Goal: Transaction & Acquisition: Purchase product/service

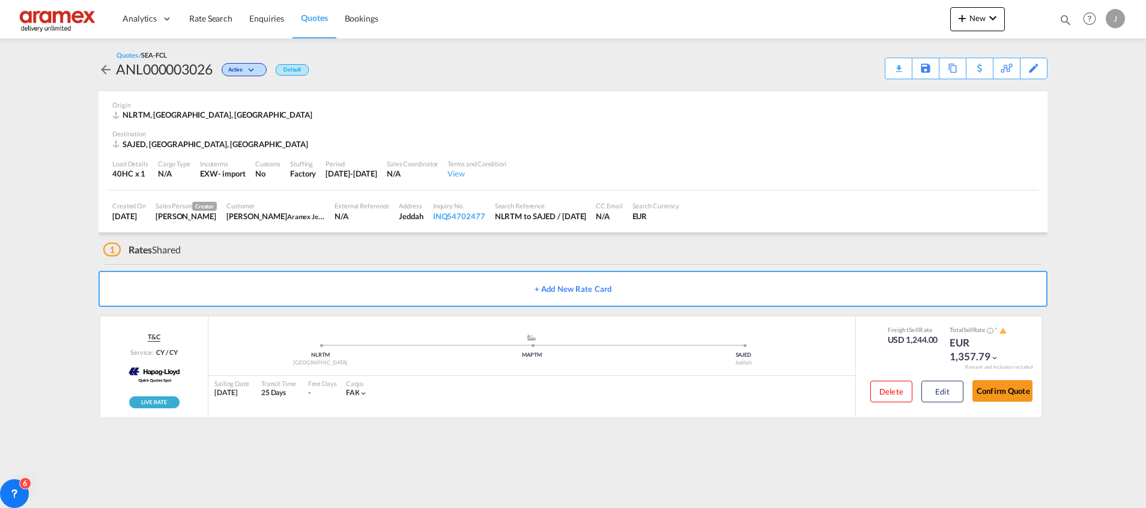
click at [320, 17] on span "Quotes" at bounding box center [314, 18] width 26 height 10
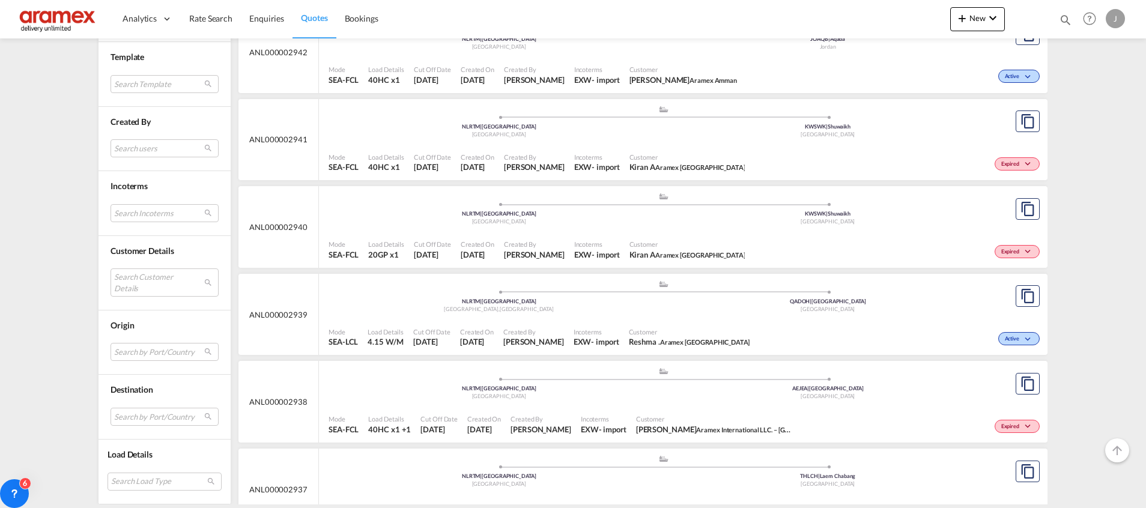
scroll to position [7489, 0]
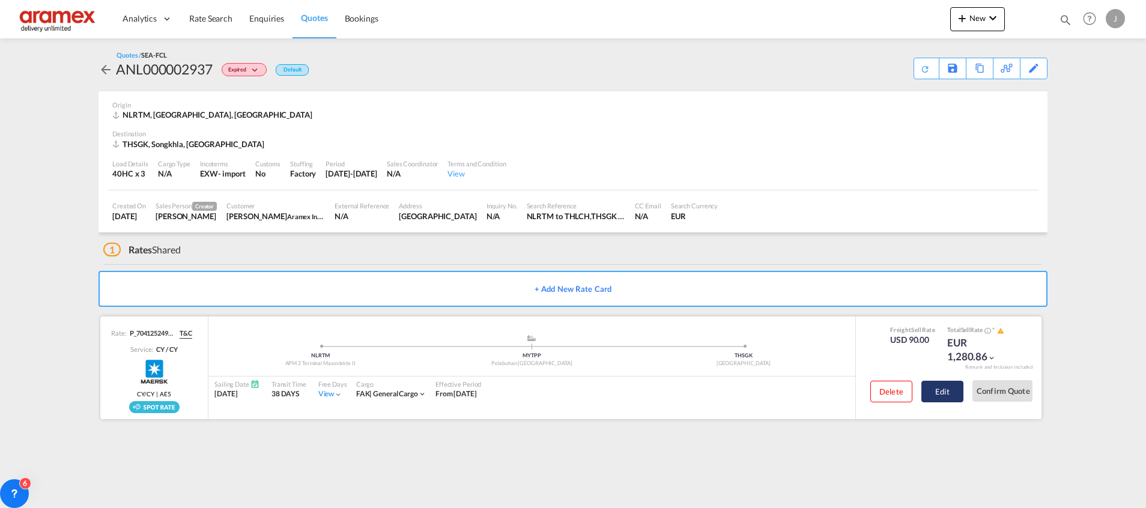
click at [937, 397] on button "Edit" at bounding box center [942, 392] width 42 height 22
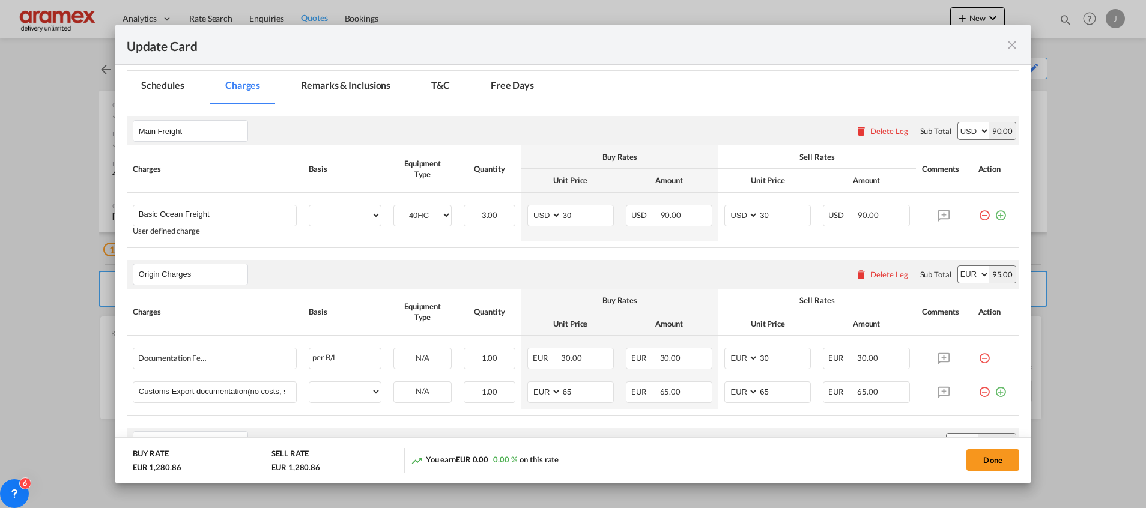
scroll to position [270, 0]
select select "per equipment"
select select "per shipment"
select select "per equipment"
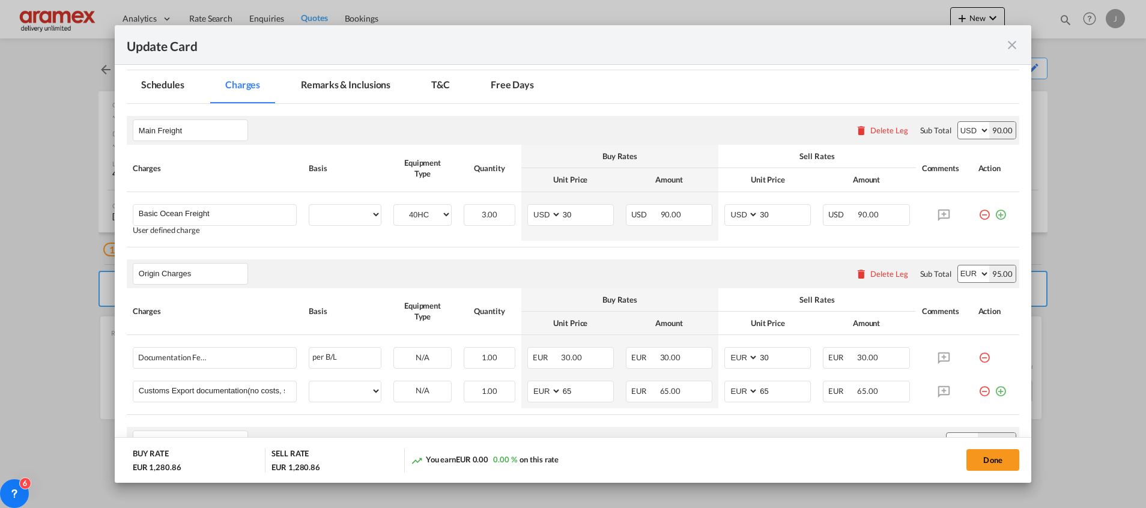
select select "per equipment"
drag, startPoint x: 569, startPoint y: 212, endPoint x: 552, endPoint y: 214, distance: 17.6
click at [552, 214] on md-input-container "AED AFN ALL AMD ANG AOA ARS AUD AWG AZN BAM BBD BDT BGN BHD BIF BMD BND [PERSON…" at bounding box center [570, 215] width 86 height 22
click at [568, 211] on input "251" at bounding box center [588, 214] width 52 height 18
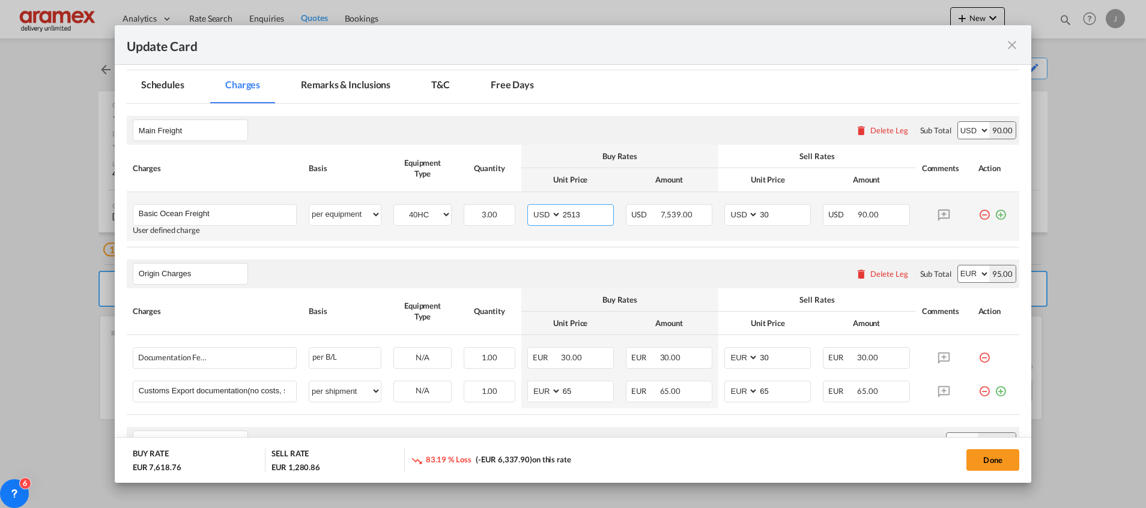
click at [565, 214] on input "2513" at bounding box center [588, 214] width 52 height 18
type input "25"
click at [545, 258] on rate-modification "Main Freight Please enter leg name Leg Name Already Exists Delete Leg Sub Total…" at bounding box center [573, 407] width 892 height 607
click at [763, 209] on input "30" at bounding box center [784, 214] width 52 height 18
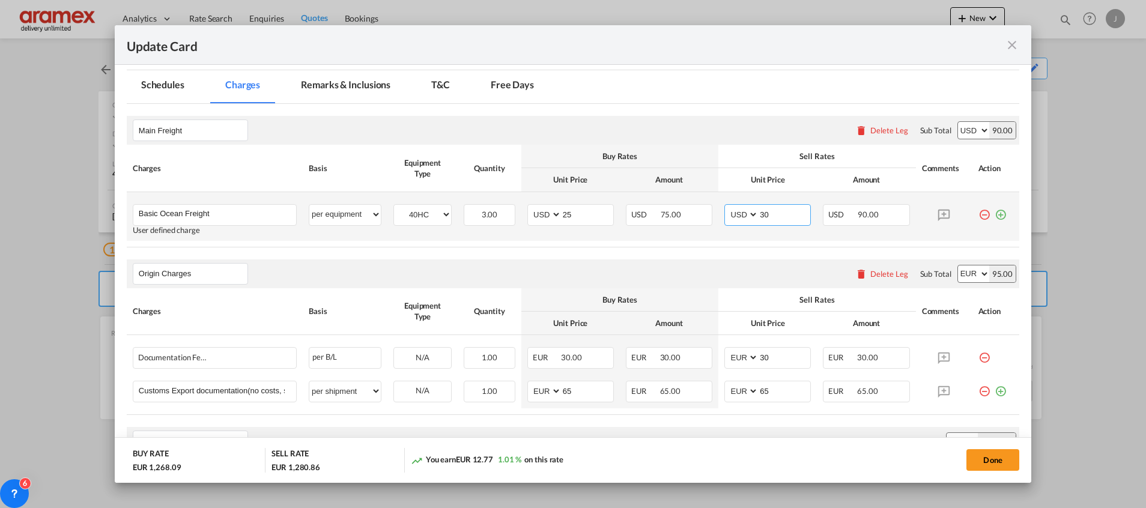
click at [763, 209] on input "30" at bounding box center [784, 214] width 52 height 18
type input "25"
click at [678, 254] on rate-modification "Main Freight Please enter leg name Leg Name Already Exists Delete Leg Sub Total…" at bounding box center [573, 407] width 892 height 607
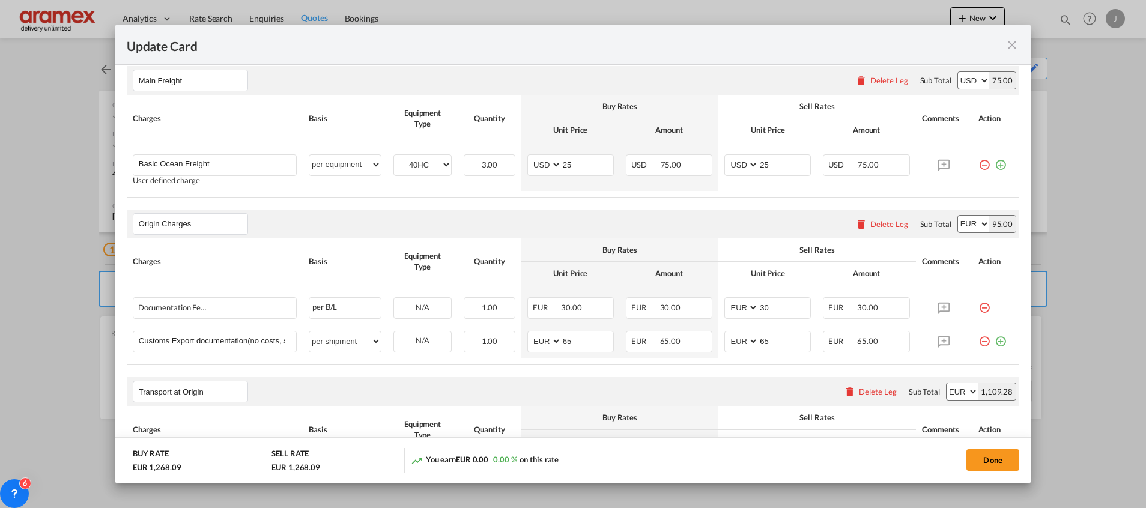
scroll to position [319, 0]
drag, startPoint x: 575, startPoint y: 163, endPoint x: 554, endPoint y: 164, distance: 21.7
click at [554, 164] on md-input-container "AED AFN ALL AMD ANG AOA ARS AUD AWG AZN BAM BBD BDT BGN BHD BIF BMD BND [PERSON…" at bounding box center [570, 166] width 86 height 22
type input "30"
click at [772, 161] on input "25" at bounding box center [784, 165] width 52 height 18
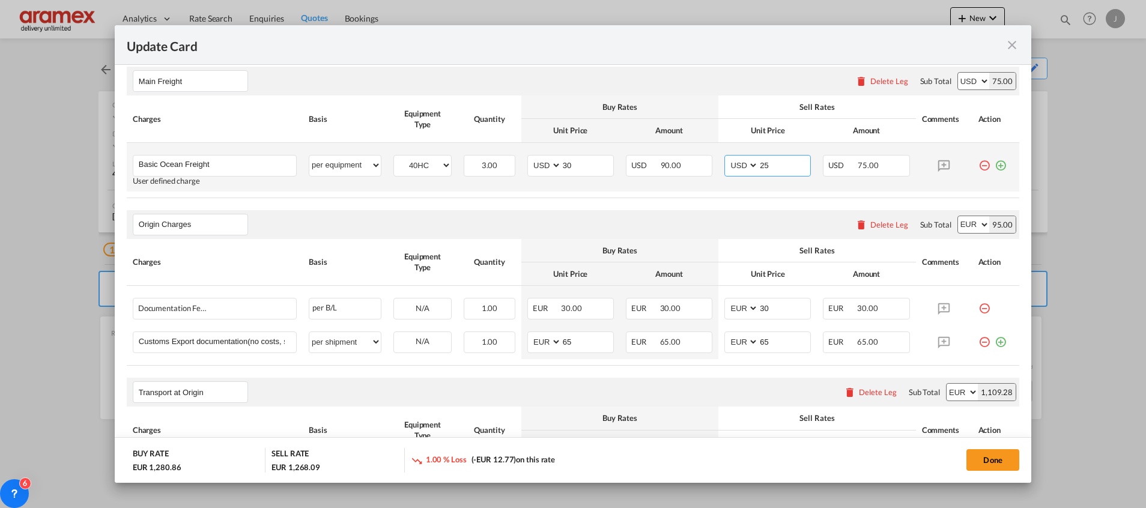
drag, startPoint x: 773, startPoint y: 162, endPoint x: 706, endPoint y: 163, distance: 66.7
click at [706, 163] on tr "Basic Ocean Freight Please Enter User Defined Charges Cannot Be Published User …" at bounding box center [573, 167] width 892 height 49
type input "30"
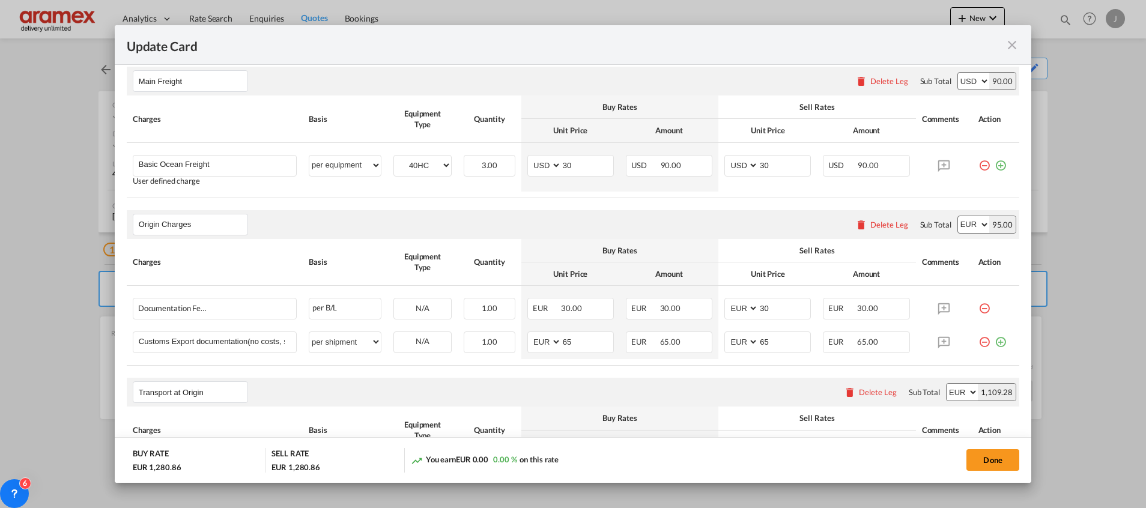
click at [643, 222] on div "Origin Charges Please enter leg name Leg Name Already Exists Delete Leg Sub Tot…" at bounding box center [573, 224] width 892 height 29
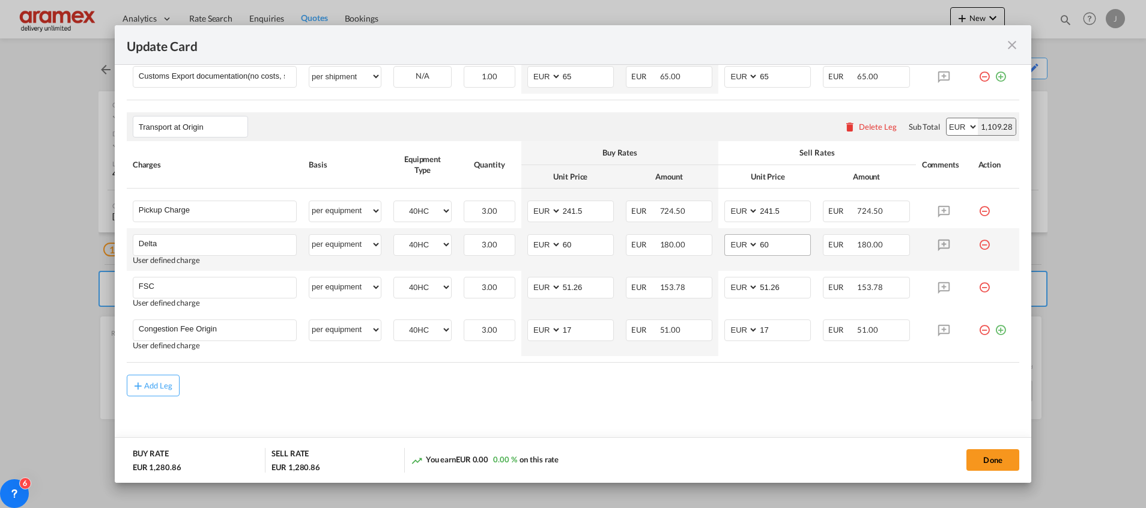
scroll to position [590, 0]
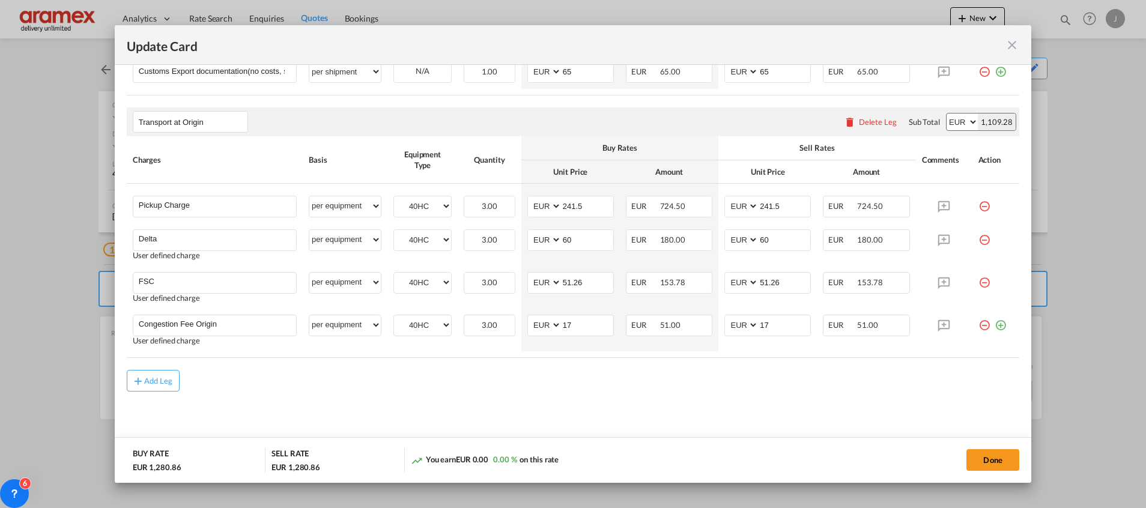
click at [983, 119] on div "1,109.28" at bounding box center [997, 122] width 38 height 17
copy div "1,109.28"
click at [804, 409] on md-content "Main Freight Please enter leg name Leg Name Already Exists Delete Leg Sub Total…" at bounding box center [573, 119] width 892 height 670
drag, startPoint x: 586, startPoint y: 207, endPoint x: 546, endPoint y: 208, distance: 40.3
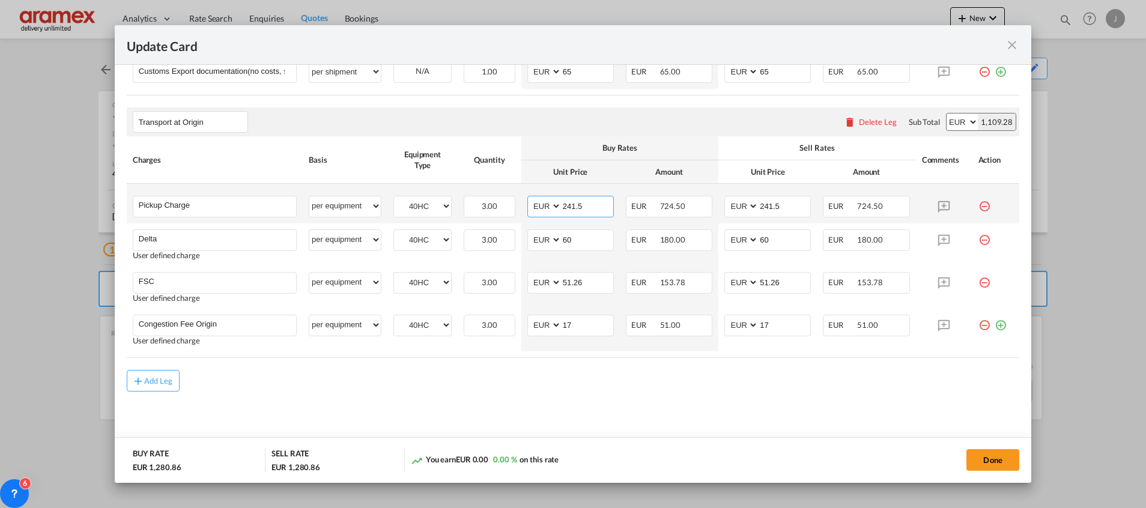
click at [546, 208] on md-input-container "AED AFN ALL AMD ANG AOA ARS AUD AWG AZN BAM BBD BDT BGN BHD BIF BMD BND BOB BRL…" at bounding box center [570, 207] width 86 height 22
type input "250.03"
click at [668, 428] on md-content "Main Freight Please enter leg name Leg Name Already Exists Delete Leg Sub Total…" at bounding box center [573, 119] width 892 height 670
click at [568, 203] on input "250.03" at bounding box center [588, 205] width 52 height 18
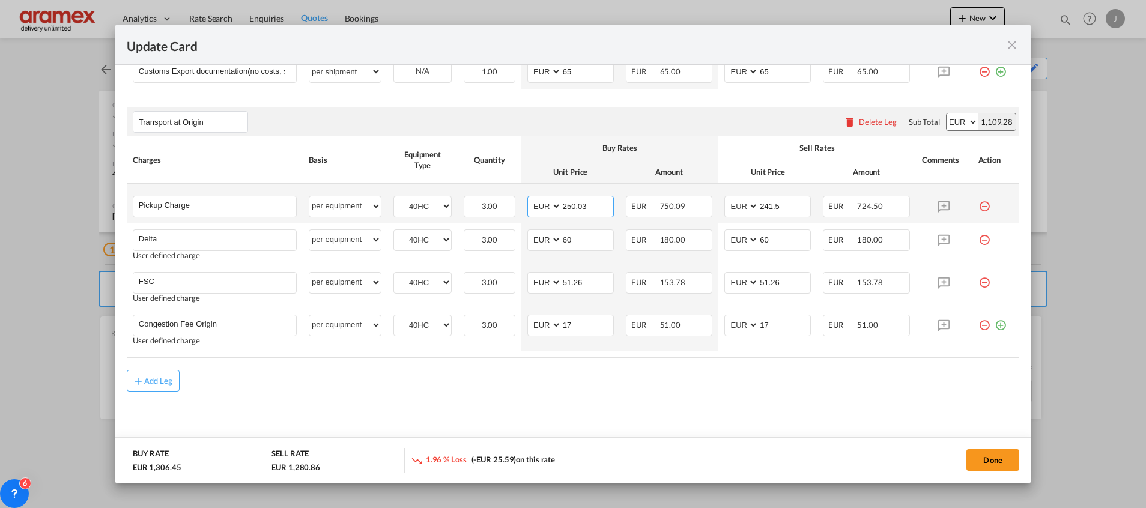
click at [569, 203] on input "250.03" at bounding box center [588, 205] width 52 height 18
click at [770, 207] on input "241.5" at bounding box center [784, 205] width 52 height 18
paste input "50.03"
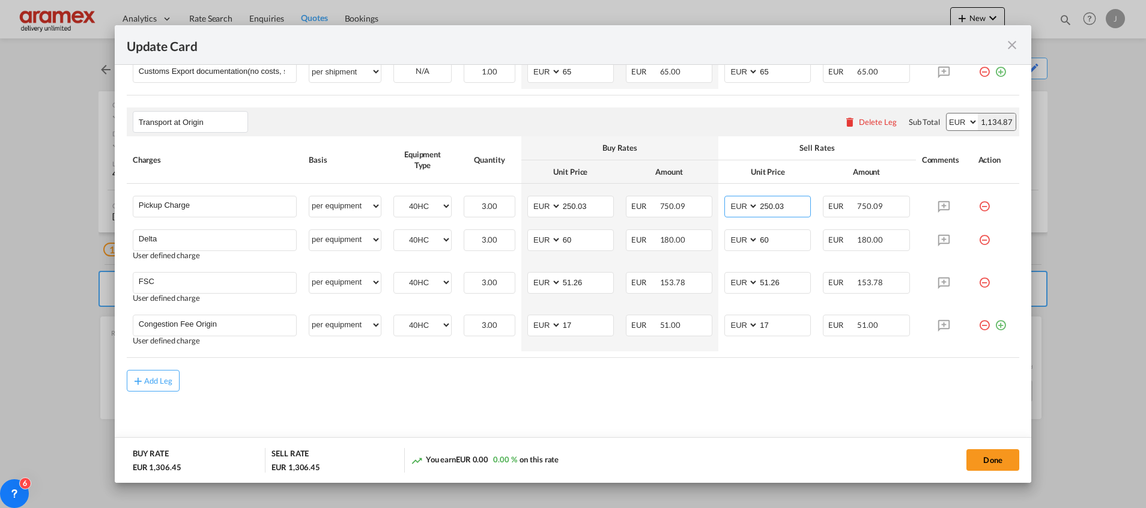
type input "250.03"
click at [673, 368] on rate-modification "Main Freight Please enter leg name Leg Name Already Exists Delete Leg Sub Total…" at bounding box center [573, 87] width 892 height 607
drag, startPoint x: 585, startPoint y: 285, endPoint x: 538, endPoint y: 285, distance: 46.8
click at [538, 285] on md-input-container "AED AFN ALL AMD ANG AOA ARS AUD AWG AZN BAM BBD BDT BGN BHD BIF BMD BND BOB BRL…" at bounding box center [570, 283] width 86 height 22
paste input "34.10"
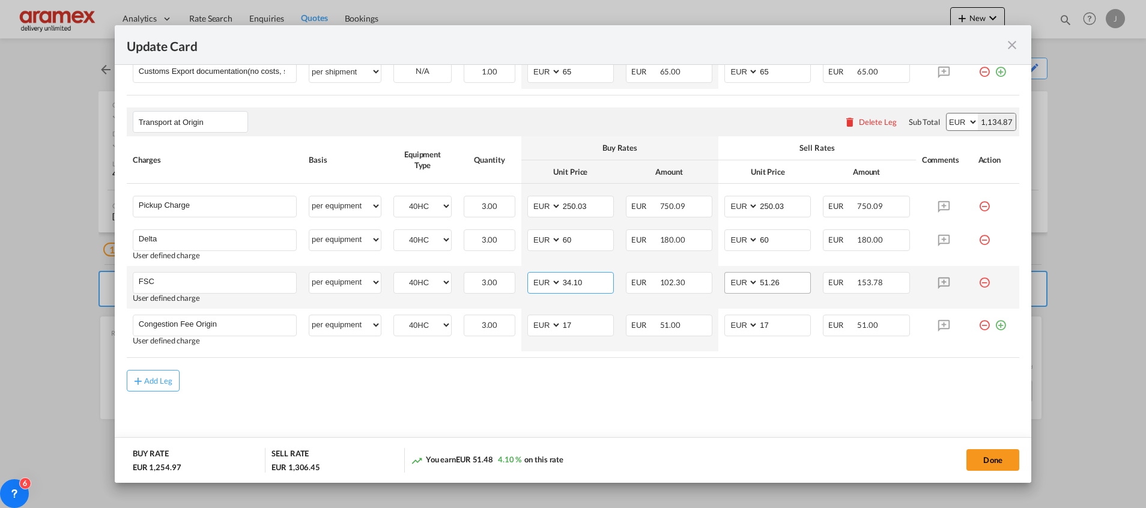
type input "34.10"
drag, startPoint x: 786, startPoint y: 283, endPoint x: 746, endPoint y: 294, distance: 41.5
click at [739, 288] on md-input-container "AED AFN ALL AMD ANG AOA ARS AUD AWG AZN BAM BBD BDT BGN BHD BIF BMD BND BOB BRL…" at bounding box center [767, 283] width 86 height 22
paste input "34.10"
type input "34.10"
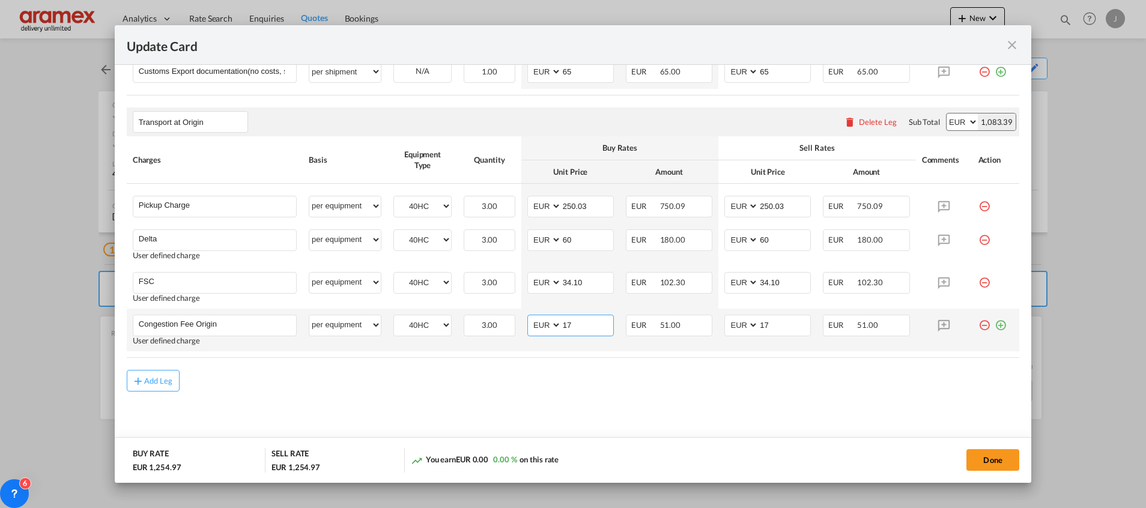
drag, startPoint x: 578, startPoint y: 323, endPoint x: 544, endPoint y: 325, distance: 34.3
click at [544, 325] on md-input-container "AED AFN ALL AMD ANG AOA ARS AUD AWG AZN BAM BBD BDT BGN BHD BIF BMD BND [PERSON…" at bounding box center [570, 326] width 86 height 22
type input "25"
click at [776, 328] on input "17" at bounding box center [784, 324] width 52 height 18
click at [724, 330] on md-input-container "AED AFN ALL AMD ANG AOA ARS AUD AWG AZN BAM BBD BDT BGN BHD BIF BMD BND [PERSON…" at bounding box center [767, 326] width 86 height 22
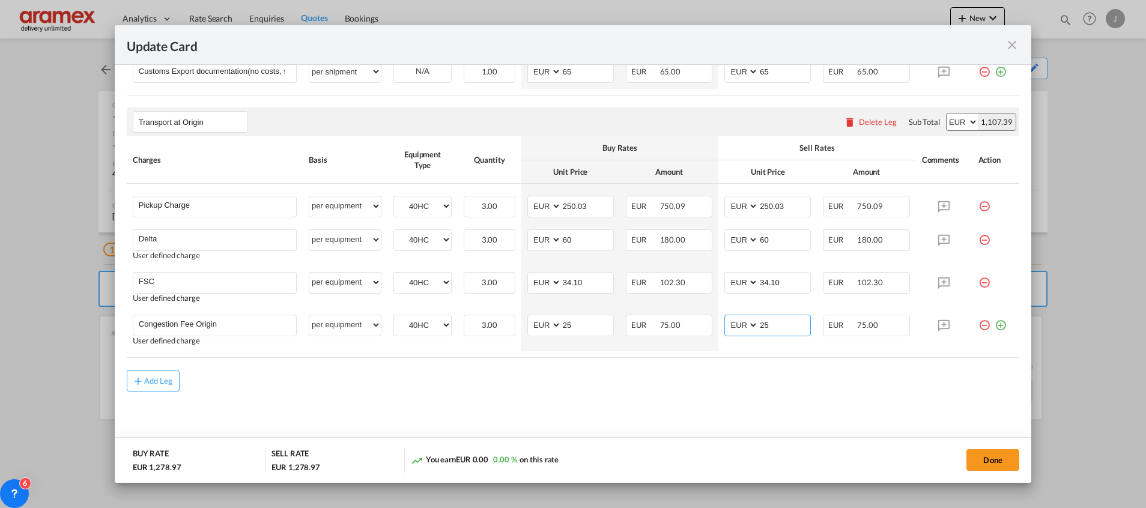
type input "25"
click at [800, 390] on div "Add Leg" at bounding box center [573, 381] width 892 height 22
click at [863, 389] on div "Add Leg" at bounding box center [573, 381] width 892 height 22
drag, startPoint x: 587, startPoint y: 208, endPoint x: 552, endPoint y: 205, distance: 34.9
click at [552, 205] on md-input-container "AED AFN ALL AMD ANG AOA ARS AUD AWG AZN BAM BBD BDT BGN BHD BIF BMD BND BOB BRL…" at bounding box center [570, 207] width 86 height 22
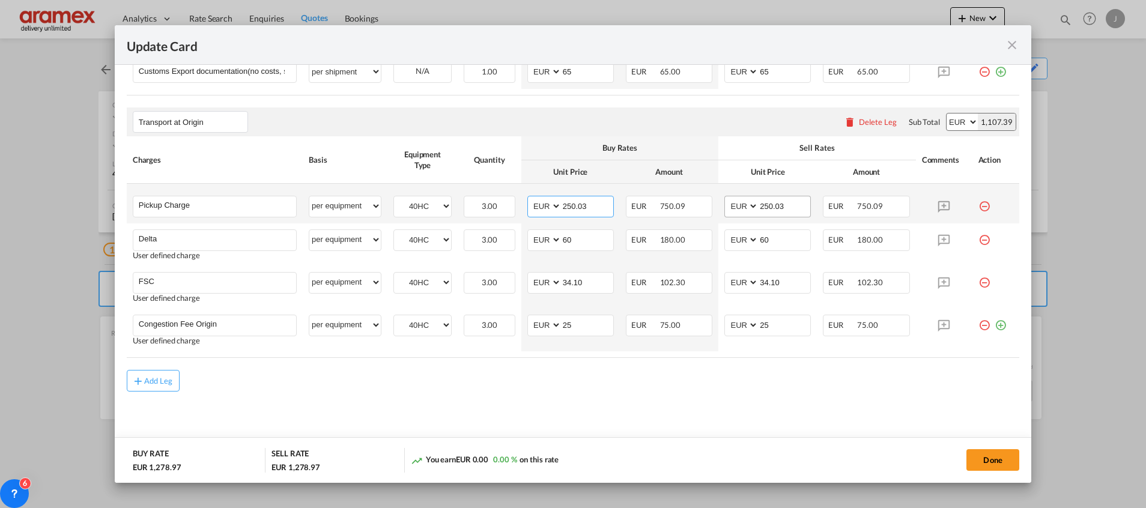
paste input "41.50"
type input "241.50"
drag, startPoint x: 779, startPoint y: 207, endPoint x: 732, endPoint y: 207, distance: 46.8
click at [732, 207] on md-input-container "AED AFN ALL AMD ANG AOA ARS AUD AWG AZN BAM BBD BDT BGN BHD BIF BMD BND BOB BRL…" at bounding box center [767, 207] width 86 height 22
paste input "41.50"
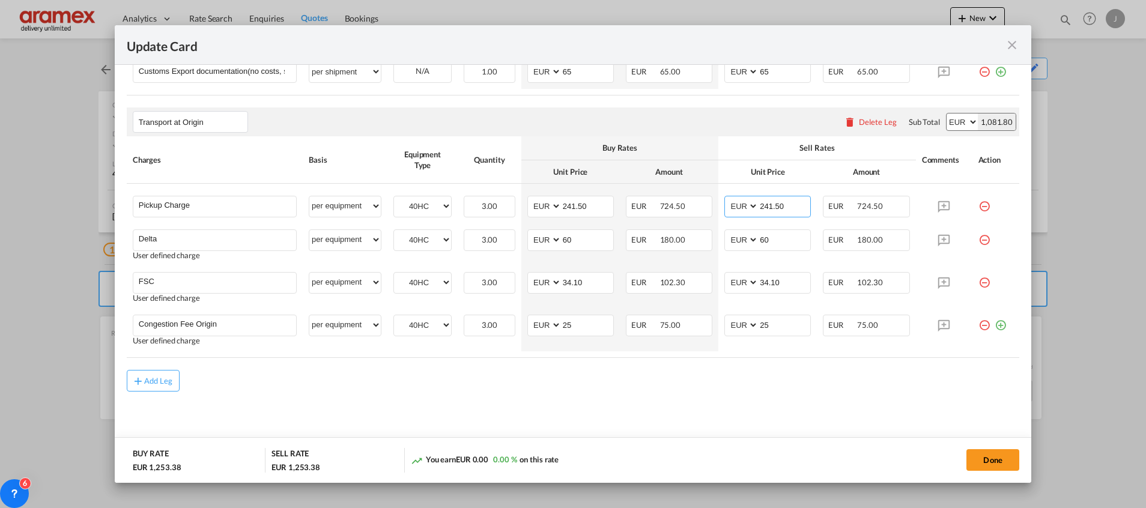
type input "241.50"
drag, startPoint x: 591, startPoint y: 285, endPoint x: 531, endPoint y: 285, distance: 59.5
click at [533, 285] on md-input-container "AED AFN ALL AMD ANG AOA ARS AUD AWG AZN BAM BBD BDT BGN BHD BIF BMD BND BOB BRL…" at bounding box center [570, 283] width 86 height 22
paste input "51.26"
type input "51.26"
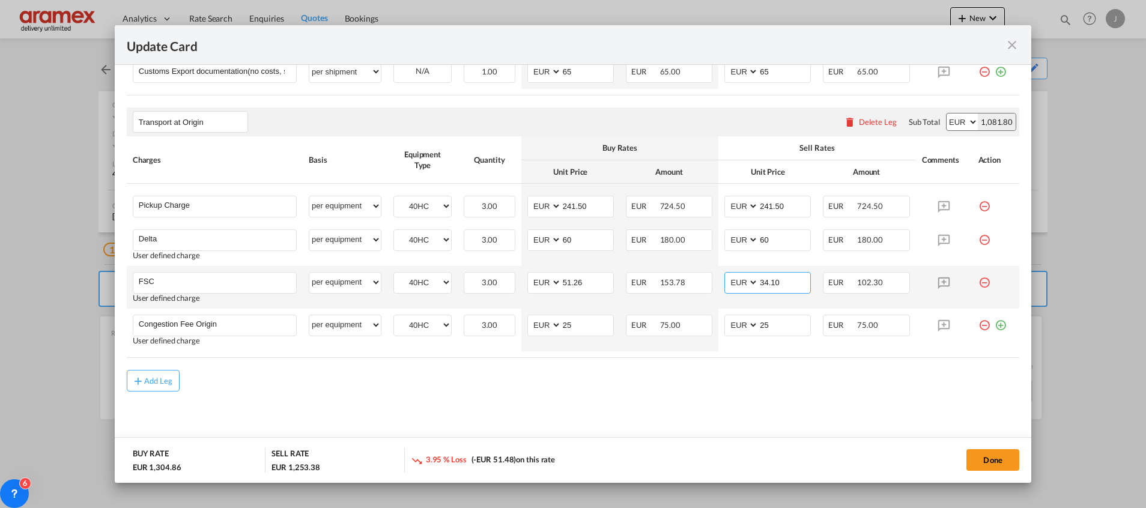
drag, startPoint x: 780, startPoint y: 279, endPoint x: 725, endPoint y: 281, distance: 54.7
click at [725, 281] on md-input-container "AED AFN ALL AMD ANG AOA ARS AUD AWG AZN BAM BBD BDT BGN BHD BIF BMD BND BOB BRL…" at bounding box center [767, 283] width 86 height 22
paste input "51.26"
type input "51.26"
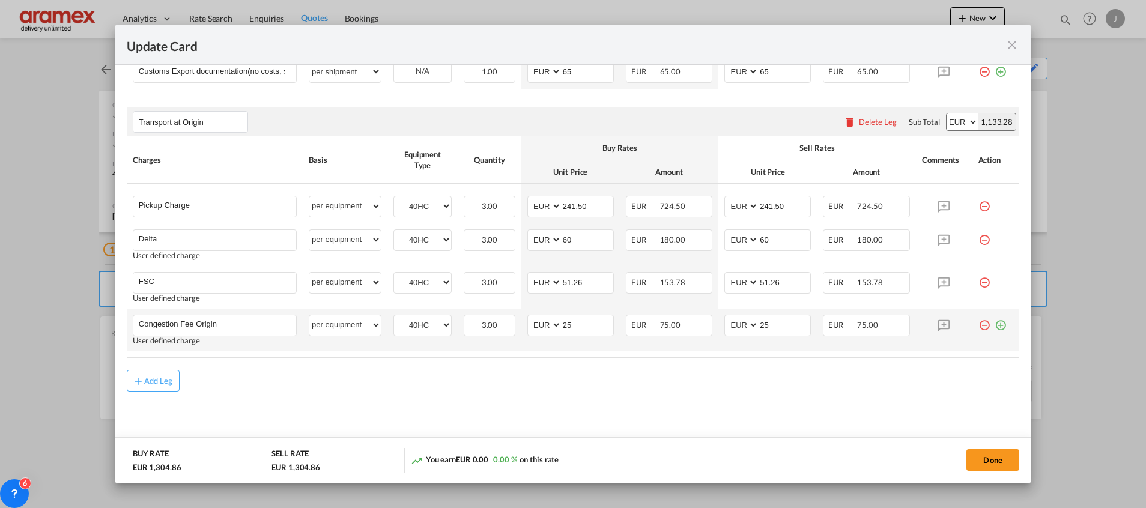
drag, startPoint x: 714, startPoint y: 380, endPoint x: 614, endPoint y: 344, distance: 106.6
click at [705, 375] on div "Add Leg" at bounding box center [573, 381] width 892 height 22
drag, startPoint x: 543, startPoint y: 326, endPoint x: 530, endPoint y: 326, distance: 13.8
click at [530, 326] on md-input-container "AED AFN ALL AMD ANG AOA ARS AUD AWG AZN BAM BBD BDT BGN BHD BIF BMD BND [PERSON…" at bounding box center [570, 326] width 86 height 22
type input "17"
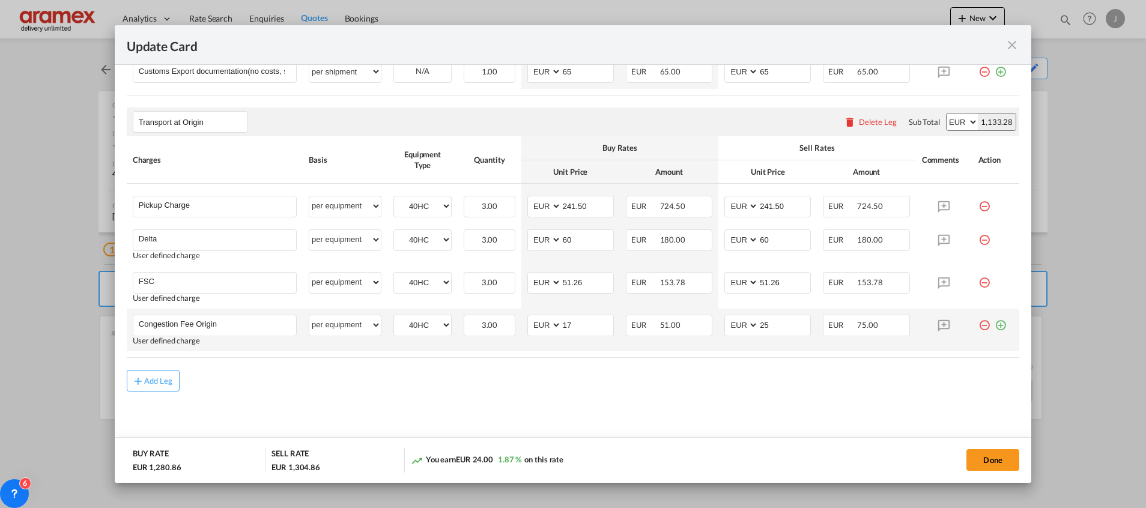
drag, startPoint x: 715, startPoint y: 375, endPoint x: 787, endPoint y: 339, distance: 80.8
click at [718, 375] on div "Add Leg" at bounding box center [573, 381] width 892 height 22
drag, startPoint x: 776, startPoint y: 324, endPoint x: 679, endPoint y: 327, distance: 96.8
click at [679, 327] on tr "Congestion Fee Origin Please Enter User Defined Charges Cannot Be Published Use…" at bounding box center [573, 330] width 892 height 43
type input "17"
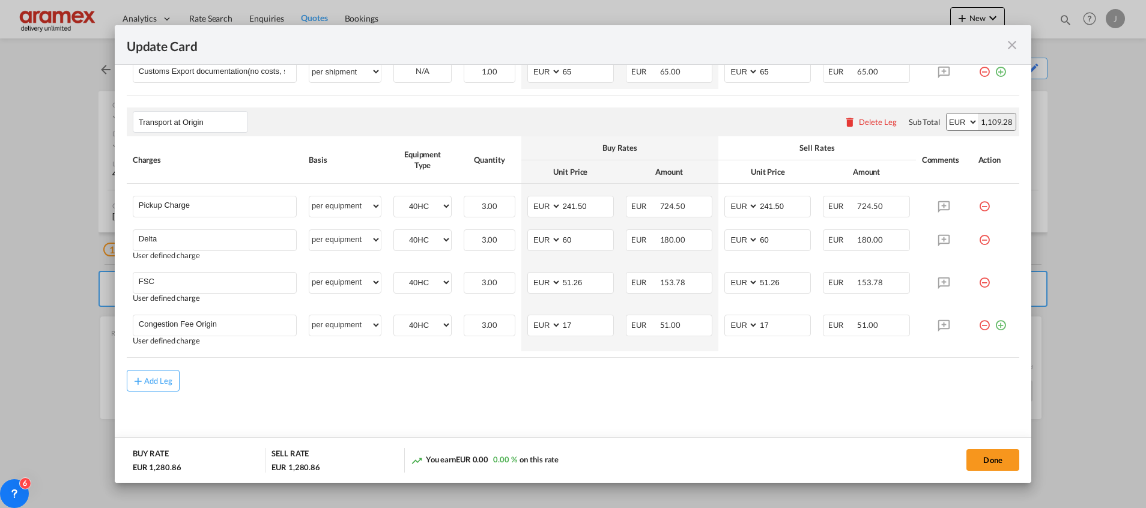
click at [731, 408] on md-content "Main Freight Please enter leg name Leg Name Already Exists Delete Leg Sub Total…" at bounding box center [573, 119] width 892 height 670
click at [745, 374] on div "Add Leg" at bounding box center [573, 381] width 892 height 22
click at [575, 205] on input "241.50" at bounding box center [588, 205] width 52 height 18
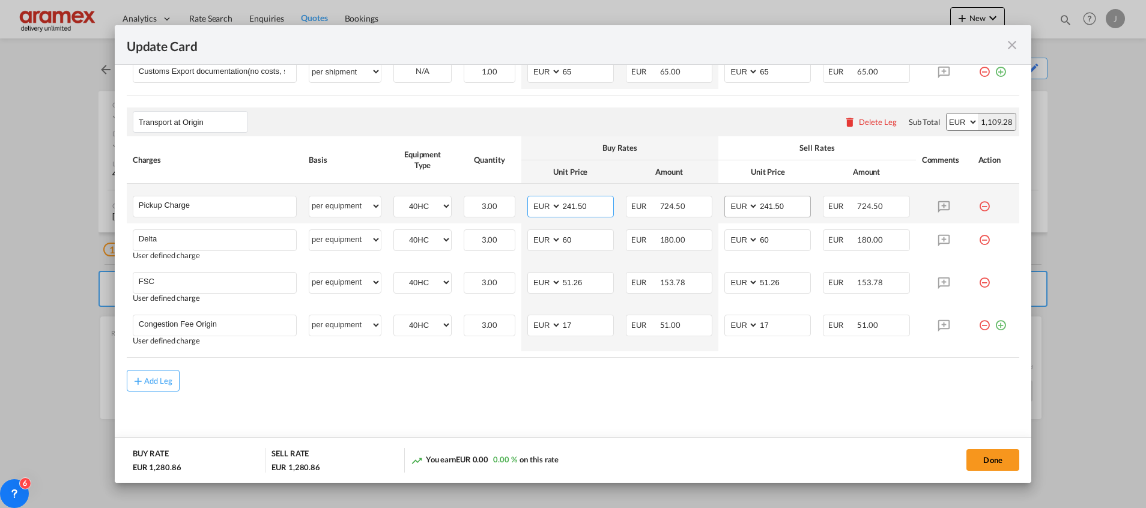
paste input "50.03"
type input "250.03"
click at [766, 206] on input "241.50" at bounding box center [784, 205] width 52 height 18
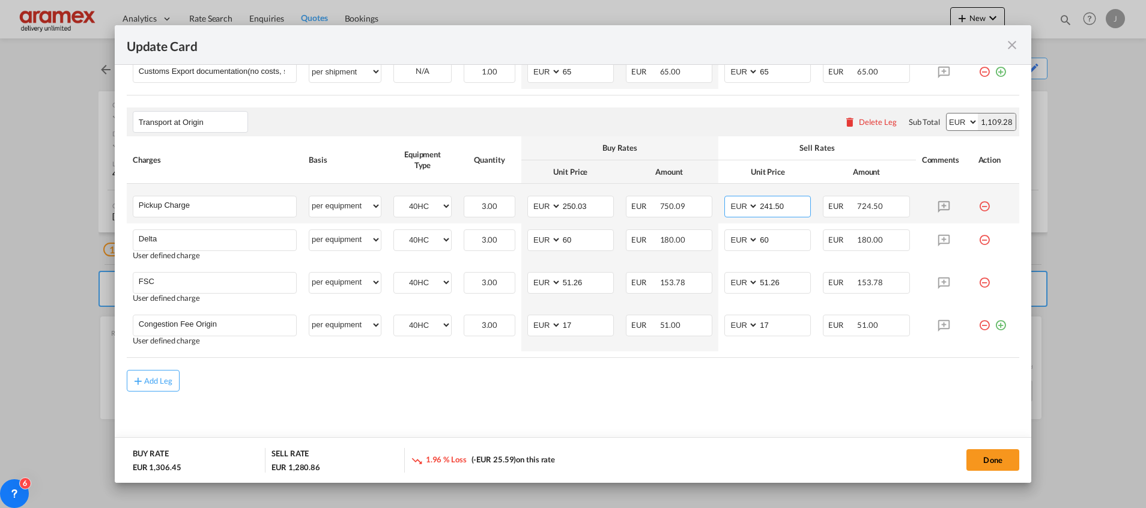
paste input "50.03"
type input "250.03"
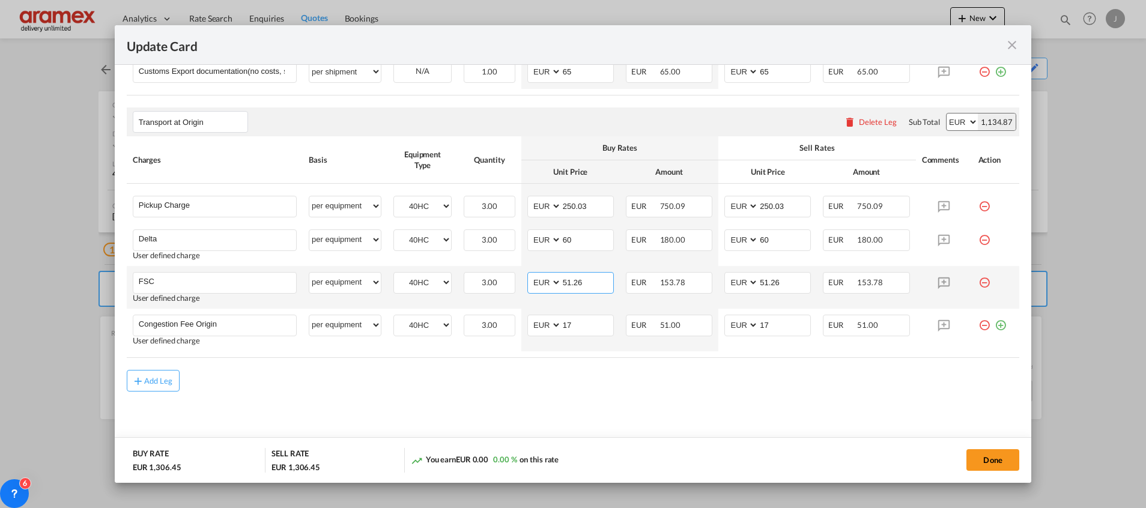
click at [567, 283] on input "51.26" at bounding box center [588, 282] width 52 height 18
paste input "34.10"
type input "34.10"
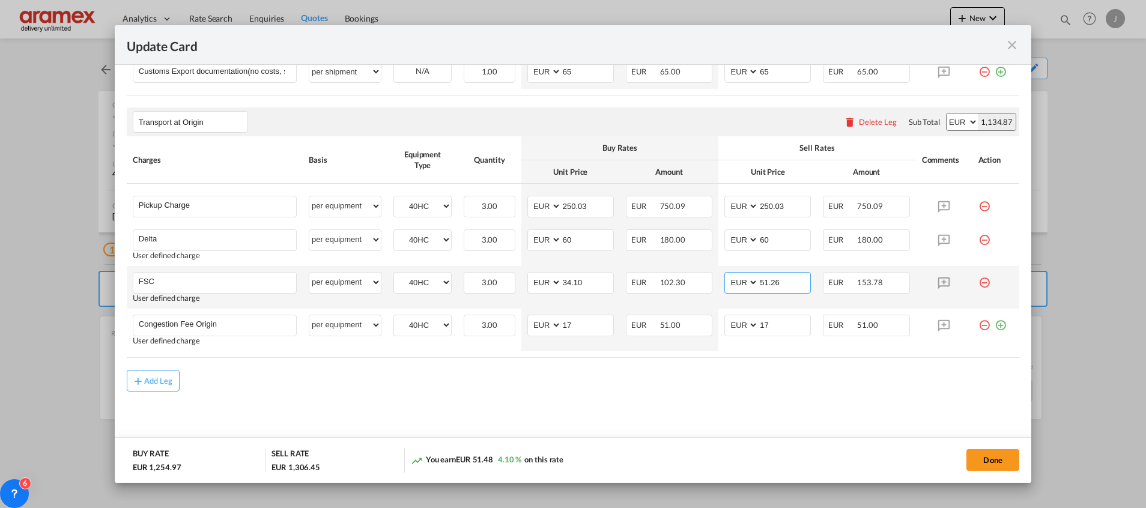
click at [760, 280] on input "51.26" at bounding box center [784, 282] width 52 height 18
paste input "34.10"
type input "34.10"
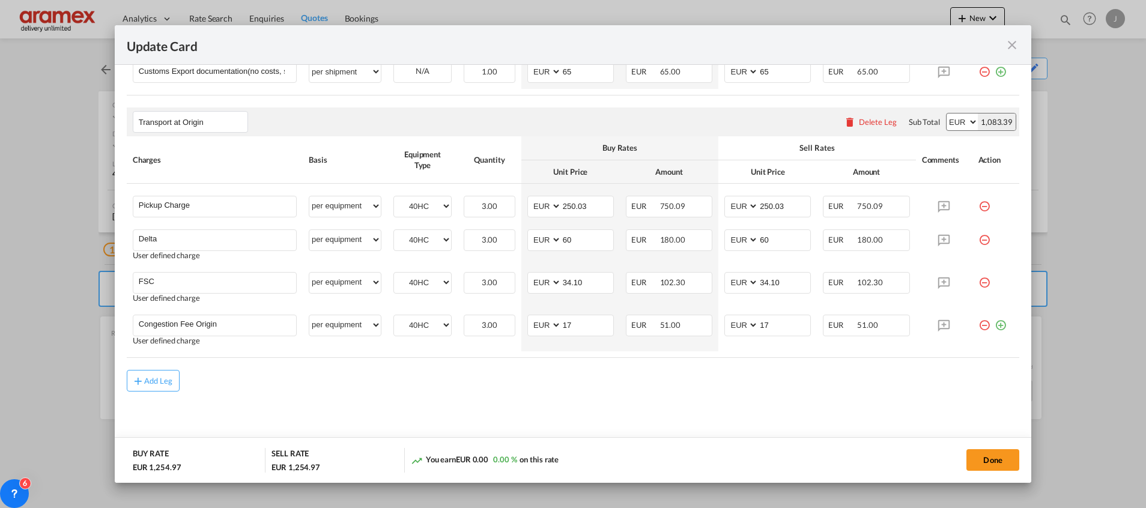
click at [707, 398] on md-content "Main Freight Please enter leg name Leg Name Already Exists Delete Leg Sub Total…" at bounding box center [573, 119] width 892 height 670
drag, startPoint x: 581, startPoint y: 324, endPoint x: 531, endPoint y: 323, distance: 49.8
click at [534, 324] on md-input-container "AED AFN ALL AMD ANG AOA ARS AUD AWG AZN BAM BBD BDT BGN BHD BIF BMD BND [PERSON…" at bounding box center [570, 326] width 86 height 22
type input "25"
drag, startPoint x: 776, startPoint y: 391, endPoint x: 785, endPoint y: 379, distance: 14.7
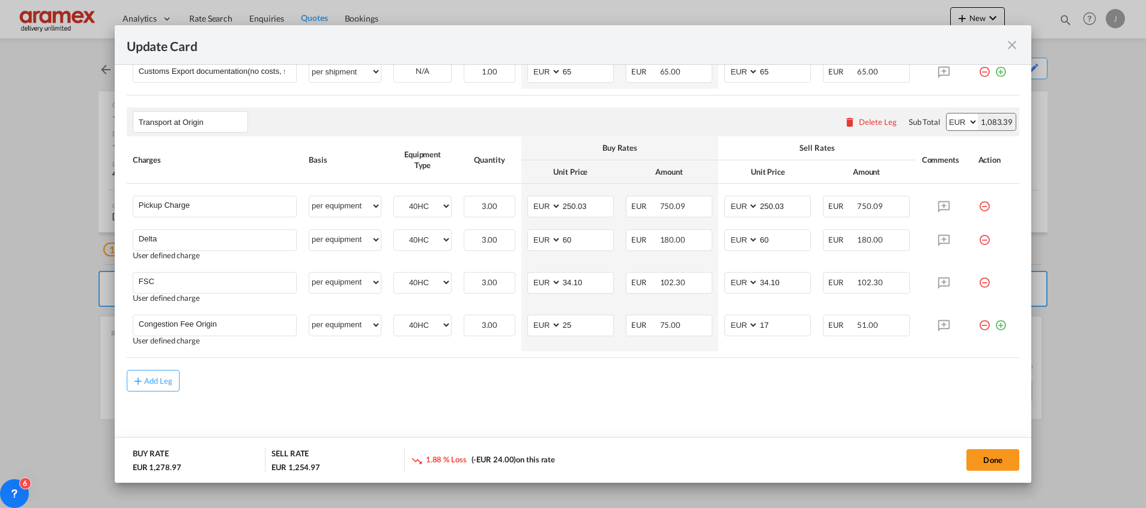
click at [776, 392] on md-content "Main Freight Please enter leg name Leg Name Already Exists Delete Leg Sub Total…" at bounding box center [573, 119] width 892 height 670
drag, startPoint x: 773, startPoint y: 325, endPoint x: 673, endPoint y: 330, distance: 101.0
click at [673, 330] on tr "Congestion Fee Origin Please Enter User Defined Charges Cannot Be Published Use…" at bounding box center [573, 330] width 892 height 43
type input "25"
click at [667, 419] on md-content "Main Freight Please enter leg name Leg Name Already Exists Delete Leg Sub Total…" at bounding box center [573, 119] width 892 height 670
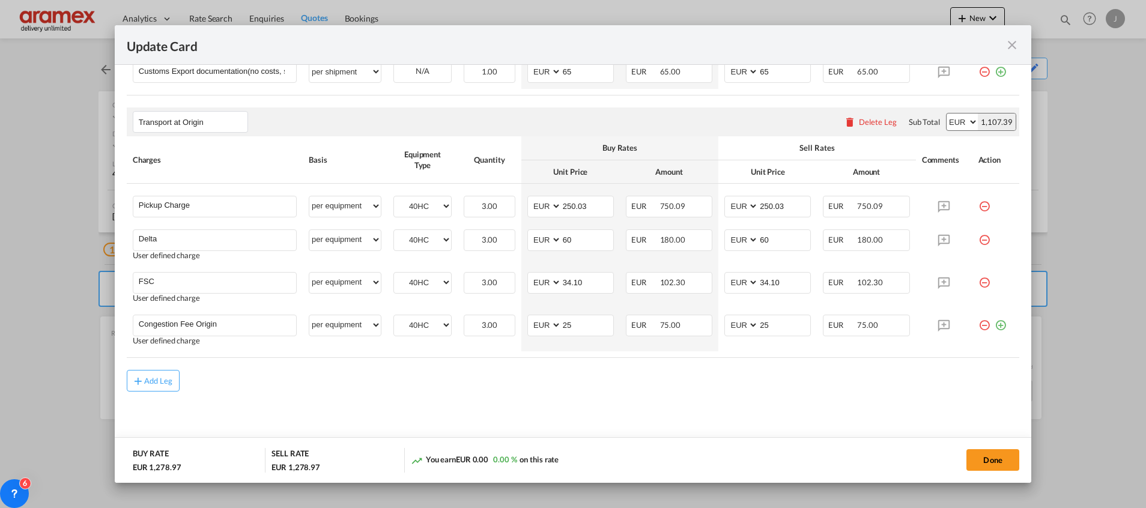
click at [1012, 43] on md-icon "icon-close fg-AAA8AD m-0 pointer" at bounding box center [1012, 45] width 14 height 14
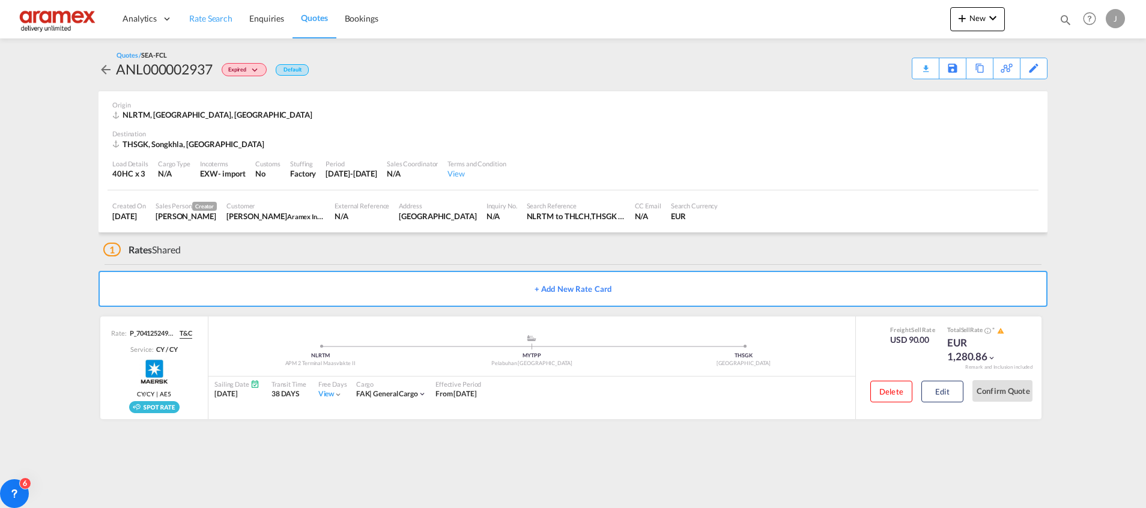
click at [214, 20] on span "Rate Search" at bounding box center [210, 18] width 43 height 10
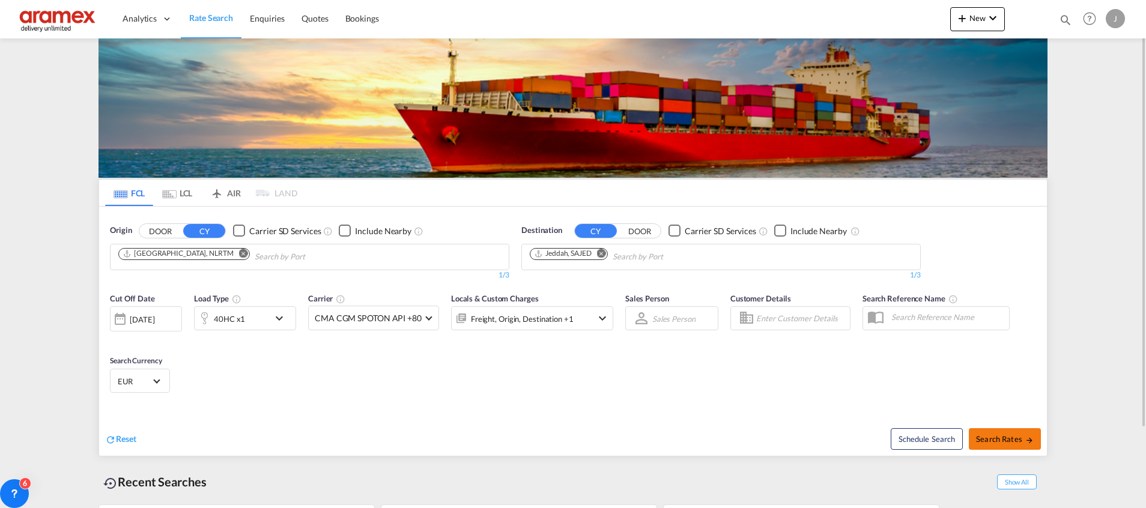
click at [990, 439] on span "Search Rates" at bounding box center [1005, 439] width 58 height 10
type input "NLRTM to SAJED / [DATE]"
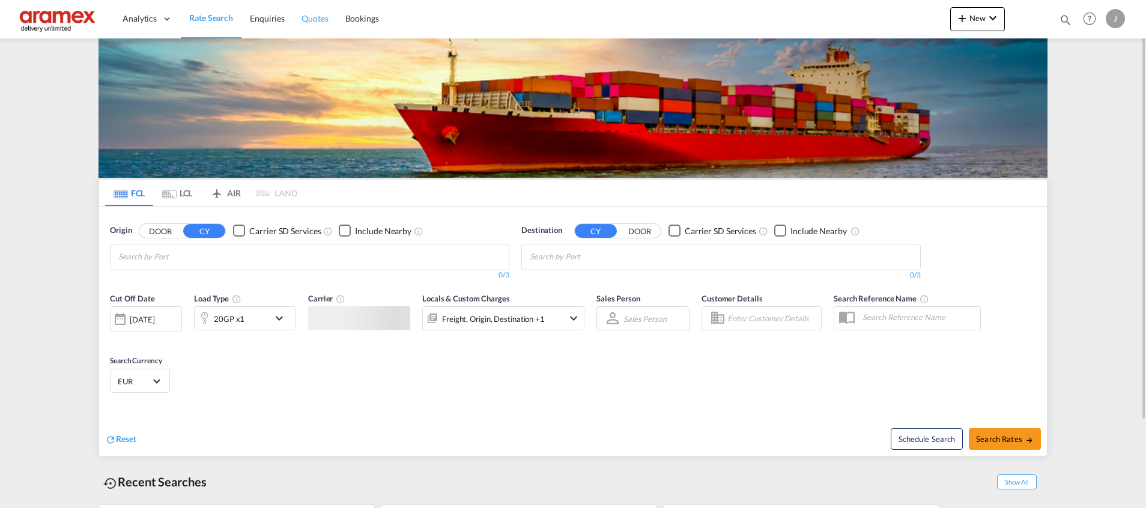
click at [314, 18] on span "Quotes" at bounding box center [314, 18] width 26 height 10
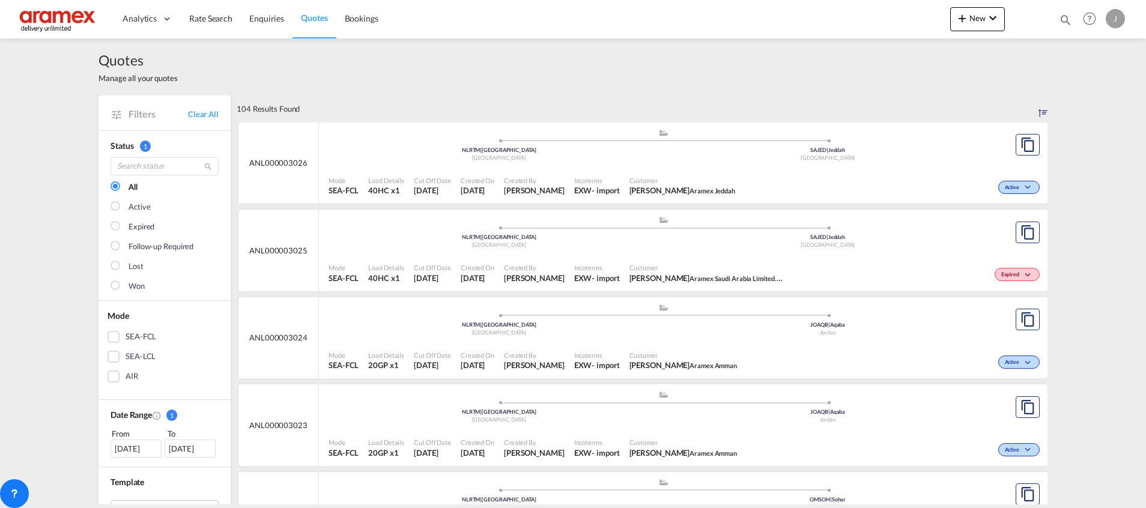
click at [107, 336] on div "SEA-FCL" at bounding box center [113, 337] width 12 height 12
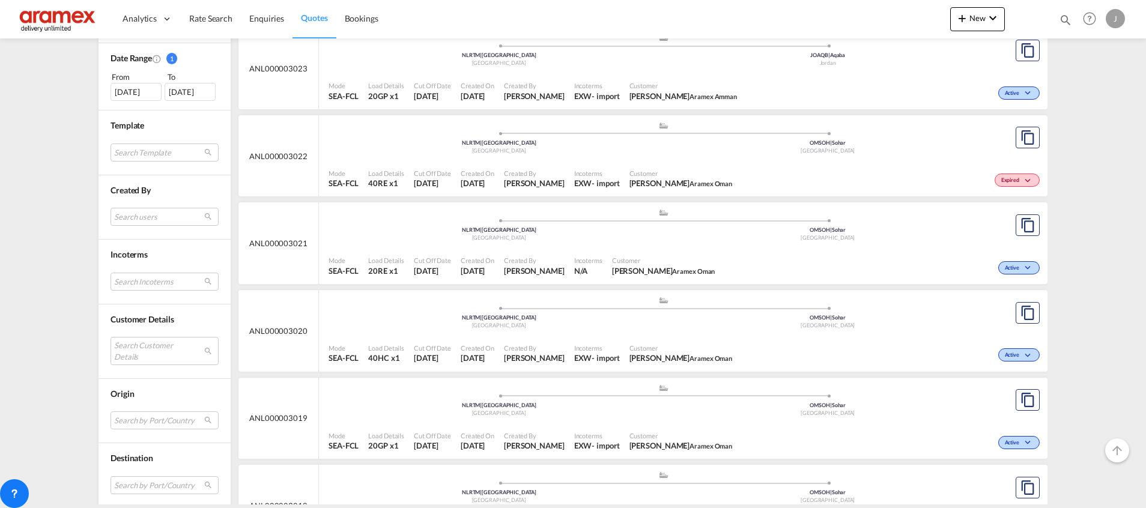
scroll to position [360, 0]
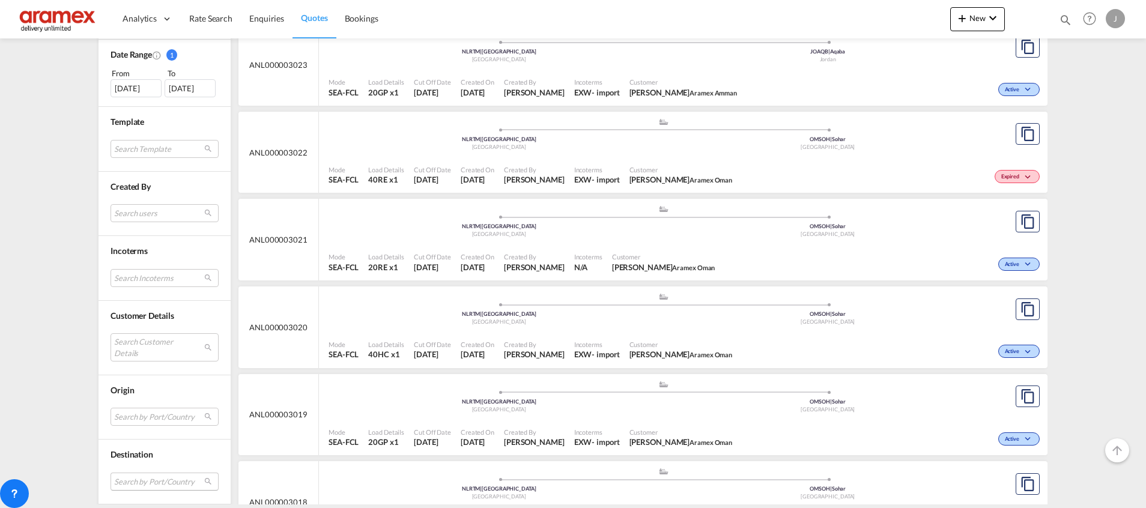
click at [139, 478] on md-select "Search by Port/Country JPNIC nichinan [GEOGRAPHIC_DATA] AEAMF mussafah [GEOGRAP…" at bounding box center [164, 482] width 108 height 18
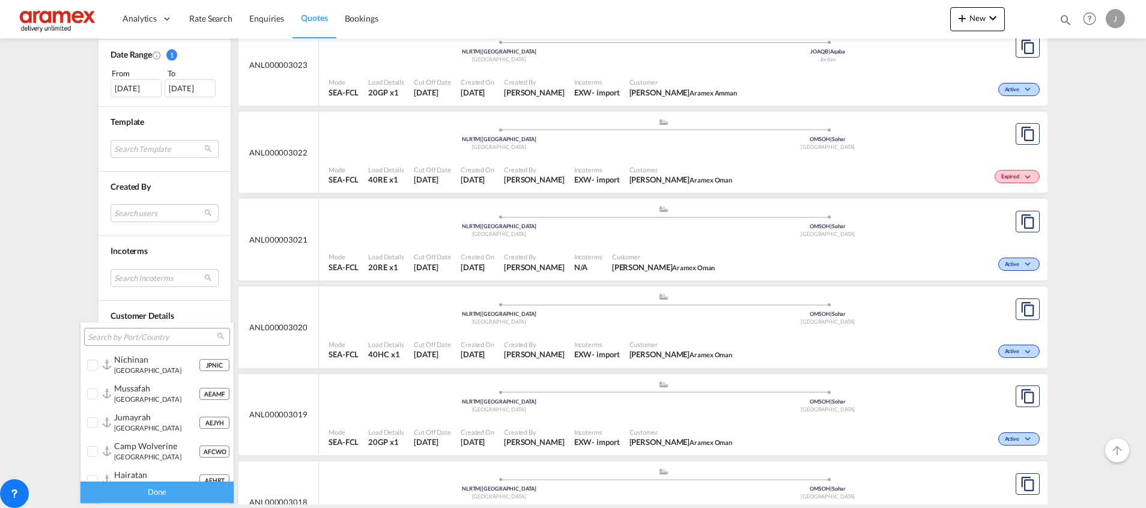
click at [115, 334] on input "search" at bounding box center [152, 337] width 129 height 11
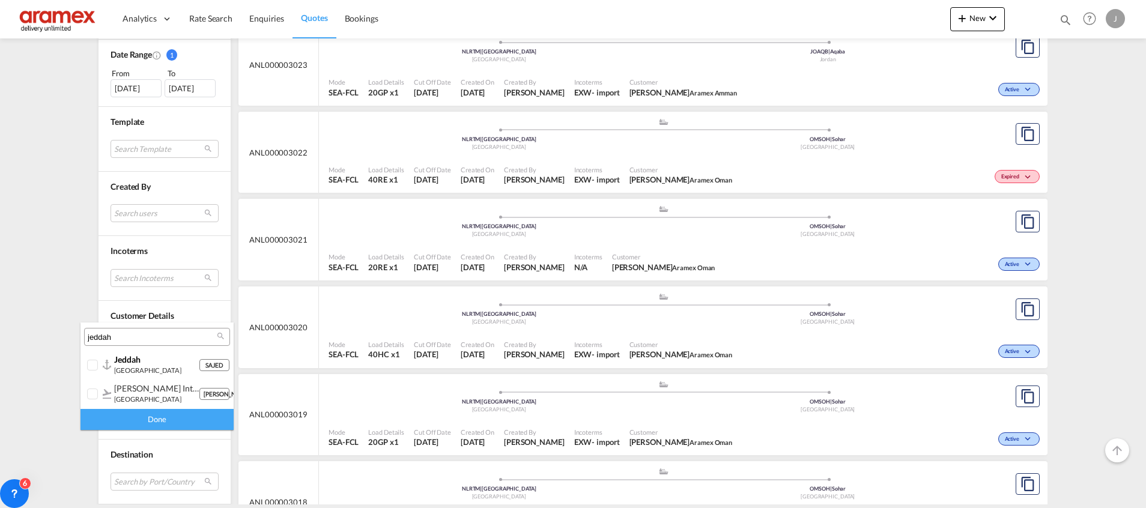
type input "jeddah"
click at [154, 360] on div "jeddah" at bounding box center [156, 359] width 85 height 10
click at [141, 420] on div "Done" at bounding box center [156, 419] width 153 height 21
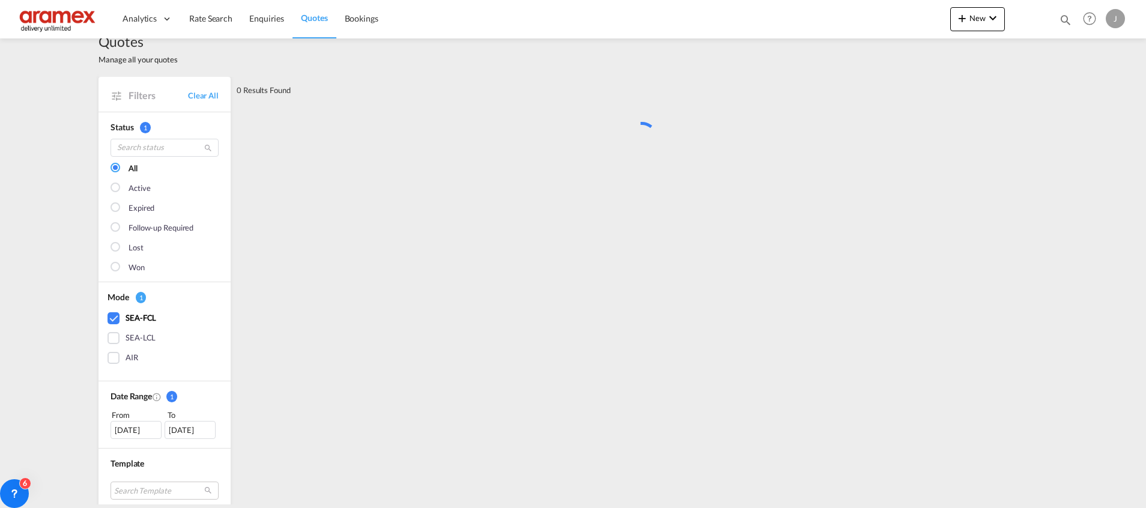
scroll to position [0, 0]
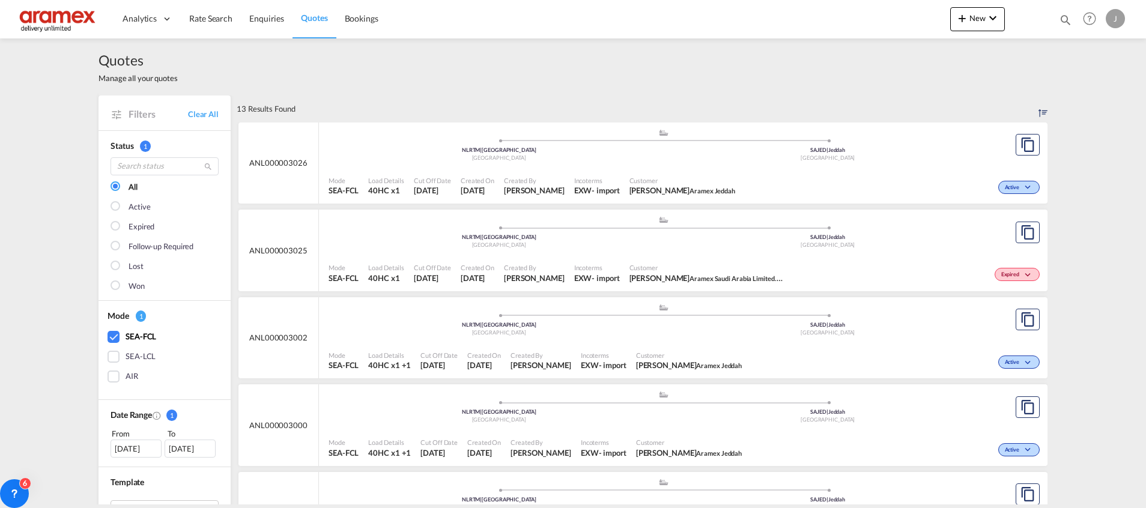
click at [815, 183] on div "Active" at bounding box center [891, 186] width 303 height 30
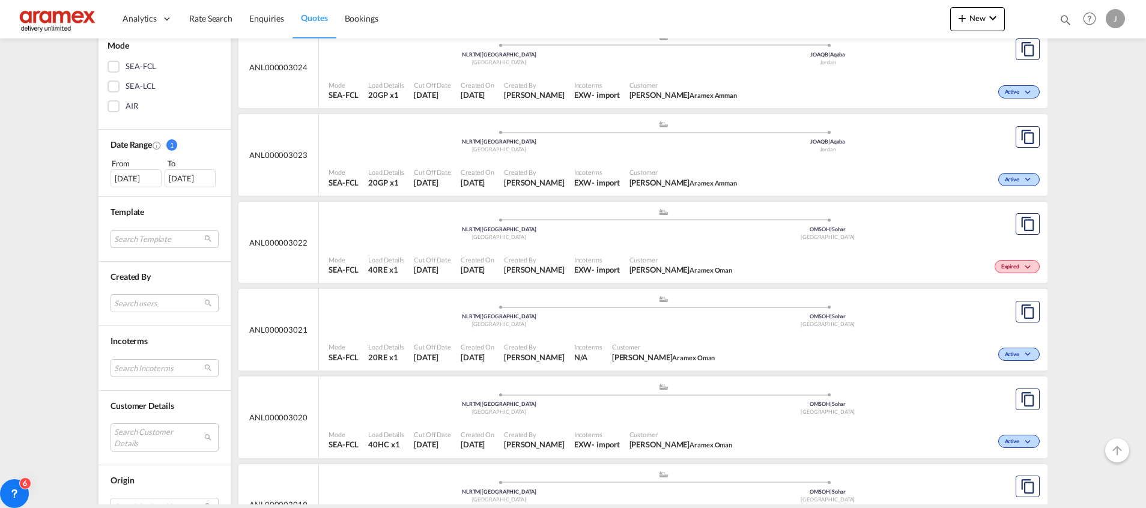
click at [107, 68] on div "SEA-FCL" at bounding box center [113, 67] width 12 height 12
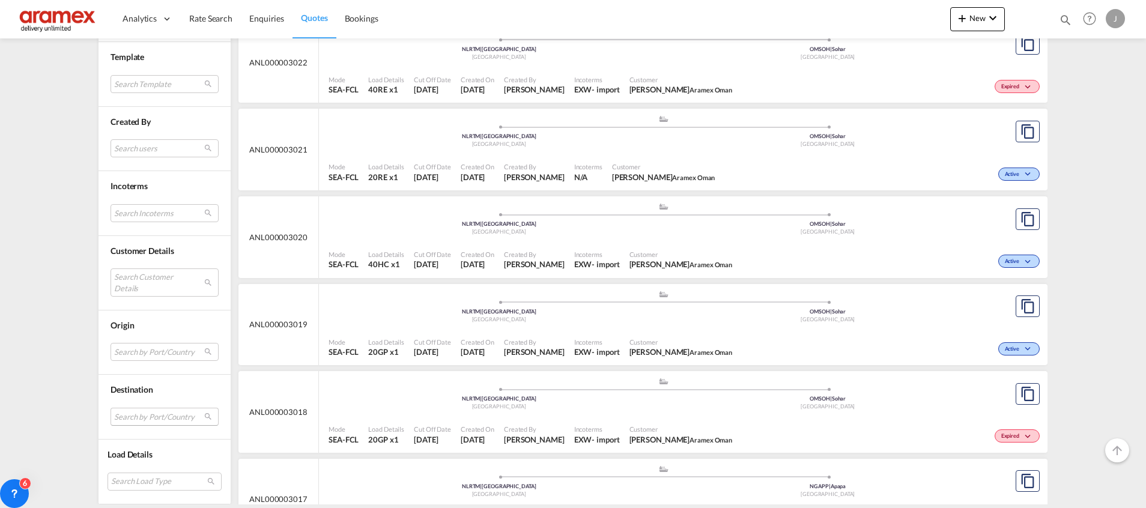
click at [132, 420] on md-select "Search by Port/Country JPNIC nichinan [GEOGRAPHIC_DATA] AEAMF mussafah [GEOGRAP…" at bounding box center [164, 417] width 108 height 18
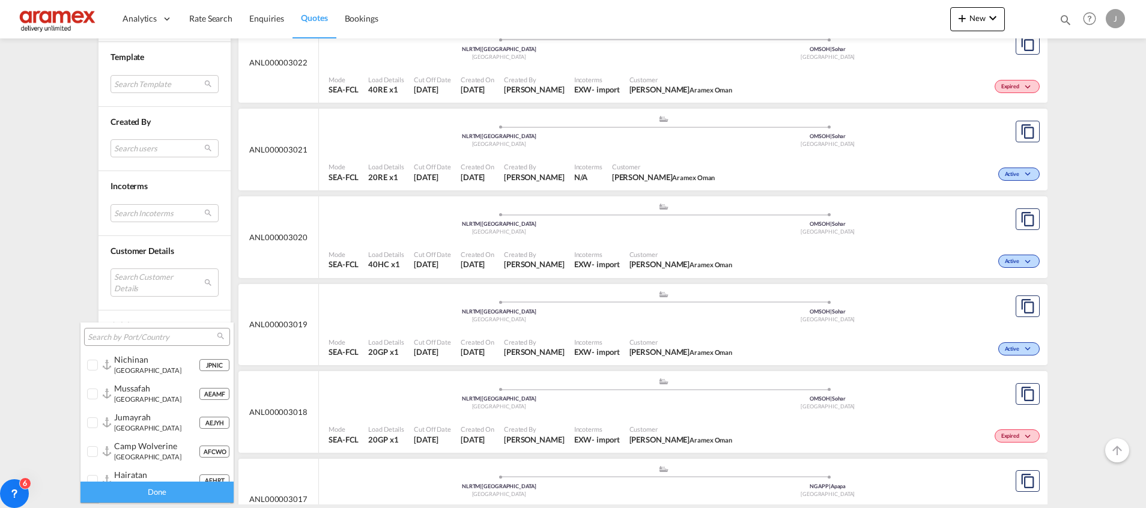
click at [133, 333] on input "search" at bounding box center [152, 337] width 129 height 11
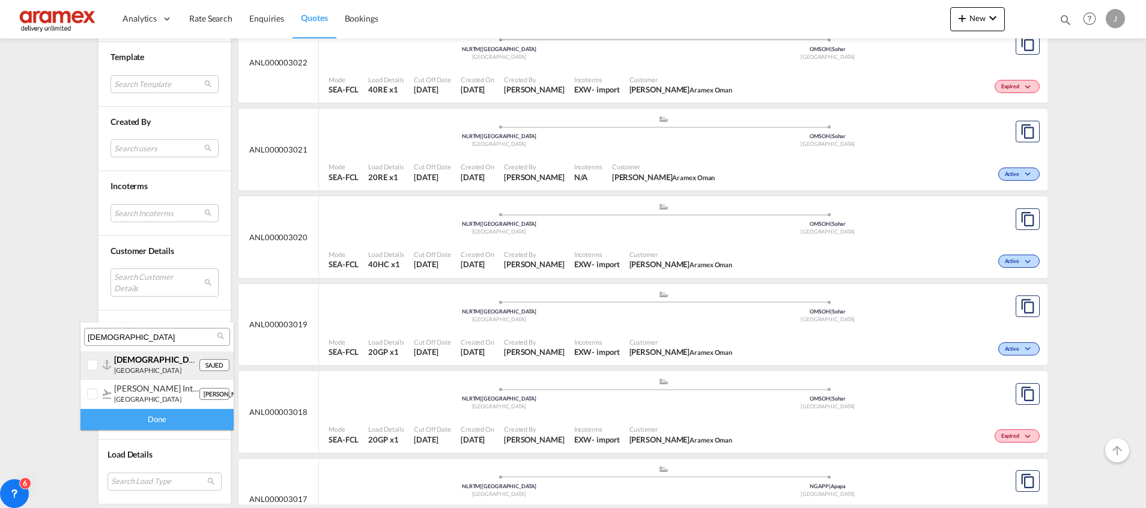
type input "[DEMOGRAPHIC_DATA]"
click at [126, 363] on span "[DEMOGRAPHIC_DATA]" at bounding box center [160, 359] width 92 height 10
click at [137, 416] on div "Done" at bounding box center [156, 419] width 153 height 21
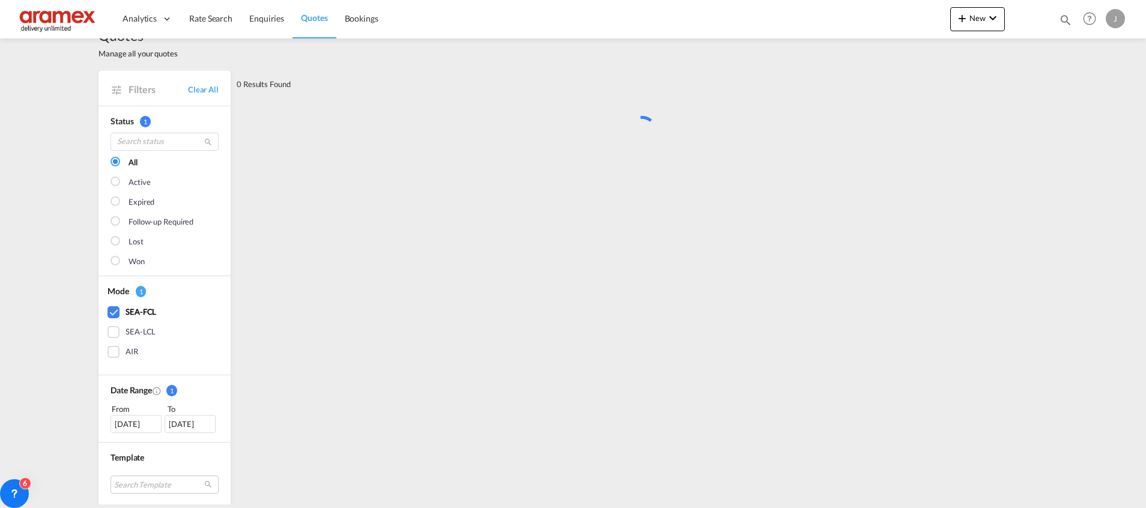
scroll to position [0, 0]
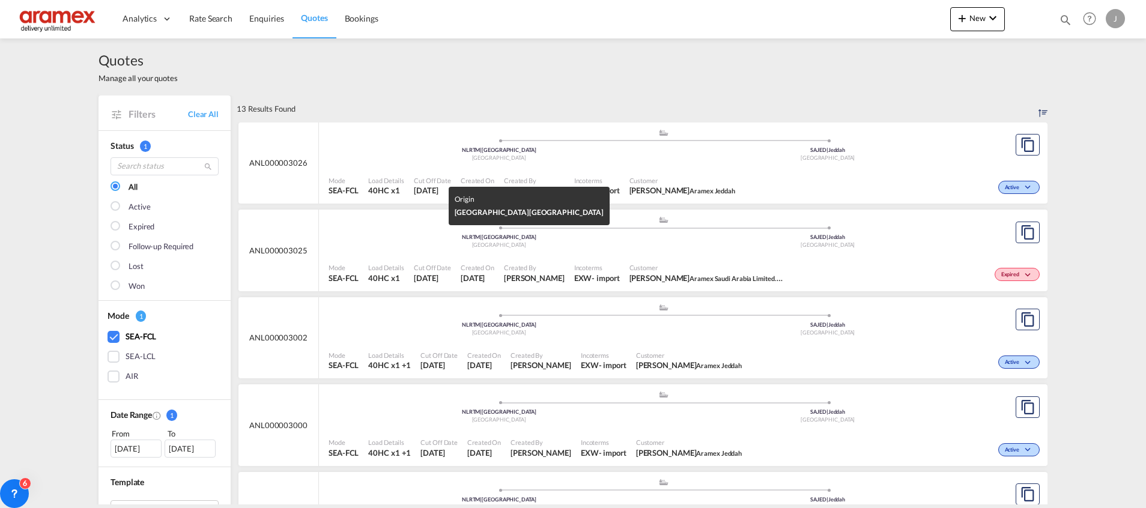
click at [402, 162] on div "[GEOGRAPHIC_DATA]" at bounding box center [498, 158] width 329 height 8
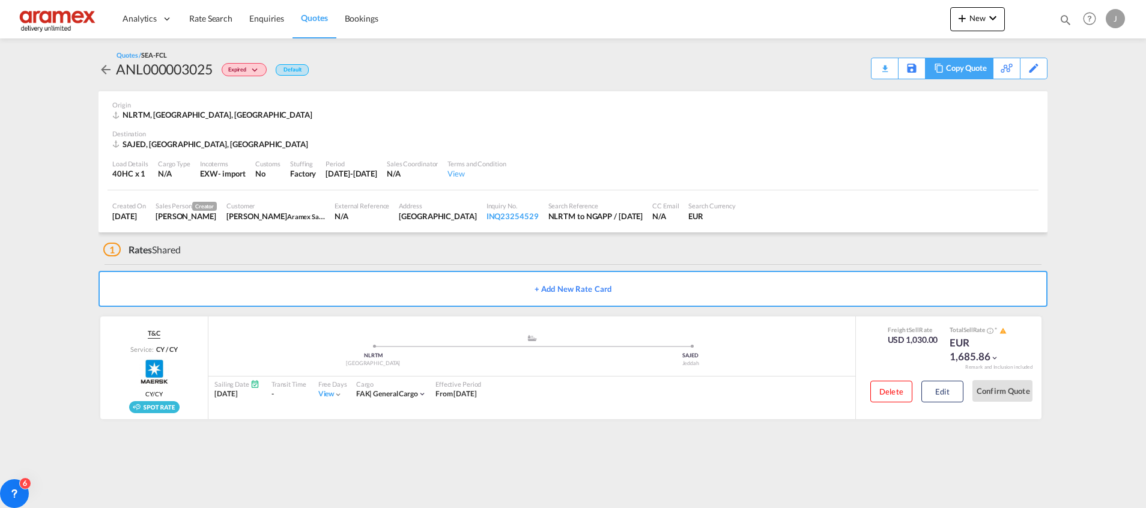
click at [958, 67] on div "Copy Quote" at bounding box center [966, 68] width 41 height 20
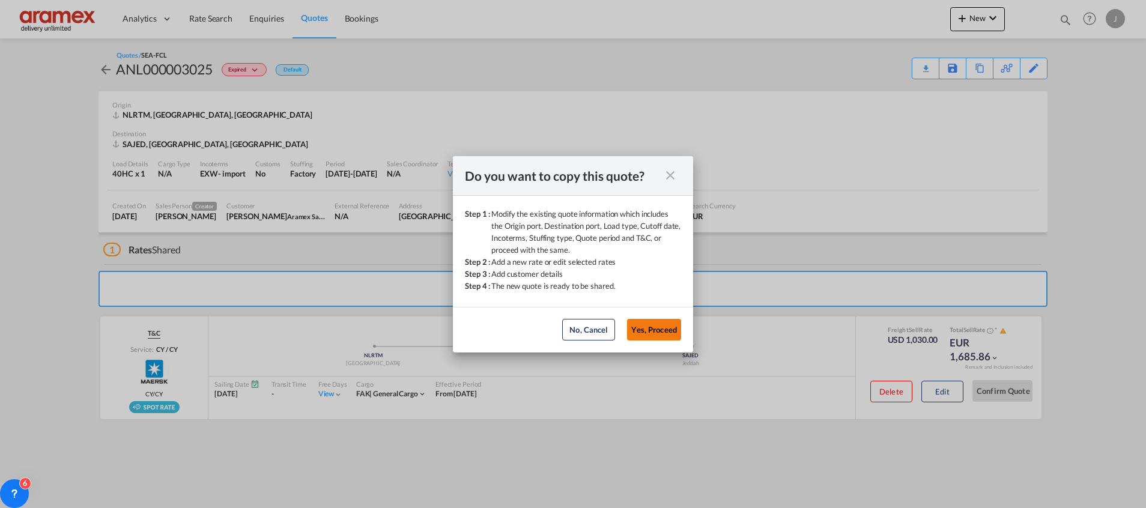
click at [647, 325] on button "Yes, Proceed" at bounding box center [654, 330] width 54 height 22
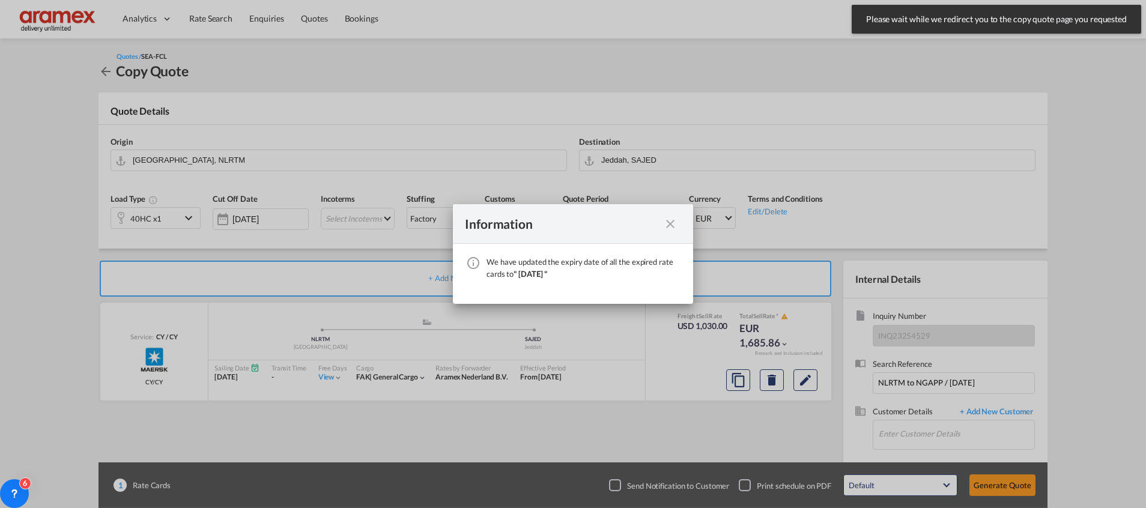
click at [672, 221] on md-icon "icon-close fg-AAA8AD cursor" at bounding box center [670, 224] width 14 height 14
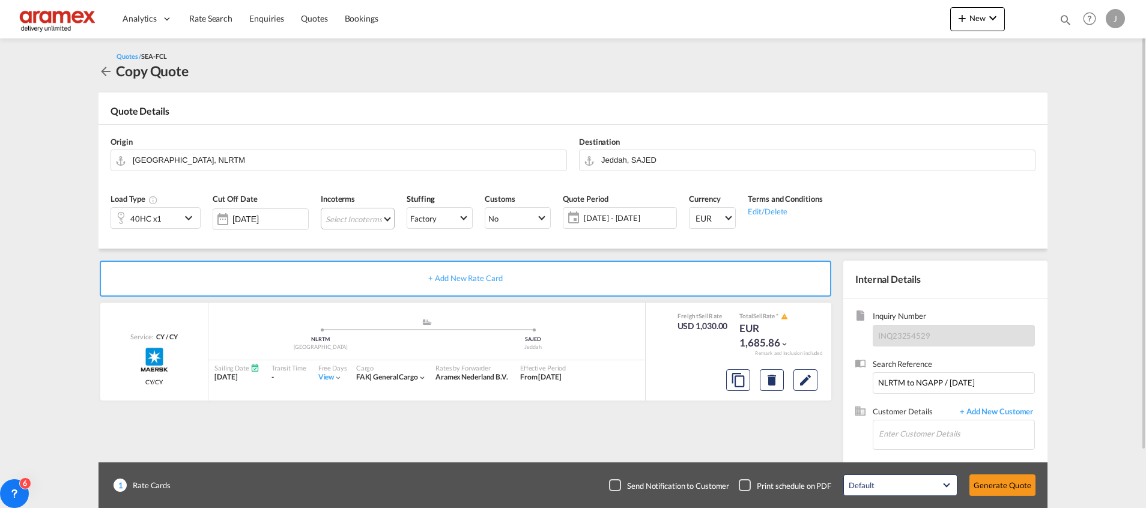
click at [350, 220] on md-select "Select Incoterms CIP - export Carriage and Insurance Paid to FOB - import Free …" at bounding box center [358, 219] width 74 height 22
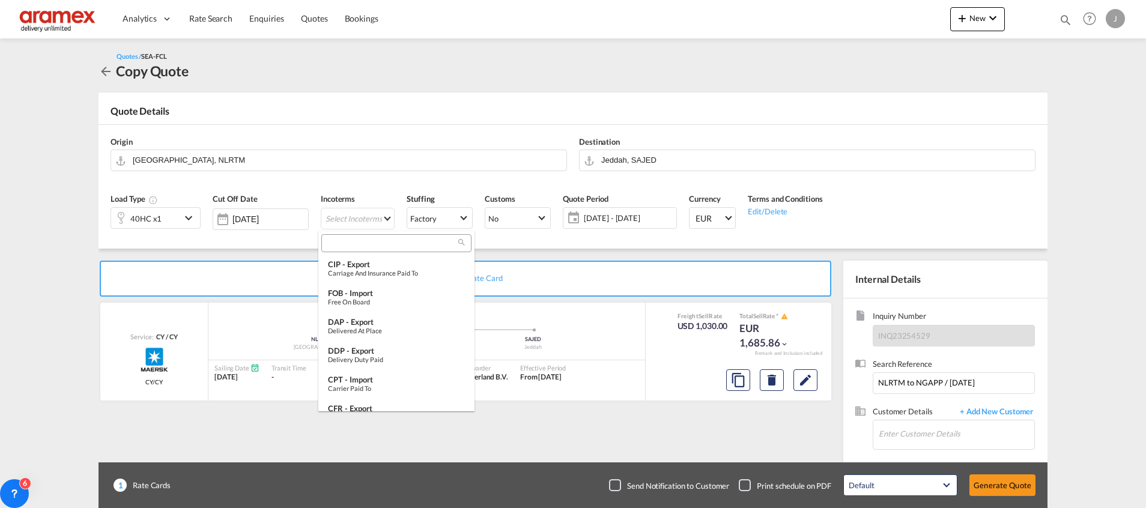
click at [351, 241] on input "search" at bounding box center [391, 243] width 133 height 11
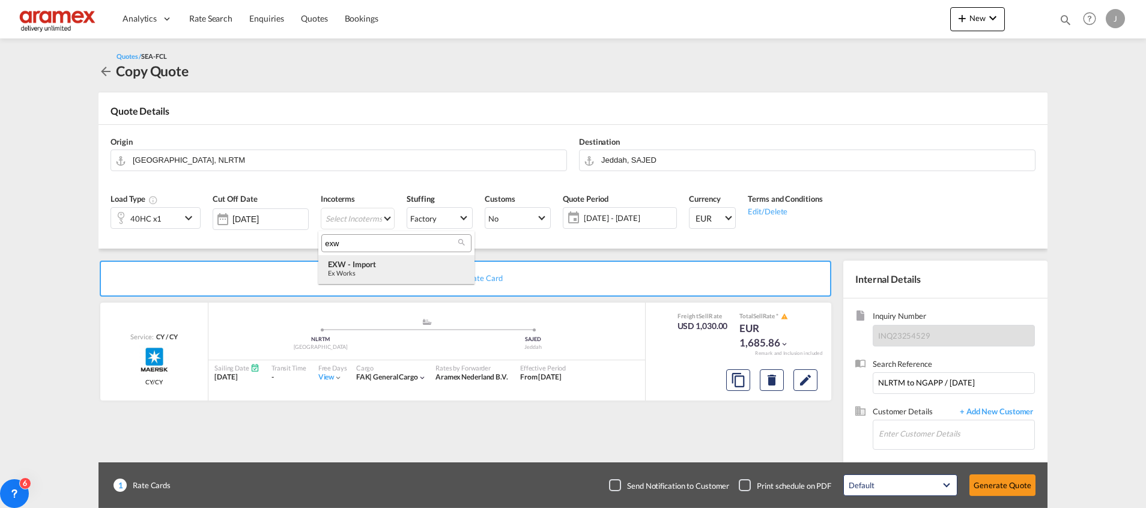
type input "exw"
click at [369, 263] on div "EXW - import" at bounding box center [396, 264] width 137 height 10
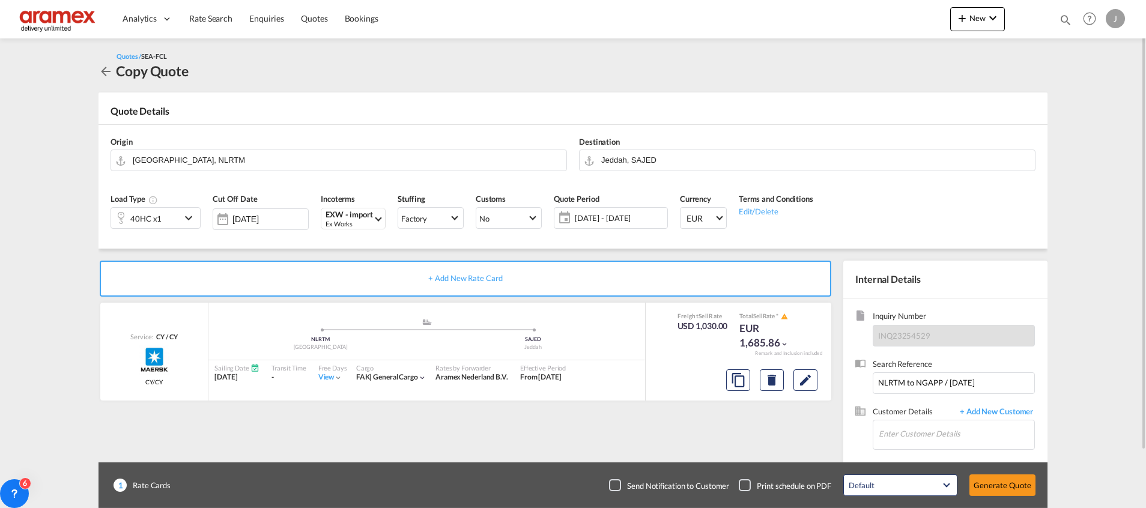
scroll to position [64, 0]
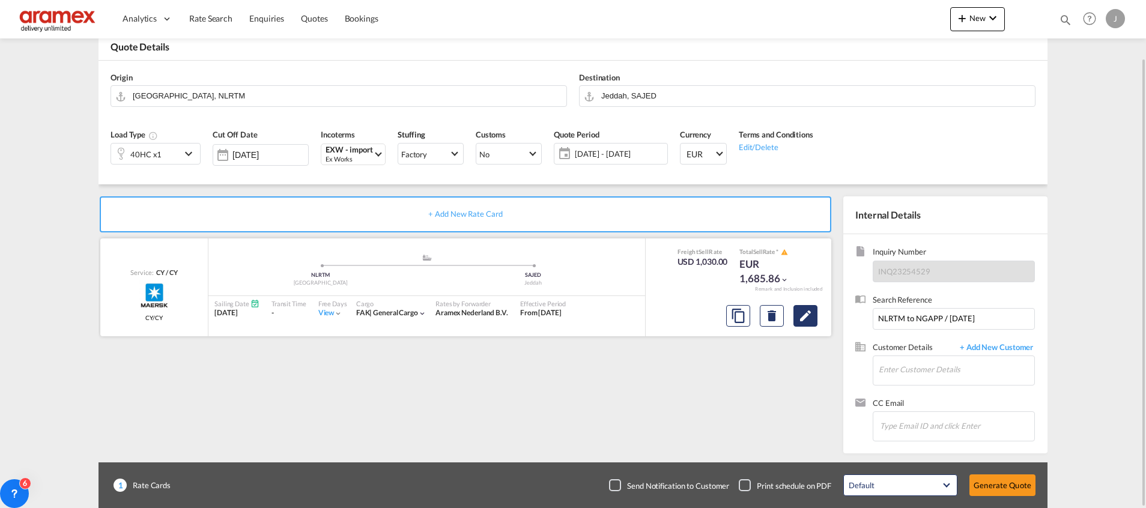
click at [803, 316] on md-icon "Edit" at bounding box center [805, 316] width 14 height 14
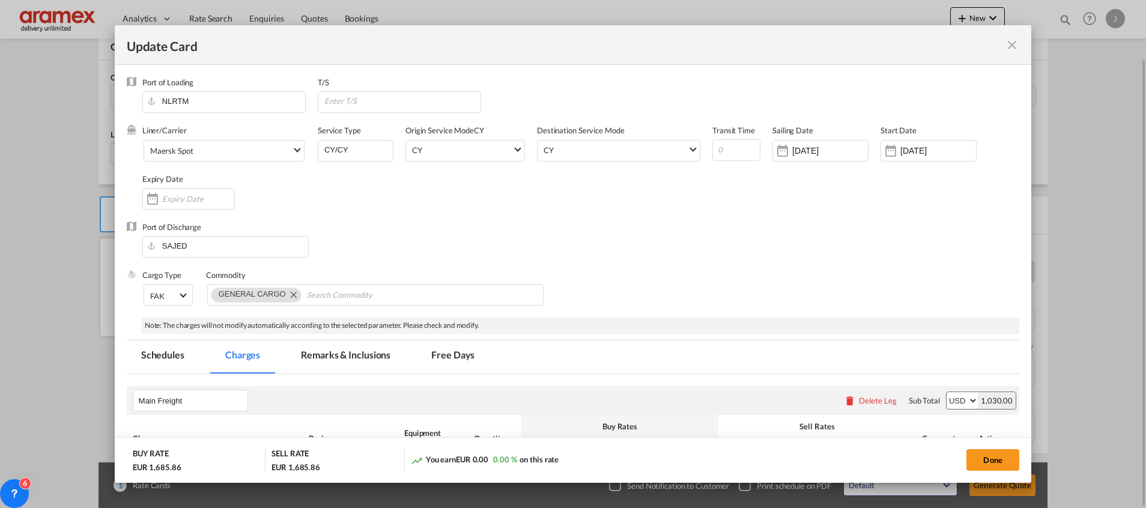
select select "per equipment"
select select "per shipment"
select select "per equipment"
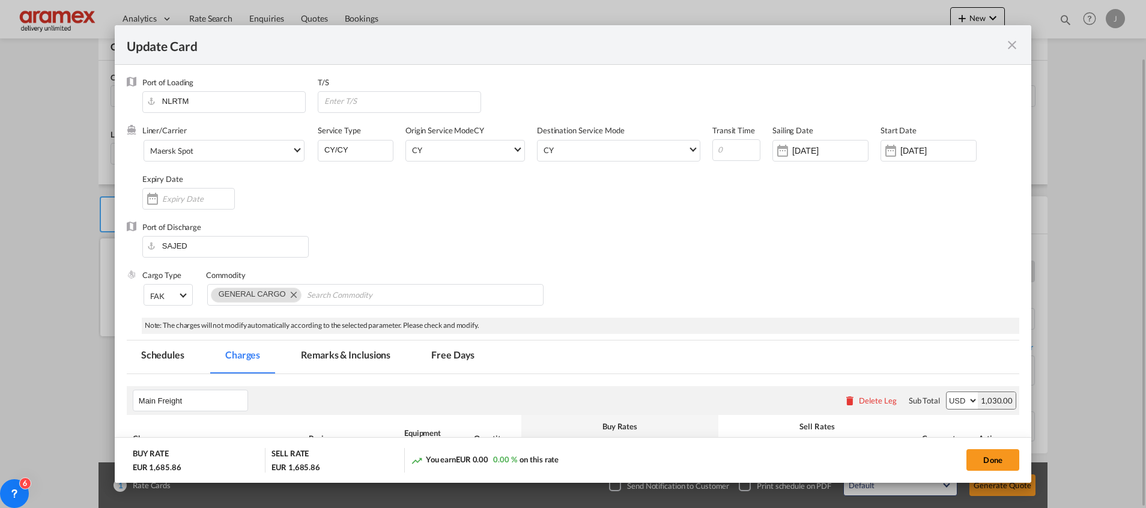
select select "per equipment"
click at [732, 146] on input "Update CardPort of ..." at bounding box center [736, 150] width 48 height 22
type input "28"
click at [800, 157] on div "[DATE]" at bounding box center [820, 151] width 96 height 22
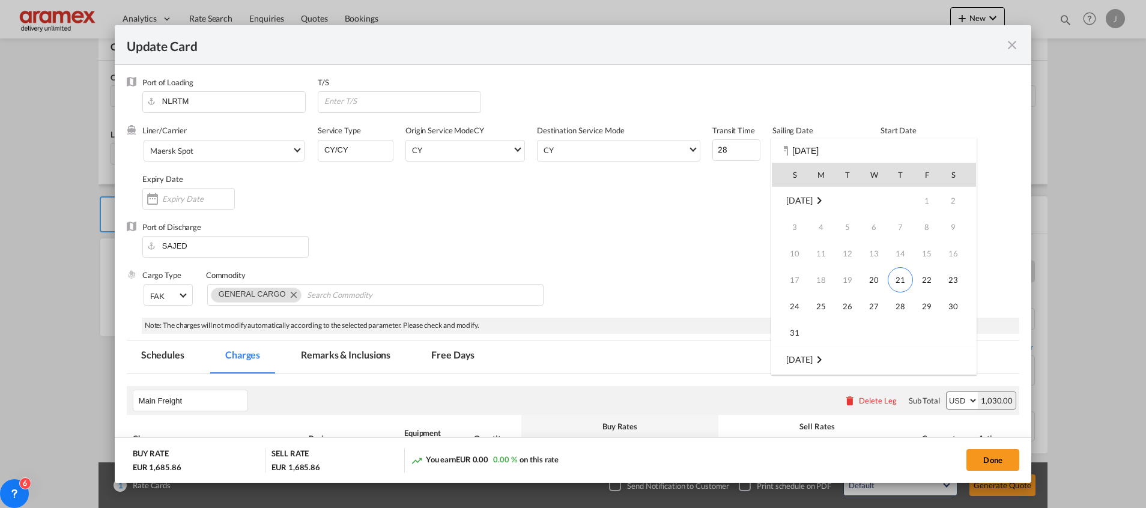
scroll to position [159, 0]
click at [804, 256] on span "7" at bounding box center [794, 253] width 24 height 24
type input "[DATE]"
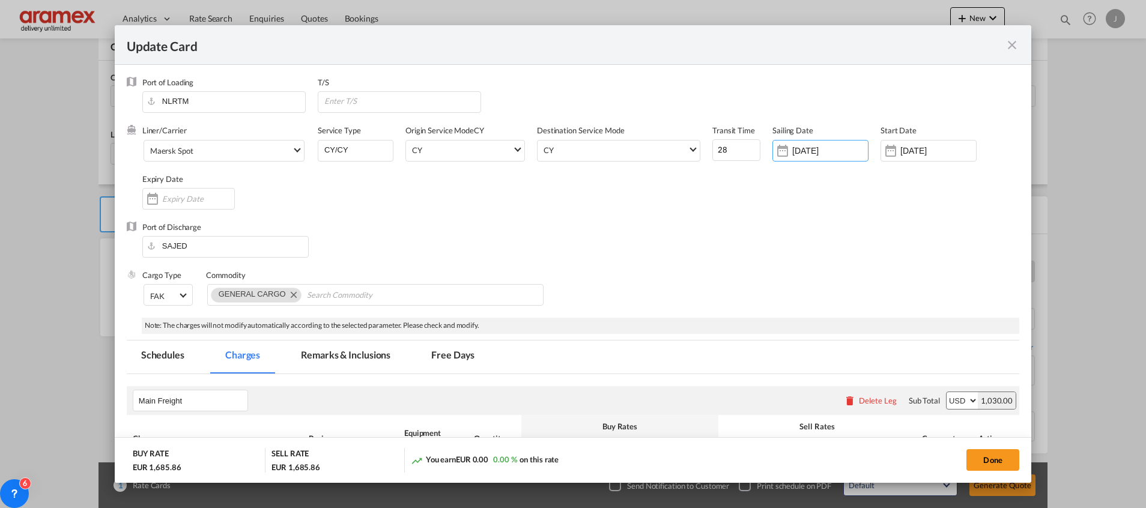
click at [753, 243] on div "Port of Discharge SAJED" at bounding box center [573, 246] width 892 height 48
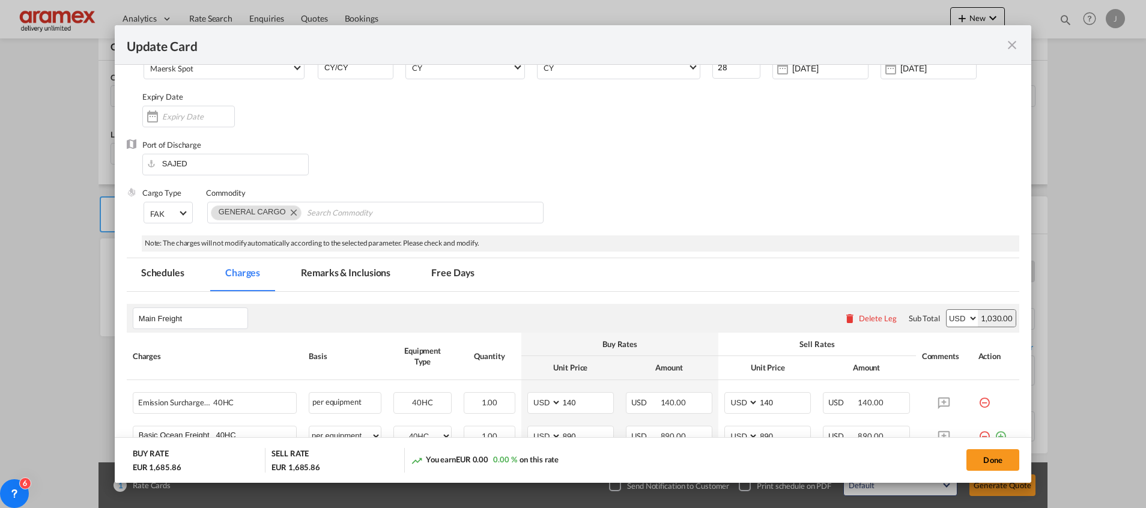
scroll to position [180, 0]
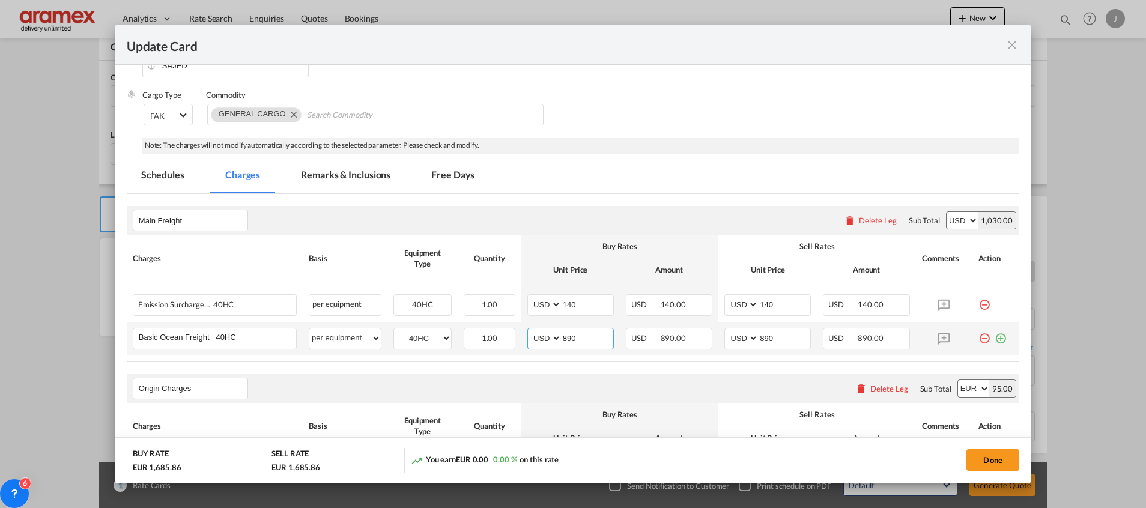
drag, startPoint x: 586, startPoint y: 338, endPoint x: 534, endPoint y: 339, distance: 51.6
click at [534, 339] on md-input-container "AED AFN ALL AMD ANG AOA ARS AUD AWG AZN BAM BBD BDT BGN BHD BIF BMD BND [PERSON…" at bounding box center [570, 339] width 86 height 22
drag, startPoint x: 776, startPoint y: 343, endPoint x: 728, endPoint y: 342, distance: 48.1
click at [728, 342] on md-input-container "AED AFN ALL AMD ANG AOA ARS AUD AWG AZN BAM BBD BDT BGN BHD BIF BMD BND [PERSON…" at bounding box center [767, 339] width 86 height 22
click at [682, 382] on div "Origin Charges Please enter leg name Leg Name Already Exists Delete Leg Sub Tot…" at bounding box center [573, 388] width 892 height 29
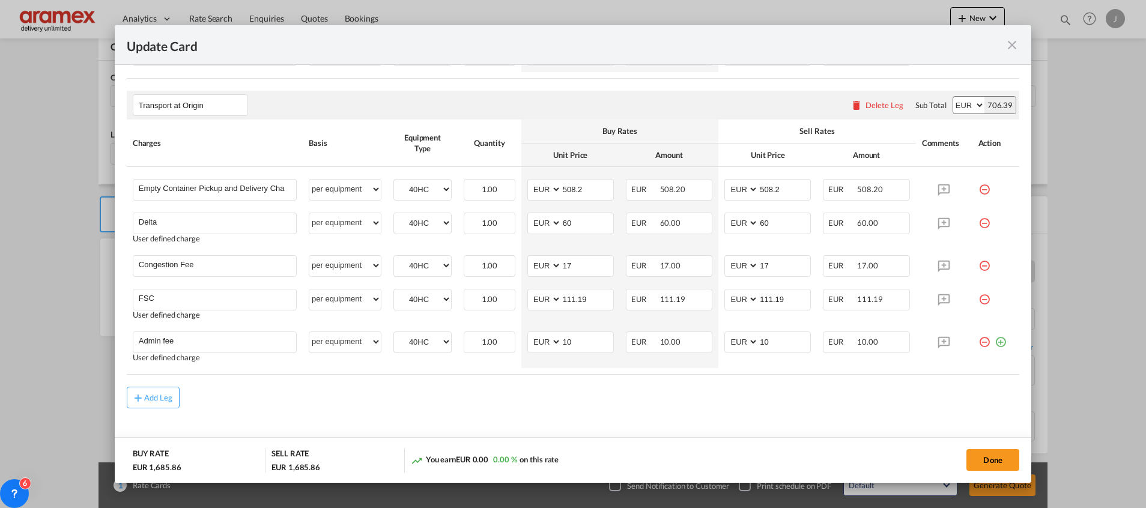
scroll to position [648, 0]
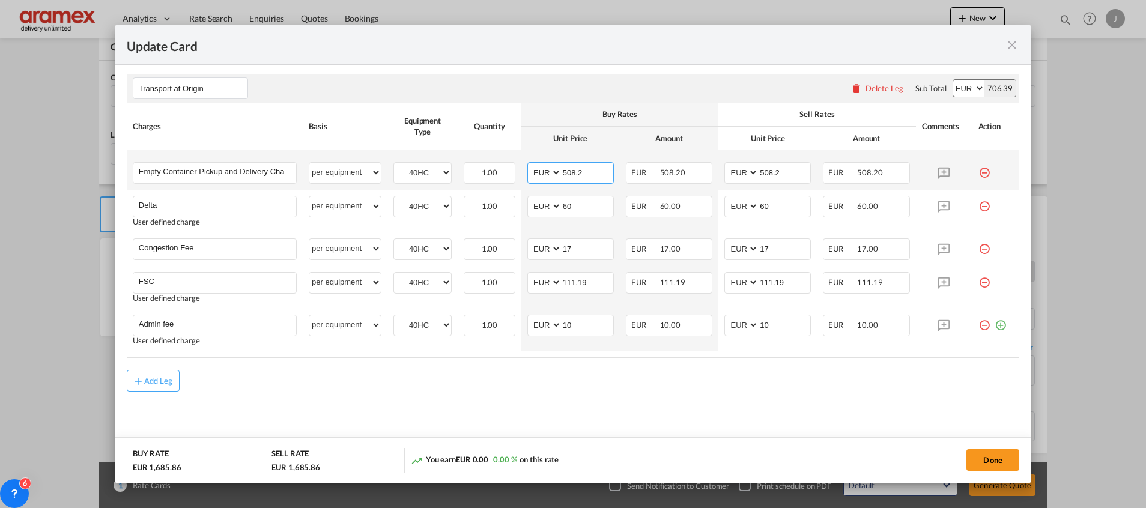
drag, startPoint x: 587, startPoint y: 174, endPoint x: 554, endPoint y: 188, distance: 36.0
click at [545, 174] on md-input-container "AED AFN ALL AMD ANG AOA ARS AUD AWG AZN BAM BBD BDT BGN BHD BIF BMD BND [PERSON…" at bounding box center [570, 173] width 86 height 22
drag, startPoint x: 234, startPoint y: 172, endPoint x: 354, endPoint y: 168, distance: 120.8
click at [354, 168] on tr "Empty Container Pickup and Delivery Charge Please Enter User Defined Charges Ca…" at bounding box center [573, 170] width 892 height 40
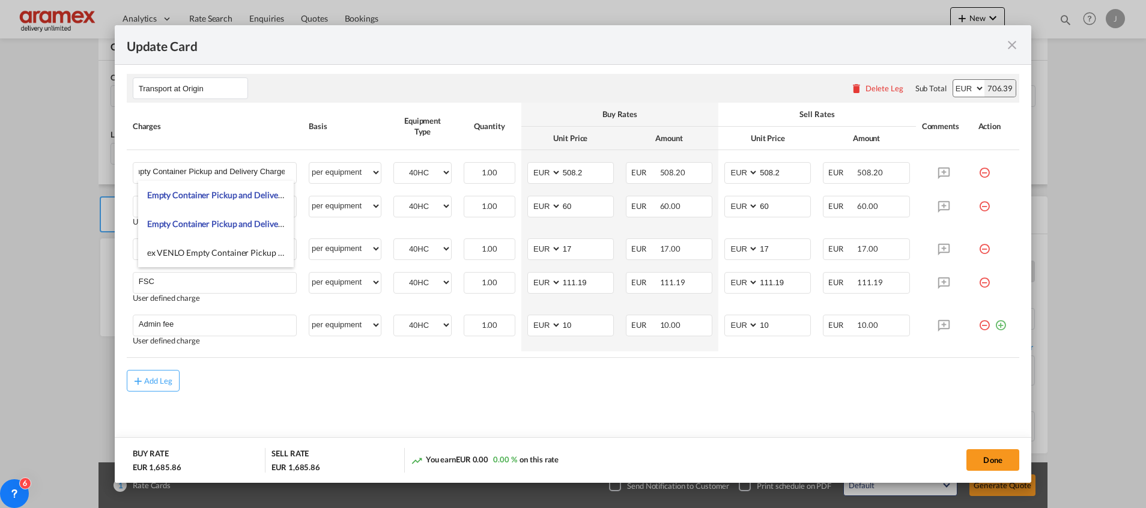
click at [698, 419] on md-content "Main Freight Please enter leg name Leg Name Already Exists Delete Leg Sub Total…" at bounding box center [573, 90] width 892 height 728
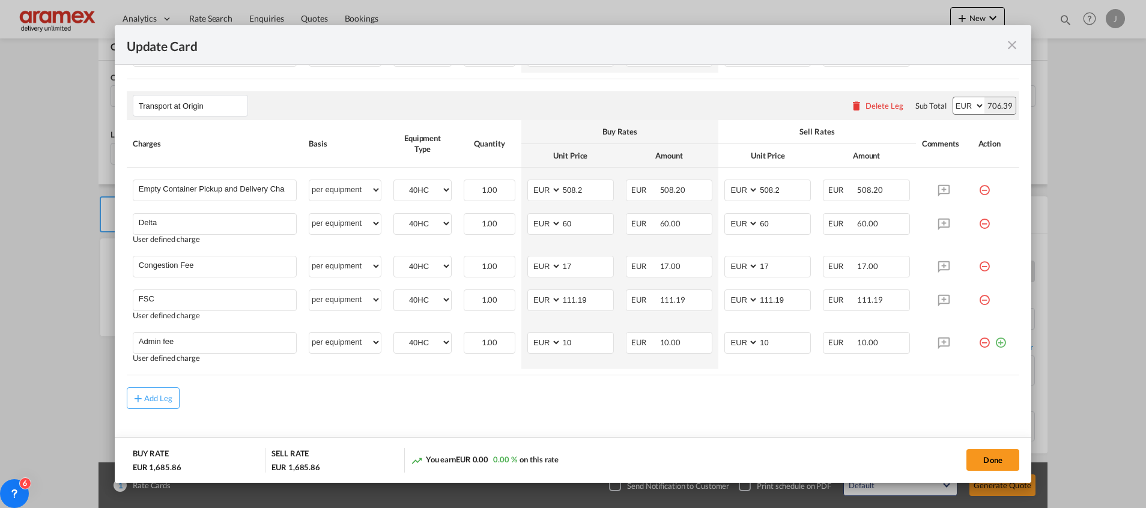
scroll to position [648, 0]
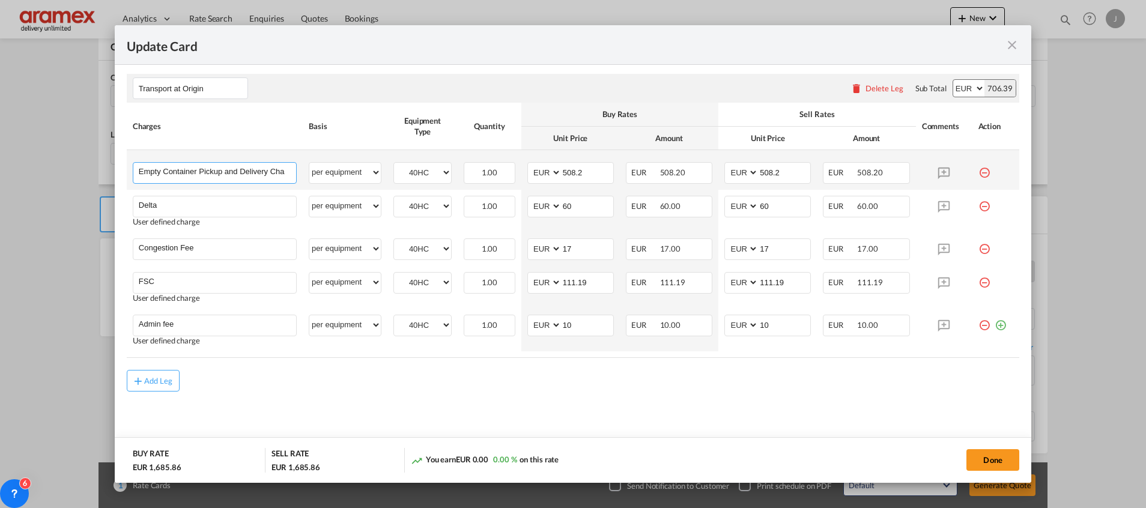
click at [184, 165] on input "Empty Container Pickup and Delivery Charge" at bounding box center [217, 172] width 157 height 18
paste input "stuffing, lashing and container transport"
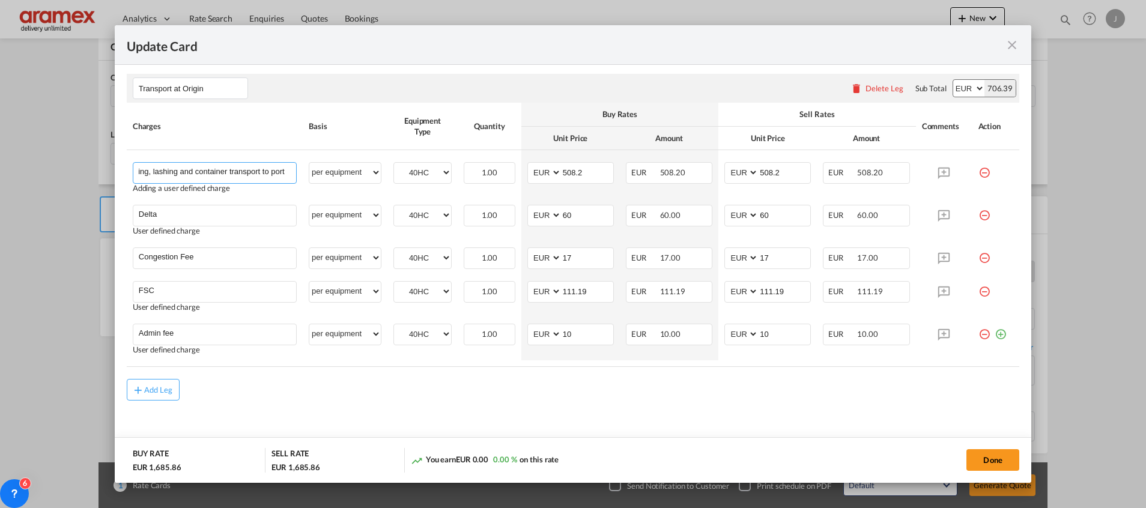
scroll to position [0, 0]
drag, startPoint x: 240, startPoint y: 170, endPoint x: 19, endPoint y: 186, distance: 221.0
click at [9, 186] on div "Update Card Port of [GEOGRAPHIC_DATA] NLRTM T/S Liner/Carrier Maersk Spot 2HM L…" at bounding box center [573, 254] width 1146 height 508
click at [139, 171] on input "stuffing, lashing and container transport to port" at bounding box center [217, 172] width 157 height 18
type input "empty container pick up + stuffing, lashing and container transport to port"
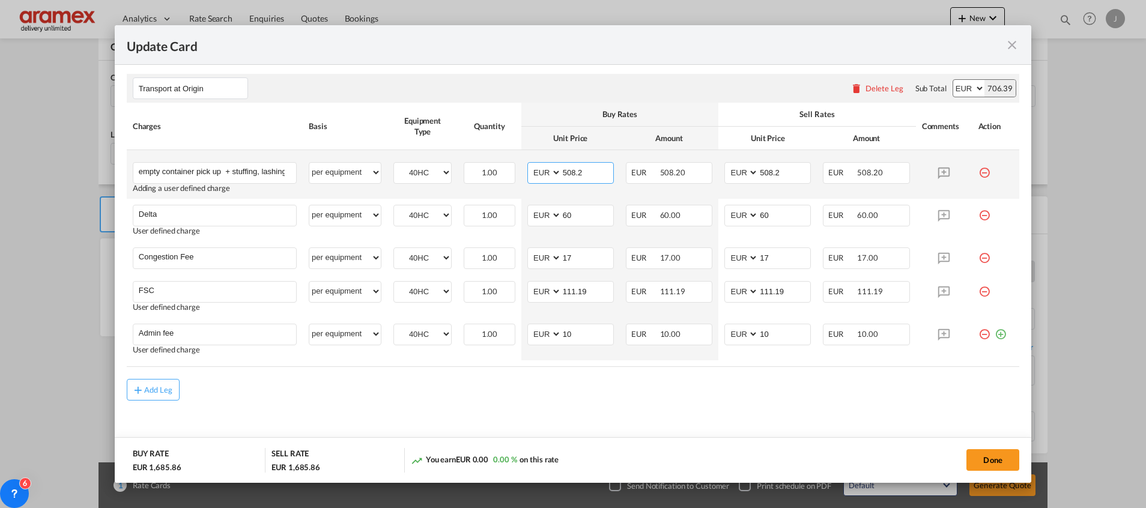
drag, startPoint x: 589, startPoint y: 172, endPoint x: 535, endPoint y: 172, distance: 54.1
click at [535, 172] on md-input-container "AED AFN ALL AMD ANG AOA ARS AUD AWG AZN BAM BBD BDT BGN BHD BIF BMD BND [PERSON…" at bounding box center [570, 173] width 86 height 22
paste input "stuffing, lashing and container transport"
click at [577, 166] on input "stuffing, lashing and container transport" at bounding box center [588, 172] width 52 height 18
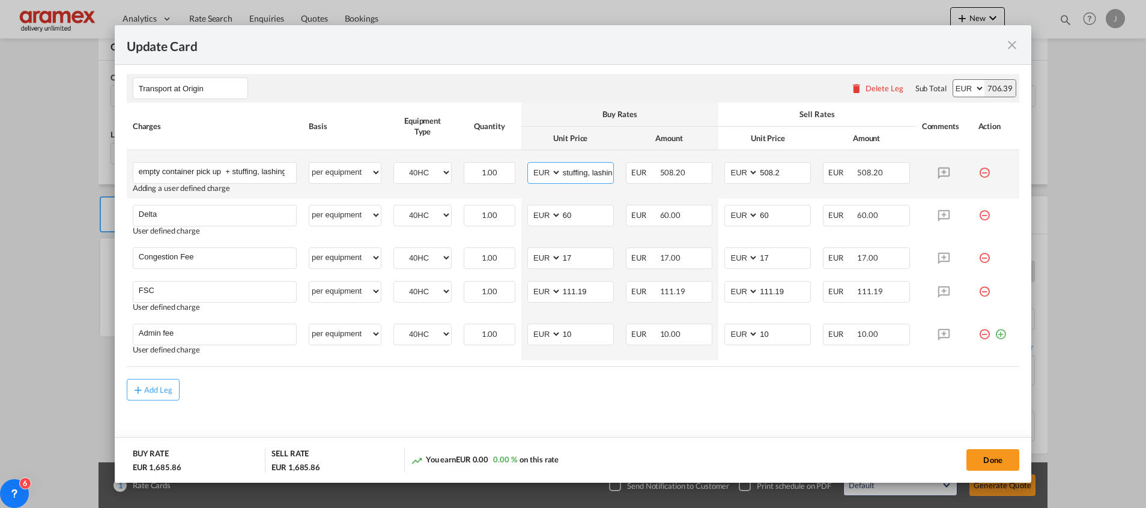
click at [577, 166] on input "stuffing, lashing and container transport" at bounding box center [588, 172] width 52 height 18
click at [577, 171] on input "720" at bounding box center [588, 172] width 52 height 18
type input "720"
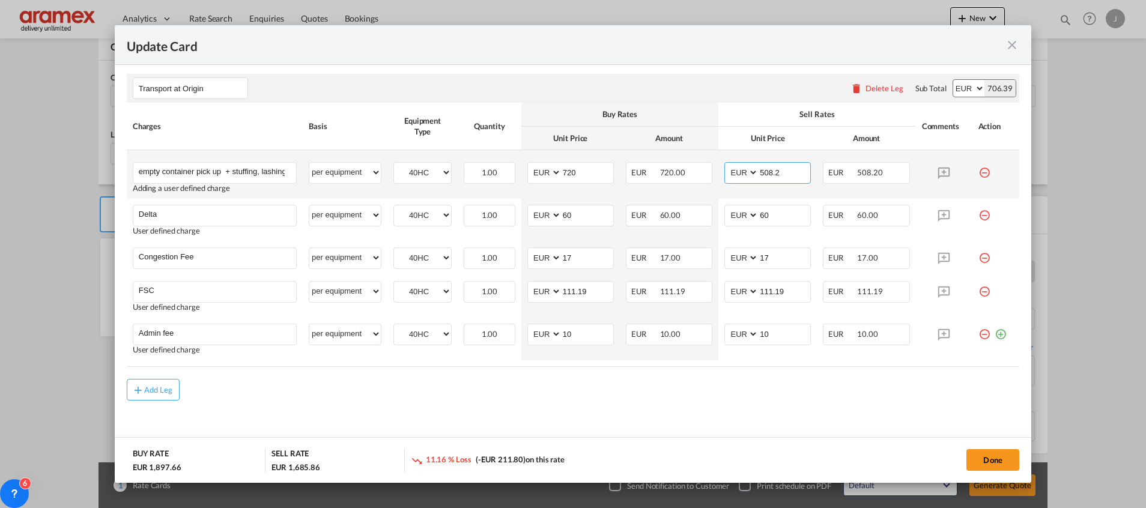
click at [768, 170] on input "508.2" at bounding box center [784, 172] width 52 height 18
paste input "720"
type input "720"
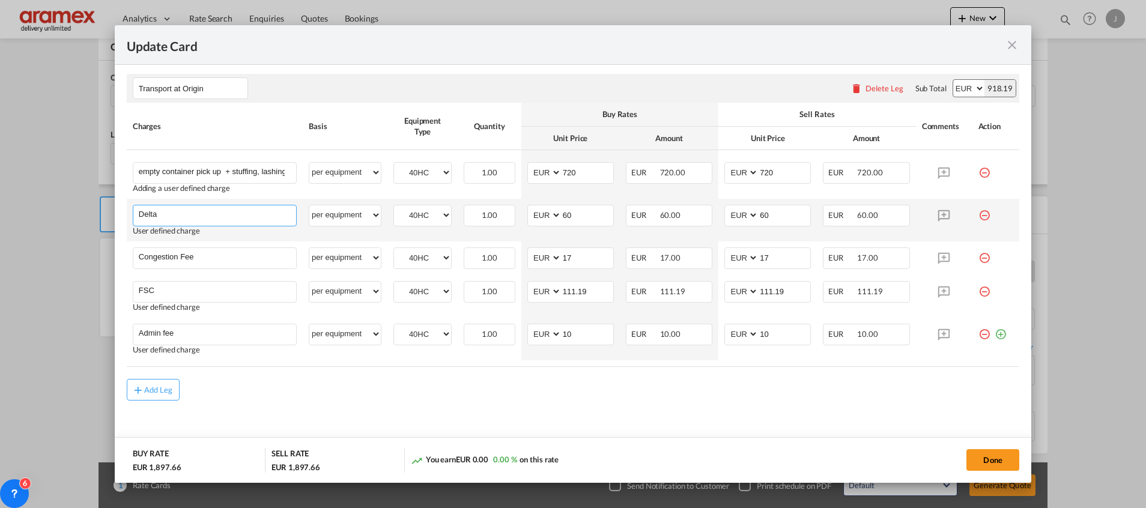
click at [148, 214] on input "Delta" at bounding box center [217, 214] width 157 height 18
paste input "VGM"
type input "VGM"
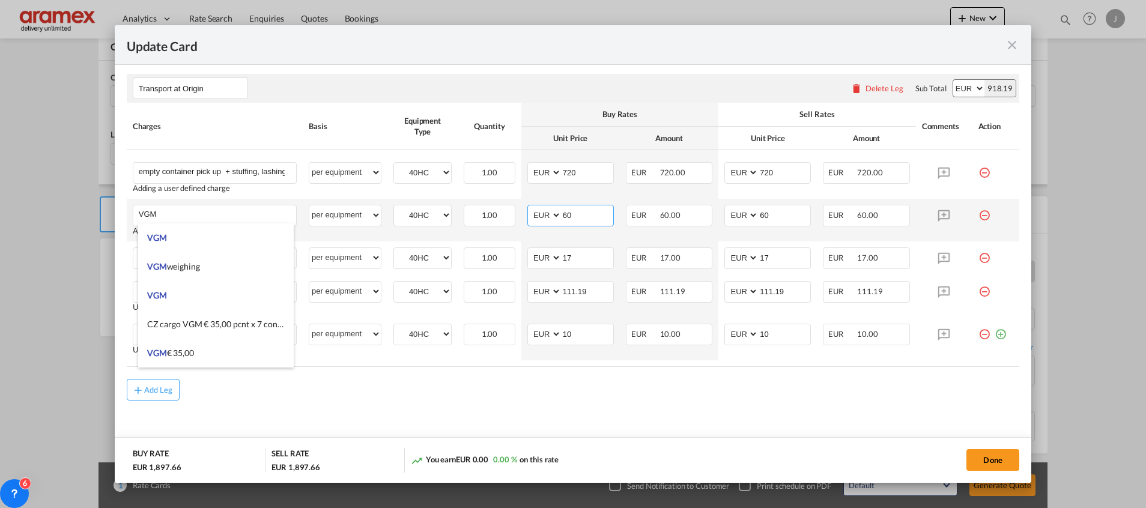
click at [562, 211] on input "60" at bounding box center [588, 214] width 52 height 18
click at [568, 211] on input "35" at bounding box center [588, 214] width 52 height 18
click at [569, 213] on input "35" at bounding box center [588, 214] width 52 height 18
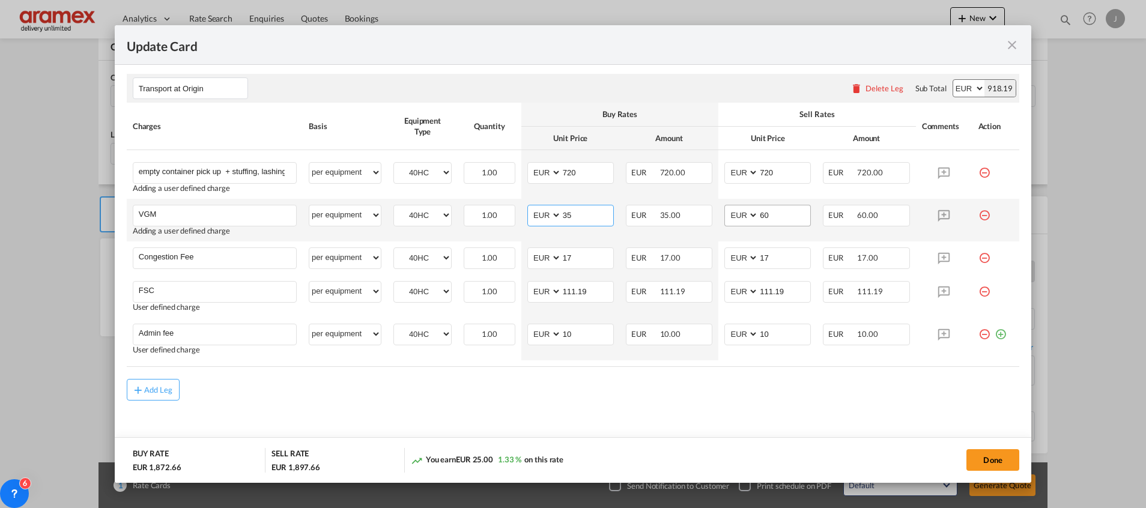
type input "35"
click at [746, 212] on select "AED AFN ALL AMD ANG AOA ARS AUD AWG AZN BAM BBD BDT BGN BHD BIF BMD BND [PERSON…" at bounding box center [742, 215] width 31 height 16
click at [766, 213] on input "60" at bounding box center [784, 214] width 52 height 18
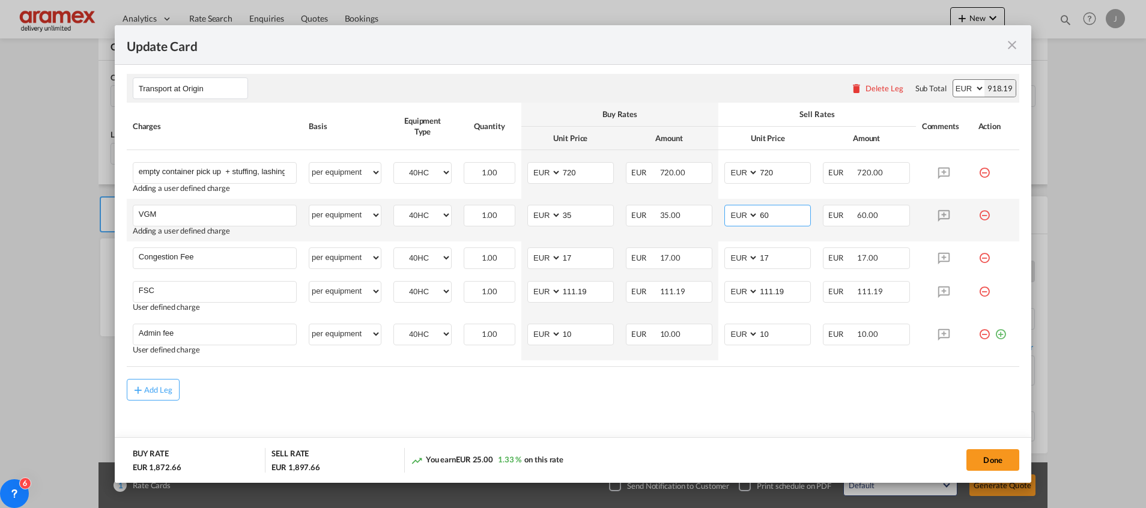
paste input "35"
type input "35"
click at [676, 369] on rate-modification "Main Freight Please enter leg name Leg Name Already Exists Delete Leg Sub Total…" at bounding box center [573, 63] width 892 height 674
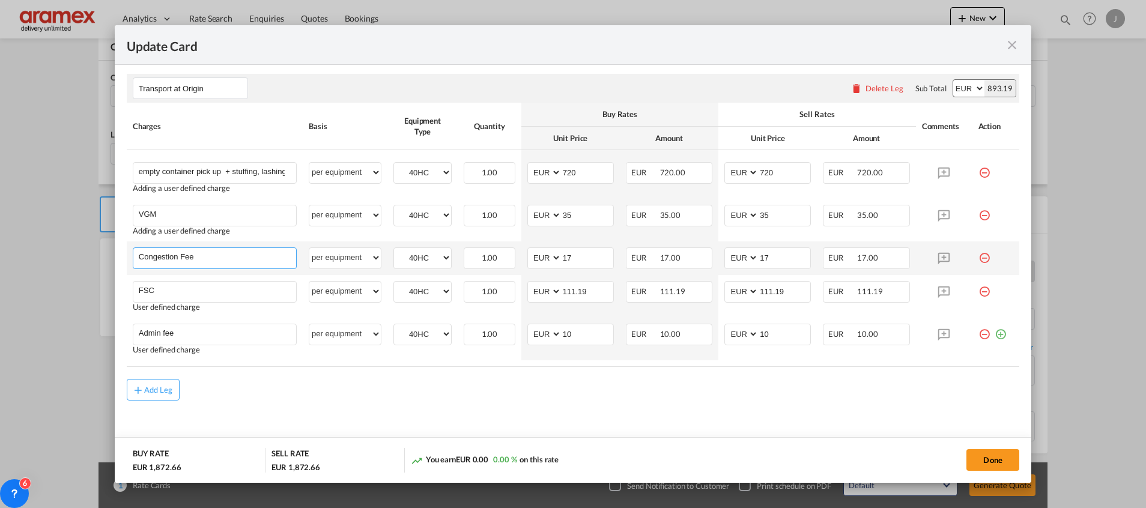
click at [172, 258] on input "Congestion Fee" at bounding box center [217, 257] width 157 height 18
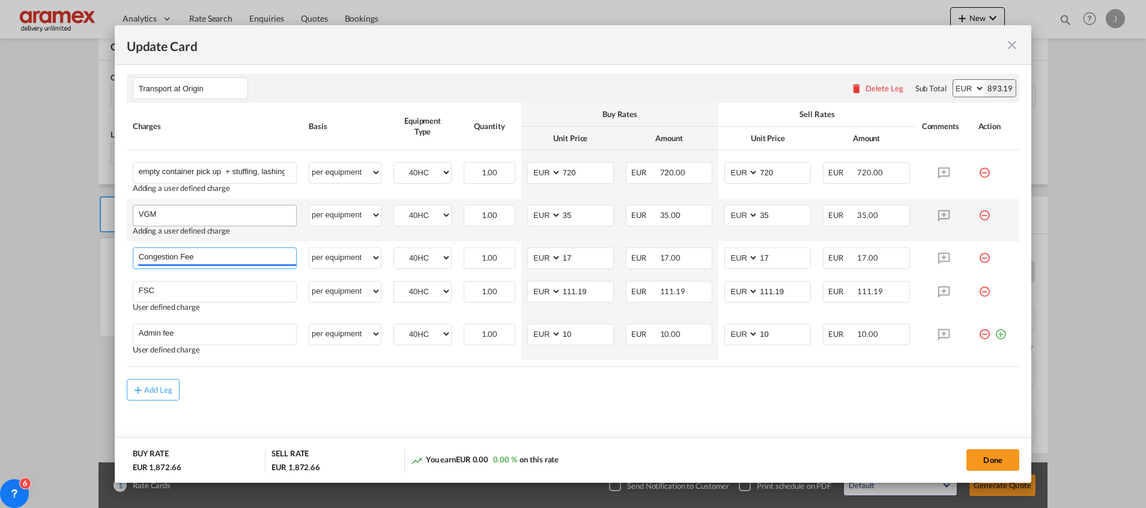
click at [171, 216] on tbody "empty container pick up + stuffing, lashing and container transport to port Ple…" at bounding box center [573, 255] width 892 height 210
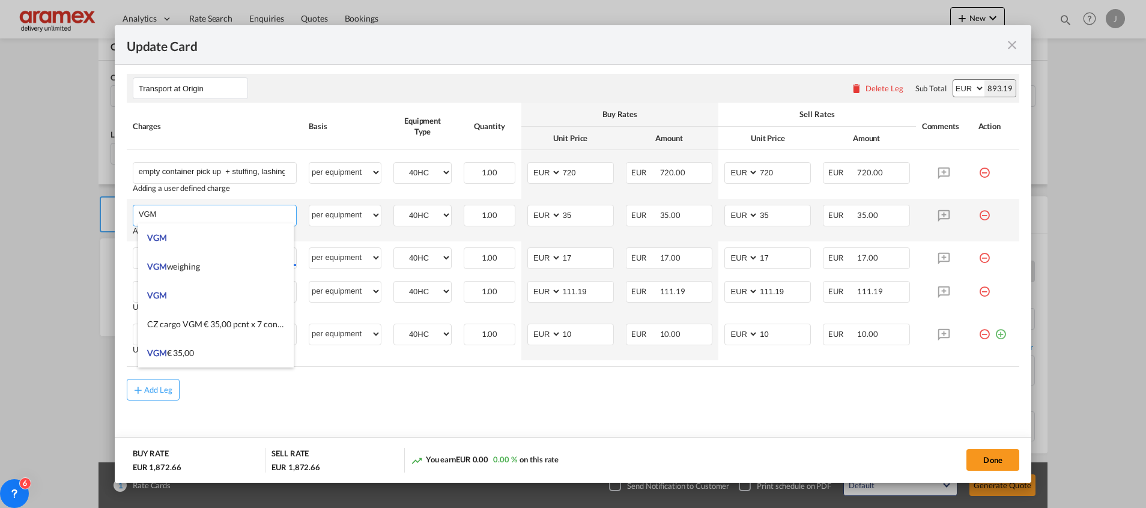
click at [171, 216] on input "VGM" at bounding box center [217, 214] width 157 height 18
click at [426, 431] on md-content "Main Freight Please enter leg name Leg Name Already Exists Delete Leg Sub Total…" at bounding box center [573, 94] width 892 height 737
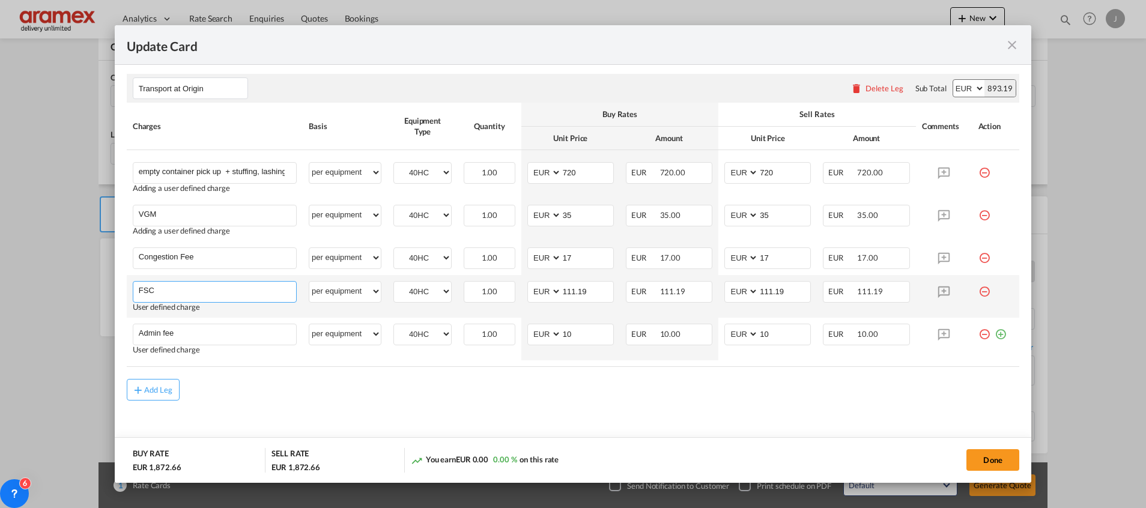
click at [152, 295] on input "FSC" at bounding box center [217, 291] width 157 height 18
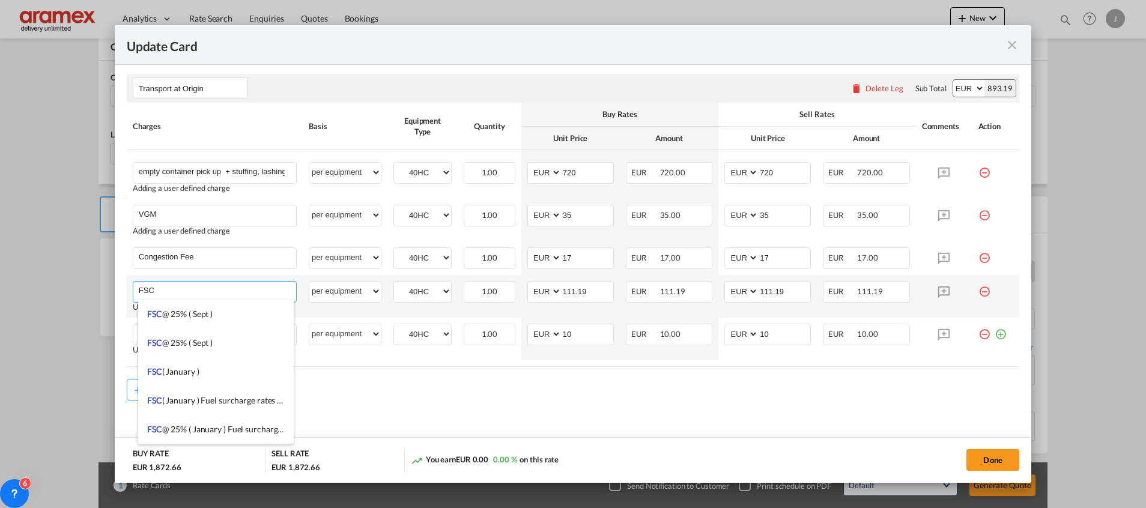
click at [152, 295] on input "FSC" at bounding box center [217, 291] width 157 height 18
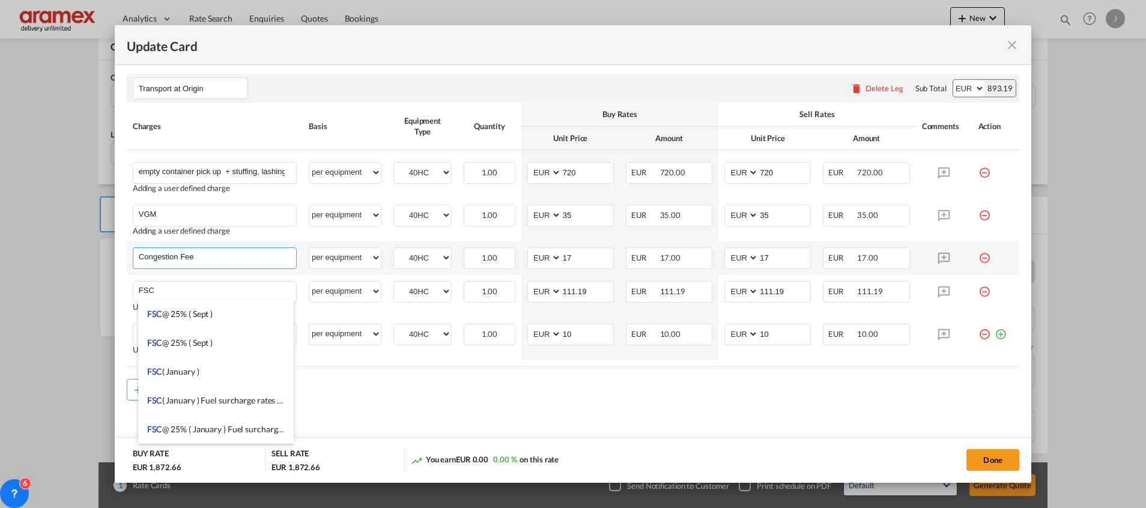
click at [178, 252] on input "Congestion Fee" at bounding box center [217, 257] width 157 height 18
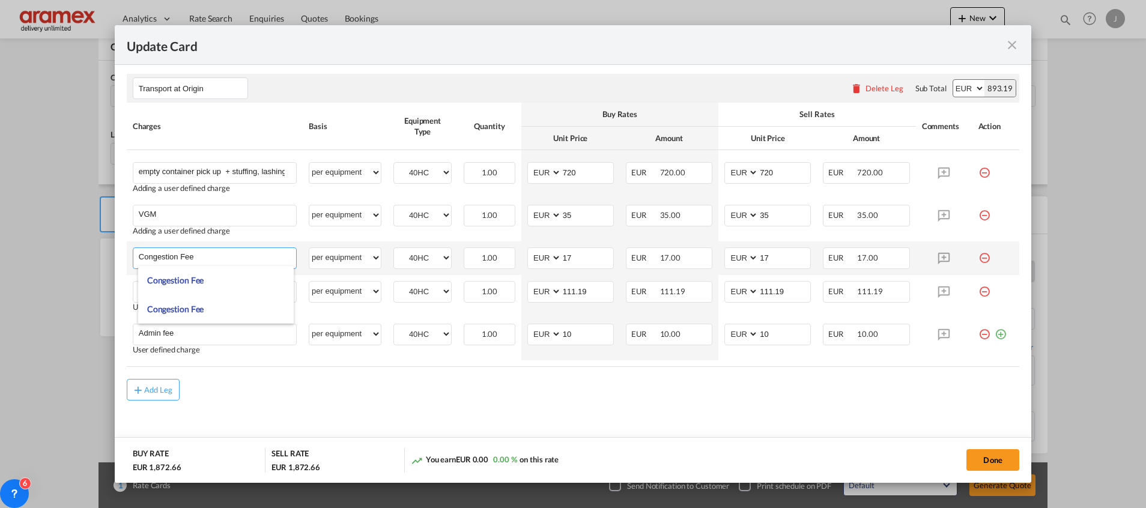
click at [178, 252] on input "Congestion Fee" at bounding box center [217, 257] width 157 height 18
paste input "RWG/Euromax"
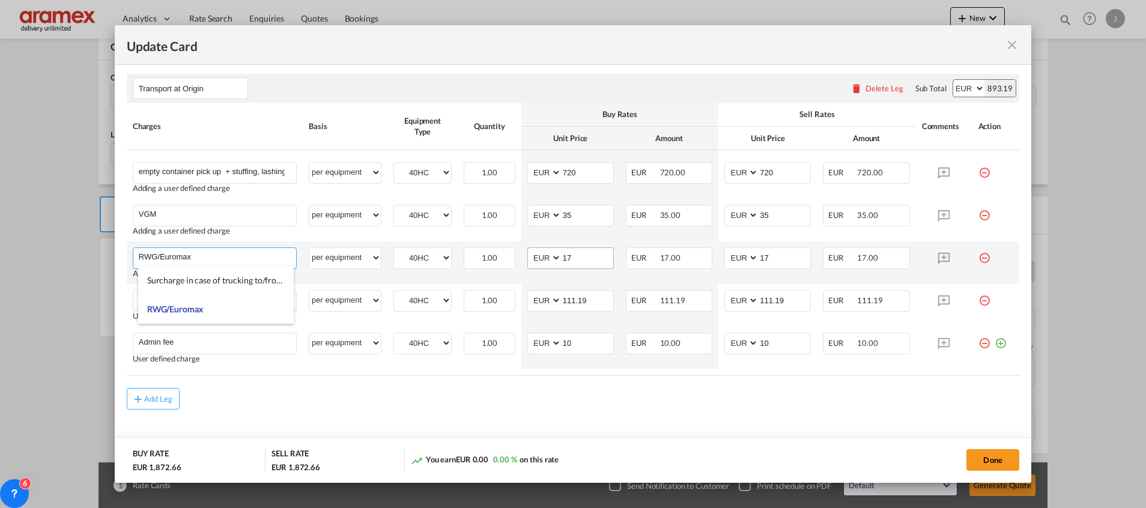
type input "RWG/Euromax"
drag, startPoint x: 569, startPoint y: 258, endPoint x: 522, endPoint y: 258, distance: 47.4
click at [527, 258] on md-input-container "AED AFN ALL AMD ANG AOA ARS AUD AWG AZN BAM BBD BDT BGN BHD BIF BMD BND [PERSON…" at bounding box center [570, 258] width 86 height 22
drag, startPoint x: 567, startPoint y: 255, endPoint x: 560, endPoint y: 262, distance: 10.6
click at [543, 260] on md-input-container "AED AFN ALL AMD ANG AOA ARS AUD AWG AZN BAM BBD BDT BGN BHD BIF BMD BND [PERSON…" at bounding box center [570, 258] width 86 height 22
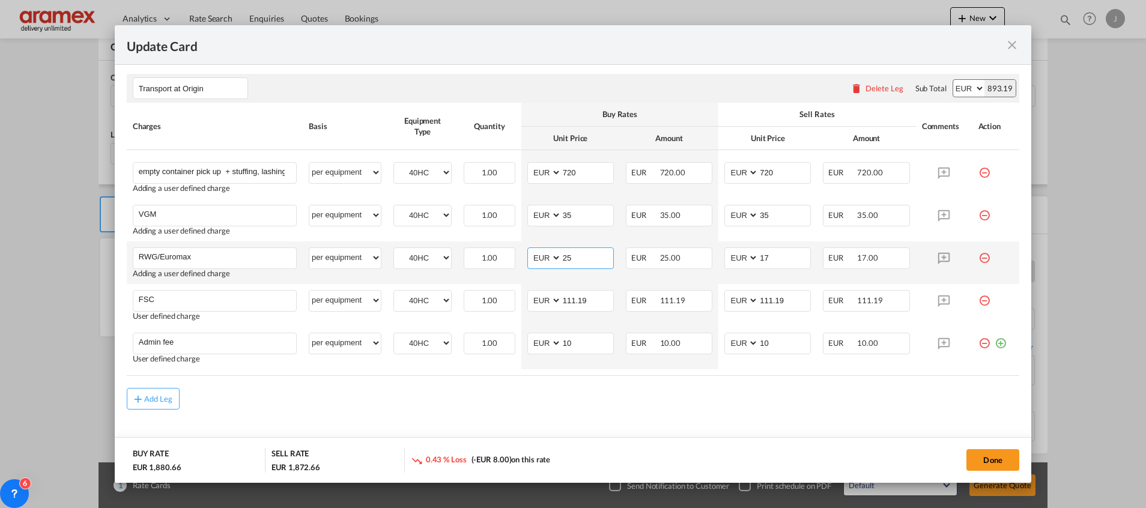
click at [566, 256] on input "25" at bounding box center [588, 257] width 52 height 18
type input "25"
click at [778, 254] on input "17" at bounding box center [784, 257] width 52 height 18
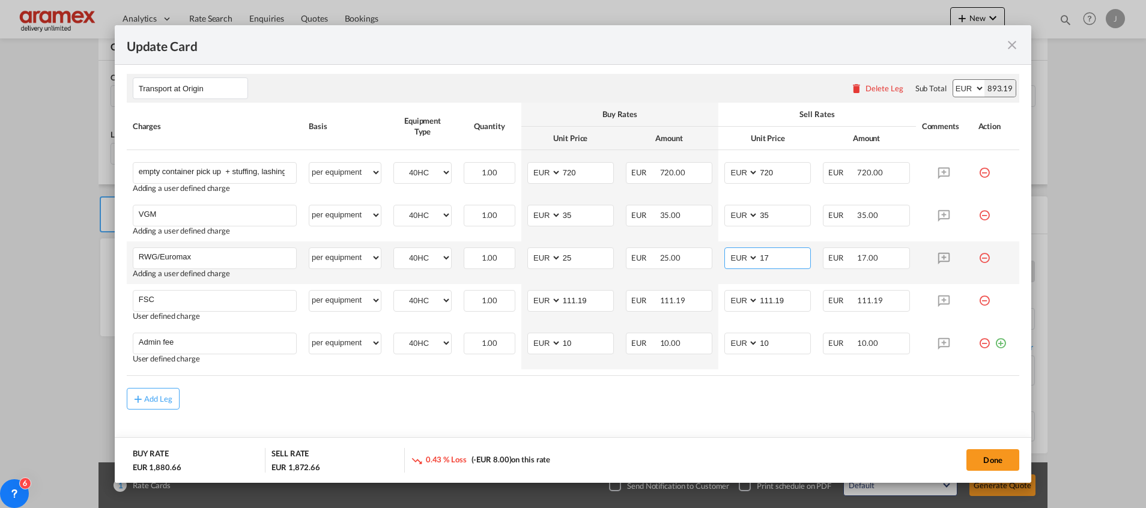
click at [778, 254] on input "17" at bounding box center [784, 257] width 52 height 18
paste input "25"
type input "25"
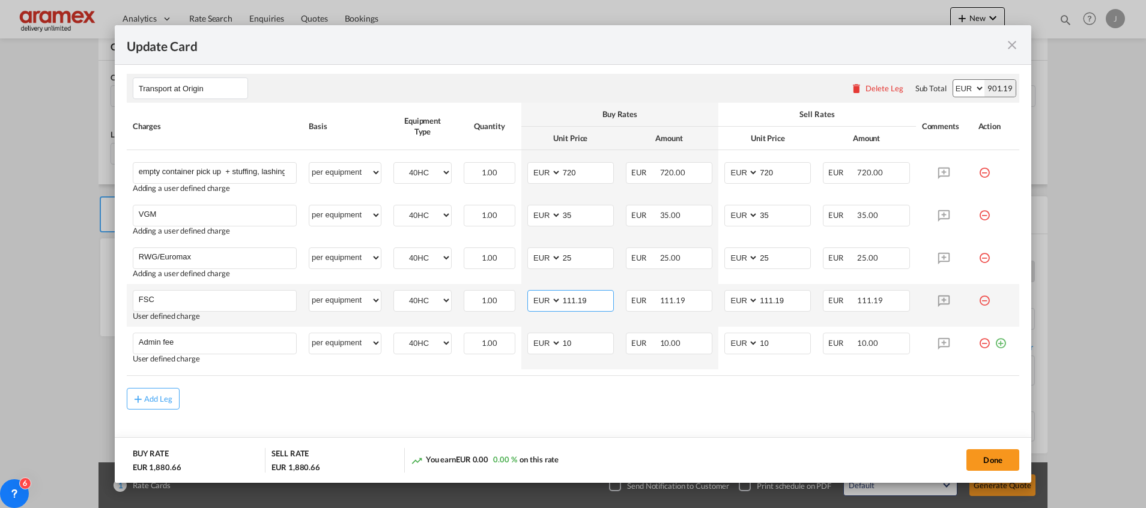
click at [577, 303] on input "111.19" at bounding box center [588, 300] width 52 height 18
type input "20"
drag, startPoint x: 782, startPoint y: 296, endPoint x: 705, endPoint y: 297, distance: 77.5
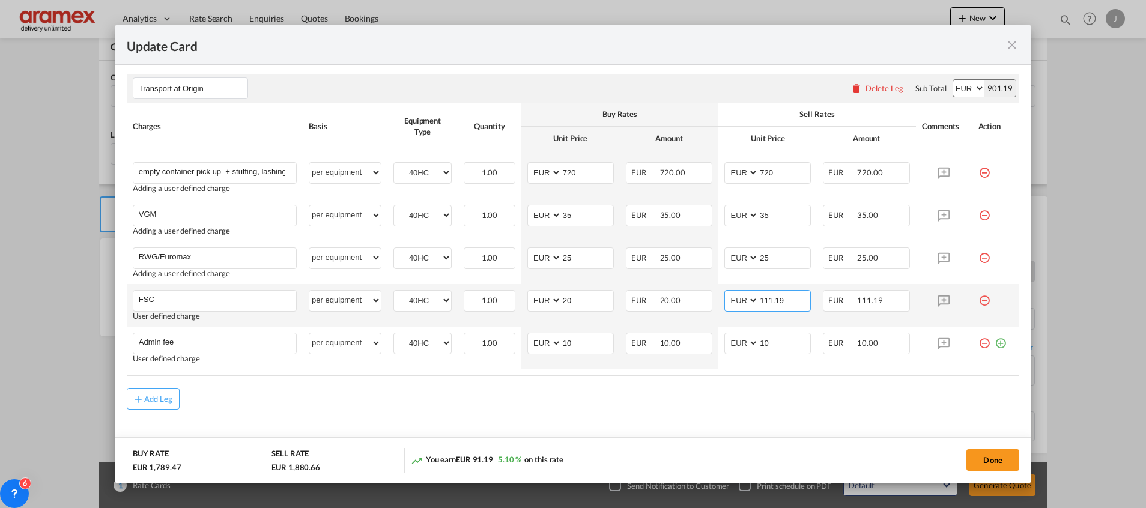
click at [705, 297] on tr "FSC Please Enter User Defined Charges Cannot Be Published User defined charge p…" at bounding box center [573, 305] width 892 height 43
type input "20"
drag, startPoint x: 583, startPoint y: 302, endPoint x: 513, endPoint y: 301, distance: 70.3
click at [513, 301] on tr "FSC Please Enter User Defined Charges Cannot Be Published User defined charge p…" at bounding box center [573, 305] width 892 height 43
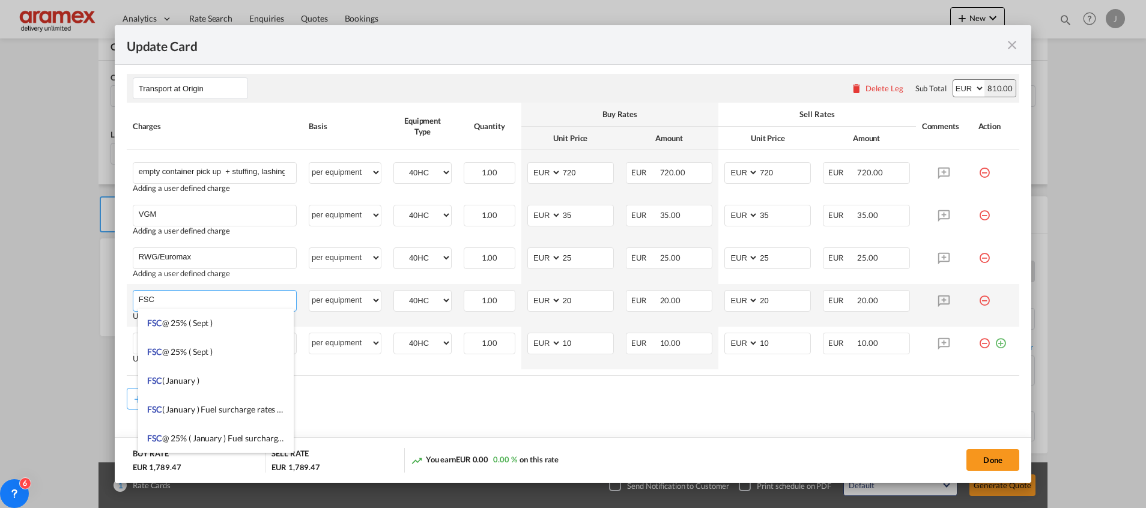
click at [165, 300] on input "FSC" at bounding box center [217, 300] width 157 height 18
drag, startPoint x: 163, startPoint y: 298, endPoint x: 175, endPoint y: 286, distance: 16.6
click at [168, 293] on input "FSC" at bounding box center [217, 300] width 157 height 18
click at [178, 285] on td "FSC Please Enter User Defined Charges Cannot Be Published User defined charge" at bounding box center [215, 305] width 176 height 43
drag, startPoint x: 178, startPoint y: 299, endPoint x: 68, endPoint y: 298, distance: 109.3
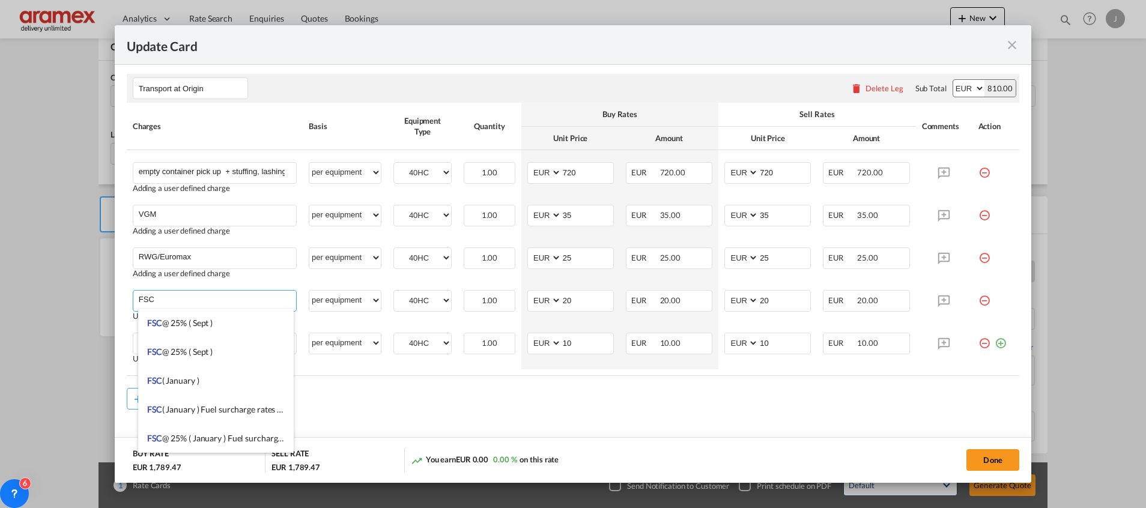
click at [68, 298] on div "Update Card Port of [GEOGRAPHIC_DATA] NLRTM T/S Liner/Carrier Maersk Spot 2HM L…" at bounding box center [573, 254] width 1146 height 508
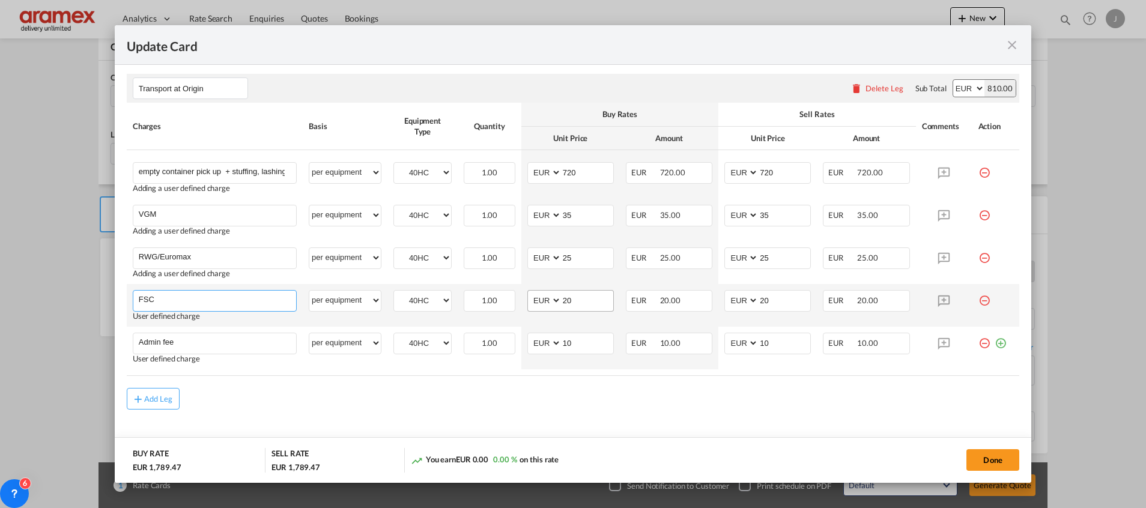
paste input "Timeslot RWG"
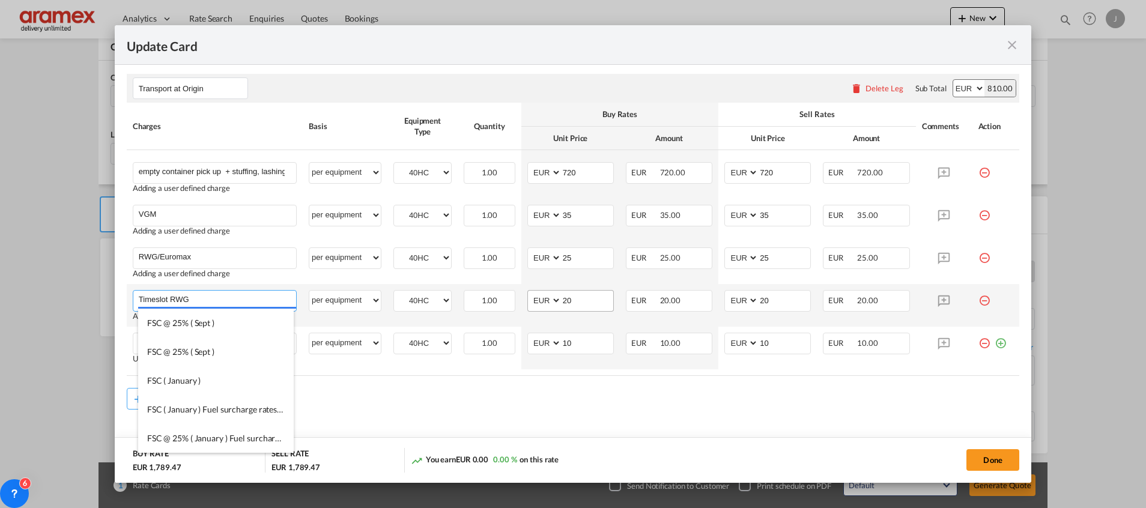
type input "Timeslot RWG"
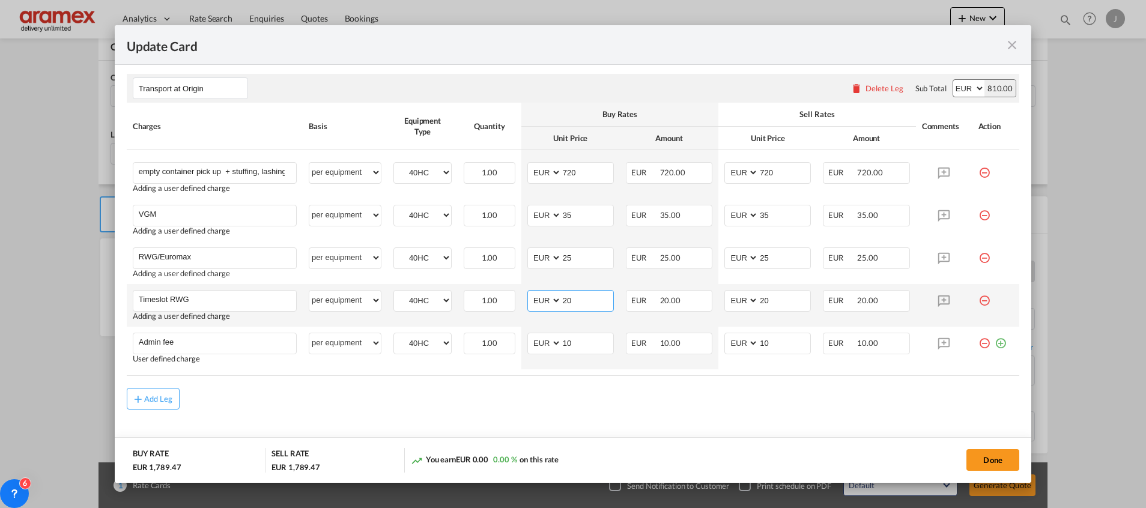
drag, startPoint x: 583, startPoint y: 300, endPoint x: 522, endPoint y: 300, distance: 61.3
click at [527, 300] on md-input-container "AED AFN ALL AMD ANG AOA ARS AUD AWG AZN BAM BBD BDT BGN BHD BIF BMD BND [PERSON…" at bounding box center [570, 301] width 86 height 22
type input "30"
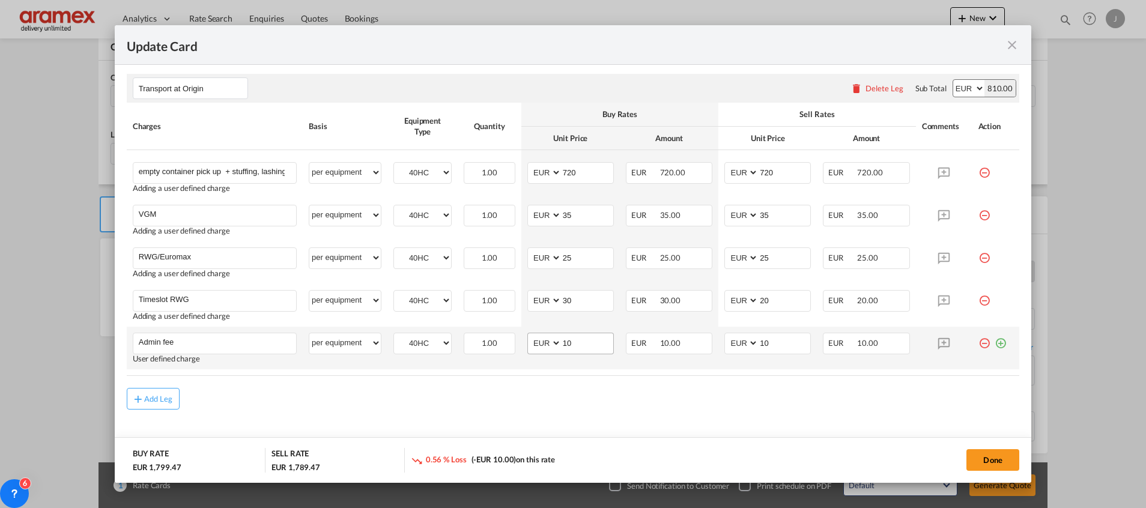
drag, startPoint x: 569, startPoint y: 442, endPoint x: 587, endPoint y: 338, distance: 106.0
click at [569, 433] on add-new-rate "Update Card Port of [GEOGRAPHIC_DATA] NLRTM T/S Liner/Carrier Maersk Spot 2HM L…" at bounding box center [573, 253] width 916 height 457
drag, startPoint x: 582, startPoint y: 300, endPoint x: 534, endPoint y: 309, distance: 48.9
click at [527, 305] on md-input-container "AED AFN ALL AMD ANG AOA ARS AUD AWG AZN BAM BBD BDT BGN BHD BIF BMD BND [PERSON…" at bounding box center [570, 301] width 86 height 22
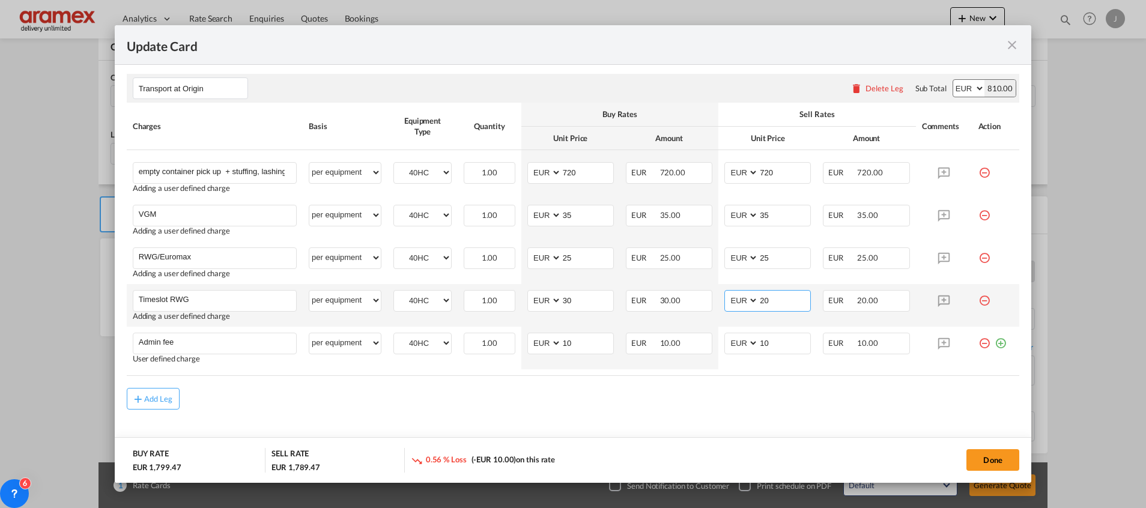
drag, startPoint x: 781, startPoint y: 301, endPoint x: 745, endPoint y: 304, distance: 36.2
click at [745, 304] on md-input-container "AED AFN ALL AMD ANG AOA ARS AUD AWG AZN BAM BBD BDT BGN BHD BIF BMD BND [PERSON…" at bounding box center [767, 301] width 86 height 22
paste input "3"
type input "30"
click at [662, 445] on md-dialog-actions "BUY RATE EUR 1,799.47 SELL RATE EUR 1,799.47 You earn EUR 0.00 0.00 % on this r…" at bounding box center [573, 460] width 916 height 46
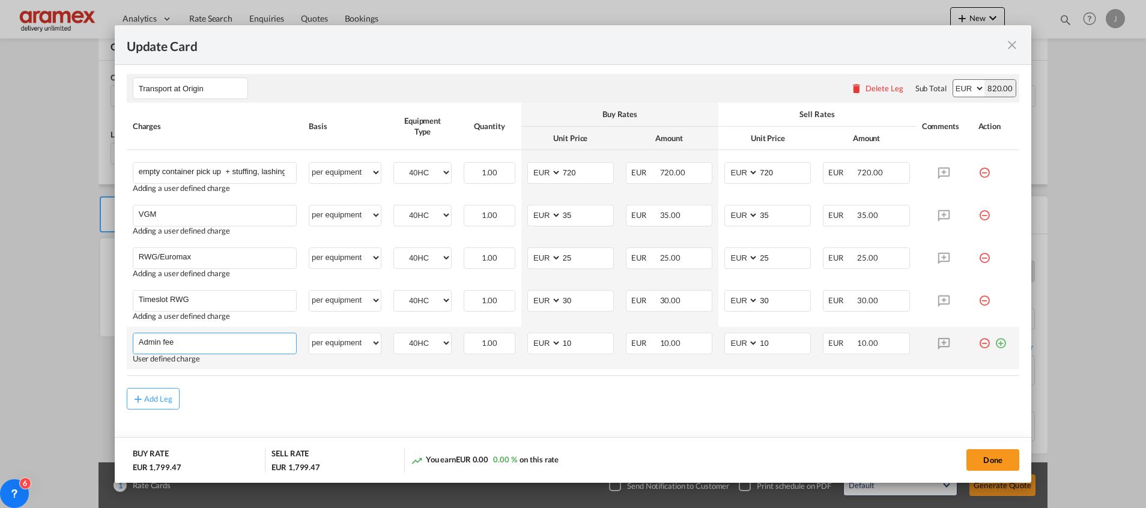
click at [194, 347] on input "Admin fee" at bounding box center [217, 342] width 157 height 18
paste input "Timeslot ECT"
type input "Timeslot ECT"
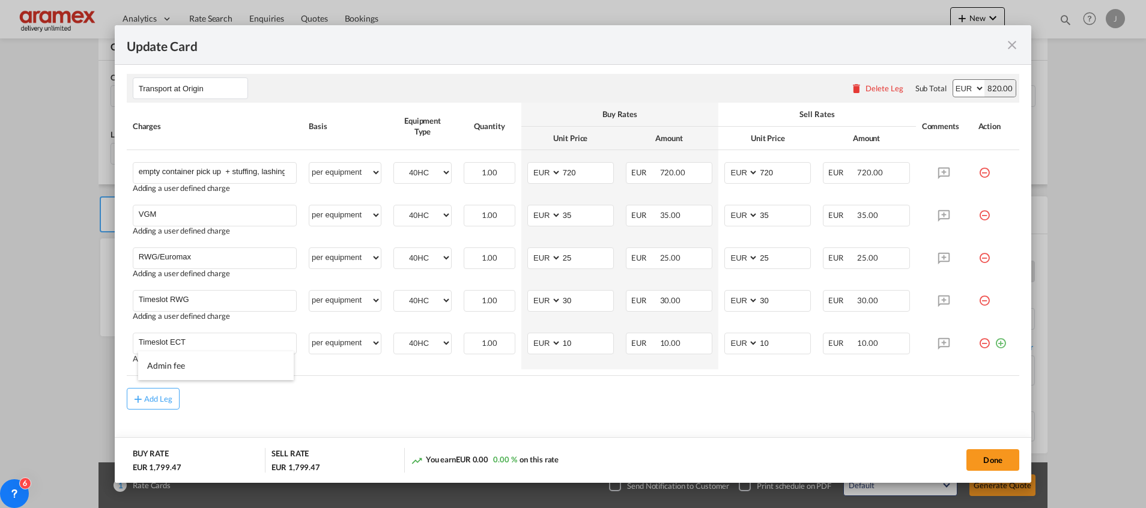
click at [426, 401] on div "Add Leg" at bounding box center [573, 399] width 892 height 22
drag, startPoint x: 576, startPoint y: 345, endPoint x: 522, endPoint y: 344, distance: 54.1
click at [527, 344] on md-input-container "AED AFN ALL AMD ANG AOA ARS AUD AWG AZN BAM BBD BDT BGN BHD BIF BMD BND [PERSON…" at bounding box center [570, 344] width 86 height 22
type input "20"
drag, startPoint x: 557, startPoint y: 408, endPoint x: 567, endPoint y: 352, distance: 56.7
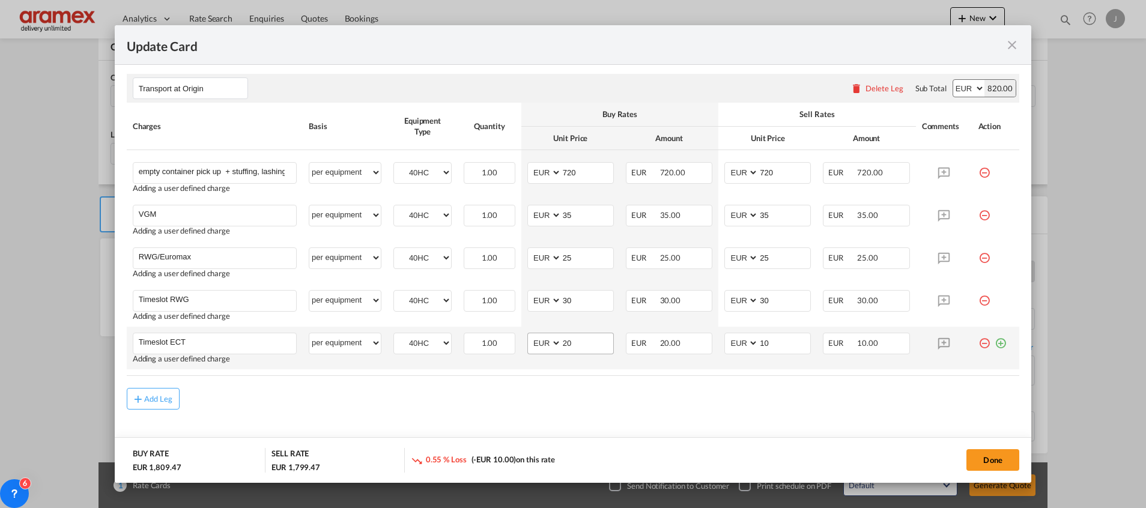
click at [557, 408] on div "Add Leg" at bounding box center [573, 399] width 892 height 22
drag, startPoint x: 575, startPoint y: 331, endPoint x: 568, endPoint y: 333, distance: 7.4
click at [568, 333] on td "AED AFN ALL AMD ANG AOA ARS AUD AWG AZN BAM BBD BDT BGN BHD BIF BMD BND [PERSON…" at bounding box center [570, 348] width 98 height 43
drag, startPoint x: 575, startPoint y: 346, endPoint x: 562, endPoint y: 352, distance: 14.5
click at [542, 348] on md-input-container "AED AFN ALL AMD ANG AOA ARS AUD AWG AZN BAM BBD BDT BGN BHD BIF BMD BND [PERSON…" at bounding box center [570, 344] width 86 height 22
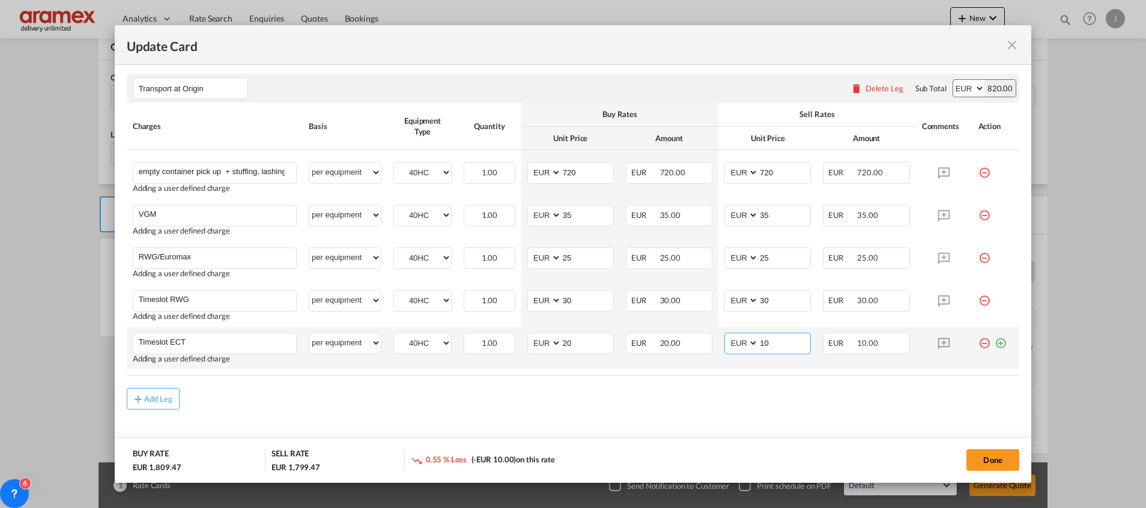
drag, startPoint x: 770, startPoint y: 348, endPoint x: 728, endPoint y: 355, distance: 42.6
click at [725, 348] on md-input-container "AED AFN ALL AMD ANG AOA ARS AUD AWG AZN BAM BBD BDT BGN BHD BIF BMD BND [PERSON…" at bounding box center [767, 344] width 86 height 22
paste input "2"
type input "20"
click at [704, 403] on div "Add Leg" at bounding box center [573, 399] width 892 height 22
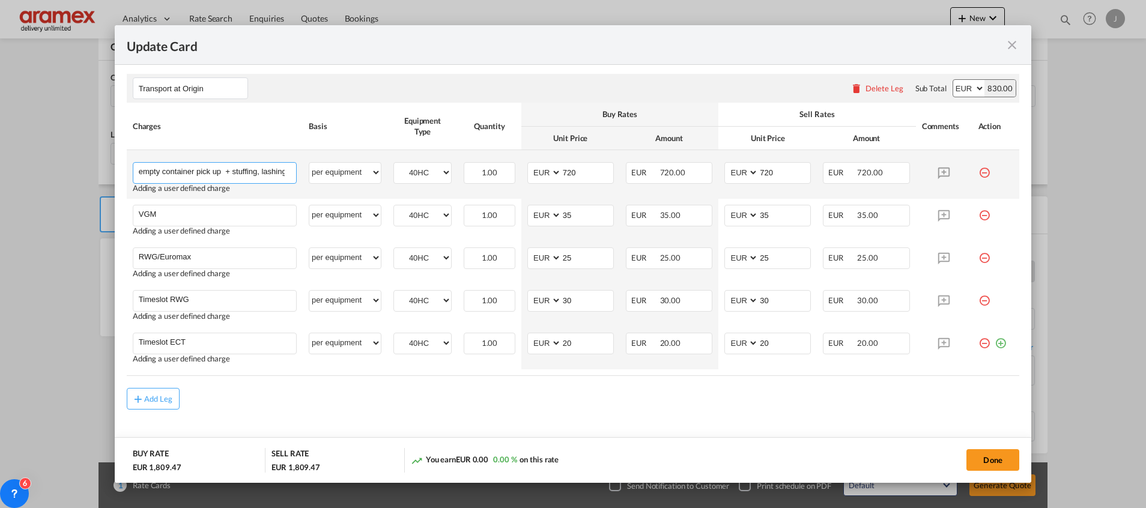
click at [142, 171] on input "empty container pick up + stuffing, lashing and container transport to port" at bounding box center [217, 172] width 157 height 18
type input "Empty container pick up + stuffing, lashing and container transport to port"
click at [405, 393] on div "Add Leg" at bounding box center [573, 399] width 892 height 22
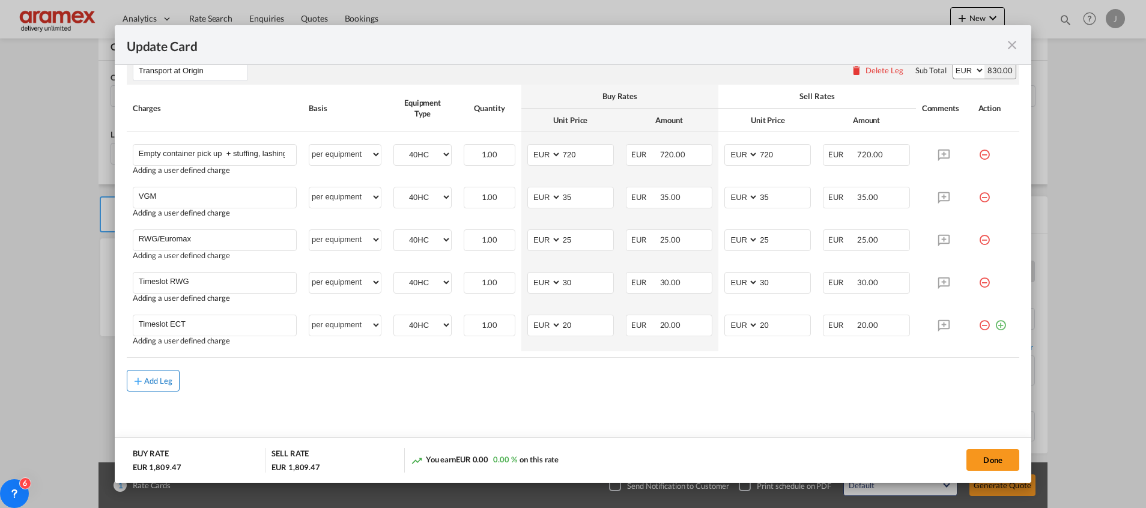
click at [162, 377] on div "Add Leg" at bounding box center [158, 380] width 29 height 7
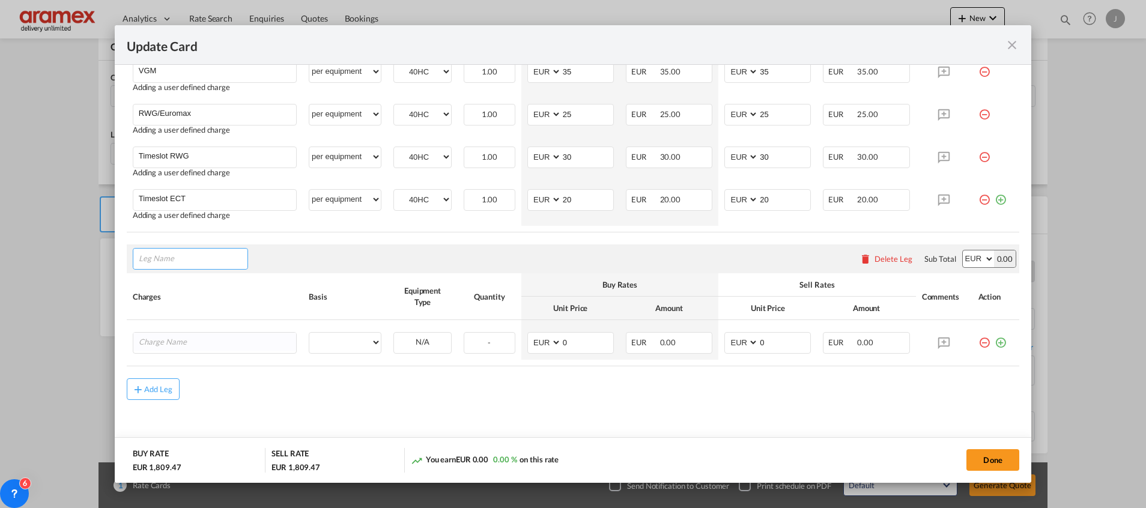
scroll to position [801, 0]
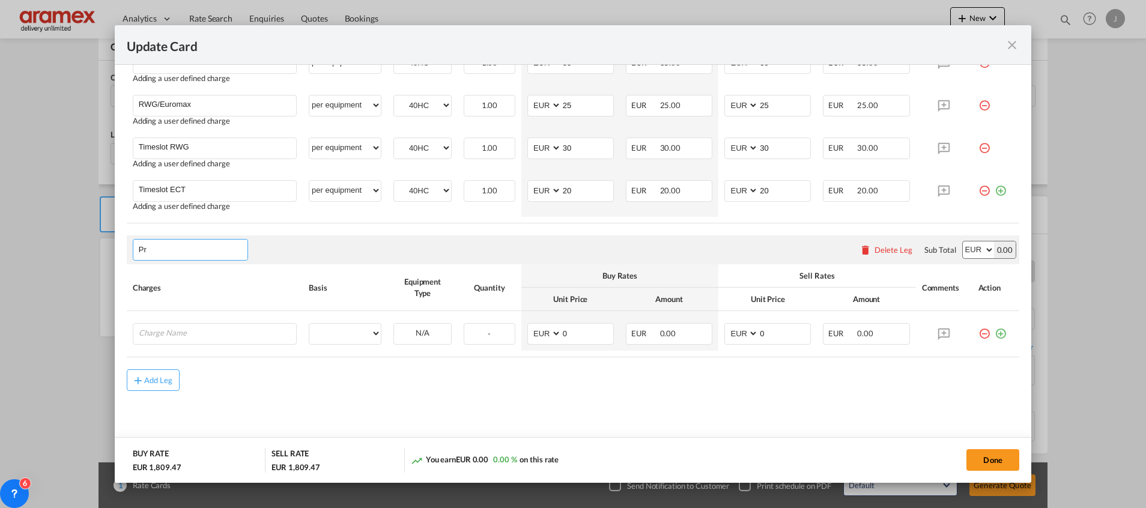
type input "P"
type input "T"
type input "Trucking from [GEOGRAPHIC_DATA]"
click at [359, 399] on md-content "Main Freight Please enter leg name Leg Name Already Exists Delete Leg Sub Total…" at bounding box center [573, 14] width 892 height 880
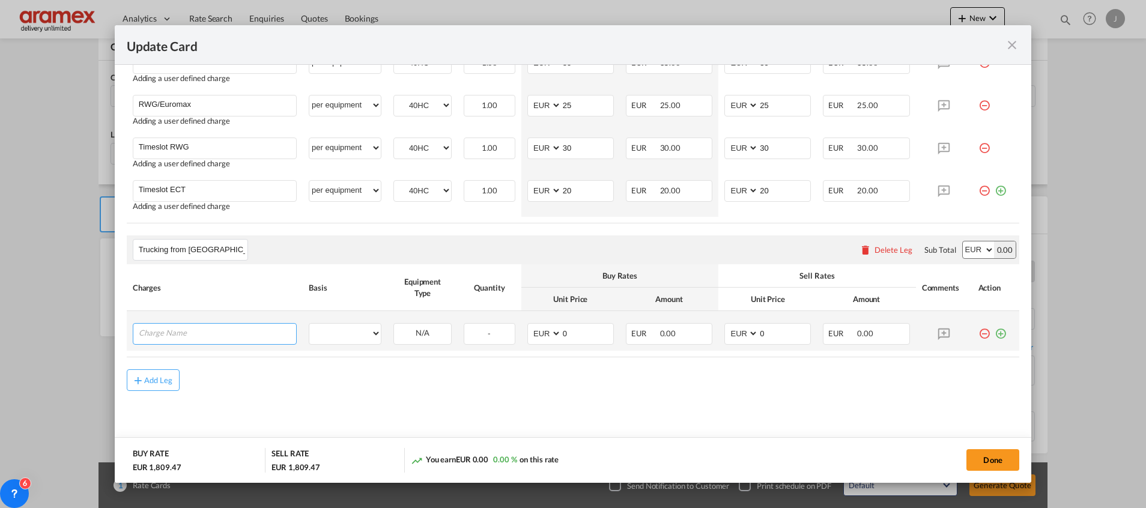
click at [188, 338] on input "Charge Name" at bounding box center [217, 333] width 157 height 18
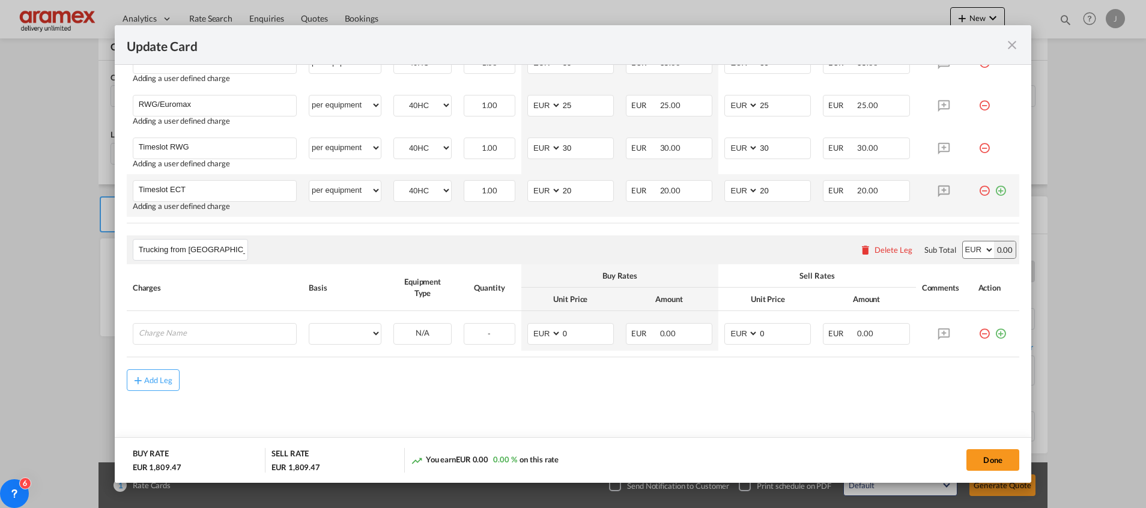
click at [994, 187] on md-icon "icon-plus-circle-outline green-400-fg" at bounding box center [1000, 186] width 12 height 12
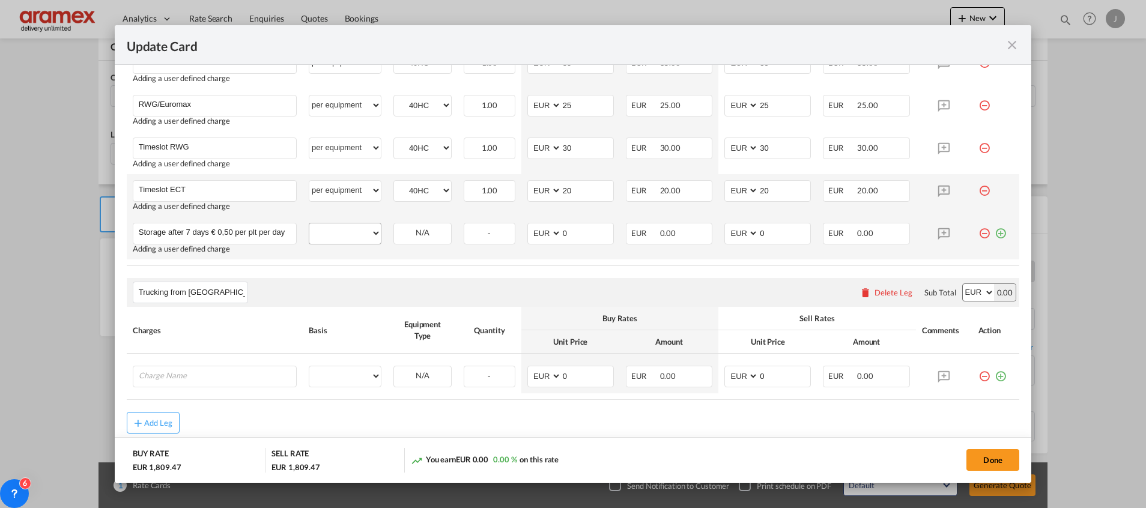
type input "Storage after 7 days € 0,50 per plt per day"
click at [356, 233] on select "per equipment per container per B/L per shipping bill per shipment % on pickup …" at bounding box center [344, 232] width 71 height 19
select select "per equipment"
click at [309, 223] on select "per equipment per container per B/L per shipping bill per shipment % on pickup …" at bounding box center [344, 232] width 71 height 19
click at [422, 229] on select "40HC" at bounding box center [422, 233] width 57 height 16
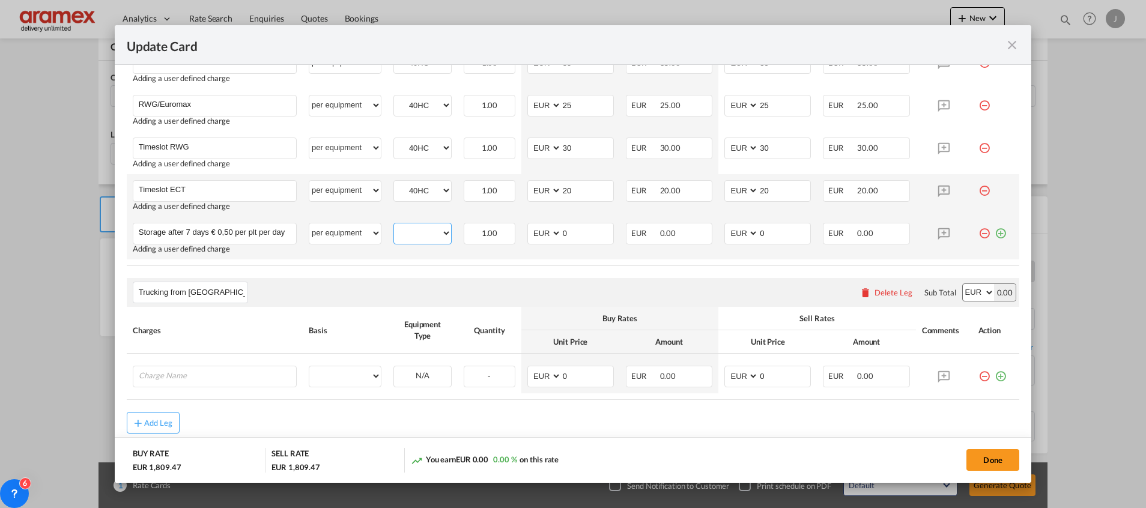
select select "40HC"
click at [394, 225] on select "40HC" at bounding box center [422, 233] width 57 height 16
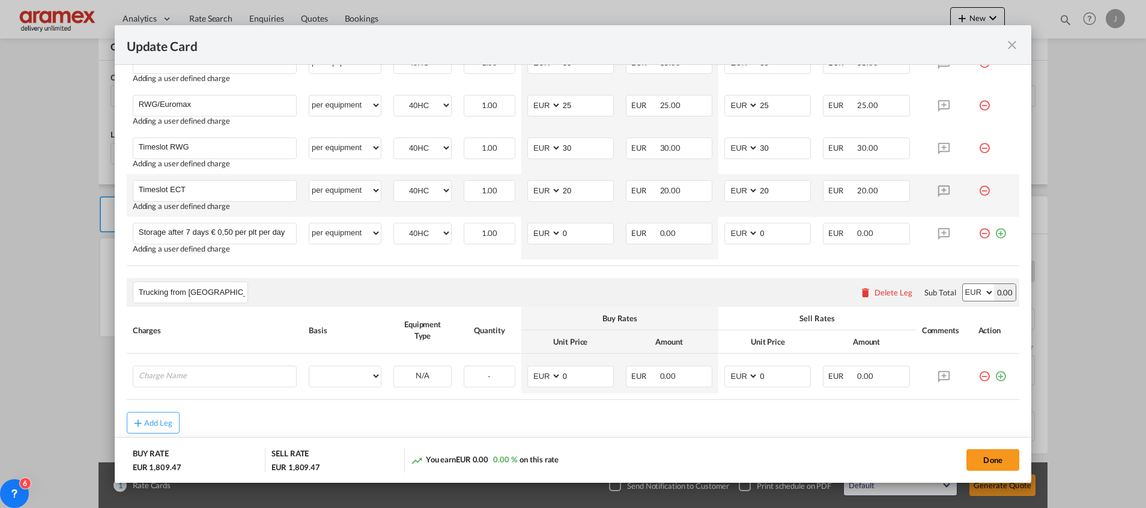
click at [321, 270] on rate-modification "Main Freight Please enter leg name Leg Name Already Exists Delete Leg Sub Total…" at bounding box center [573, 4] width 892 height 860
click at [199, 377] on input "Charge Name" at bounding box center [217, 375] width 157 height 18
type input "Pick up"
drag, startPoint x: 394, startPoint y: 426, endPoint x: 390, endPoint y: 415, distance: 12.0
click at [395, 426] on div "Add Leg" at bounding box center [573, 432] width 892 height 22
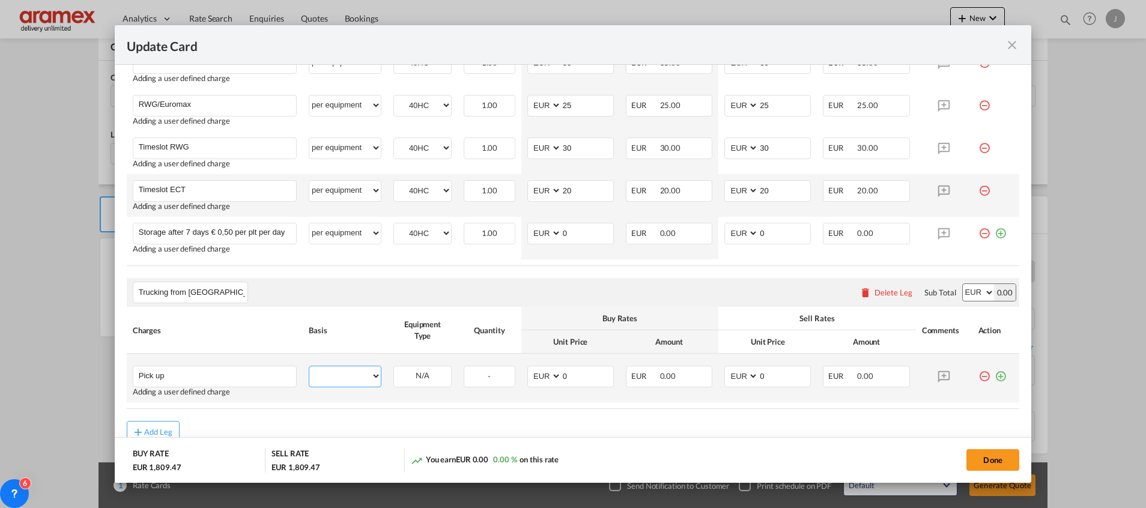
click at [353, 375] on select "per equipment per container per B/L per shipping bill per shipment per pallet p…" at bounding box center [344, 375] width 71 height 19
select select "per vehicle"
click at [309, 366] on select "per equipment per container per B/L per shipping bill per shipment per pallet p…" at bounding box center [344, 375] width 71 height 19
drag, startPoint x: 571, startPoint y: 375, endPoint x: 542, endPoint y: 375, distance: 28.8
click at [542, 375] on md-input-container "AED AFN ALL AMD ANG AOA ARS AUD AWG AZN BAM BBD BDT BGN BHD BIF BMD BND [PERSON…" at bounding box center [570, 377] width 86 height 22
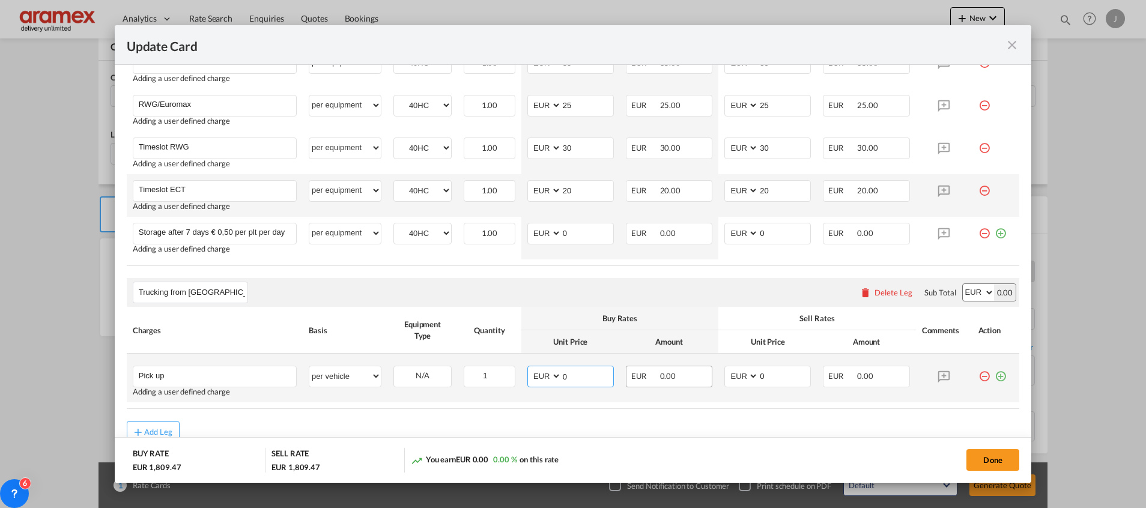
paste input "1,475"
type input "1,475"
drag, startPoint x: 776, startPoint y: 379, endPoint x: 725, endPoint y: 379, distance: 51.0
click at [725, 379] on md-input-container "AED AFN ALL AMD ANG AOA ARS AUD AWG AZN BAM BBD BDT BGN BHD BIF BMD BND [PERSON…" at bounding box center [767, 377] width 86 height 22
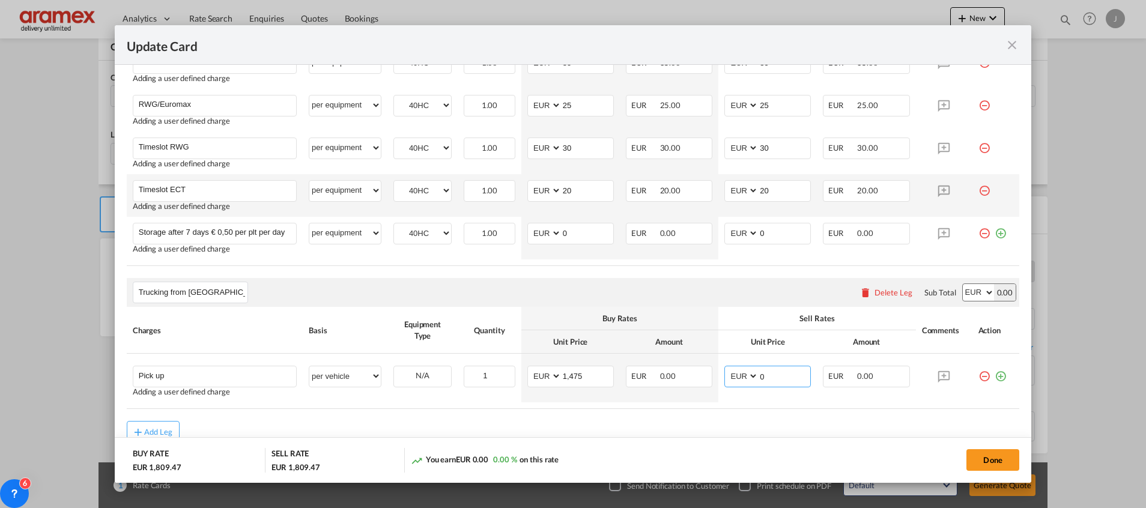
paste input "1,475"
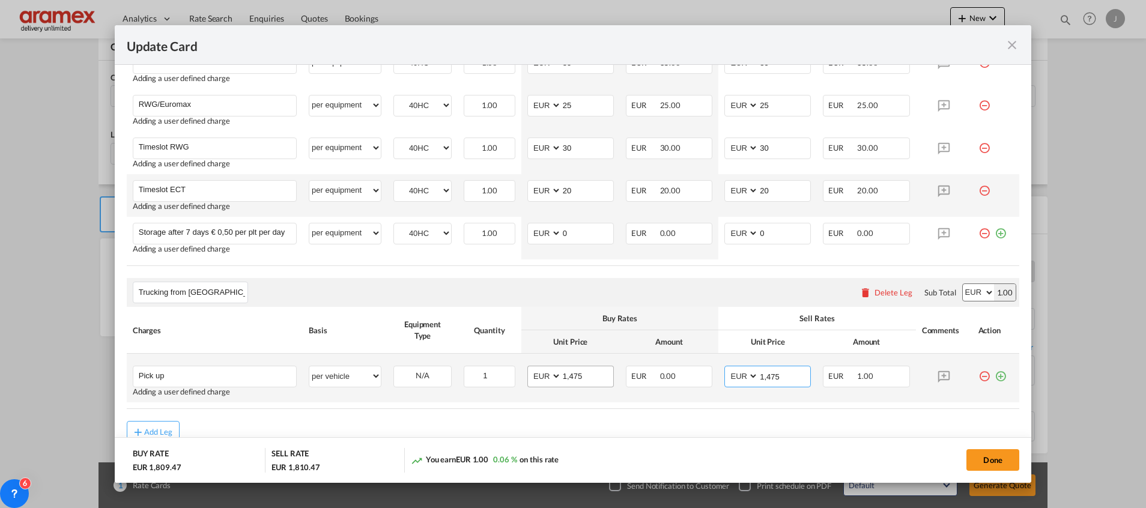
type input "1,475"
drag, startPoint x: 560, startPoint y: 374, endPoint x: 517, endPoint y: 374, distance: 43.2
click at [529, 374] on md-input-container "AED AFN ALL AMD ANG AOA ARS AUD AWG AZN BAM BBD BDT BGN BHD BIF BMD BND [PERSON…" at bounding box center [570, 377] width 86 height 22
click at [571, 373] on input "1475" at bounding box center [588, 375] width 52 height 18
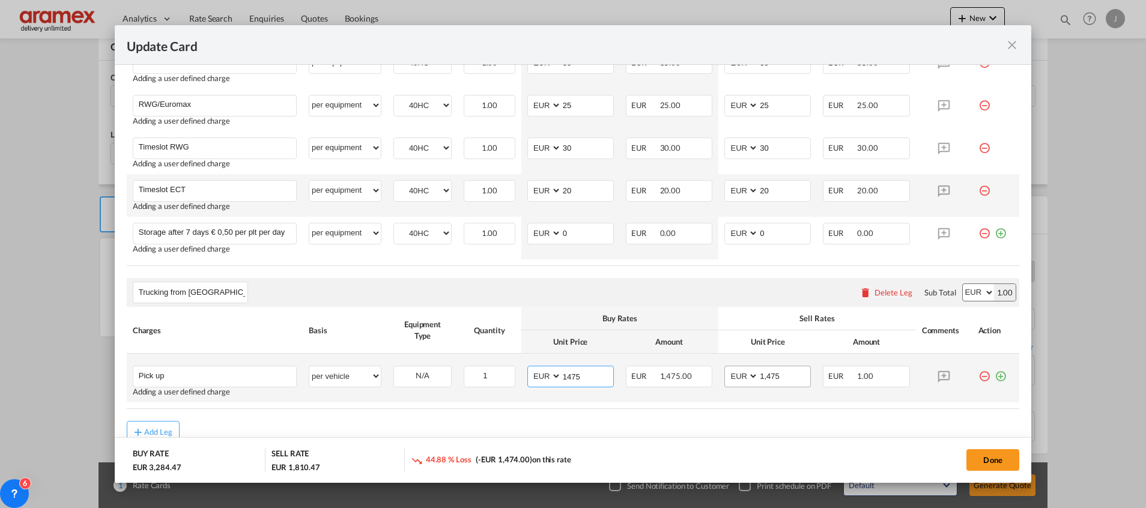
type input "1475"
click at [780, 380] on input "1,475" at bounding box center [784, 375] width 52 height 18
paste input "Update CardPort of ..."
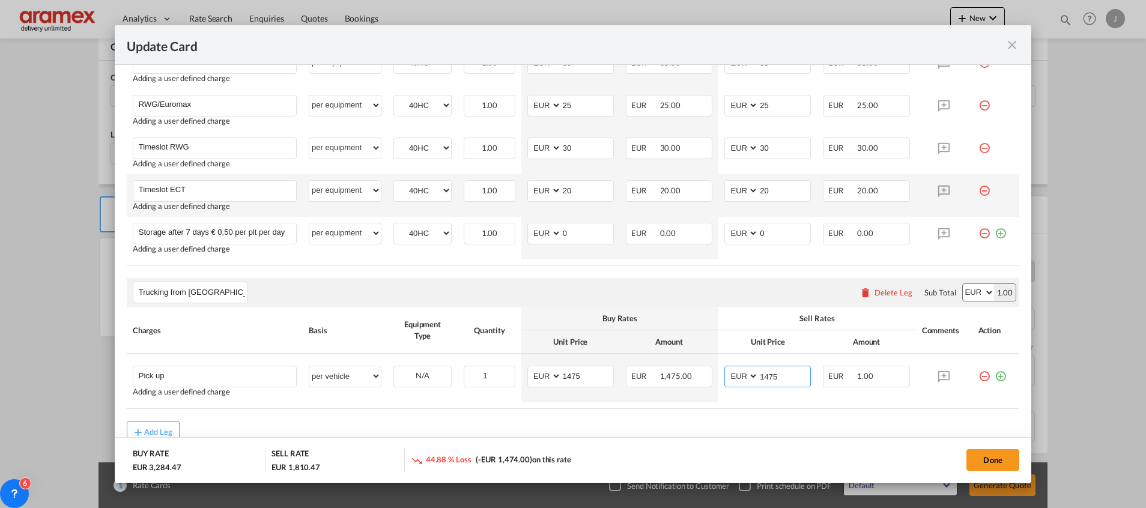
type input "1475"
click at [767, 423] on div "Add Leg" at bounding box center [573, 432] width 892 height 22
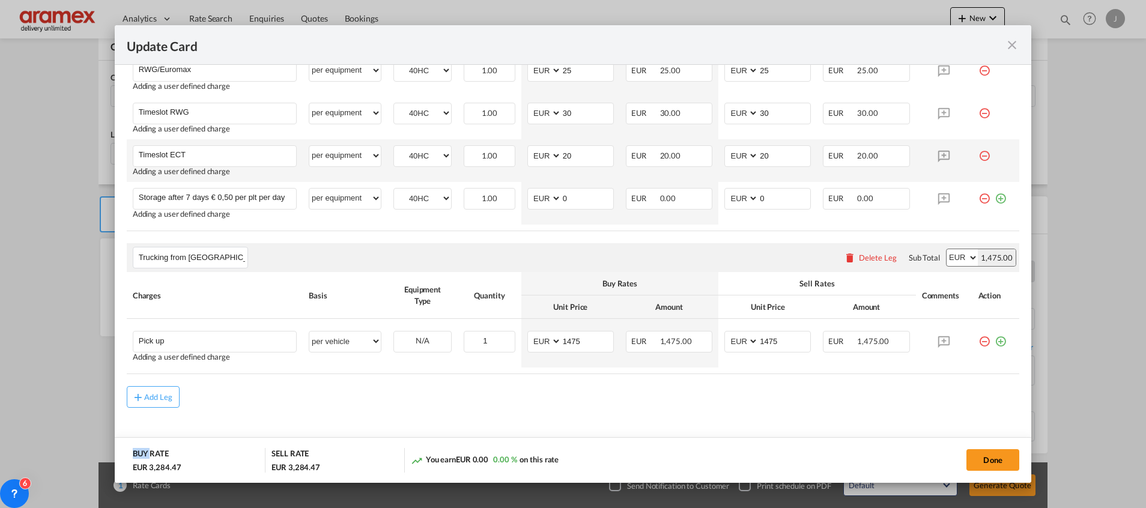
scroll to position [852, 0]
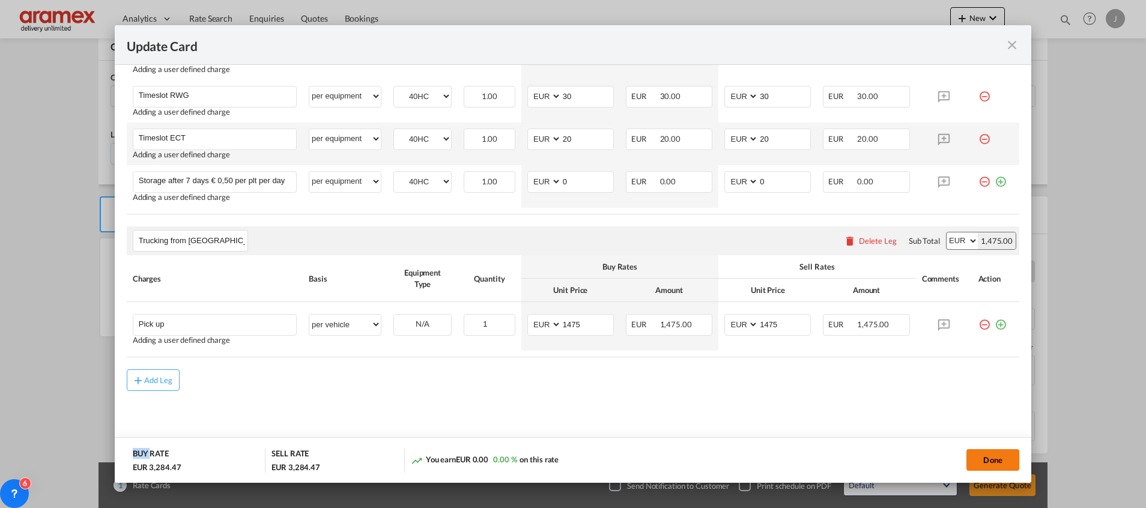
click at [991, 456] on button "Done" at bounding box center [992, 460] width 53 height 22
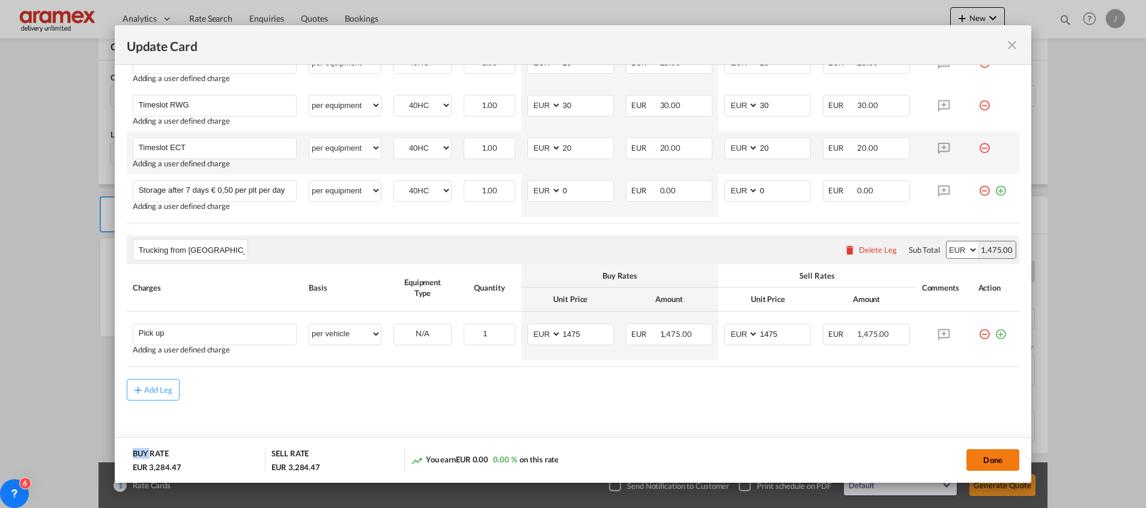
scroll to position [0, 0]
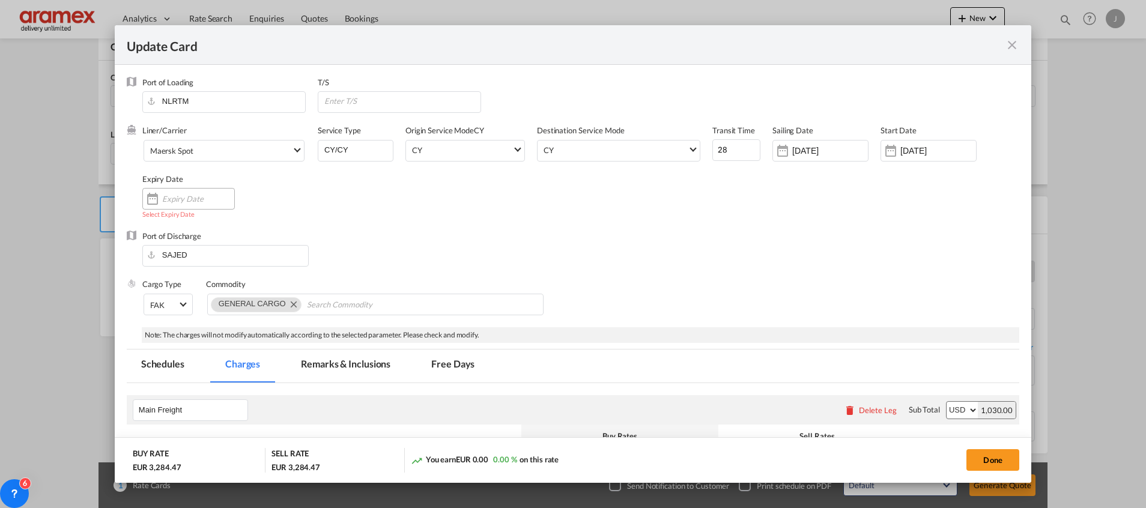
click at [198, 194] on input "Update CardPort of ..." at bounding box center [198, 199] width 72 height 10
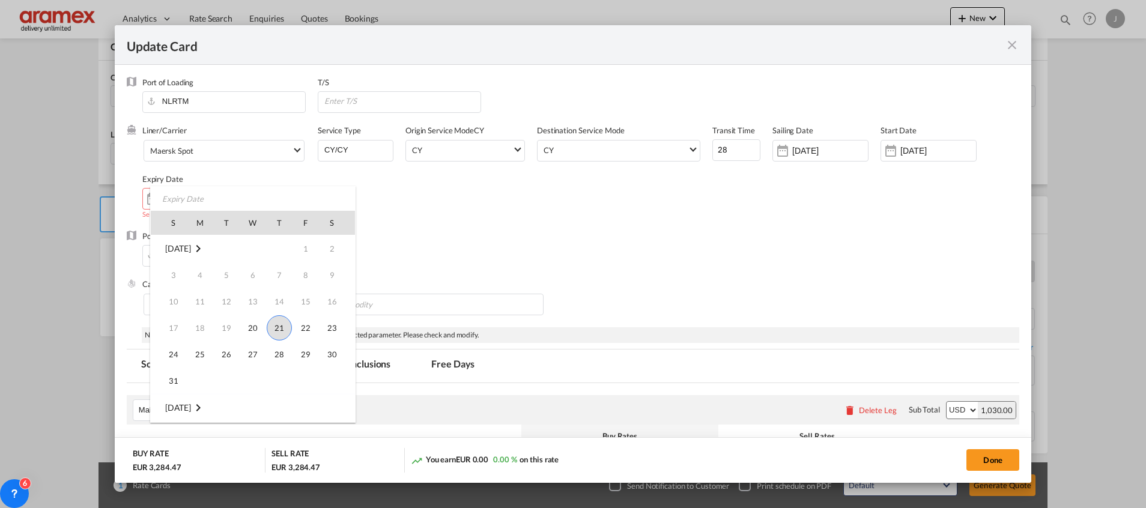
click at [279, 325] on span "21" at bounding box center [279, 327] width 25 height 25
type input "[DATE]"
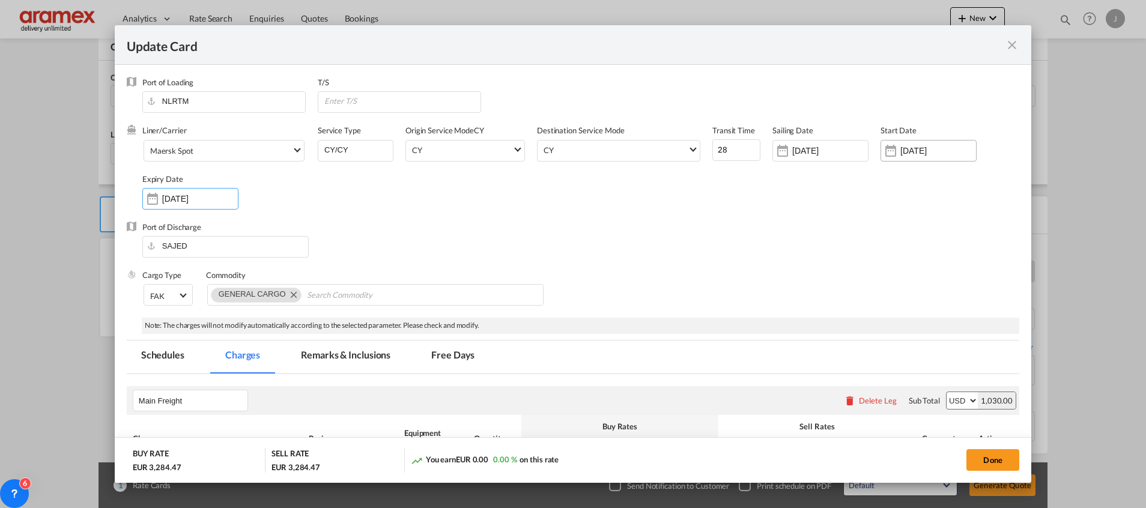
click at [903, 155] on input "[DATE]" at bounding box center [938, 151] width 76 height 10
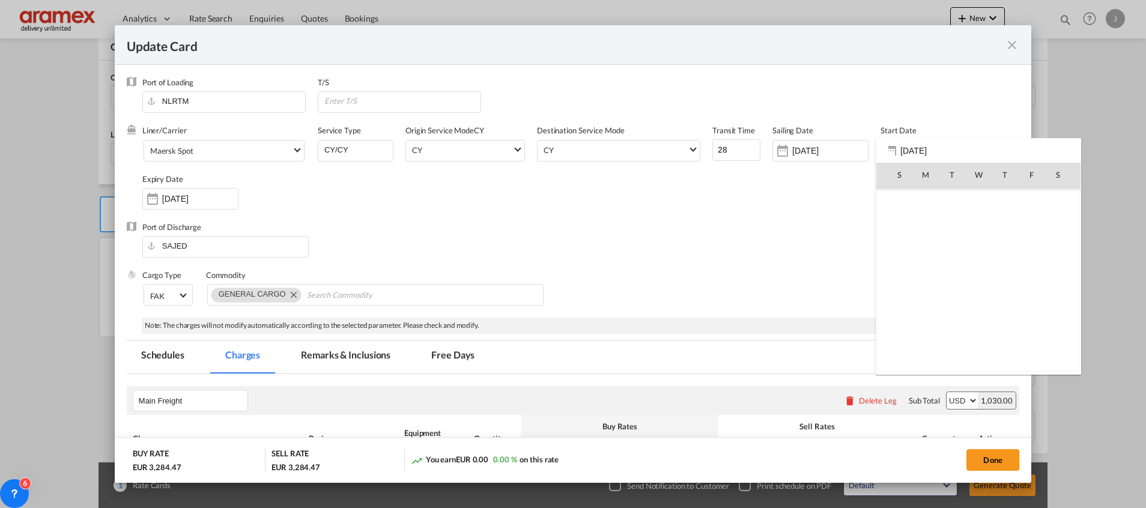
scroll to position [278021, 0]
click at [1013, 280] on span "21" at bounding box center [1004, 279] width 25 height 25
type input "[DATE]"
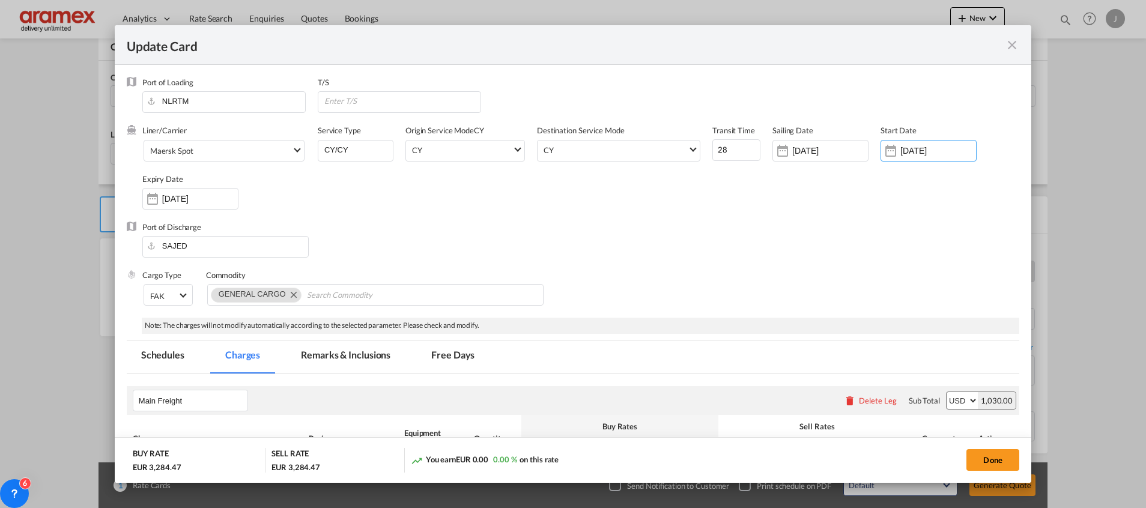
click at [847, 251] on div "Port of Discharge SAJED" at bounding box center [573, 246] width 892 height 48
click at [989, 459] on button "Done" at bounding box center [992, 460] width 53 height 22
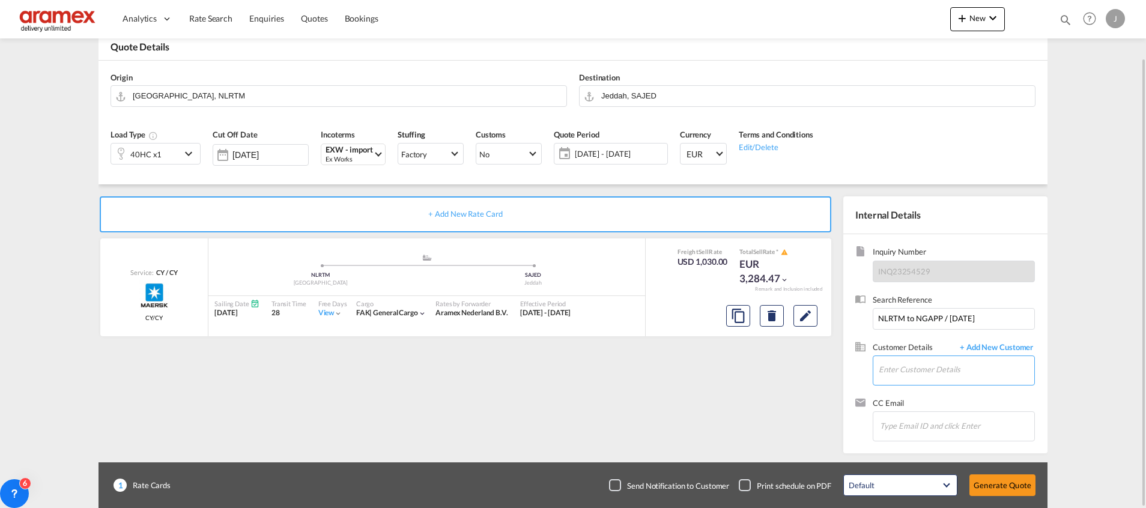
click at [907, 365] on input "Enter Customer Details" at bounding box center [957, 369] width 156 height 27
click at [919, 334] on div "[PERSON_NAME] tariq [EMAIL_ADDRESS][DOMAIN_NAME] | Aramex Jeddah" at bounding box center [956, 340] width 156 height 32
type input "Aramex Jeddah, [PERSON_NAME], [EMAIL_ADDRESS][DOMAIN_NAME]"
click at [989, 487] on button "Generate Quote" at bounding box center [1002, 485] width 66 height 22
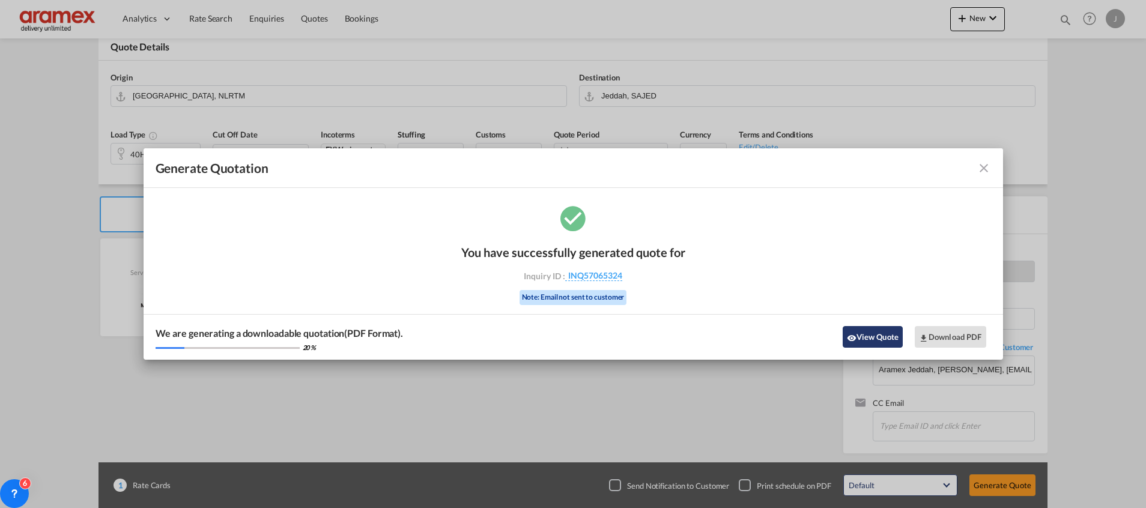
click at [874, 337] on button "View Quote" at bounding box center [873, 337] width 60 height 22
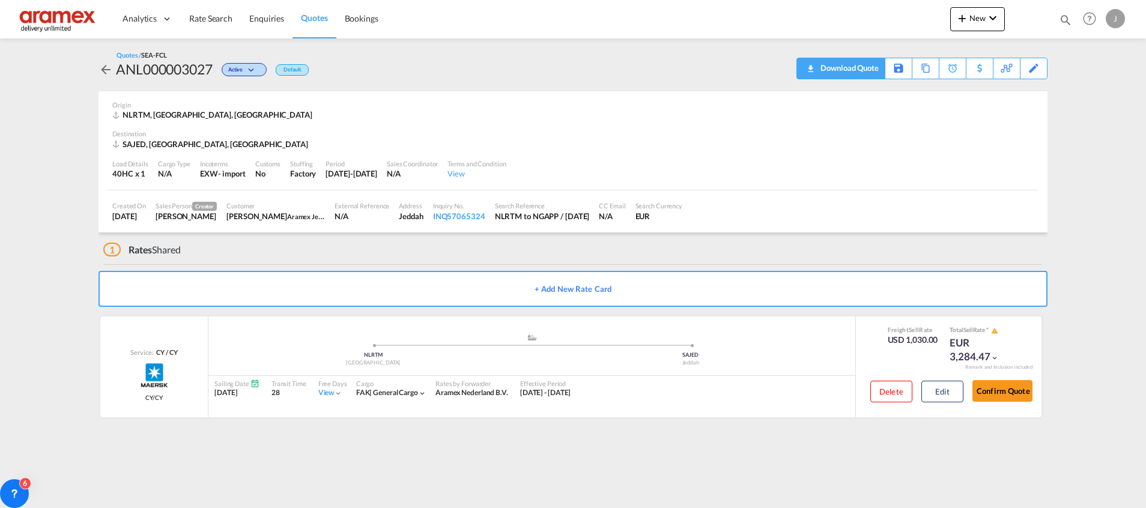
click at [857, 70] on div "Download Quote" at bounding box center [847, 67] width 61 height 19
click at [892, 72] on div "Copy Quote" at bounding box center [912, 68] width 41 height 20
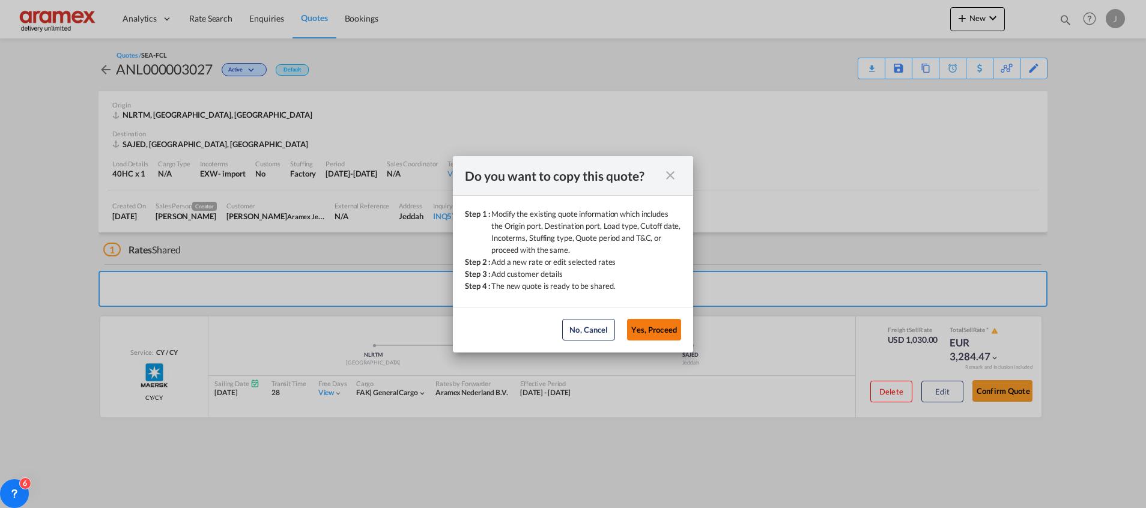
click at [663, 338] on button "Yes, Proceed" at bounding box center [654, 330] width 54 height 22
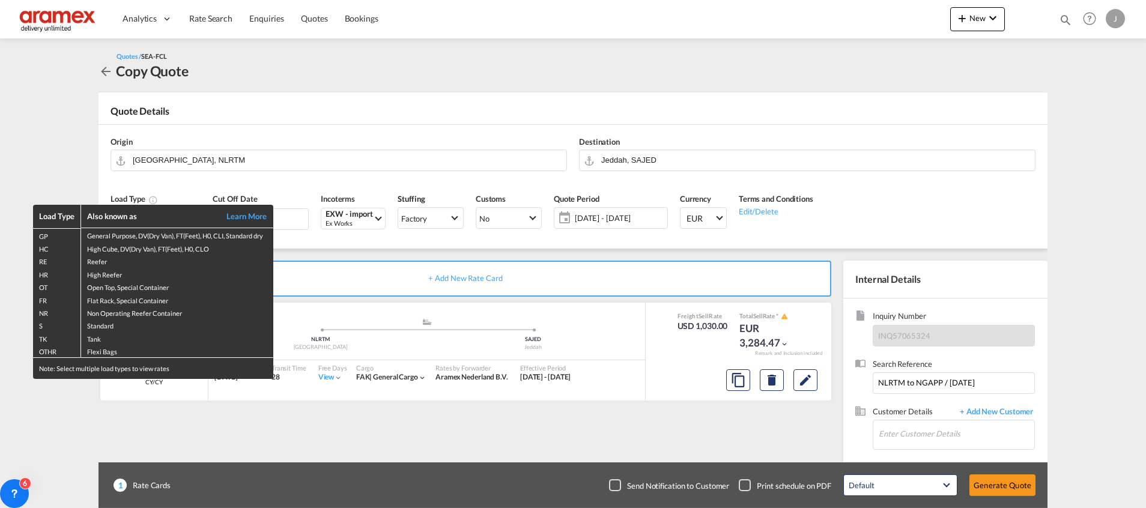
click at [950, 149] on div "Load Type Also known as Learn More GP General Purpose, DV(Dry Van), FT(Feet), H…" at bounding box center [573, 254] width 1146 height 508
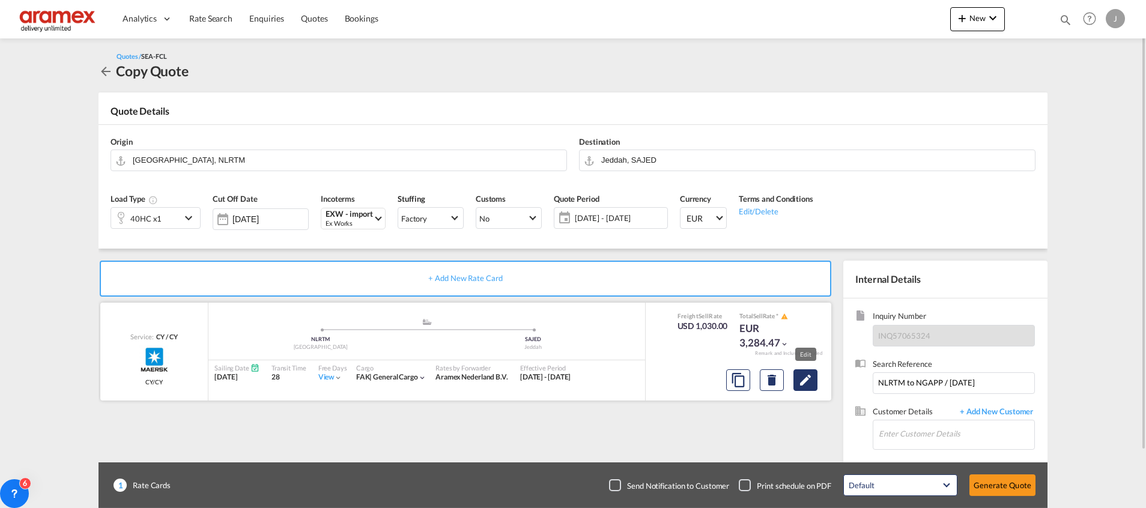
click at [804, 381] on md-icon "Edit" at bounding box center [805, 380] width 14 height 14
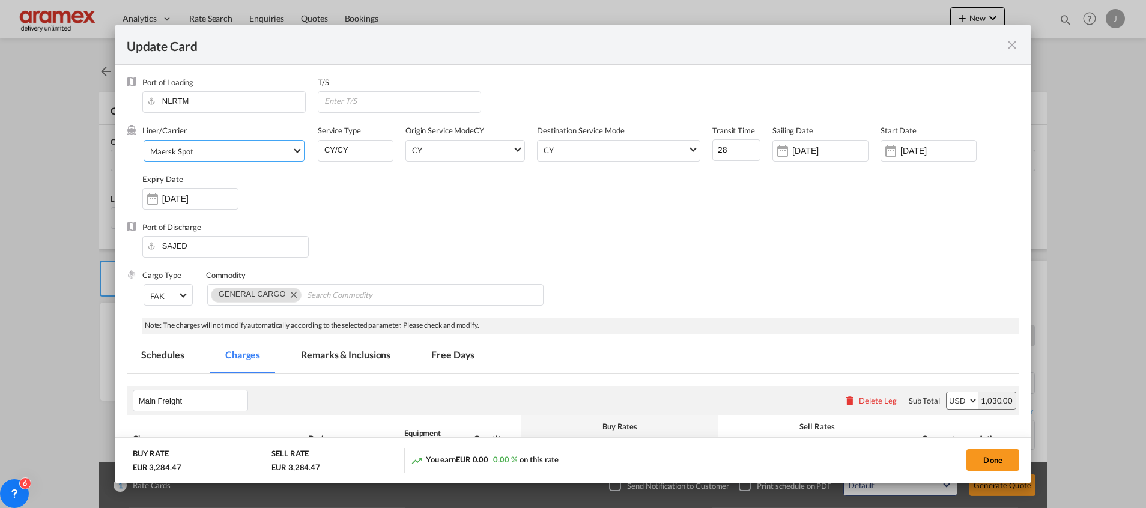
click at [195, 155] on span "Maersk Spot" at bounding box center [221, 151] width 142 height 11
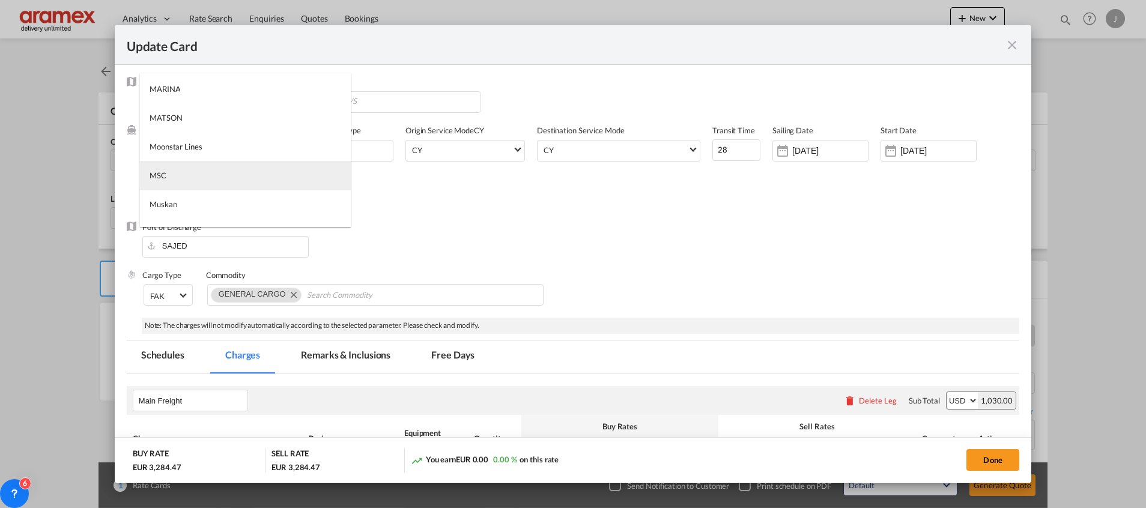
click at [195, 174] on md-option "MSC" at bounding box center [245, 175] width 211 height 29
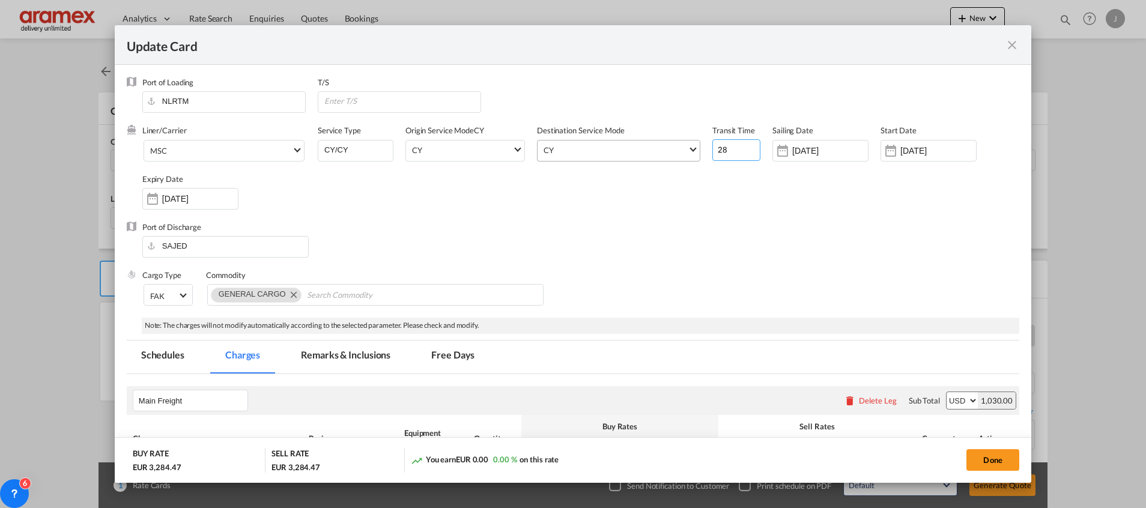
click at [683, 146] on div "Liner/Carrier MSC Service Type CY/CY Origin Service Mode [GEOGRAPHIC_DATA] [GEO…" at bounding box center [580, 173] width 877 height 96
type input "20"
click at [825, 149] on input "[DATE]" at bounding box center [830, 151] width 76 height 10
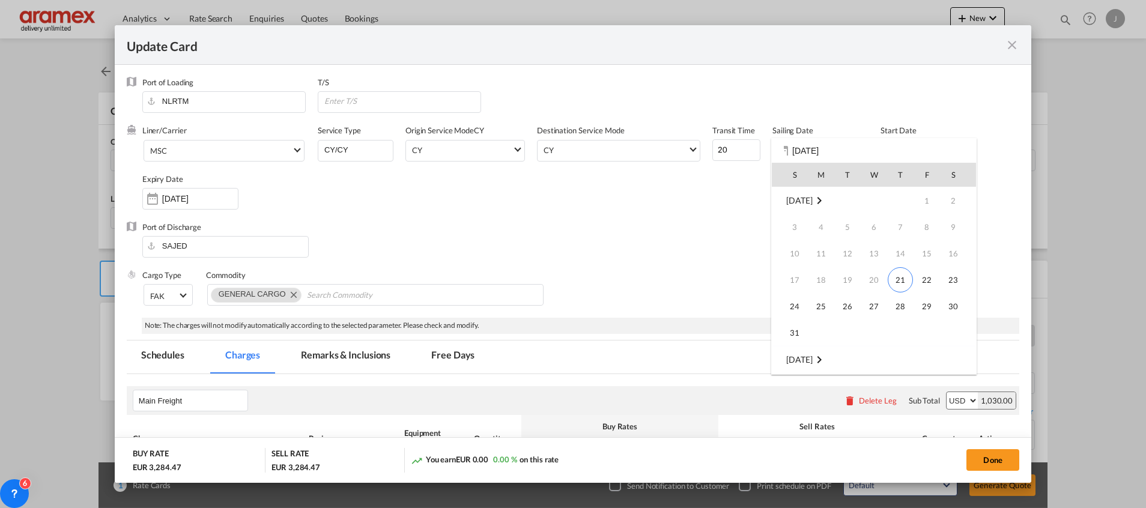
scroll to position [159, 0]
click at [709, 212] on div at bounding box center [573, 254] width 1146 height 508
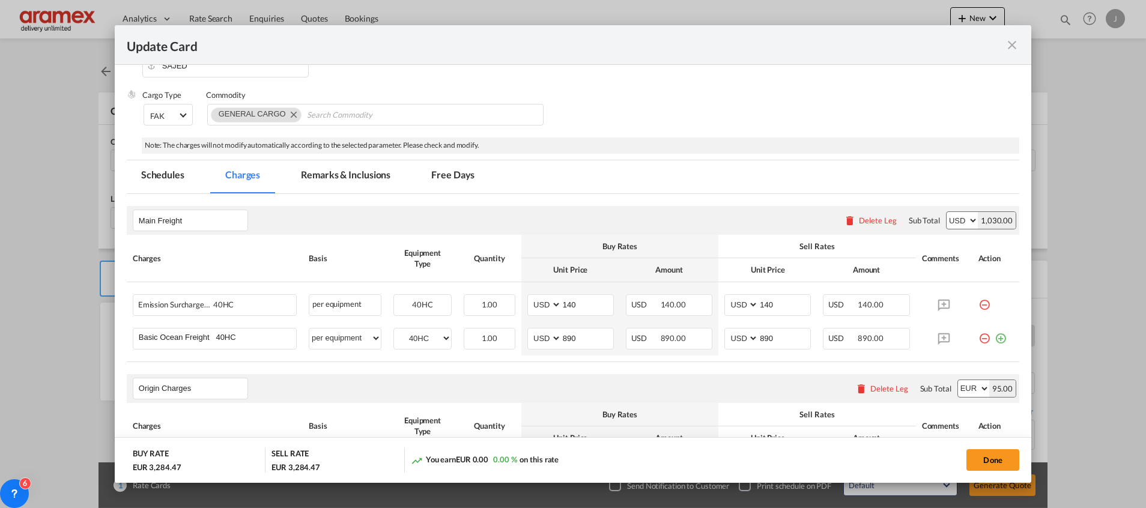
scroll to position [270, 0]
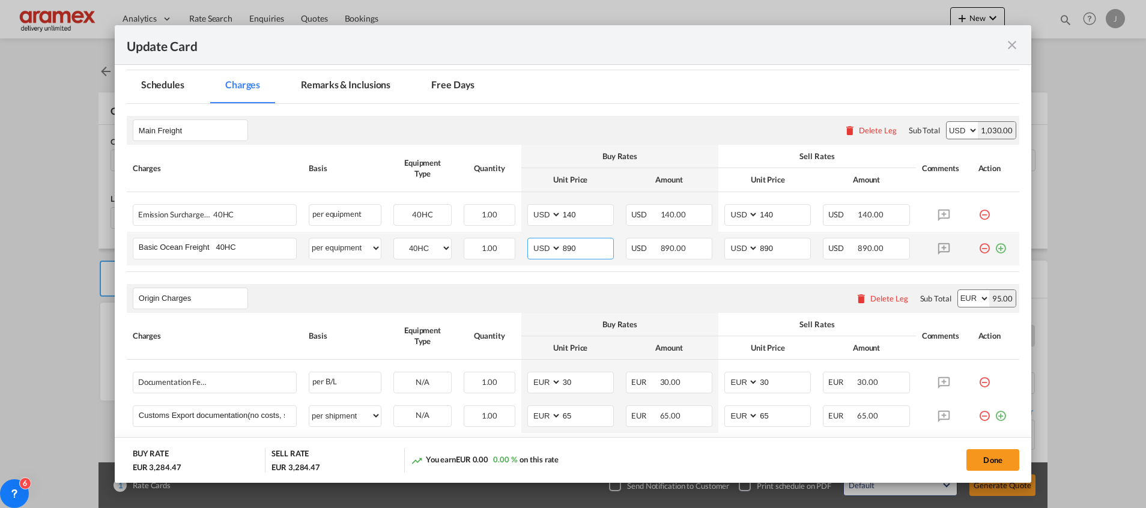
click at [564, 244] on input "890" at bounding box center [588, 247] width 52 height 18
paste input "130"
type input "1300"
click at [767, 247] on input "890" at bounding box center [784, 247] width 52 height 18
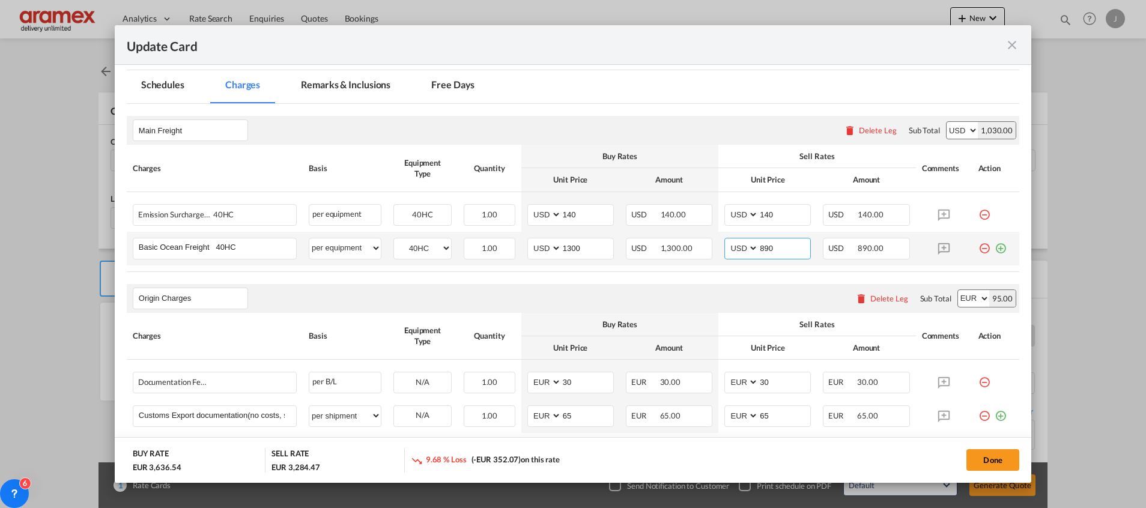
click at [767, 247] on input "890" at bounding box center [784, 247] width 52 height 18
paste input "130"
type input "1300"
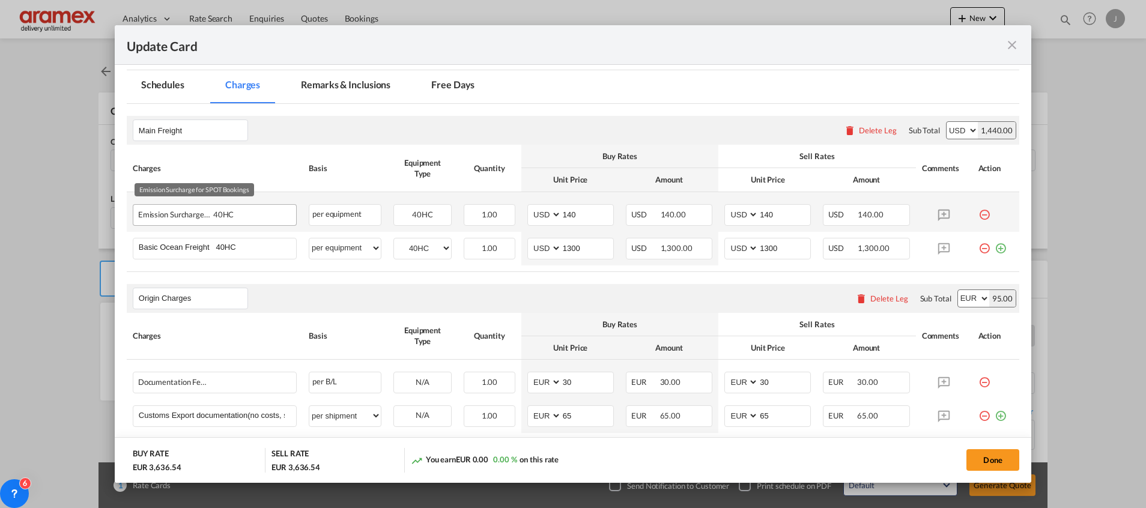
click at [186, 210] on div "Emission Surcharge for SPOT Bookings 40HC" at bounding box center [195, 212] width 115 height 14
click at [978, 211] on md-icon "icon-minus-circle-outline red-400-fg" at bounding box center [984, 210] width 12 height 12
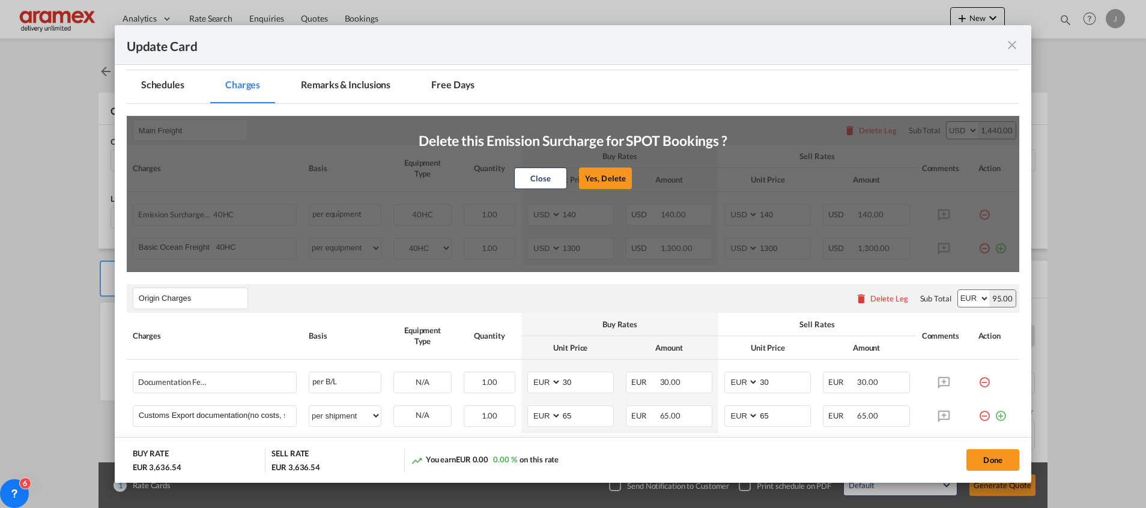
drag, startPoint x: 612, startPoint y: 179, endPoint x: 888, endPoint y: 242, distance: 282.8
click at [612, 178] on button "Yes, Delete" at bounding box center [605, 179] width 53 height 22
type input "1300"
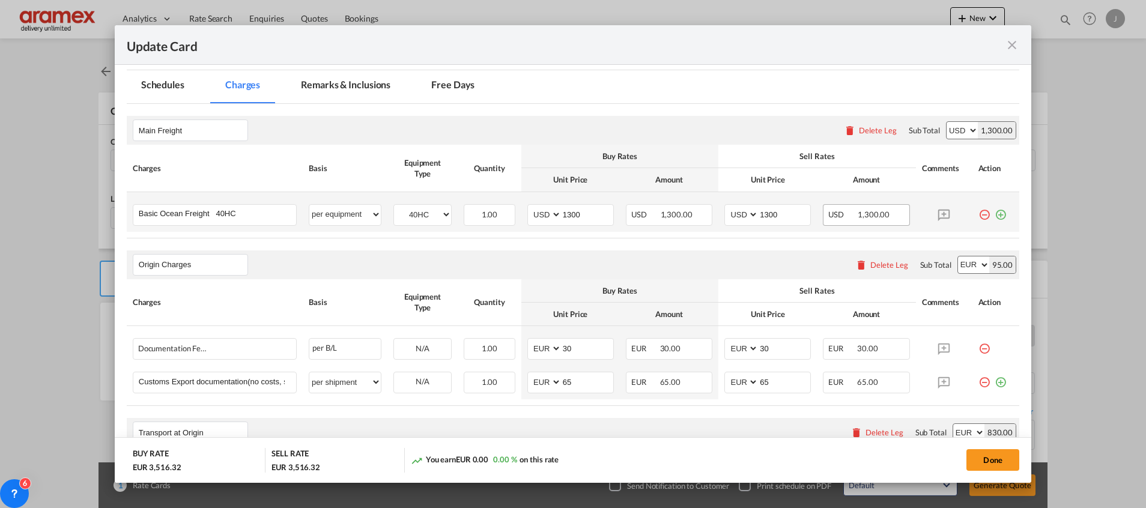
click at [994, 216] on md-icon "icon-plus-circle-outline green-400-fg" at bounding box center [1000, 210] width 12 height 12
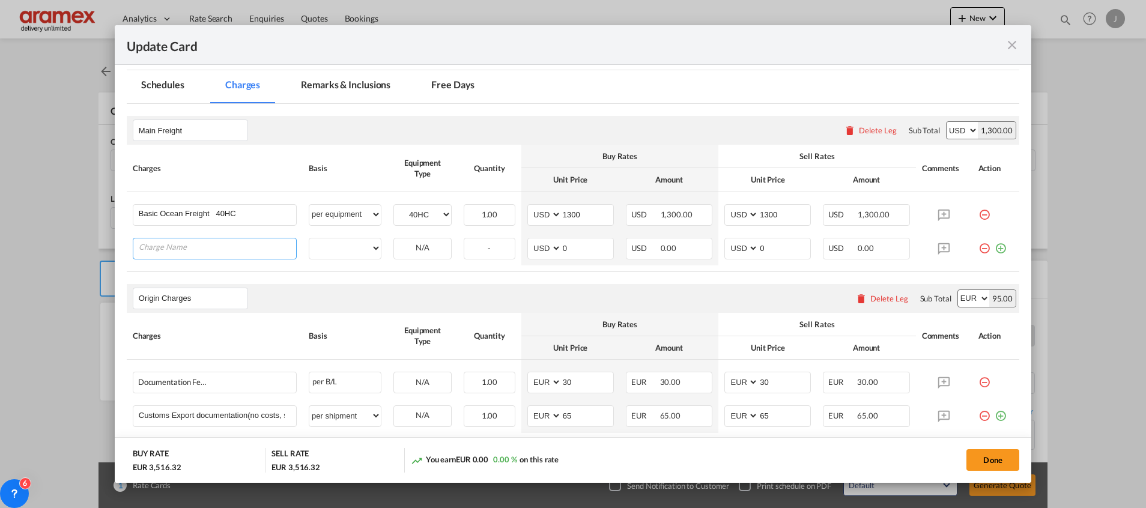
paste input "Carrier security fee [CSF]"
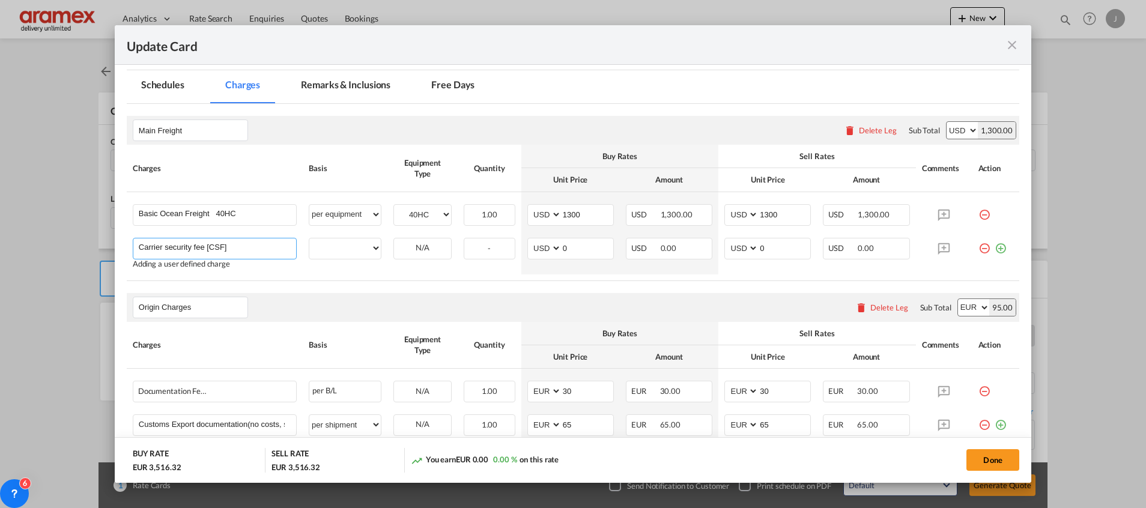
type input "Carrier security fee [CSF]"
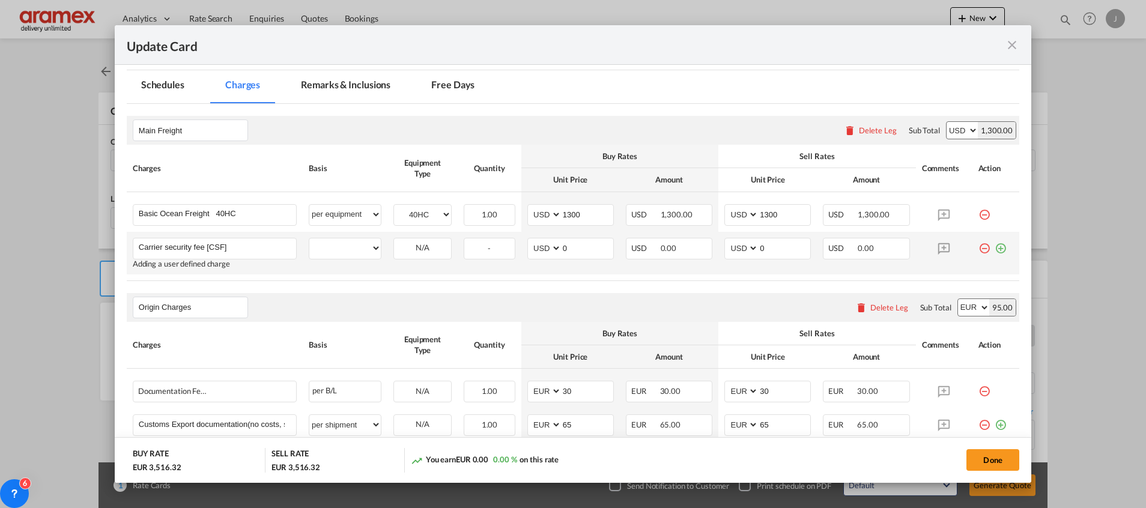
click at [994, 249] on md-icon "icon-plus-circle-outline green-400-fg" at bounding box center [1000, 244] width 12 height 12
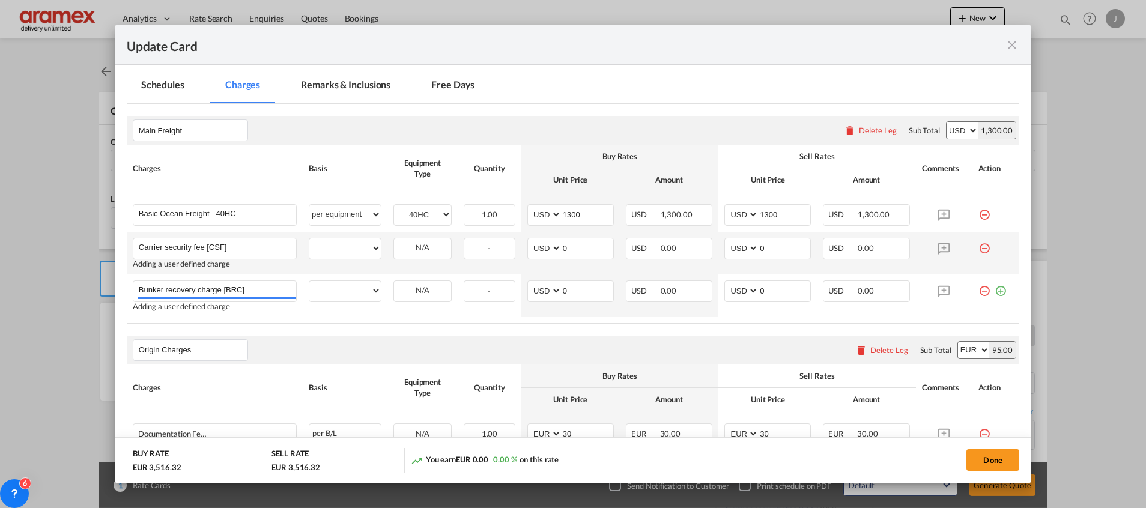
type input "Bunker recovery charge [BRC]"
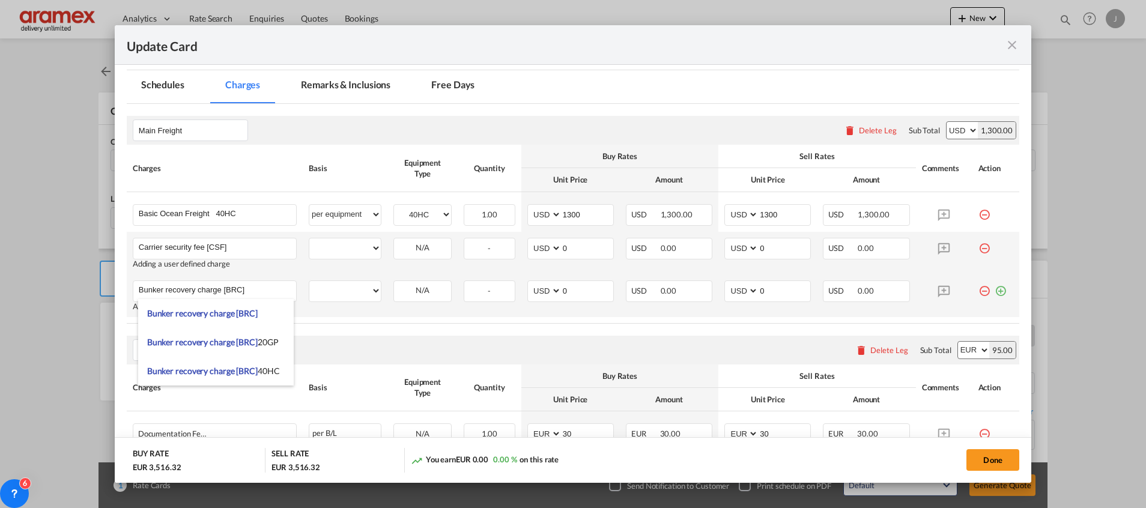
click at [994, 287] on md-icon "icon-plus-circle-outline green-400-fg" at bounding box center [1000, 286] width 12 height 12
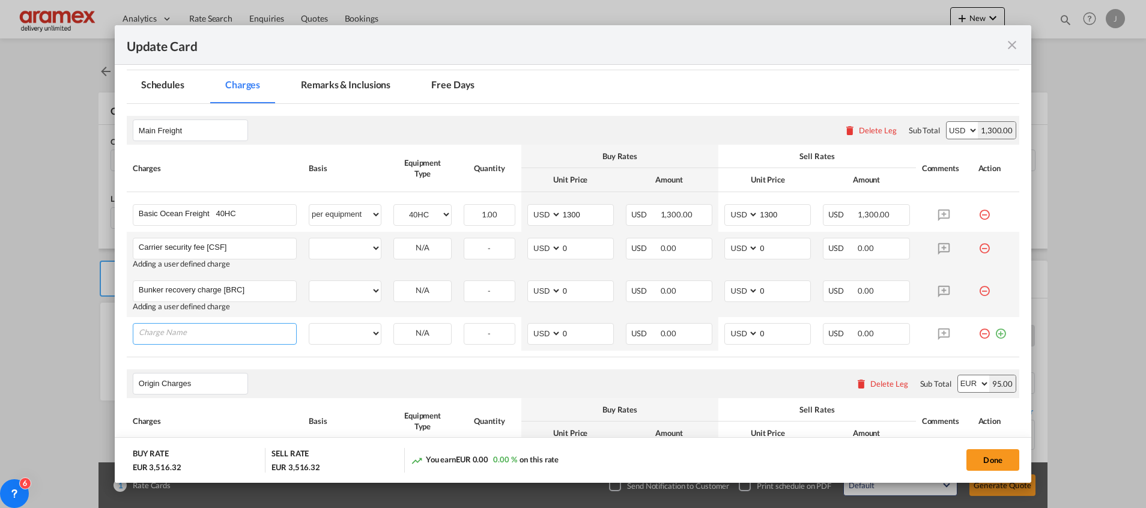
paste input "Suez canal surcharge [SCS]"
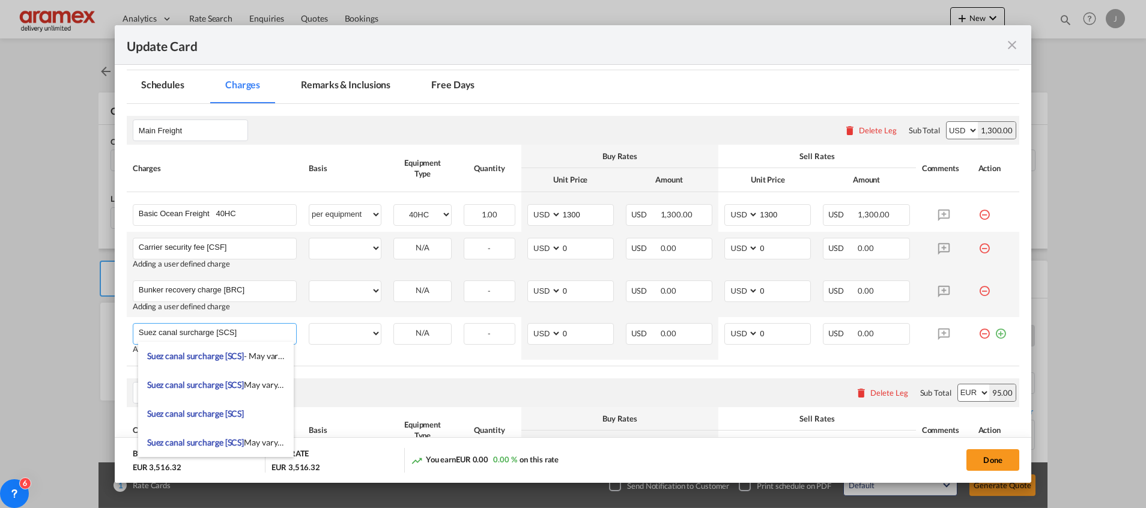
type input "Suez canal surcharge [SCS]"
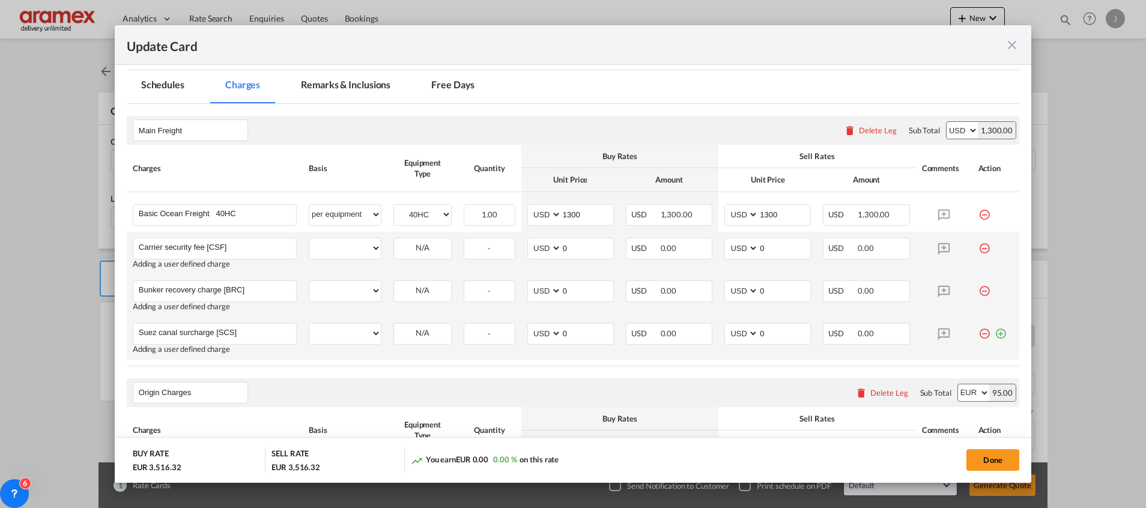
click at [994, 332] on md-icon "icon-plus-circle-outline green-400-fg" at bounding box center [1000, 329] width 12 height 12
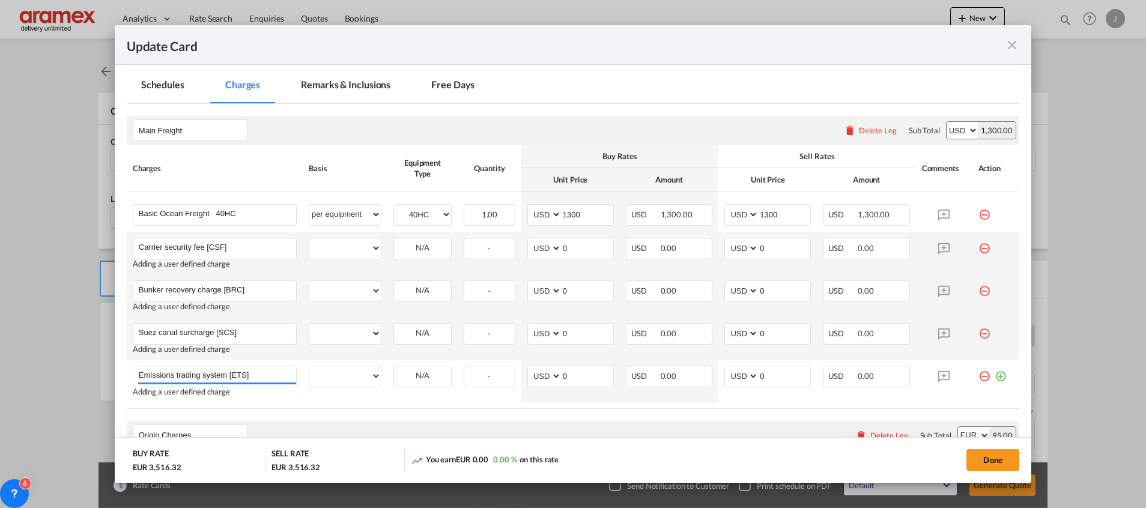
type input "Emissions trading system [ETS]"
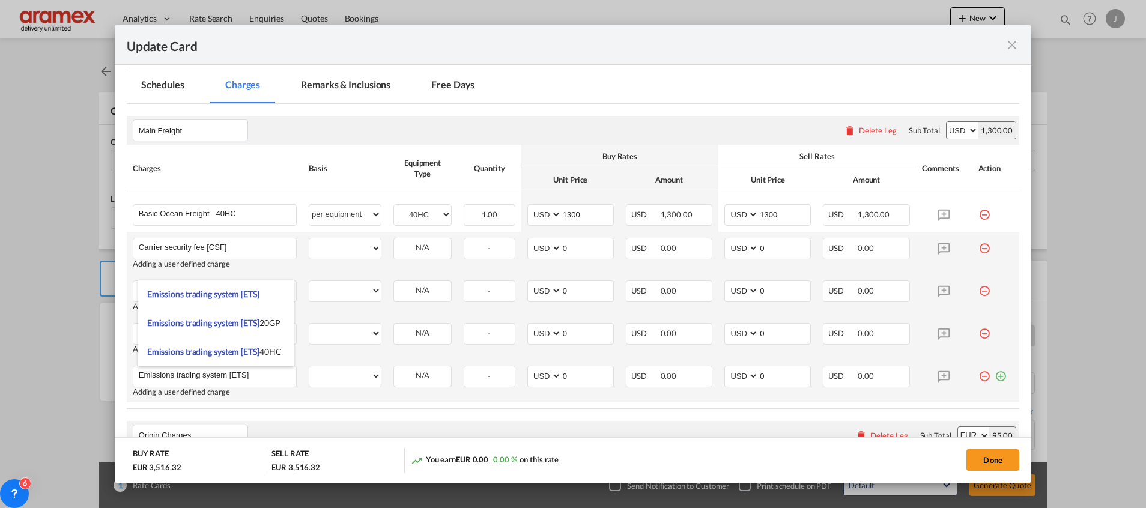
click at [994, 372] on md-icon "icon-plus-circle-outline green-400-fg" at bounding box center [1000, 372] width 12 height 12
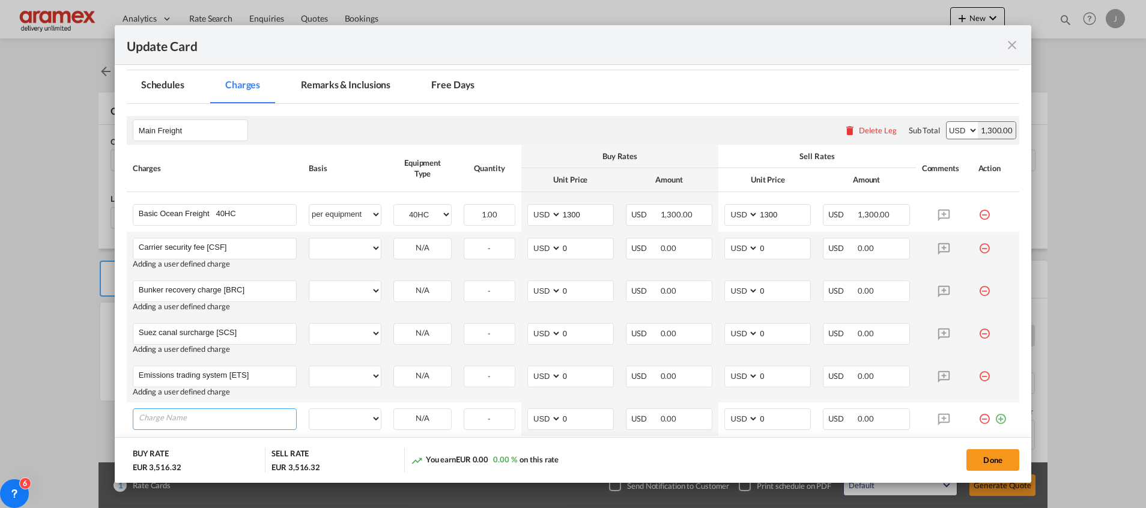
paste input "Fuel eu surcharge [FEU]"
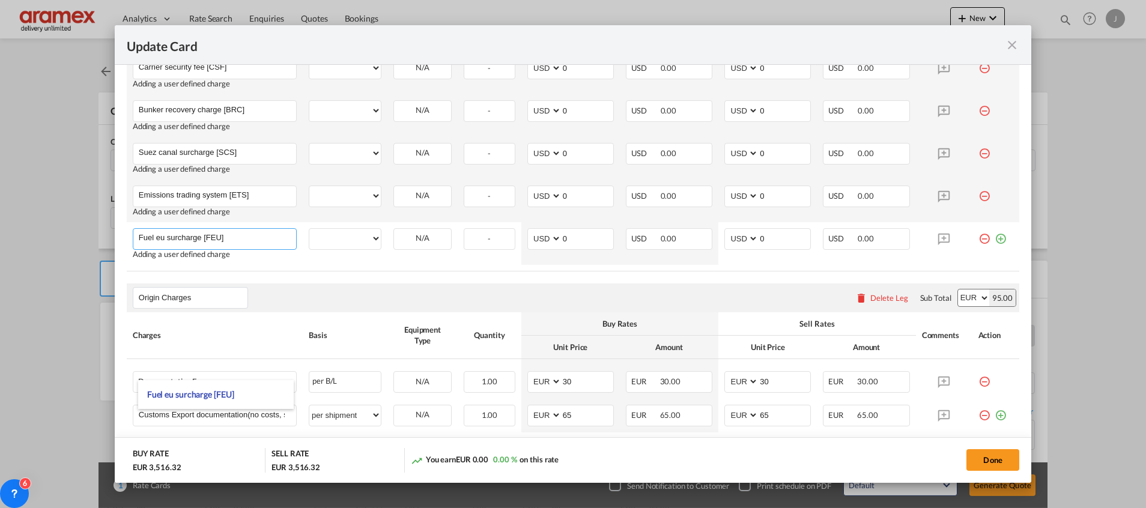
scroll to position [360, 0]
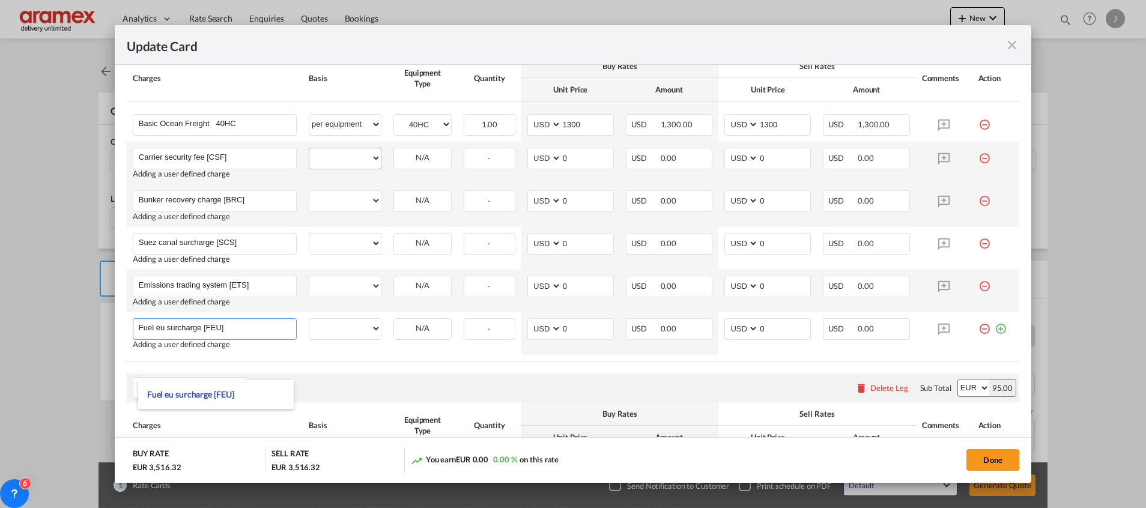
type input "Fuel eu surcharge [FEU]"
click at [342, 159] on select "per equipment per container per B/L per shipping bill per shipment % on freight…" at bounding box center [344, 157] width 71 height 19
select select "per equipment"
click at [309, 148] on select "per equipment per container per B/L per shipping bill per shipment % on freight…" at bounding box center [344, 157] width 71 height 19
click at [336, 201] on select "per equipment per container per B/L per shipping bill per shipment % on freight…" at bounding box center [344, 200] width 71 height 19
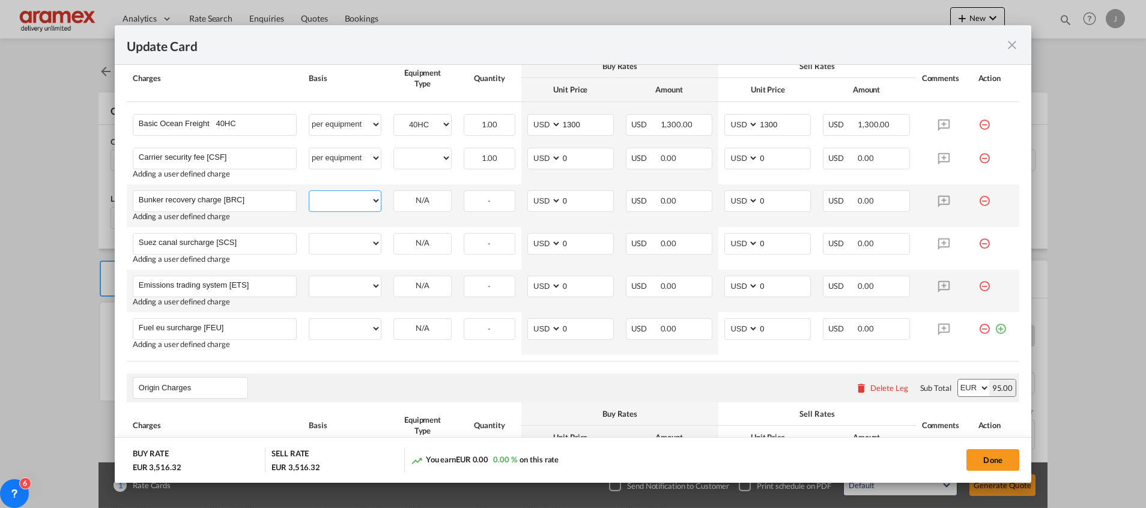
select select "per equipment"
click at [309, 191] on select "per equipment per container per B/L per shipping bill per shipment % on freight…" at bounding box center [344, 200] width 71 height 19
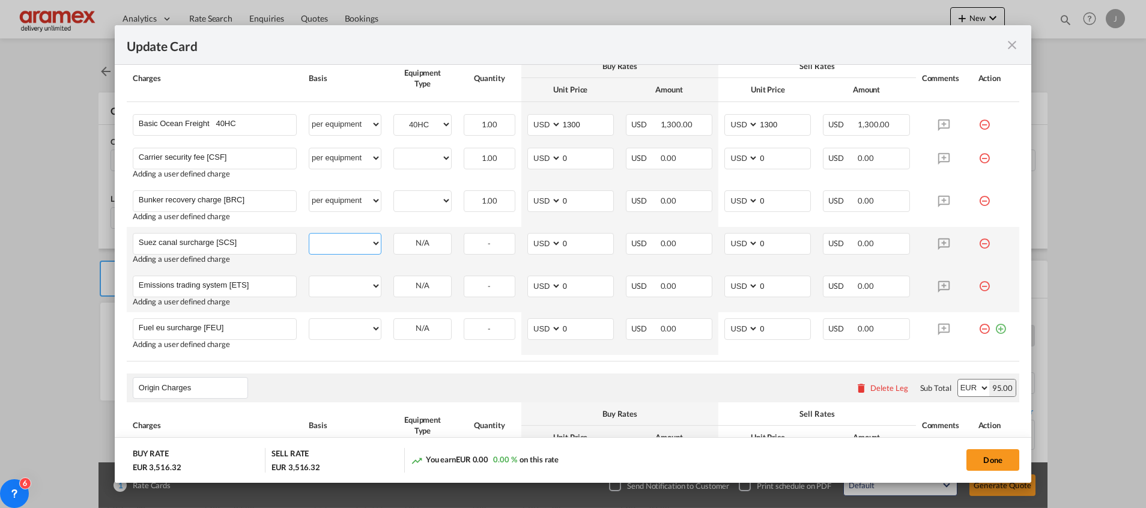
click at [335, 235] on select "per equipment per container per B/L per shipping bill per shipment % on freight…" at bounding box center [344, 243] width 71 height 19
select select "per equipment"
click at [309, 234] on select "per equipment per container per B/L per shipping bill per shipment % on freight…" at bounding box center [344, 243] width 71 height 19
drag, startPoint x: 327, startPoint y: 286, endPoint x: 332, endPoint y: 274, distance: 12.9
click at [327, 286] on select "per equipment per container per B/L per shipping bill per shipment % on freight…" at bounding box center [344, 285] width 71 height 19
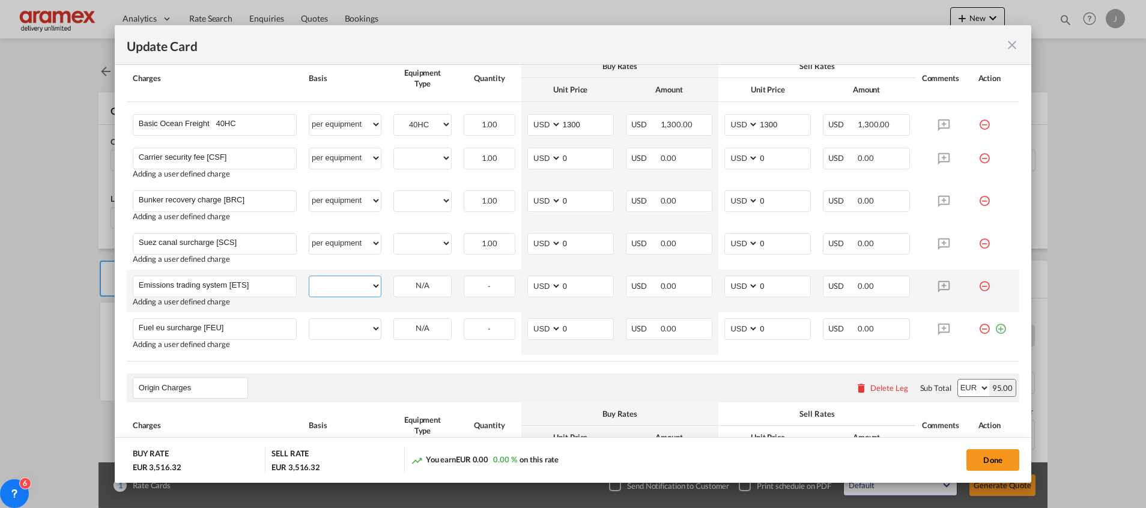
select select "per equipment"
click at [309, 276] on select "per equipment per container per B/L per shipping bill per shipment % on freight…" at bounding box center [344, 285] width 71 height 19
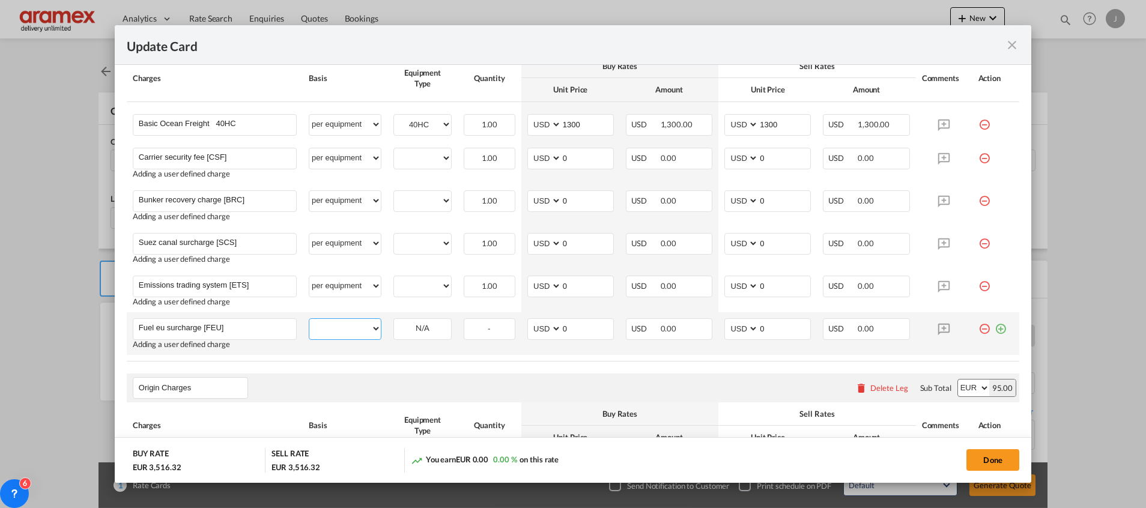
drag, startPoint x: 331, startPoint y: 328, endPoint x: 331, endPoint y: 315, distance: 13.2
click at [331, 328] on select "per equipment per container per B/L per shipping bill per shipment % on freight…" at bounding box center [344, 328] width 71 height 19
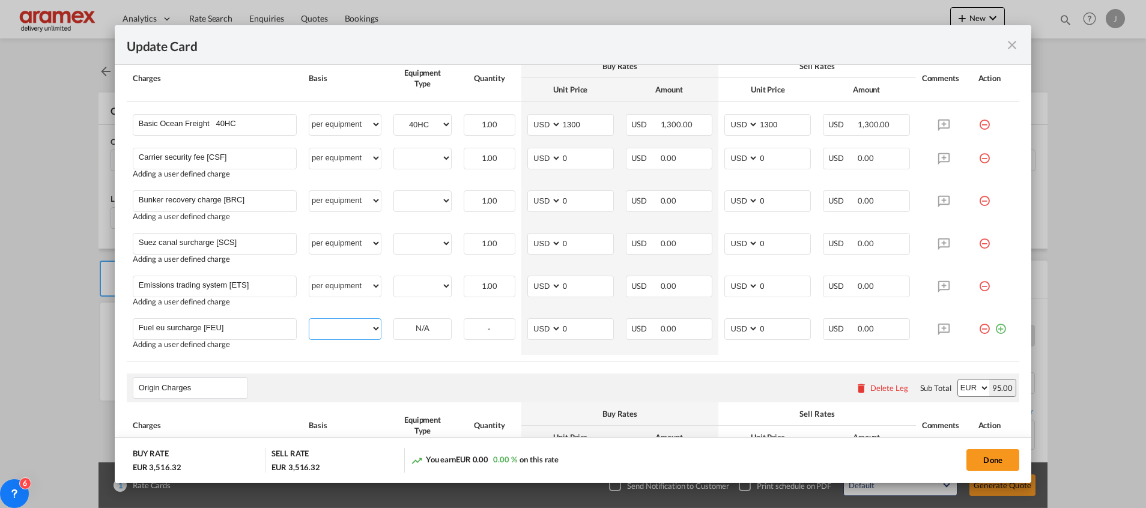
select select "per equipment"
click at [309, 319] on select "per equipment per container per B/L per shipping bill per shipment % on freight…" at bounding box center [344, 328] width 71 height 19
drag, startPoint x: 414, startPoint y: 159, endPoint x: 415, endPoint y: 168, distance: 9.0
click at [414, 159] on select "40HC" at bounding box center [422, 158] width 57 height 16
select select "40HC"
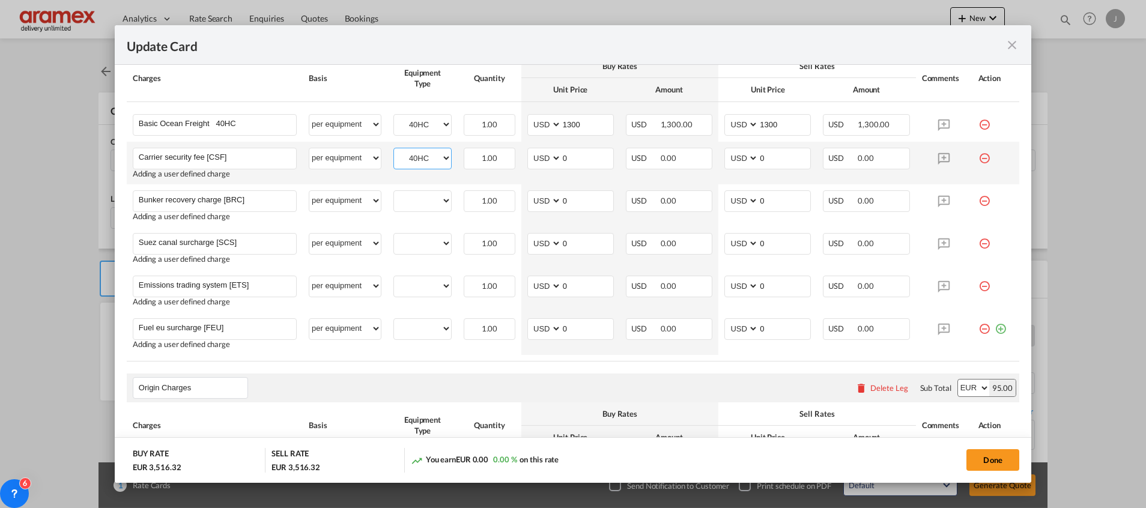
click at [394, 150] on select "40HC" at bounding box center [422, 158] width 57 height 16
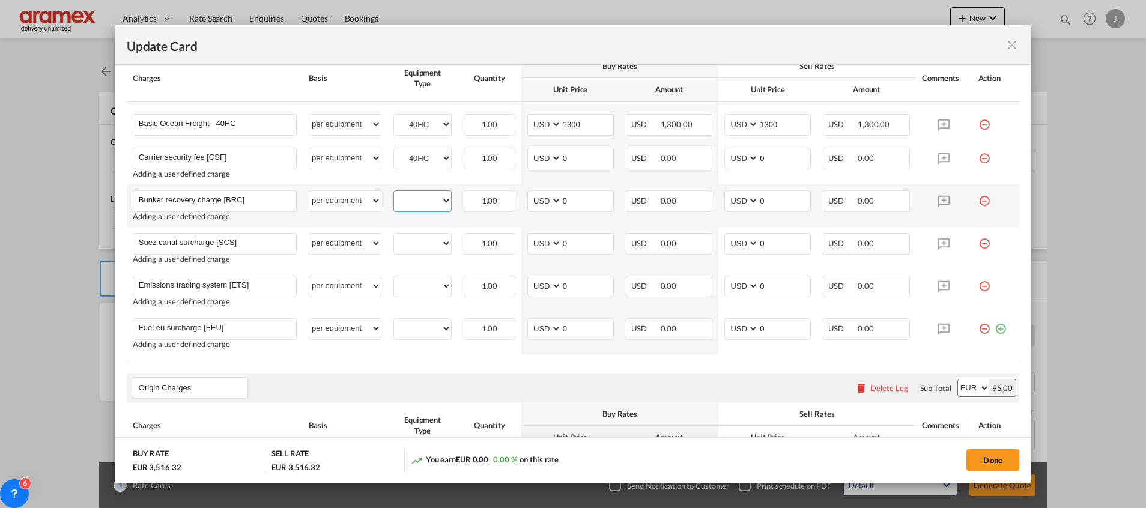
drag, startPoint x: 417, startPoint y: 204, endPoint x: 419, endPoint y: 212, distance: 7.9
click at [417, 204] on select "40HC" at bounding box center [422, 201] width 57 height 16
select select "40HC"
click at [394, 193] on select "40HC" at bounding box center [422, 201] width 57 height 16
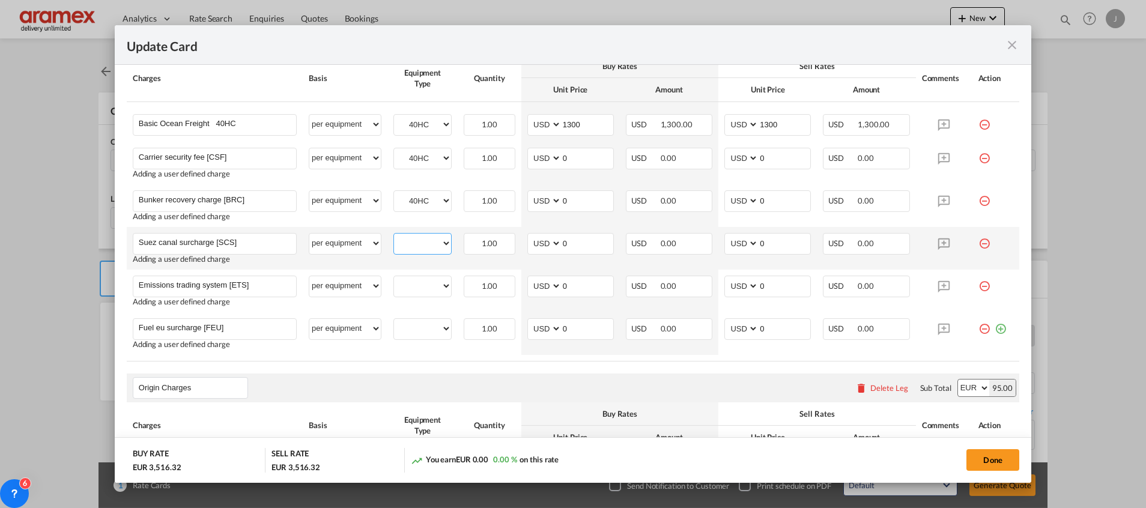
click at [417, 246] on select "40HC" at bounding box center [422, 243] width 57 height 16
select select "40HC"
click at [394, 235] on select "40HC" at bounding box center [422, 243] width 57 height 16
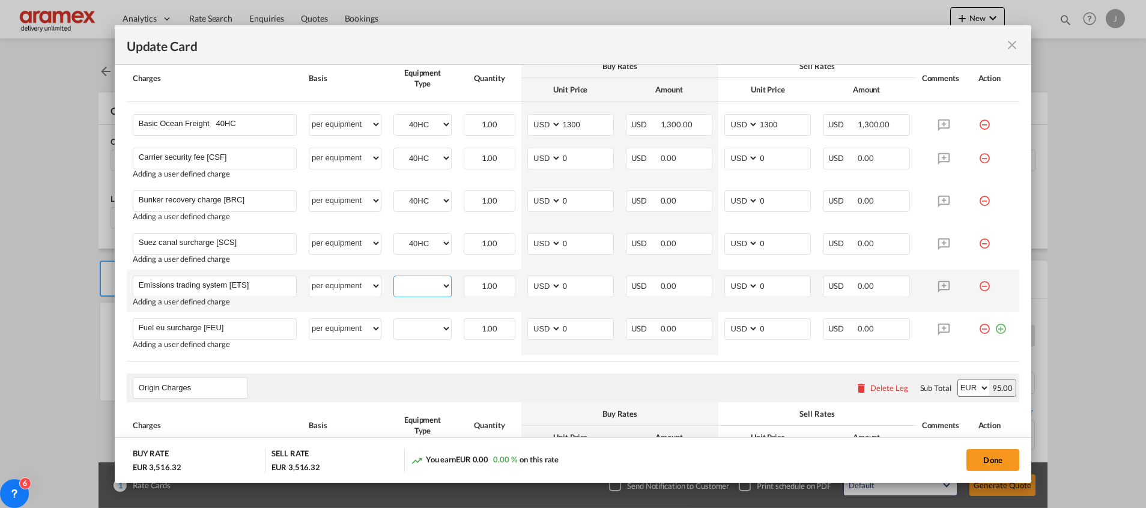
click at [417, 290] on select "40HC" at bounding box center [422, 286] width 57 height 16
select select "40HC"
click at [394, 278] on select "40HC" at bounding box center [422, 286] width 57 height 16
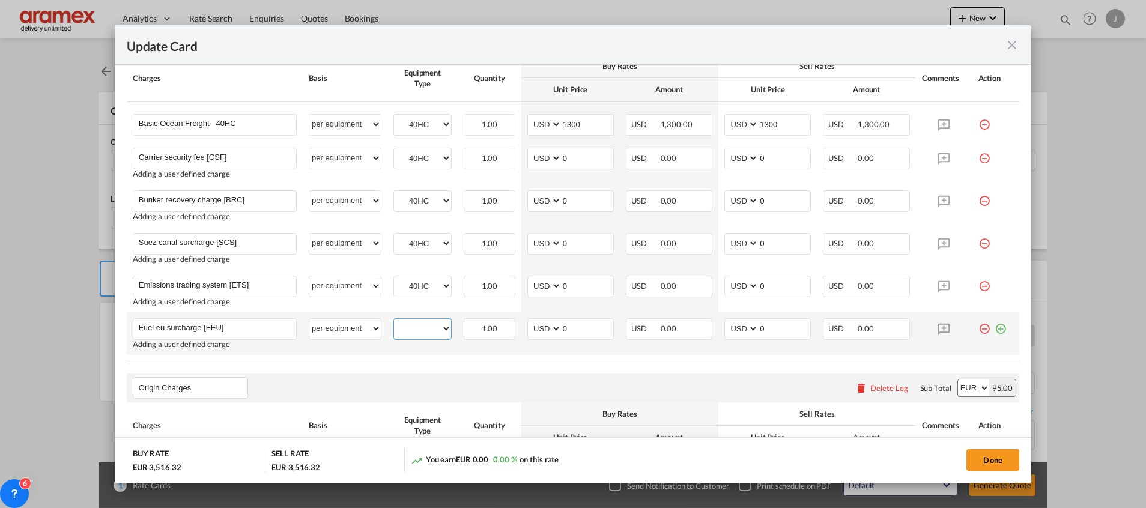
drag, startPoint x: 414, startPoint y: 330, endPoint x: 417, endPoint y: 340, distance: 10.6
click at [414, 330] on select "40HC" at bounding box center [422, 329] width 57 height 16
select select "40HC"
click at [394, 321] on select "40HC" at bounding box center [422, 329] width 57 height 16
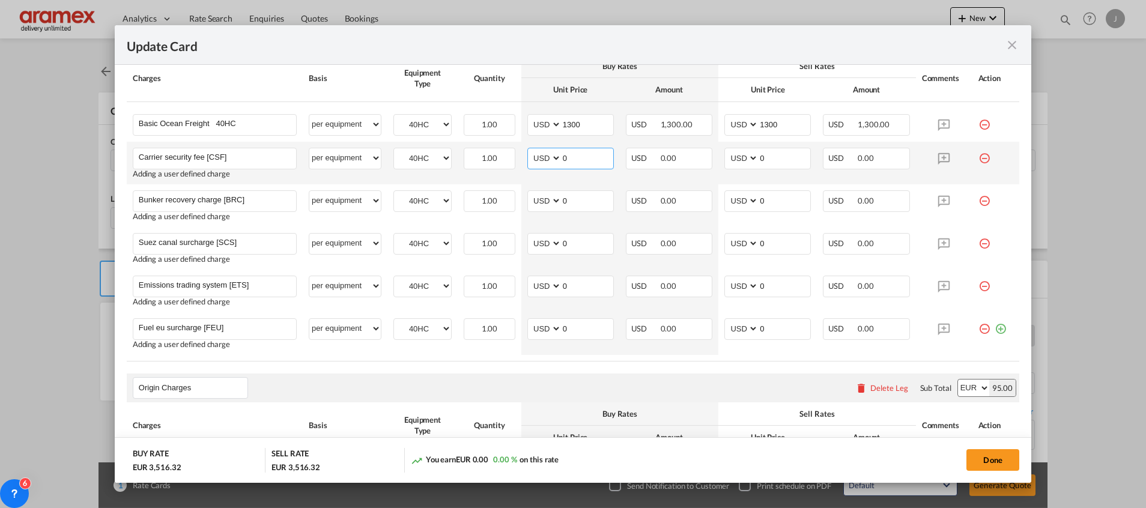
drag, startPoint x: 588, startPoint y: 156, endPoint x: 539, endPoint y: 156, distance: 49.2
click at [539, 156] on md-input-container "AED AFN ALL AMD ANG AOA ARS AUD AWG AZN BAM BBD BDT BGN BHD BIF BMD BND [PERSON…" at bounding box center [570, 159] width 86 height 22
type input "11"
drag, startPoint x: 742, startPoint y: 157, endPoint x: 718, endPoint y: 154, distance: 24.8
click at [724, 154] on md-input-container "AED AFN ALL AMD ANG AOA ARS AUD AWG AZN BAM BBD BDT BGN BHD BIF BMD BND [PERSON…" at bounding box center [767, 159] width 86 height 22
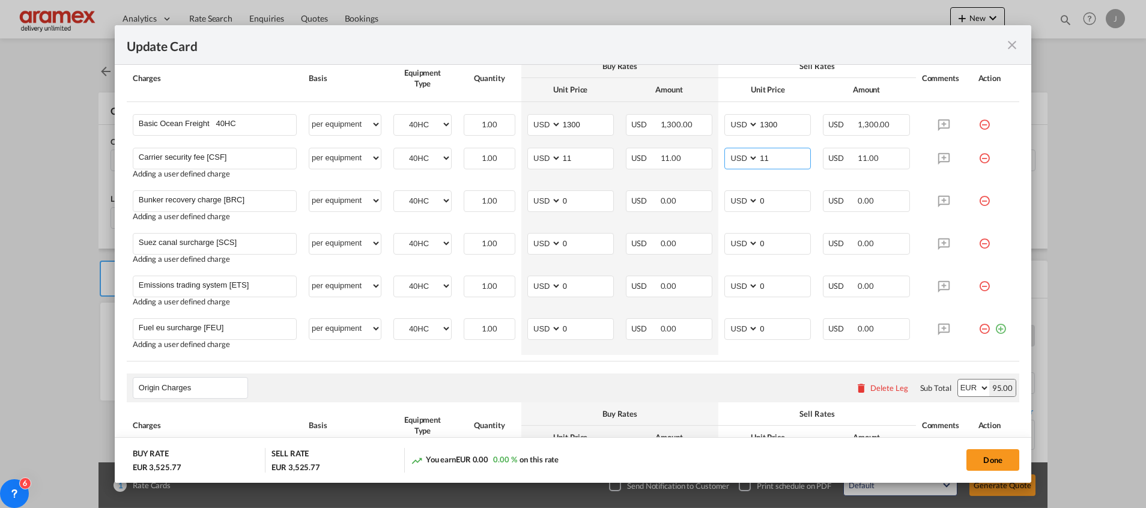
type input "11"
drag, startPoint x: 574, startPoint y: 199, endPoint x: 530, endPoint y: 199, distance: 43.8
click at [530, 199] on md-input-container "AED AFN ALL AMD ANG AOA ARS AUD AWG AZN BAM BBD BDT BGN BHD BIF BMD BND [PERSON…" at bounding box center [570, 201] width 86 height 22
paste input "356"
type input "356"
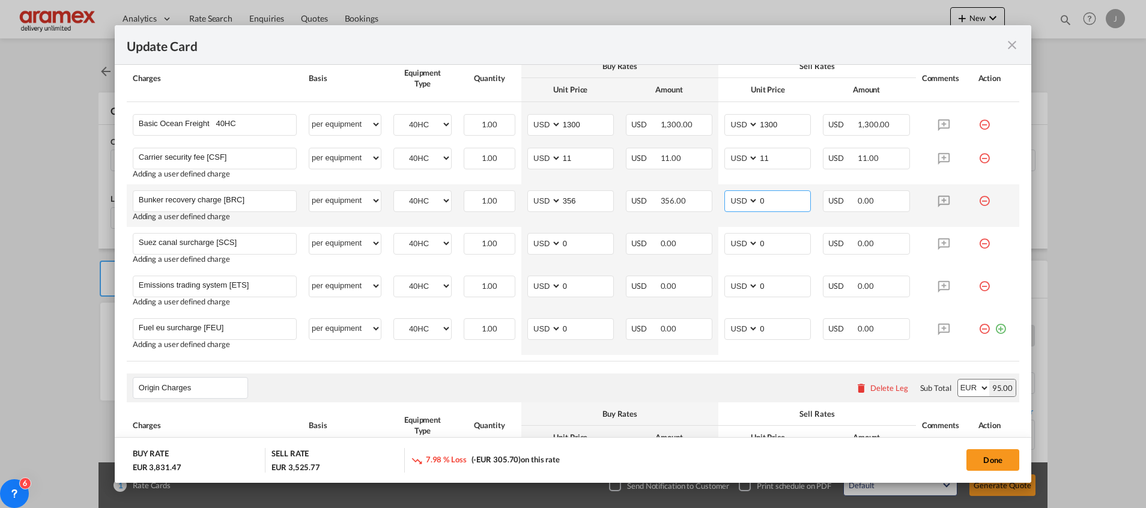
drag, startPoint x: 749, startPoint y: 196, endPoint x: 734, endPoint y: 200, distance: 15.0
click at [736, 196] on md-input-container "AED AFN ALL AMD ANG AOA ARS AUD AWG AZN BAM BBD BDT BGN BHD BIF BMD BND [PERSON…" at bounding box center [767, 201] width 86 height 22
paste input "356"
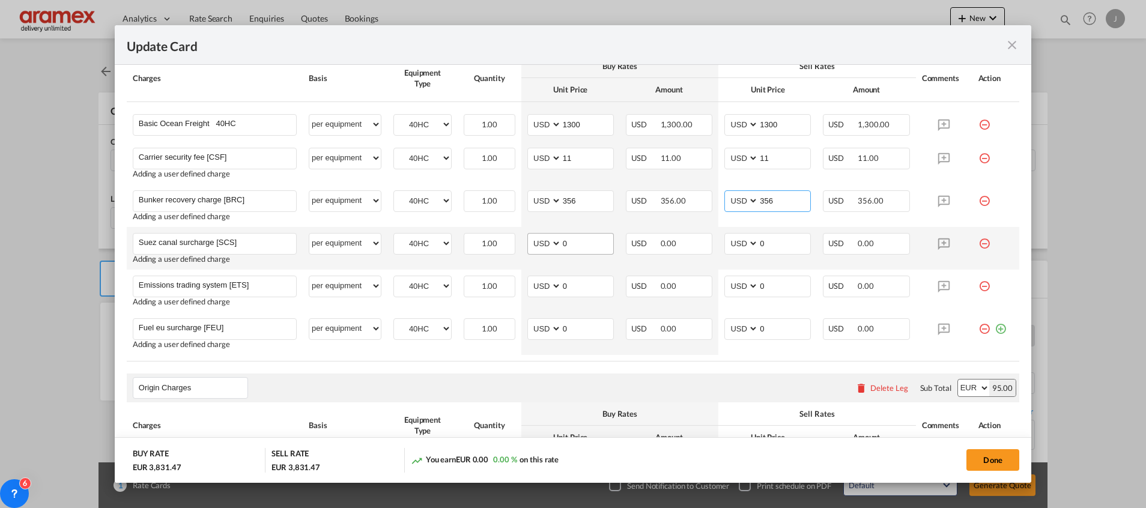
type input "356"
drag, startPoint x: 553, startPoint y: 244, endPoint x: 528, endPoint y: 242, distance: 24.7
click at [528, 242] on md-input-container "AED AFN ALL AMD ANG AOA ARS AUD AWG AZN BAM BBD BDT BGN BHD BIF BMD BND [PERSON…" at bounding box center [570, 244] width 86 height 22
drag, startPoint x: 578, startPoint y: 235, endPoint x: 578, endPoint y: 244, distance: 9.6
click at [578, 236] on input "70" at bounding box center [588, 243] width 52 height 18
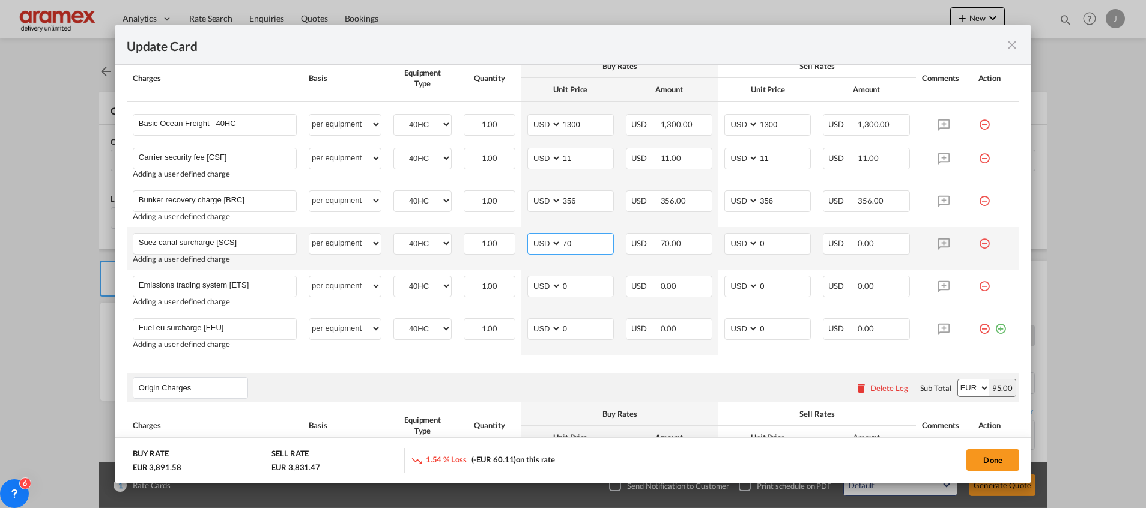
drag, startPoint x: 578, startPoint y: 244, endPoint x: 541, endPoint y: 244, distance: 37.2
click at [541, 244] on md-input-container "AED AFN ALL AMD ANG AOA ARS AUD AWG AZN BAM BBD BDT BGN BHD BIF BMD BND [PERSON…" at bounding box center [570, 244] width 86 height 22
type input "70"
drag, startPoint x: 774, startPoint y: 239, endPoint x: 736, endPoint y: 233, distance: 38.3
click at [736, 233] on md-input-container "AED AFN ALL AMD ANG AOA ARS AUD AWG AZN BAM BBD BDT BGN BHD BIF BMD BND [PERSON…" at bounding box center [767, 244] width 86 height 22
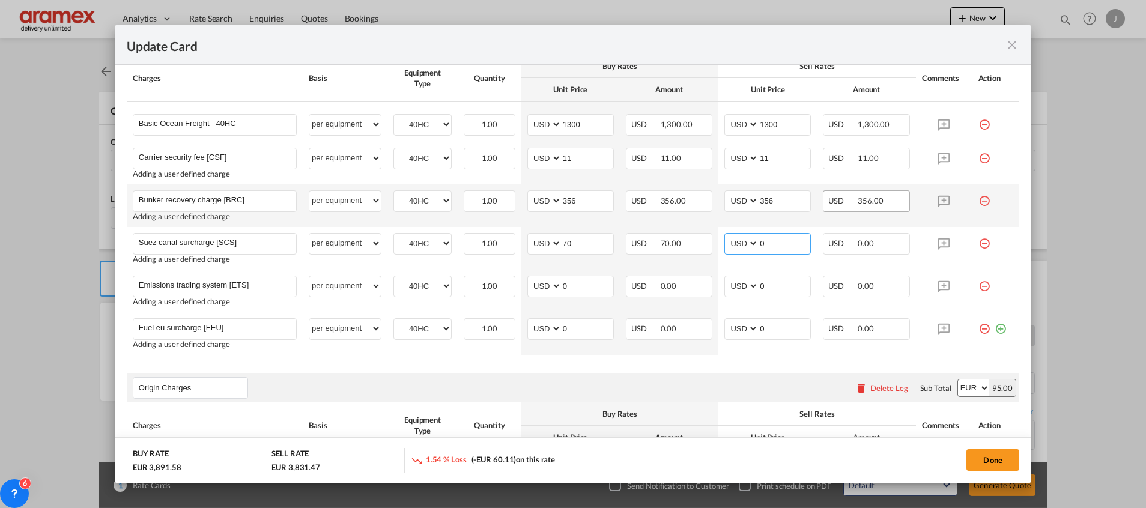
paste input "7"
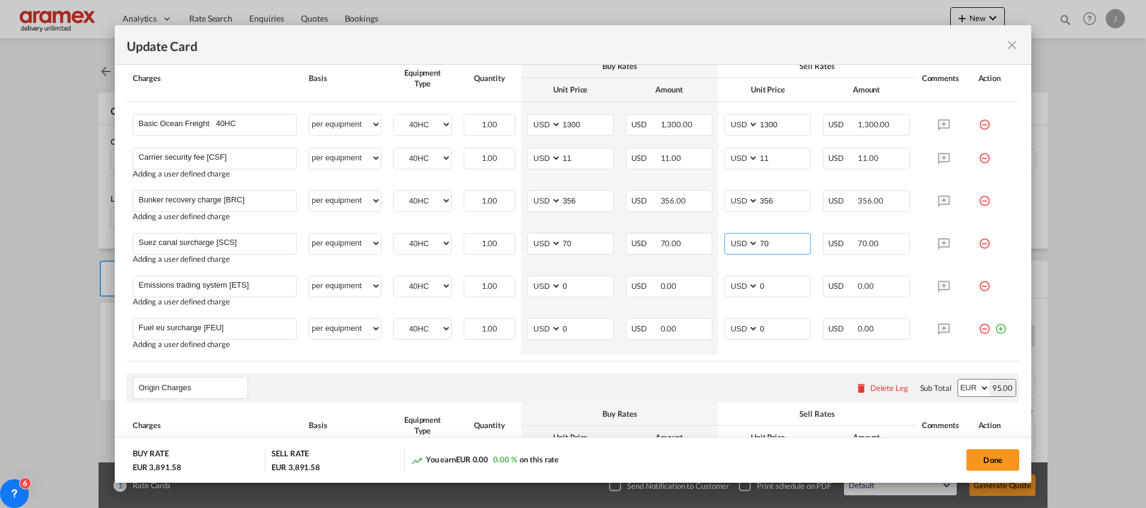
type input "70"
drag, startPoint x: 573, startPoint y: 282, endPoint x: 628, endPoint y: 265, distance: 57.8
click at [545, 261] on tbody "Basic Ocean Freight 40HC Please Enter User Defined Charges Cannot Be Published …" at bounding box center [573, 228] width 892 height 253
paste input "72"
type input "72"
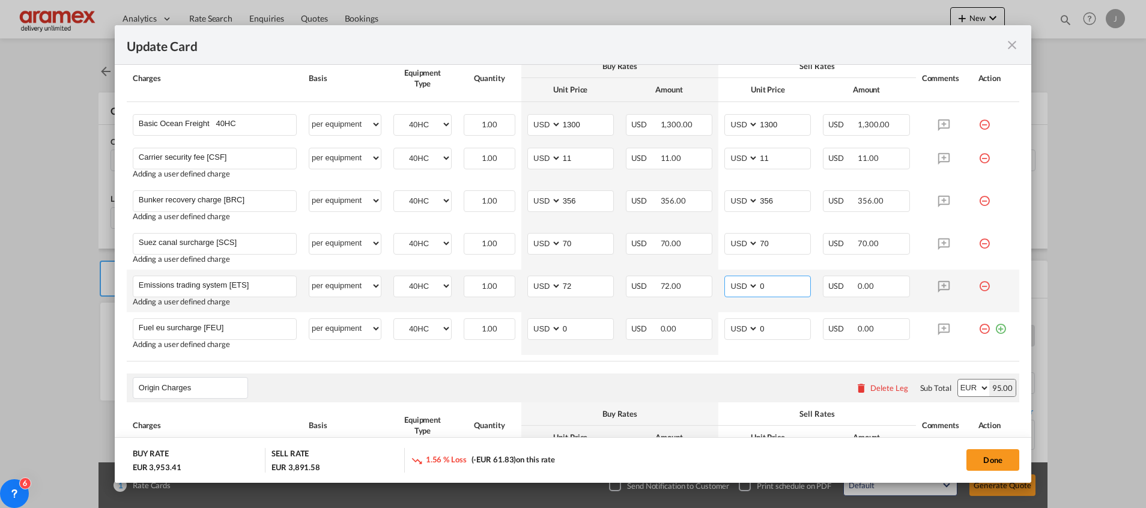
click at [724, 282] on md-input-container "AED AFN ALL AMD ANG AOA ARS AUD AWG AZN BAM BBD BDT BGN BHD BIF BMD BND [PERSON…" at bounding box center [767, 287] width 86 height 22
paste input "72"
type input "72"
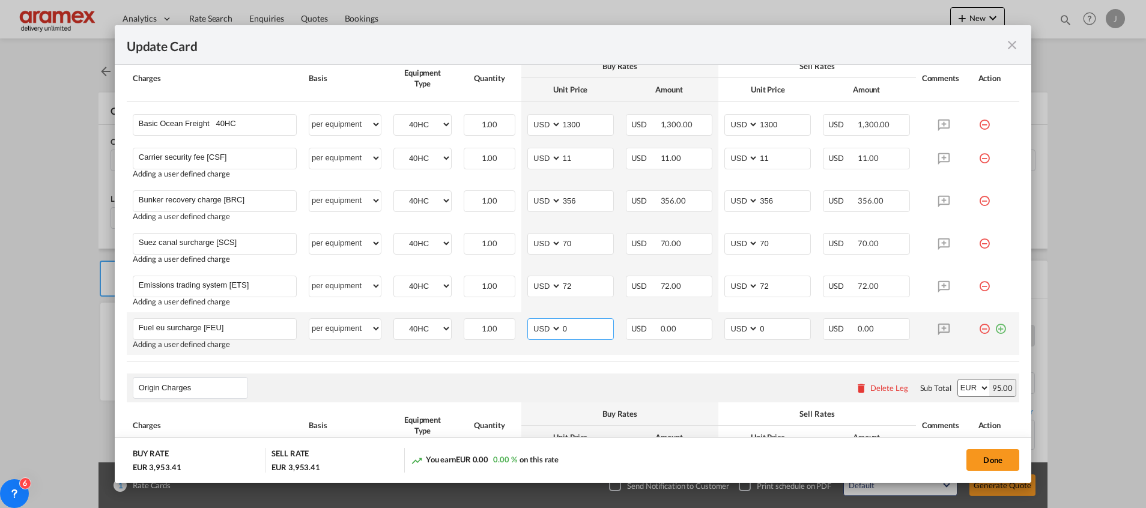
drag, startPoint x: 569, startPoint y: 331, endPoint x: 540, endPoint y: 333, distance: 29.5
click at [540, 333] on md-input-container "AED AFN ALL AMD ANG AOA ARS AUD AWG AZN BAM BBD BDT BGN BHD BIF BMD BND [PERSON…" at bounding box center [570, 329] width 86 height 22
paste input "24"
type input "24"
drag, startPoint x: 772, startPoint y: 327, endPoint x: 724, endPoint y: 327, distance: 48.0
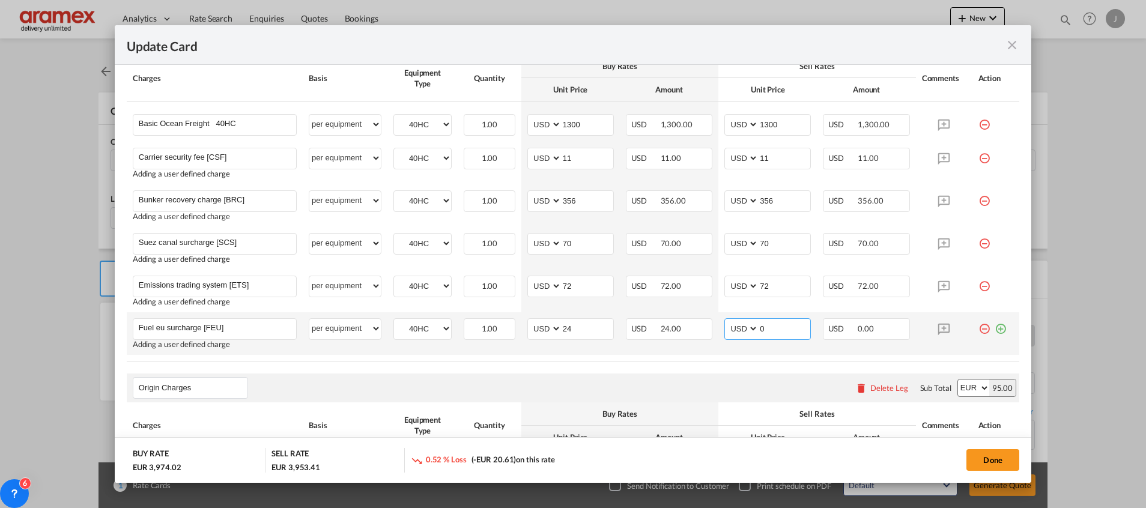
click at [724, 327] on md-input-container "AED AFN ALL AMD ANG AOA ARS AUD AWG AZN BAM BBD BDT BGN BHD BIF BMD BND [PERSON…" at bounding box center [767, 329] width 86 height 22
paste input "24"
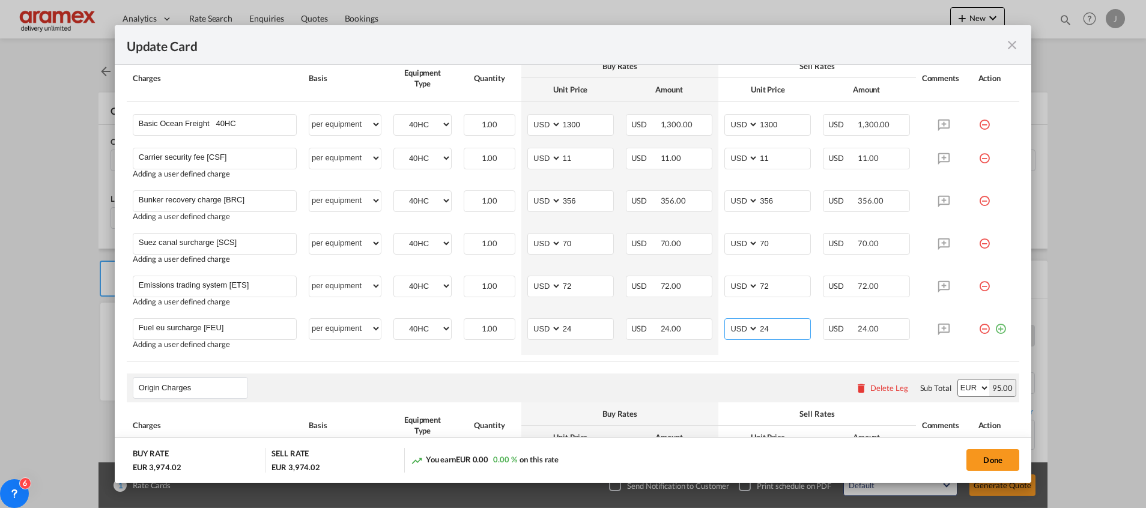
type input "24"
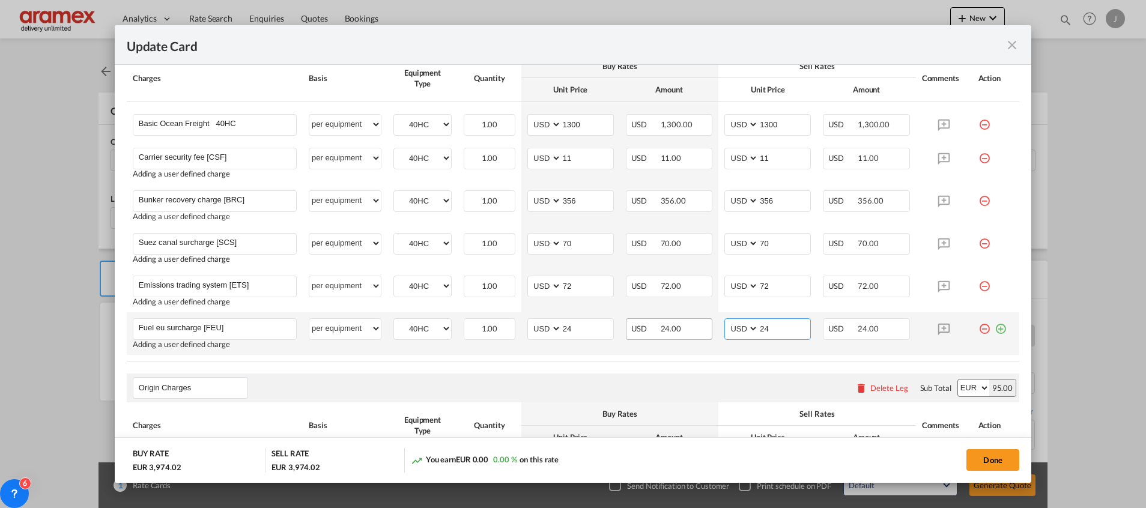
scroll to position [540, 0]
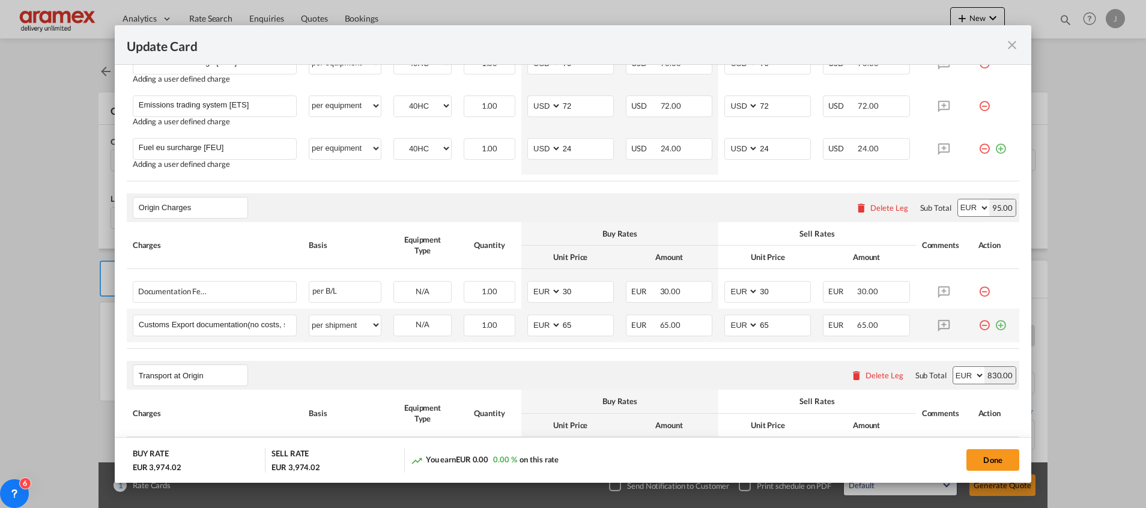
click at [994, 327] on md-icon "icon-plus-circle-outline green-400-fg" at bounding box center [1000, 321] width 12 height 12
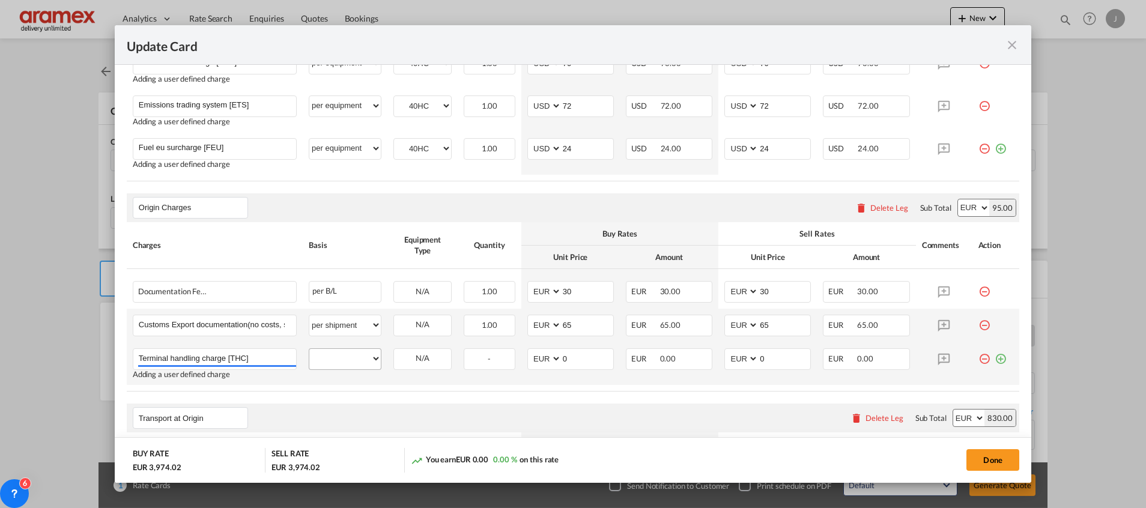
type input "Terminal handling charge [THC]"
click at [339, 356] on select "per equipment per container per B/L per shipping bill per shipment per pallet p…" at bounding box center [344, 358] width 71 height 19
select select "per equipment"
click at [309, 349] on select "per equipment per container per B/L per shipping bill per shipment per pallet p…" at bounding box center [344, 358] width 71 height 19
drag, startPoint x: 430, startPoint y: 359, endPoint x: 434, endPoint y: 368, distance: 9.1
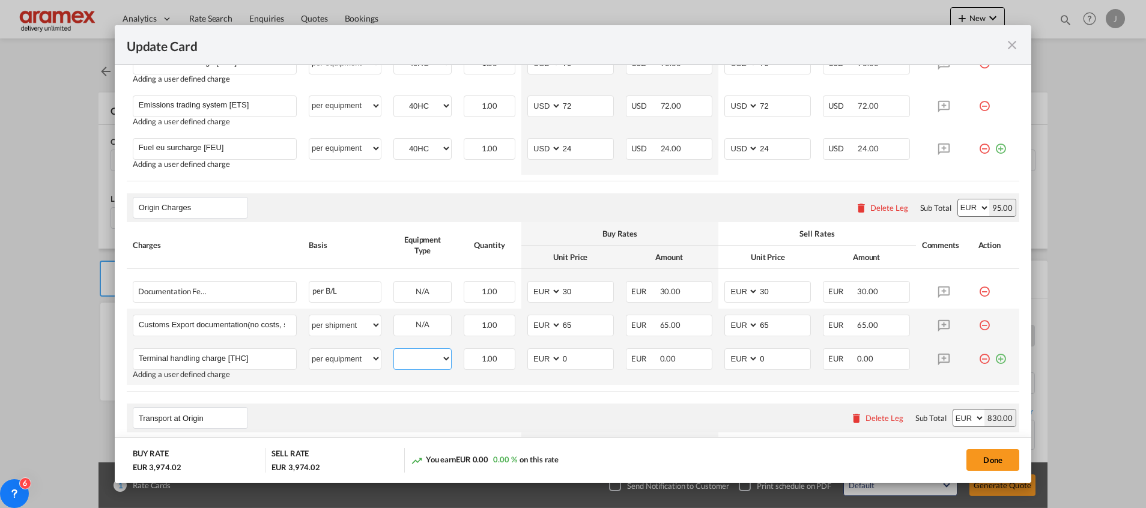
click at [430, 359] on select "40HC" at bounding box center [422, 359] width 57 height 16
select select "40HC"
click at [394, 351] on select "40HC" at bounding box center [422, 359] width 57 height 16
drag, startPoint x: 569, startPoint y: 354, endPoint x: 540, endPoint y: 356, distance: 28.9
click at [540, 356] on md-input-container "AED AFN ALL AMD ANG AOA ARS AUD AWG AZN BAM BBD BDT BGN BHD BIF BMD BND [PERSON…" at bounding box center [570, 359] width 86 height 22
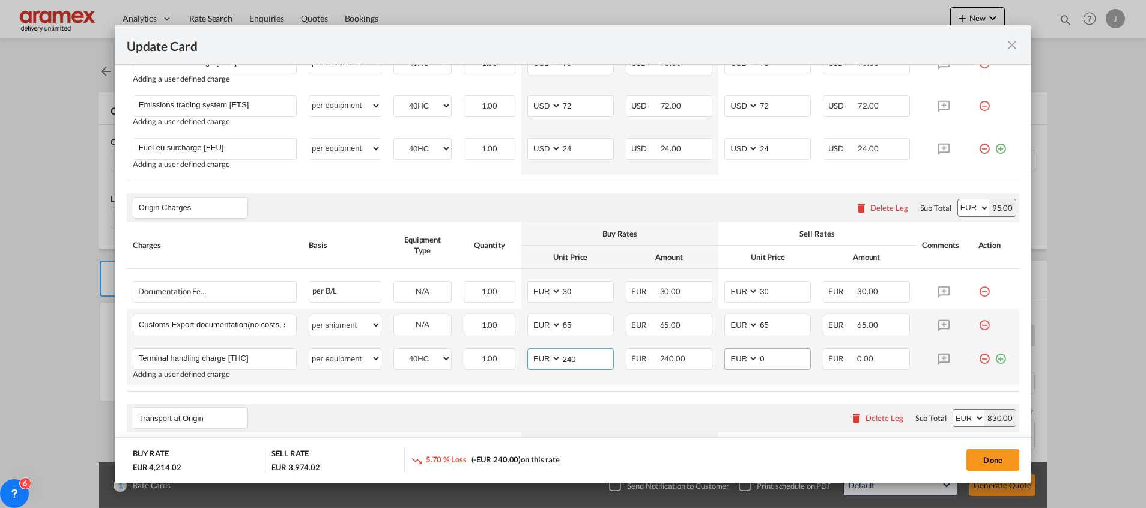
type input "240"
drag, startPoint x: 757, startPoint y: 357, endPoint x: 704, endPoint y: 357, distance: 53.5
click at [704, 357] on tr "Terminal handling charge [THC] Please Enter User Defined Charges Cannot Be Publ…" at bounding box center [573, 363] width 892 height 43
type input "240"
click at [687, 404] on div "Transport at Origin Please enter leg name Leg Name Already Exists Delete Leg Su…" at bounding box center [573, 418] width 892 height 29
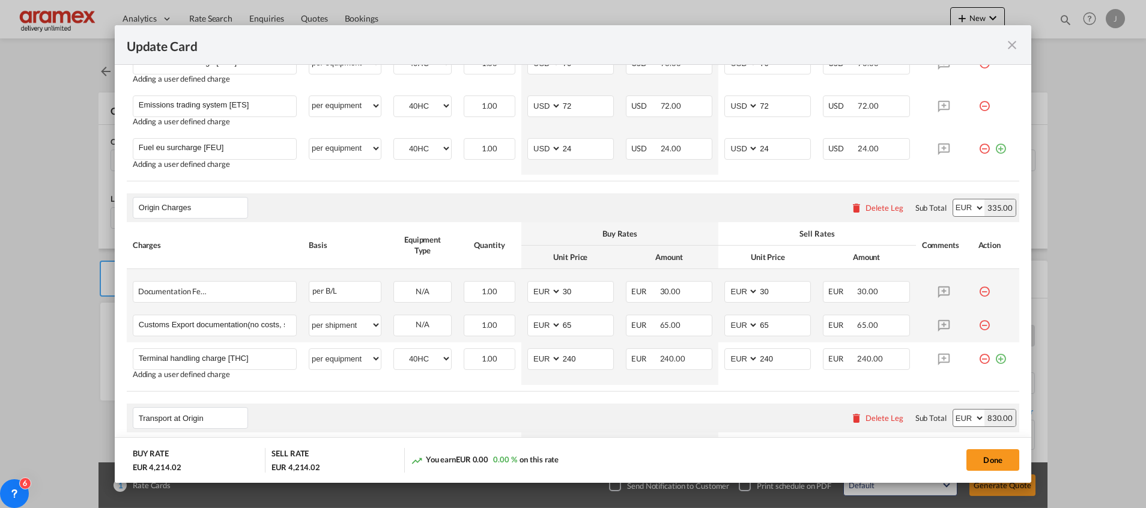
click at [978, 292] on md-icon "icon-minus-circle-outline red-400-fg" at bounding box center [984, 287] width 12 height 12
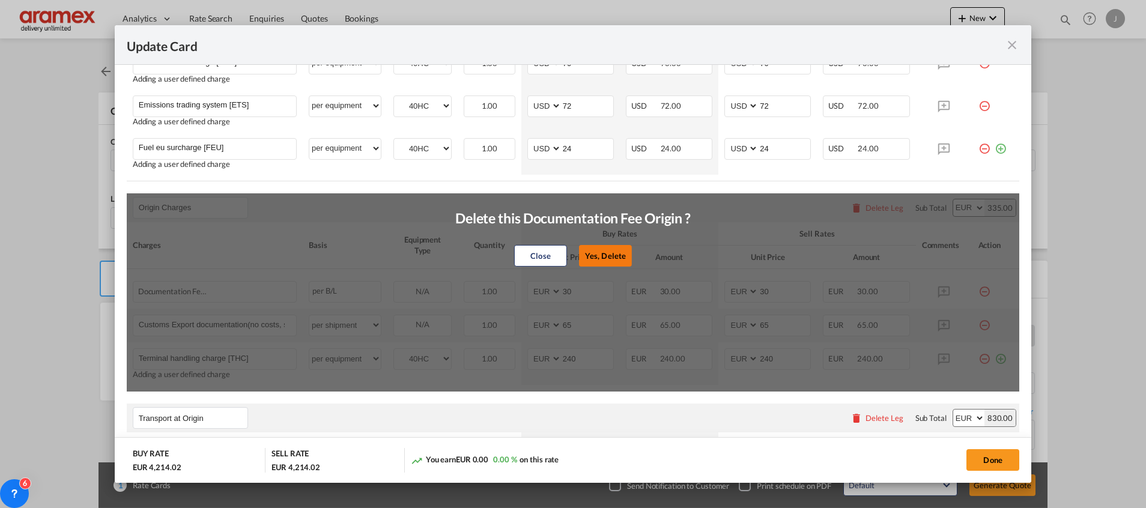
click at [613, 251] on button "Yes, Delete" at bounding box center [605, 256] width 53 height 22
type input "65"
type input "Terminal handling charge [THC]"
select select "per equipment"
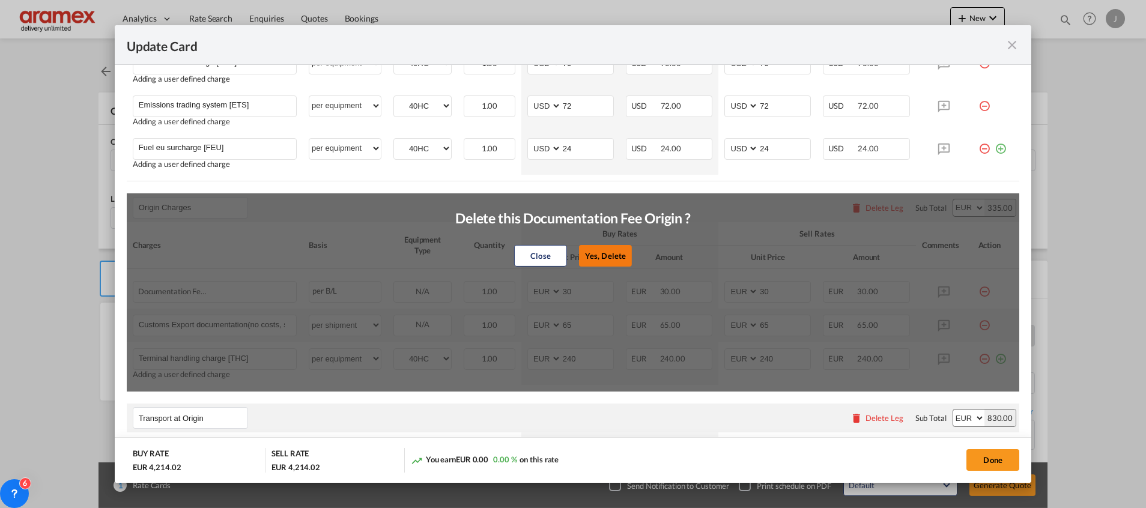
type input "240"
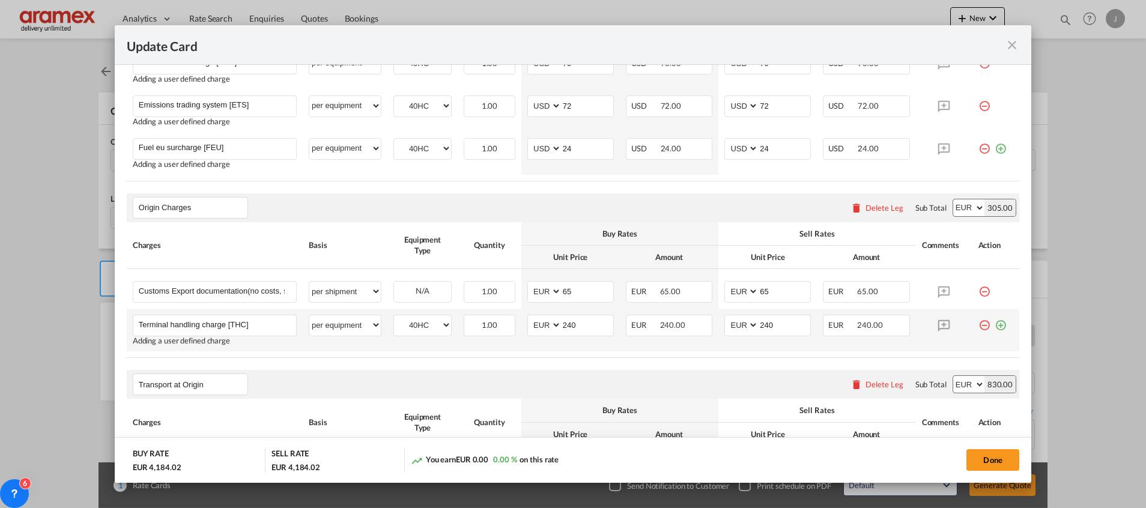
click at [994, 325] on md-icon "icon-plus-circle-outline green-400-fg" at bounding box center [1000, 321] width 12 height 12
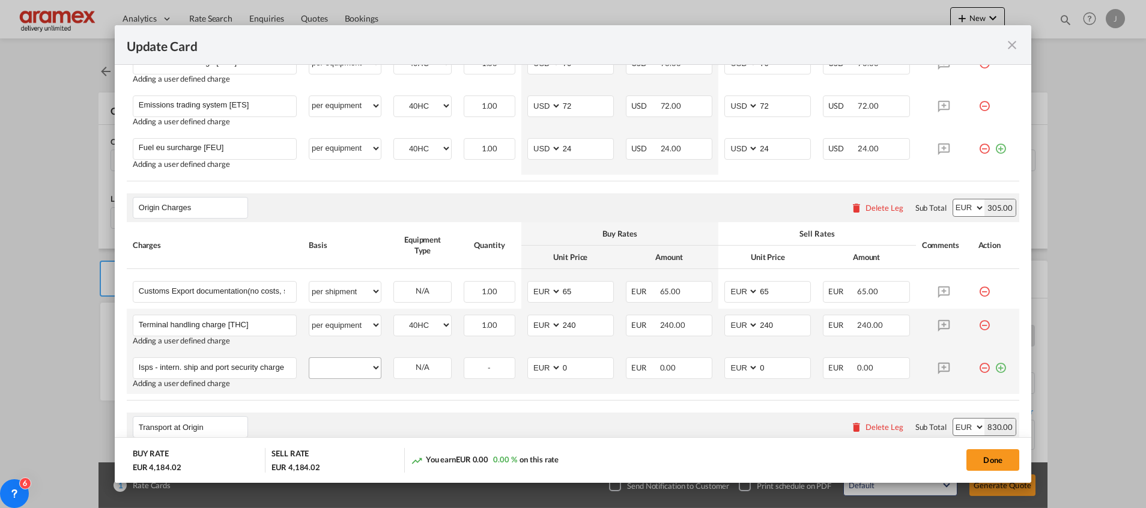
scroll to position [0, 40]
type input "Isps - intern. ship and port security charge (pol) [SPS]"
click at [356, 369] on select "per equipment per container per B/L per shipping bill per shipment per pallet p…" at bounding box center [344, 367] width 71 height 19
select select "per equipment"
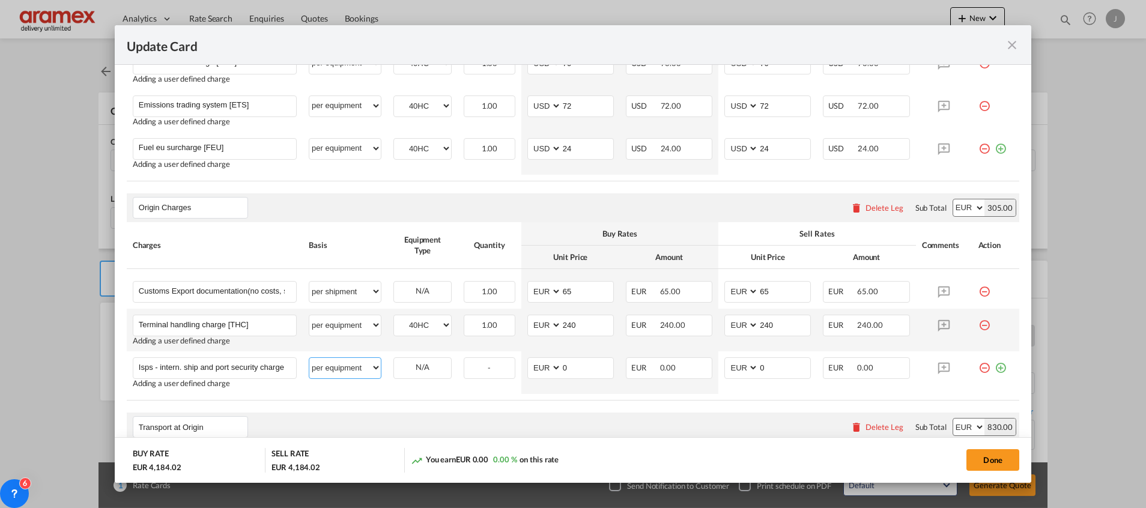
click at [309, 358] on select "per equipment per container per B/L per shipping bill per shipment per pallet p…" at bounding box center [344, 367] width 71 height 19
drag, startPoint x: 425, startPoint y: 365, endPoint x: 426, endPoint y: 379, distance: 14.5
click at [425, 365] on select "40HC" at bounding box center [422, 368] width 57 height 16
select select "40HC"
click at [394, 360] on select "40HC" at bounding box center [422, 368] width 57 height 16
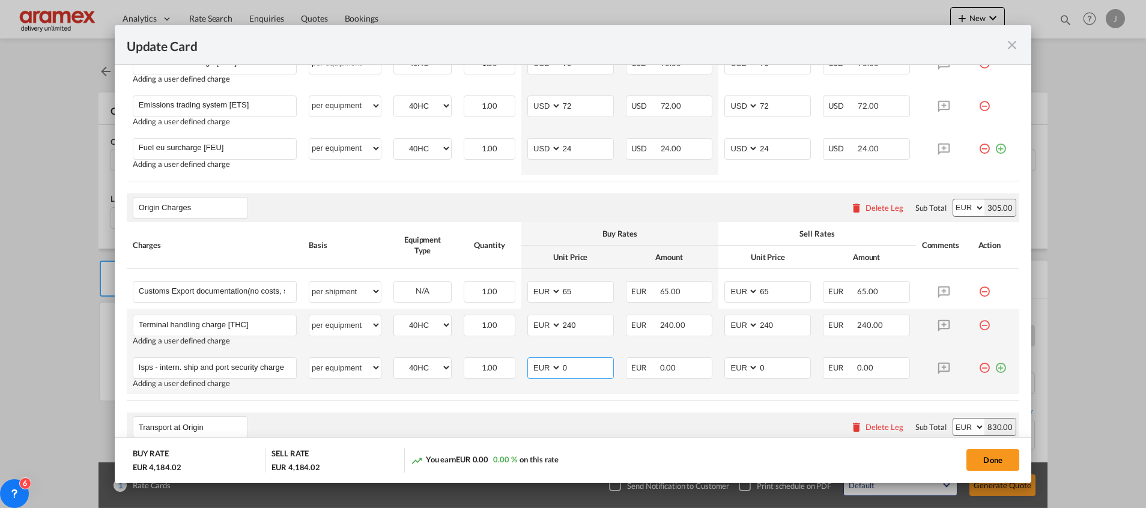
drag, startPoint x: 551, startPoint y: 365, endPoint x: 514, endPoint y: 365, distance: 37.2
click at [514, 365] on tr "Isps - intern. ship and port security charge (pol) [SPS] Please Enter User Defi…" at bounding box center [573, 372] width 892 height 43
type input "22"
drag, startPoint x: 767, startPoint y: 368, endPoint x: 712, endPoint y: 368, distance: 55.8
click at [718, 368] on td "AED AFN ALL AMD ANG AOA ARS AUD AWG AZN BAM BBD BDT BGN BHD BIF BMD BND [PERSON…" at bounding box center [767, 372] width 98 height 43
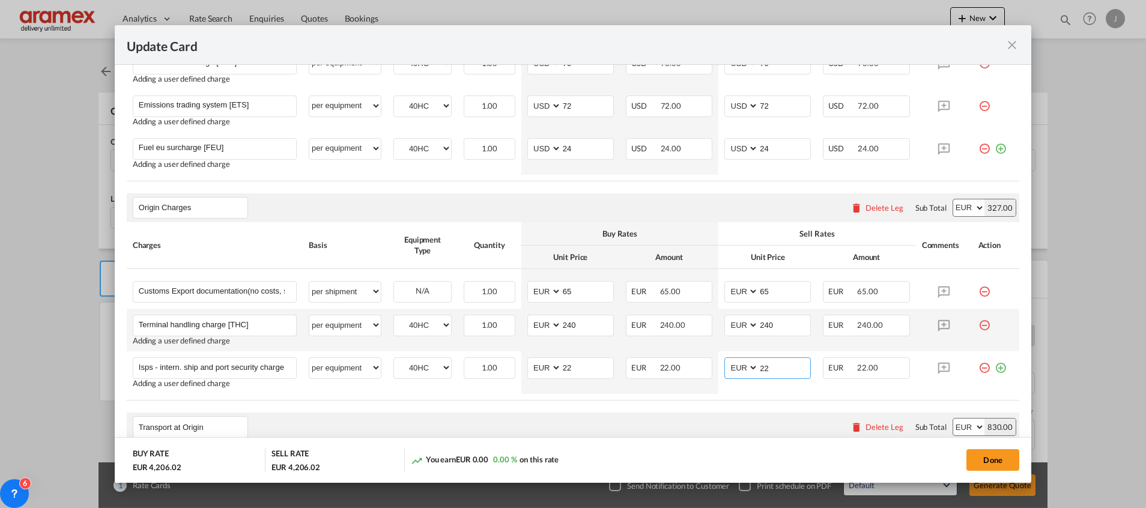
type input "22"
click at [994, 368] on md-icon "icon-plus-circle-outline green-400-fg" at bounding box center [1000, 363] width 12 height 12
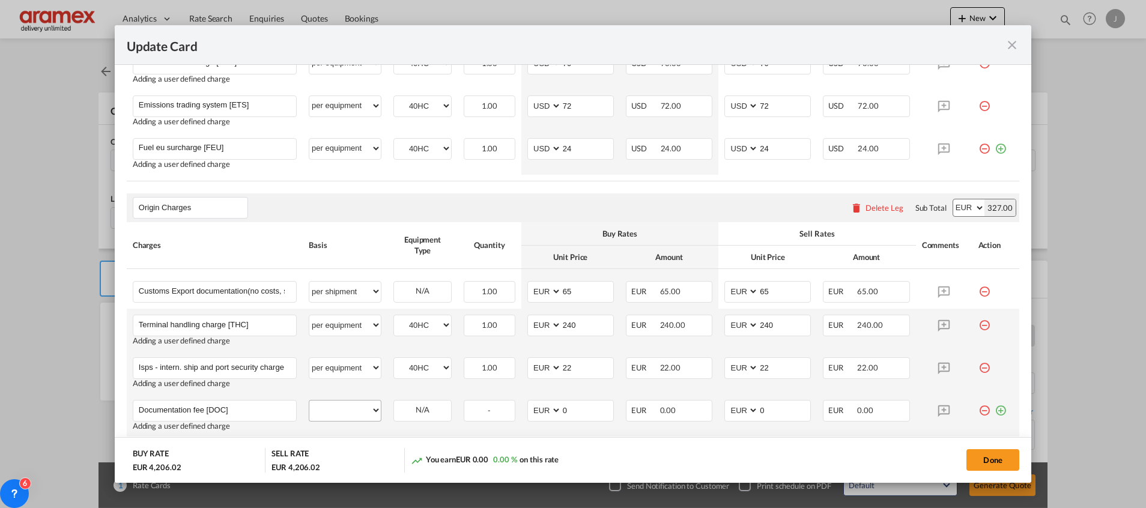
type input "Documentation fee [DOC]"
click at [348, 412] on select "per equipment per container per B/L per shipping bill per shipment per pallet p…" at bounding box center [344, 410] width 71 height 19
select select "per equipment"
click at [309, 401] on select "per equipment per container per B/L per shipping bill per shipment per pallet p…" at bounding box center [344, 410] width 71 height 19
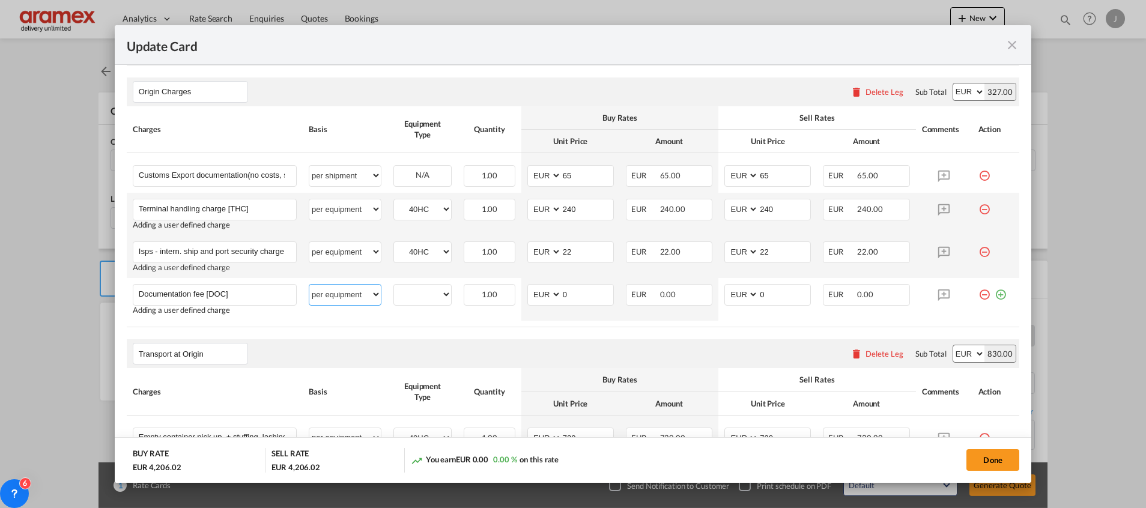
scroll to position [721, 0]
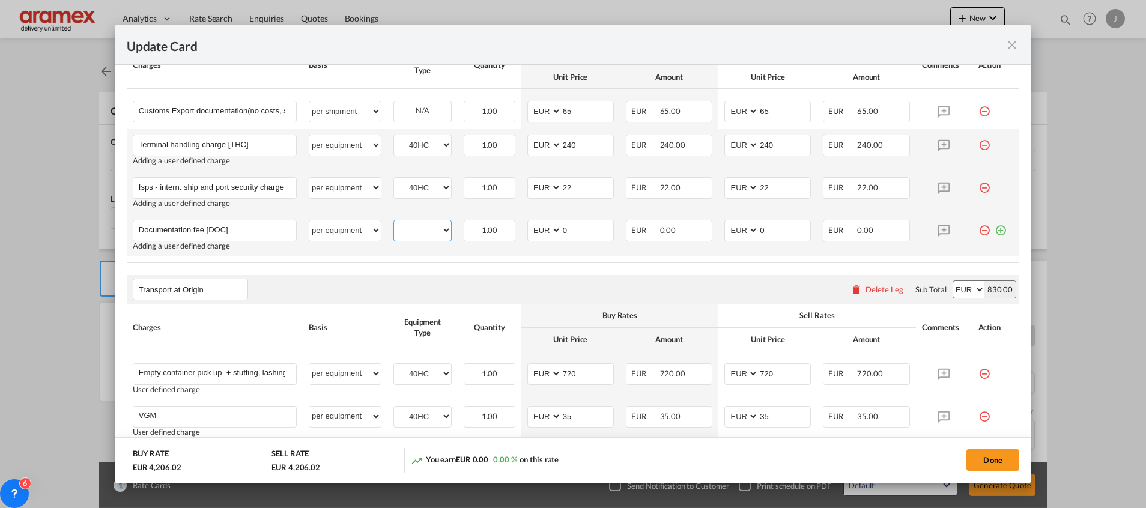
click at [412, 236] on select "40HC" at bounding box center [422, 230] width 57 height 16
select select "40HC"
click at [394, 222] on select "40HC" at bounding box center [422, 230] width 57 height 16
drag, startPoint x: 549, startPoint y: 227, endPoint x: 524, endPoint y: 227, distance: 24.6
click at [527, 227] on md-input-container "AED AFN ALL AMD ANG AOA ARS AUD AWG AZN BAM BBD BDT BGN BHD BIF BMD BND [PERSON…" at bounding box center [570, 231] width 86 height 22
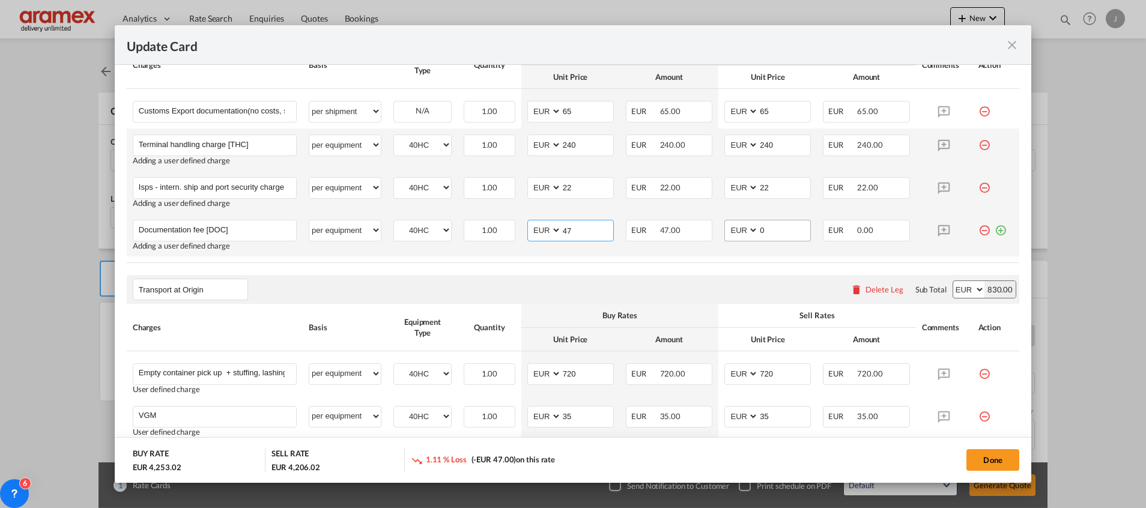
type input "47"
drag, startPoint x: 761, startPoint y: 231, endPoint x: 725, endPoint y: 234, distance: 36.8
click at [725, 233] on md-input-container "AED AFN ALL AMD ANG AOA ARS AUD AWG AZN BAM BBD BDT BGN BHD BIF BMD BND [PERSON…" at bounding box center [767, 231] width 86 height 22
type input "47"
click at [686, 276] on div "Transport at Origin Please enter leg name Leg Name Already Exists Delete Leg Su…" at bounding box center [573, 289] width 892 height 29
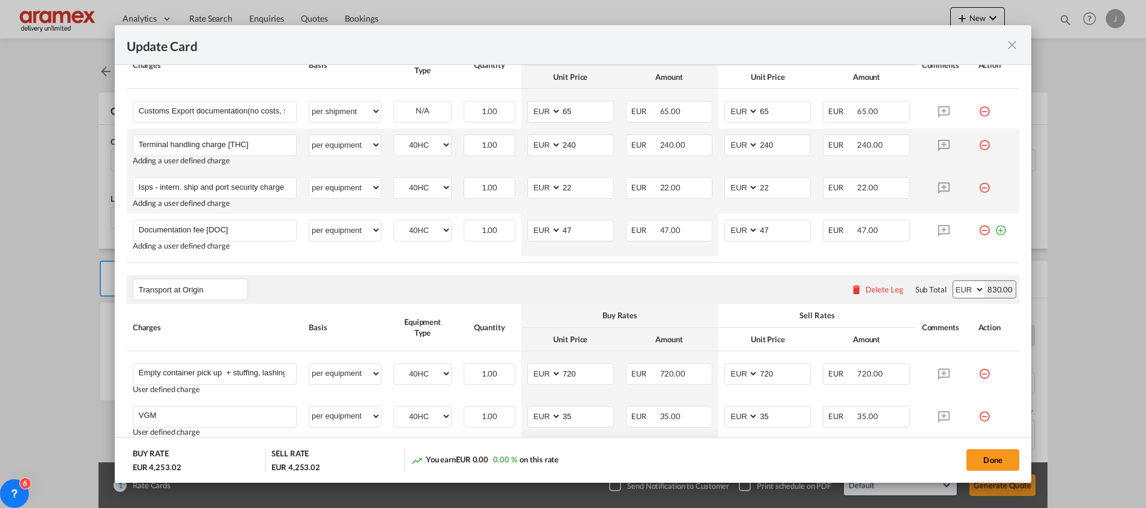
click at [701, 294] on div "Transport at Origin Please enter leg name Leg Name Already Exists Delete Leg Su…" at bounding box center [573, 289] width 892 height 29
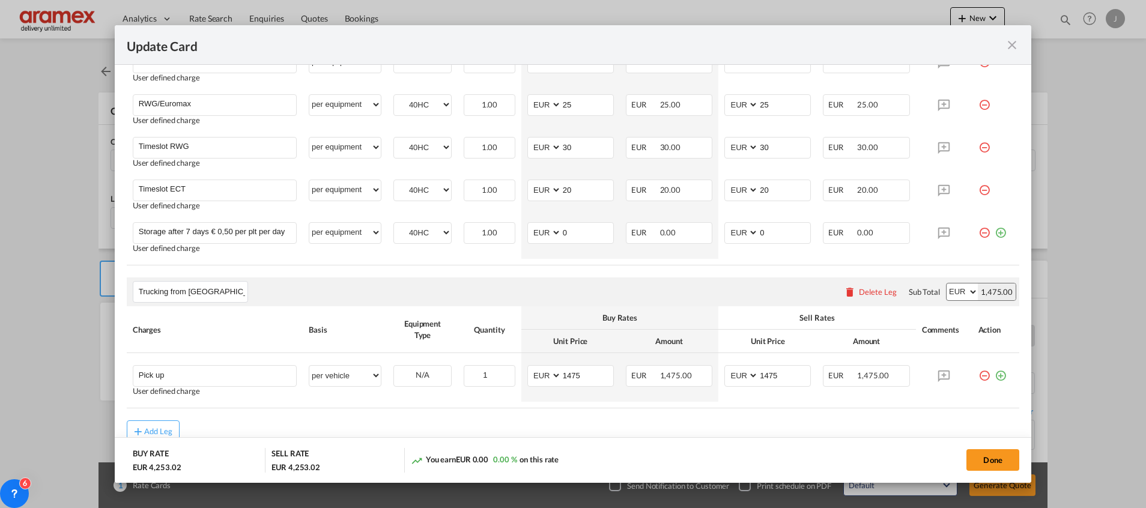
scroll to position [1126, 0]
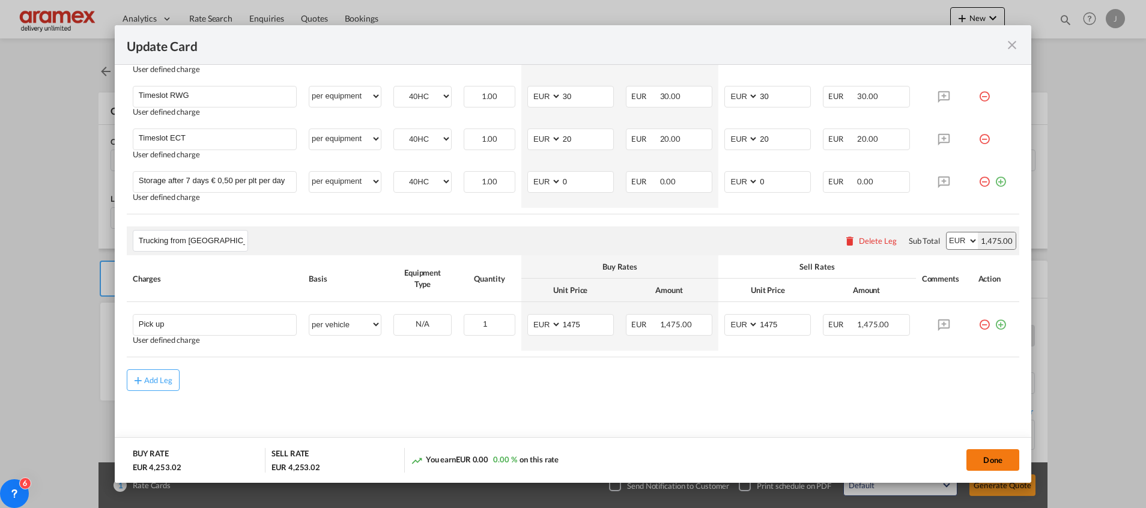
click at [993, 458] on button "Done" at bounding box center [992, 460] width 53 height 22
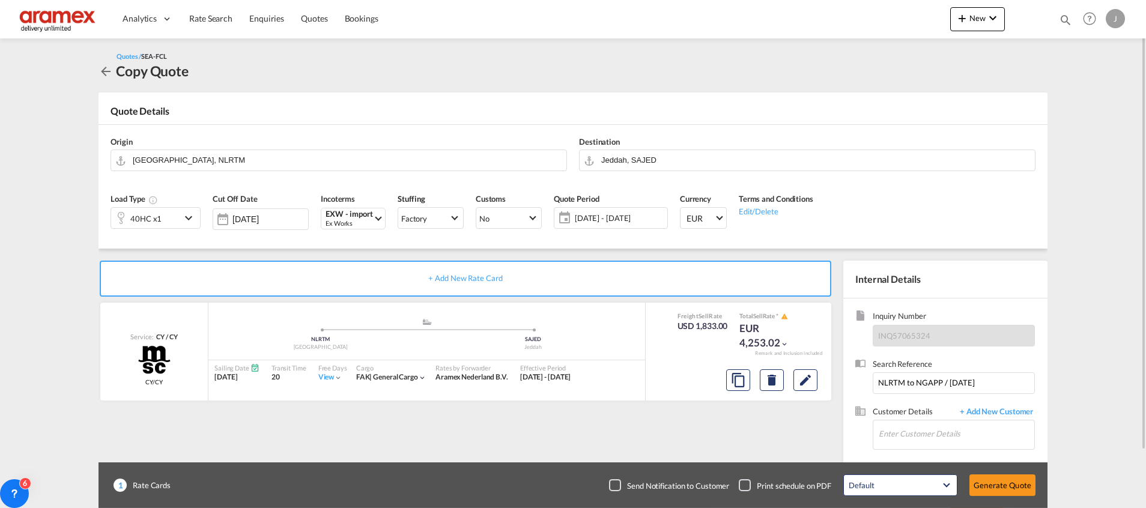
scroll to position [64, 0]
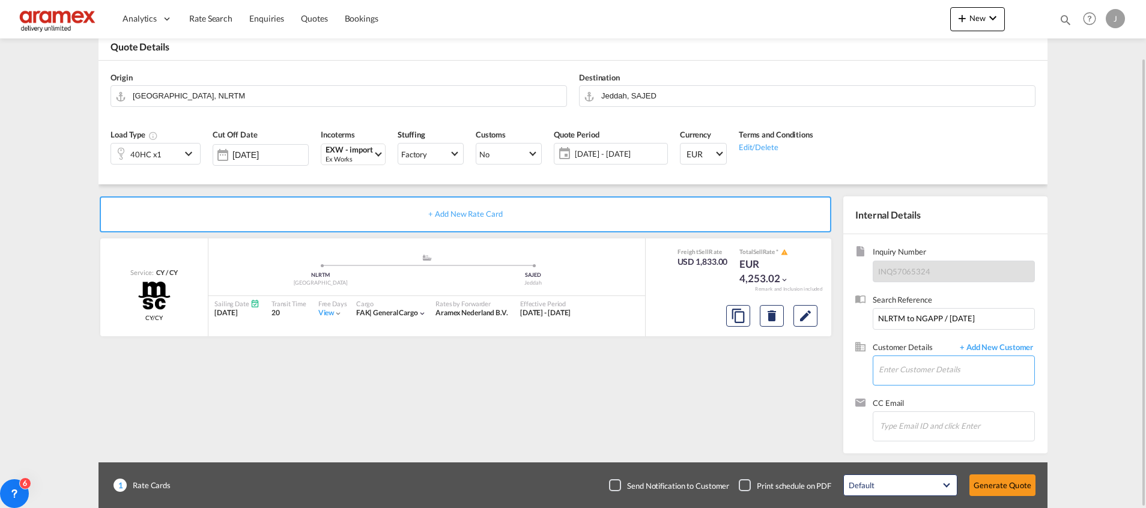
click at [932, 377] on input "Enter Customer Details" at bounding box center [957, 369] width 156 height 27
click at [924, 347] on div "[PERSON_NAME] tariq [EMAIL_ADDRESS][DOMAIN_NAME] | Aramex Jeddah" at bounding box center [956, 340] width 156 height 32
type input "Aramex Jeddah, [PERSON_NAME], [EMAIL_ADDRESS][DOMAIN_NAME]"
click at [1014, 485] on button "Generate Quote" at bounding box center [1002, 485] width 66 height 22
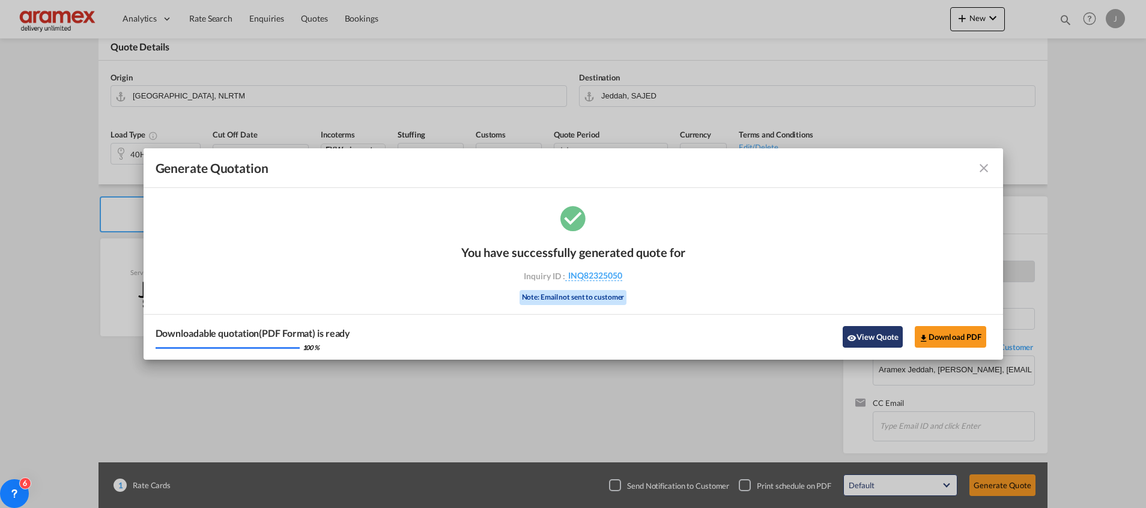
click at [872, 344] on button "View Quote" at bounding box center [873, 337] width 60 height 22
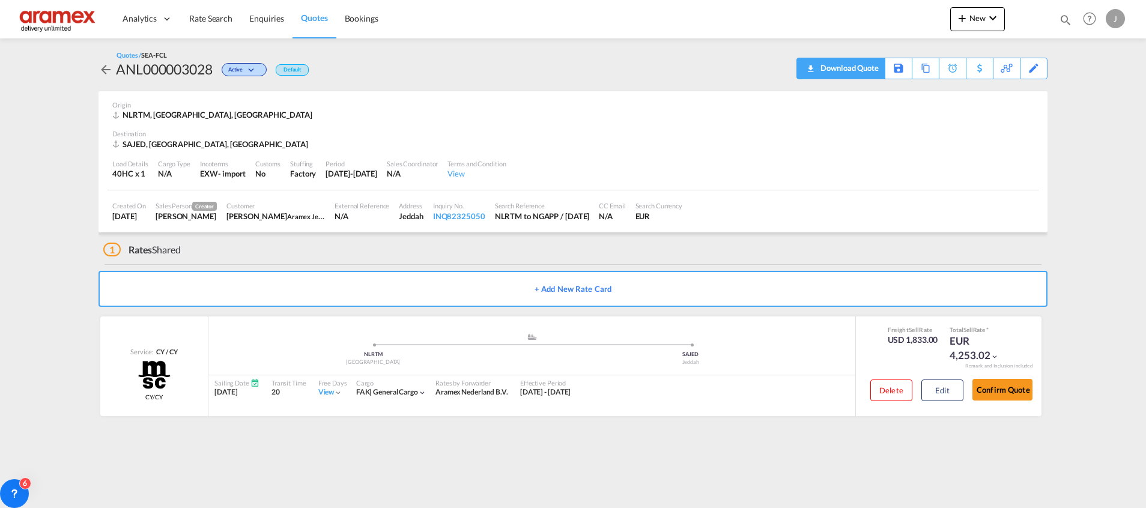
click at [859, 66] on div "Download Quote" at bounding box center [847, 67] width 61 height 19
click at [224, 16] on span "Rate Search" at bounding box center [210, 18] width 43 height 10
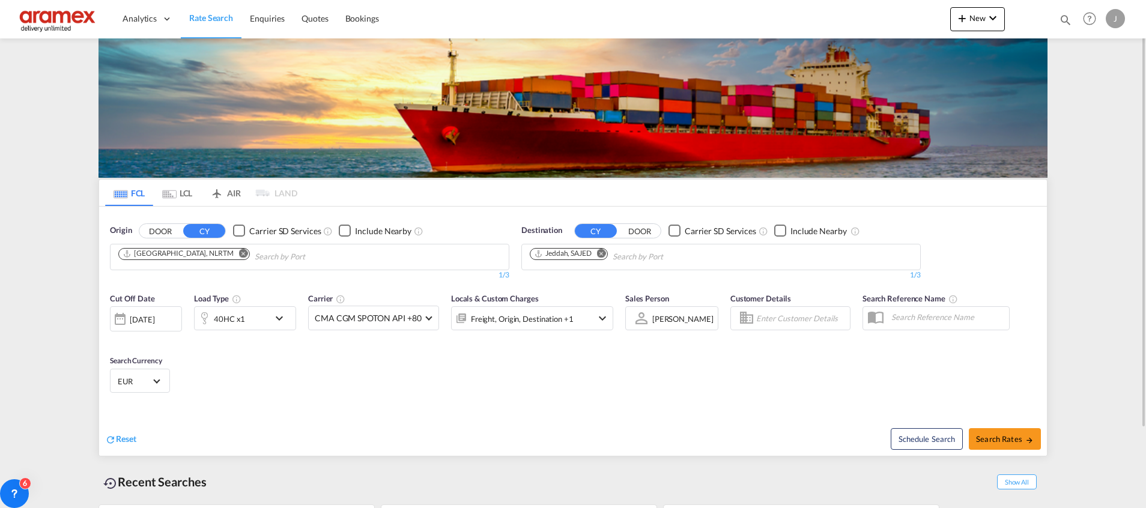
click at [252, 316] on div "40HC x1" at bounding box center [232, 318] width 74 height 24
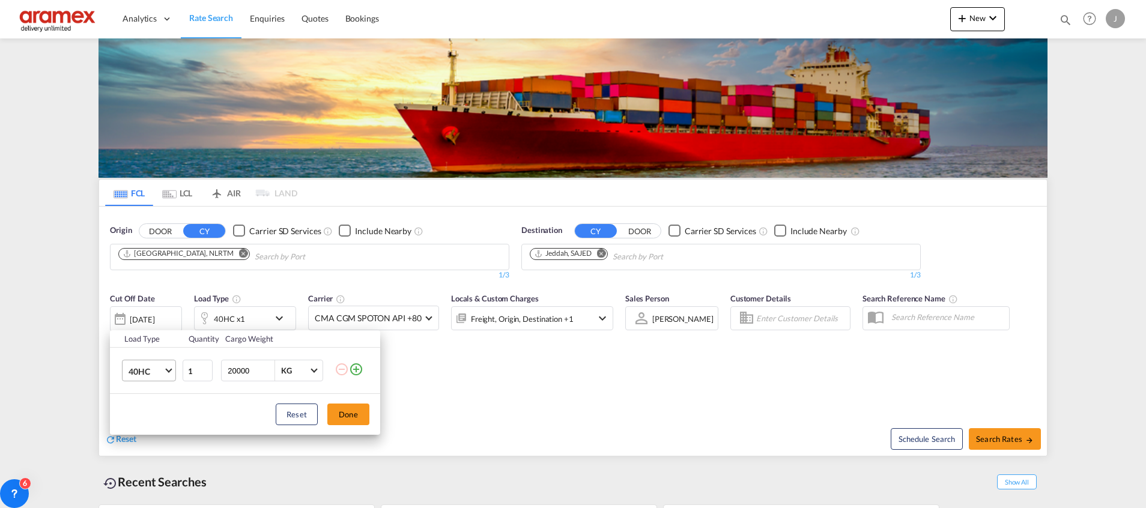
click at [153, 371] on span "40HC" at bounding box center [146, 372] width 35 height 12
click at [148, 311] on div "20GP" at bounding box center [139, 313] width 21 height 12
click at [347, 413] on button "Done" at bounding box center [348, 415] width 42 height 22
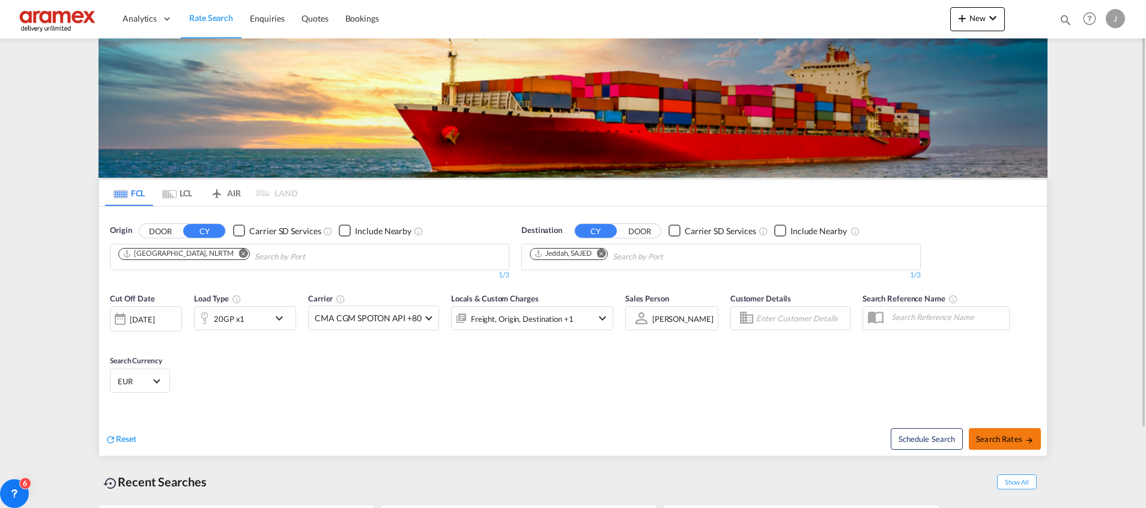
click at [1002, 439] on span "Search Rates" at bounding box center [1005, 439] width 58 height 10
type input "NLRTM to SAJED / [DATE]"
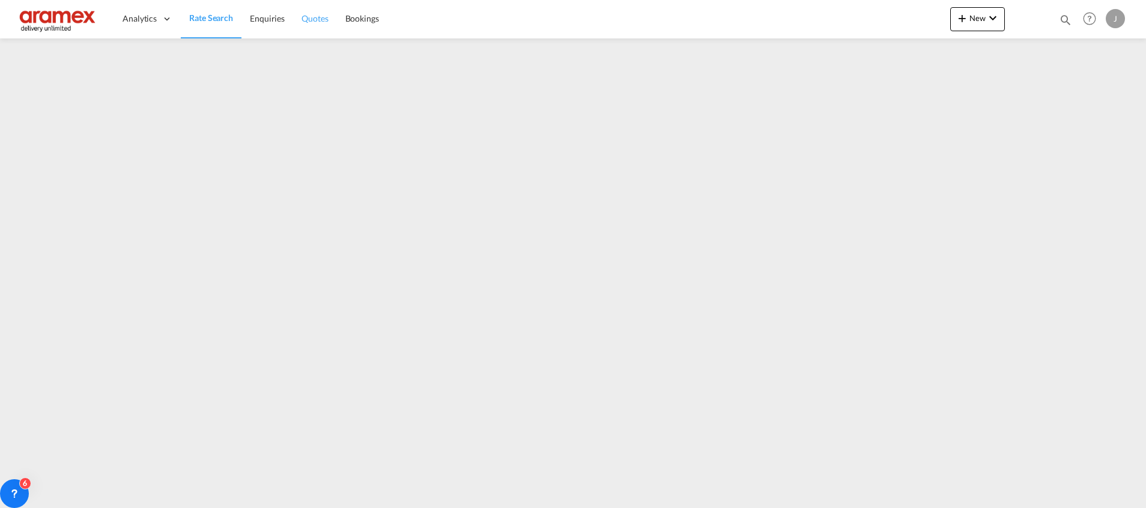
click at [318, 13] on span "Quotes" at bounding box center [314, 18] width 26 height 10
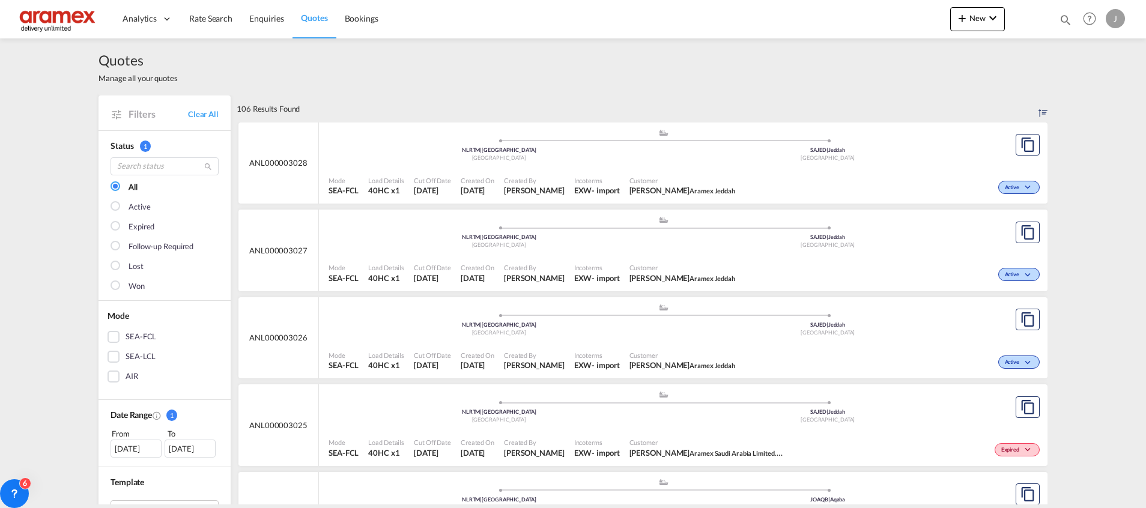
click at [801, 154] on div "SAJED | Jeddah" at bounding box center [828, 151] width 329 height 8
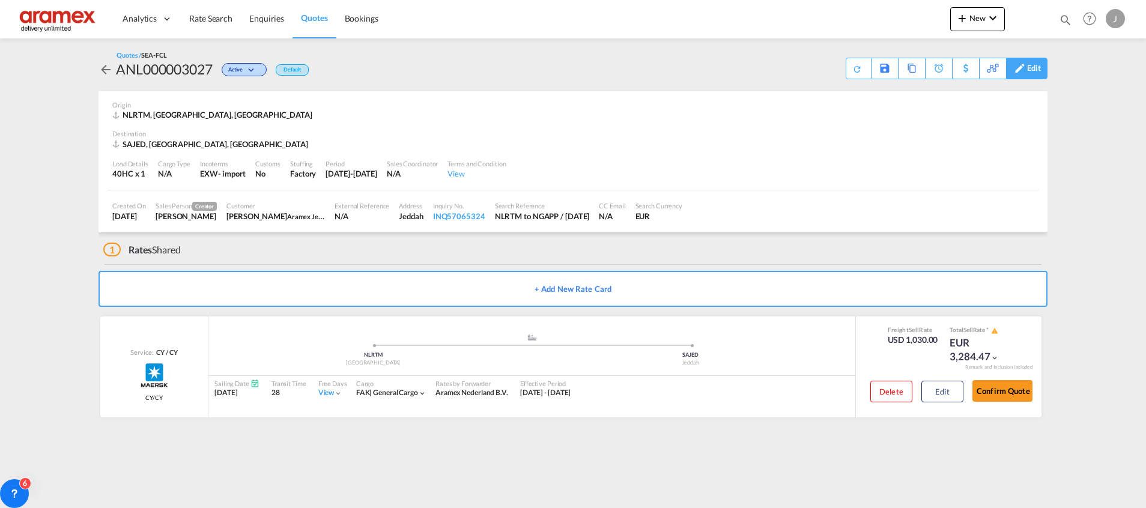
click at [1033, 67] on div "Edit" at bounding box center [1034, 68] width 14 height 20
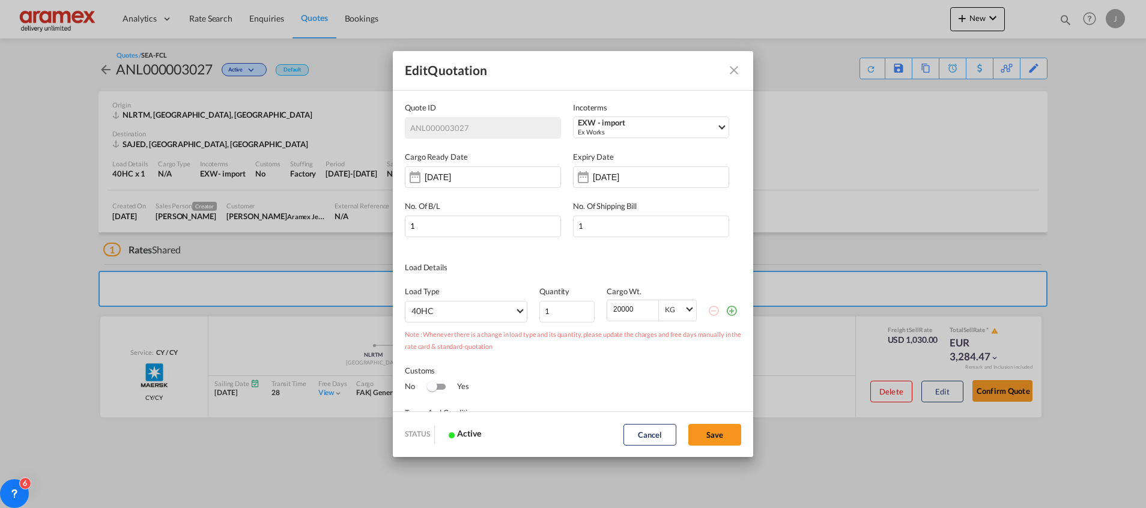
drag, startPoint x: 719, startPoint y: 304, endPoint x: 693, endPoint y: 328, distance: 35.3
click at [720, 304] on div "Quote IDIncotermsEXW - ..." at bounding box center [724, 303] width 34 height 37
click at [725, 313] on md-icon "icon-plus-circle-outline green-400-fg" at bounding box center [731, 310] width 12 height 12
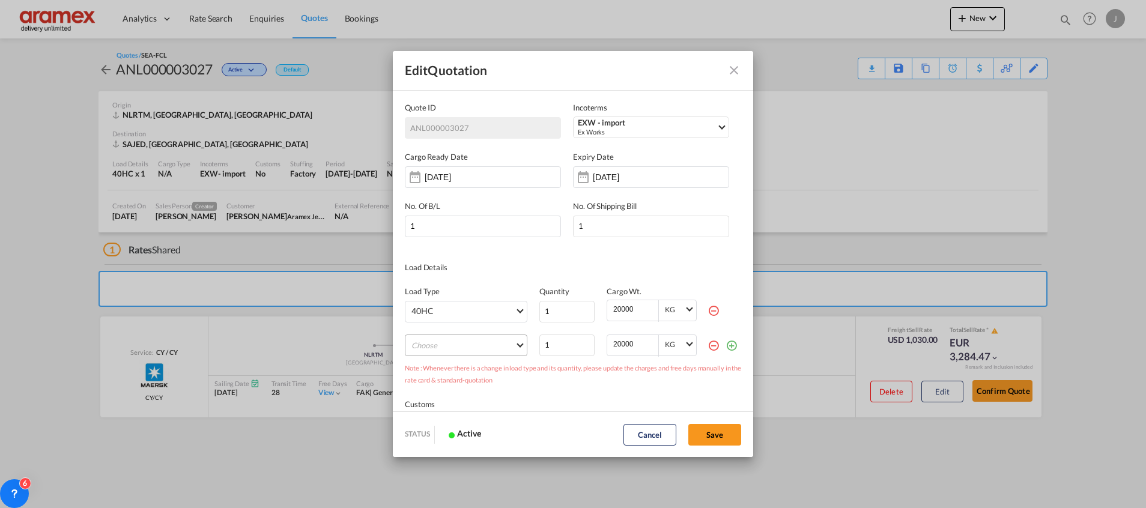
click at [477, 344] on md-select "Choose 20GP 40GP 45HC 20RE 40RE 40HR 20OT 40OT 20FR 40FR 40NR 20NR 45S 20TK 40T…" at bounding box center [466, 345] width 123 height 22
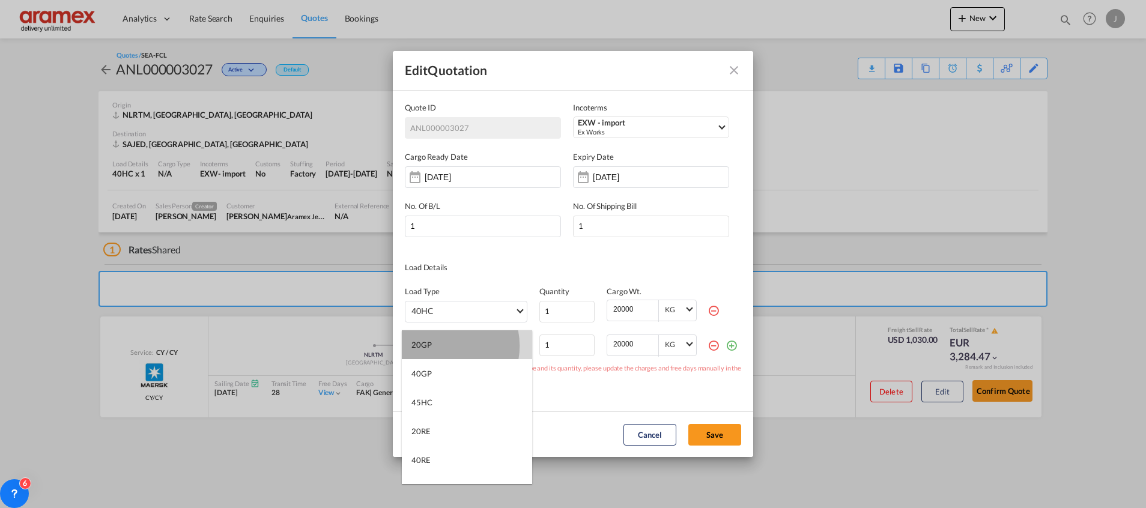
click at [444, 346] on md-option "20GP" at bounding box center [467, 344] width 130 height 29
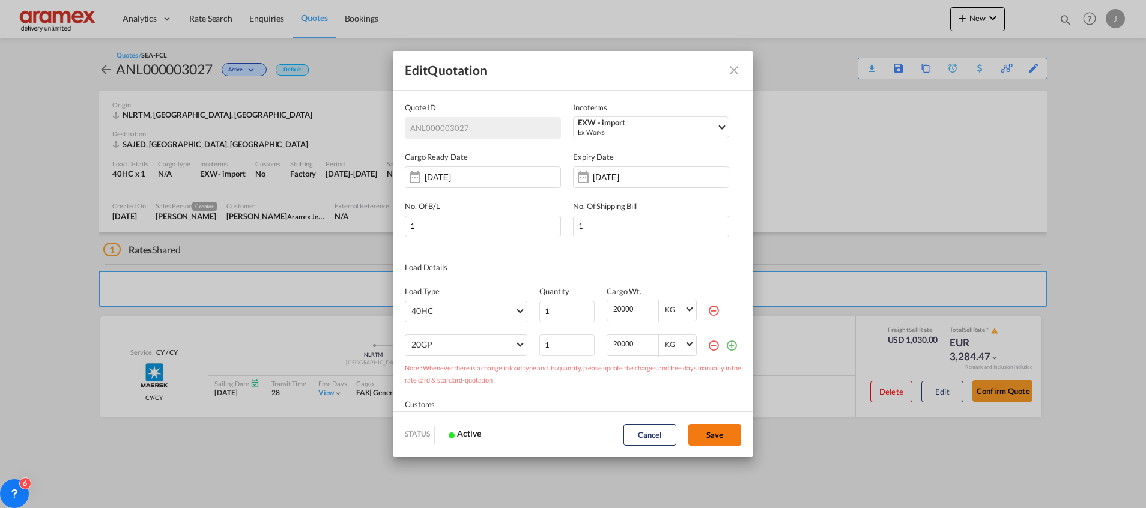
click at [719, 436] on button "Save" at bounding box center [714, 435] width 53 height 22
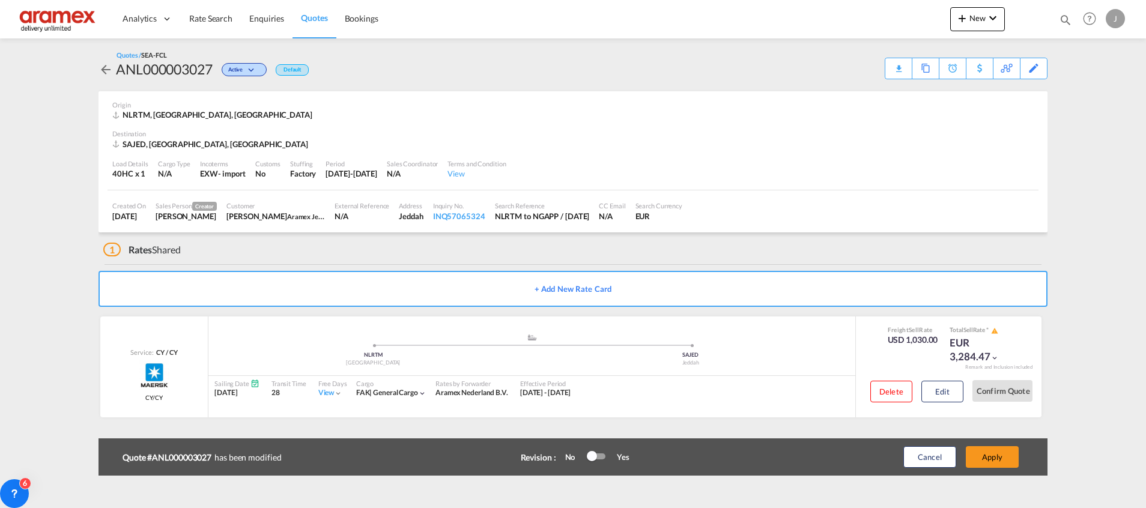
click at [43, 10] on img at bounding box center [58, 18] width 81 height 27
click at [211, 20] on span "Rate Search" at bounding box center [210, 18] width 43 height 10
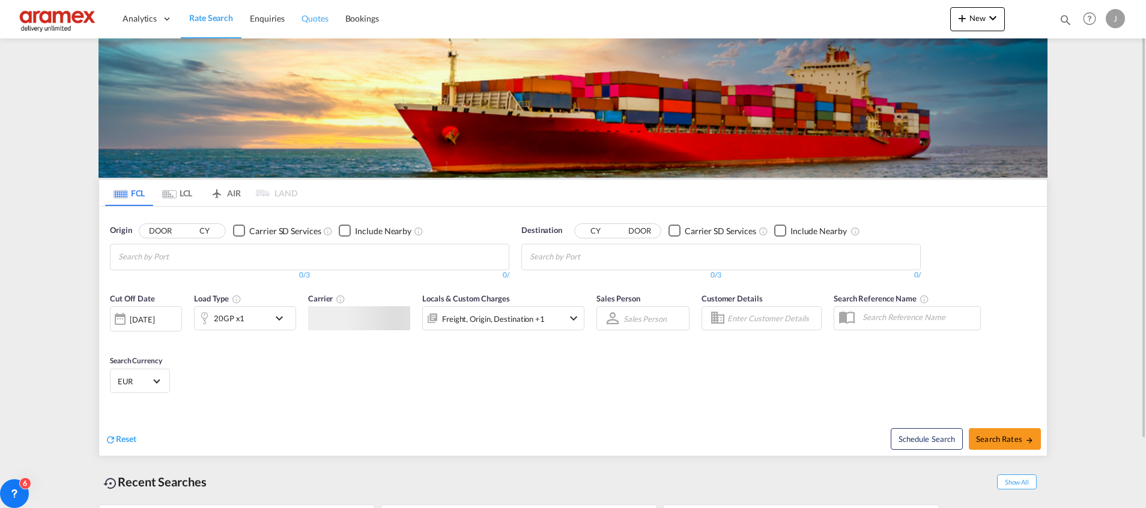
click at [315, 16] on span "Quotes" at bounding box center [314, 18] width 26 height 10
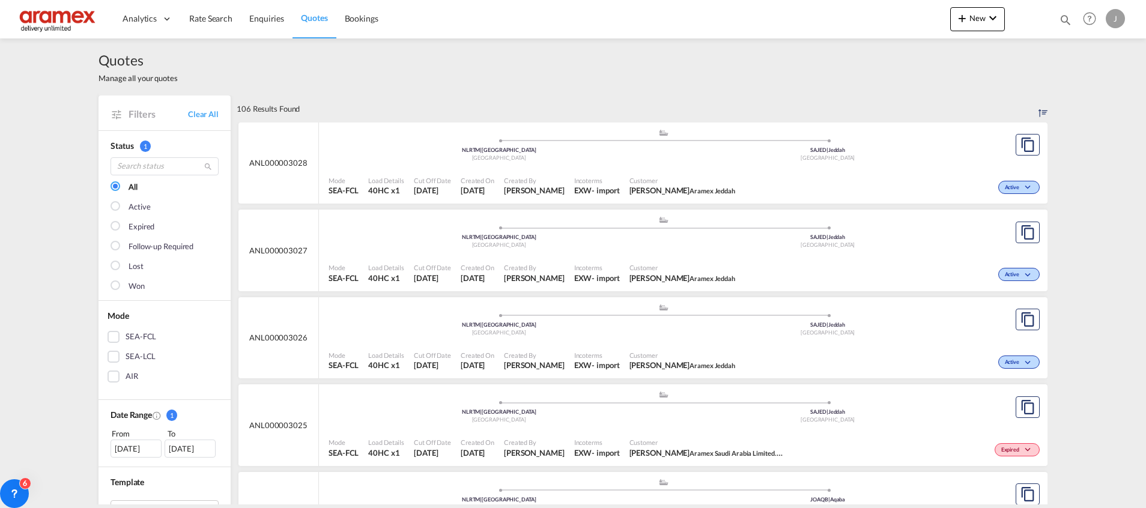
click at [823, 168] on div ".a{fill:#aaa8ad;} .a{fill:#aaa8ad;} NLRTM | [GEOGRAPHIC_DATA] [GEOGRAPHIC_DATA]…" at bounding box center [663, 148] width 670 height 39
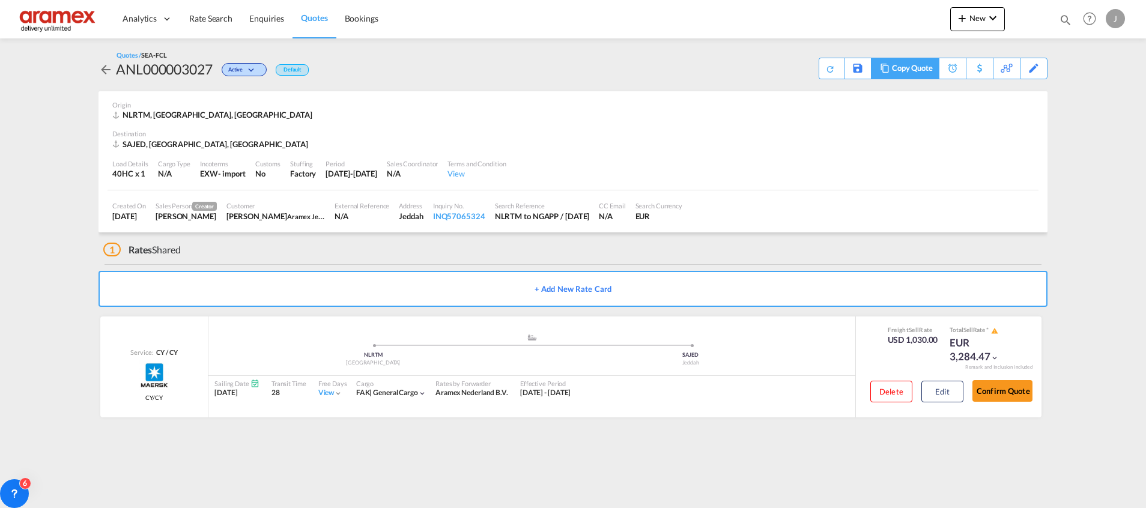
click at [916, 70] on div "Copy Quote" at bounding box center [912, 68] width 41 height 20
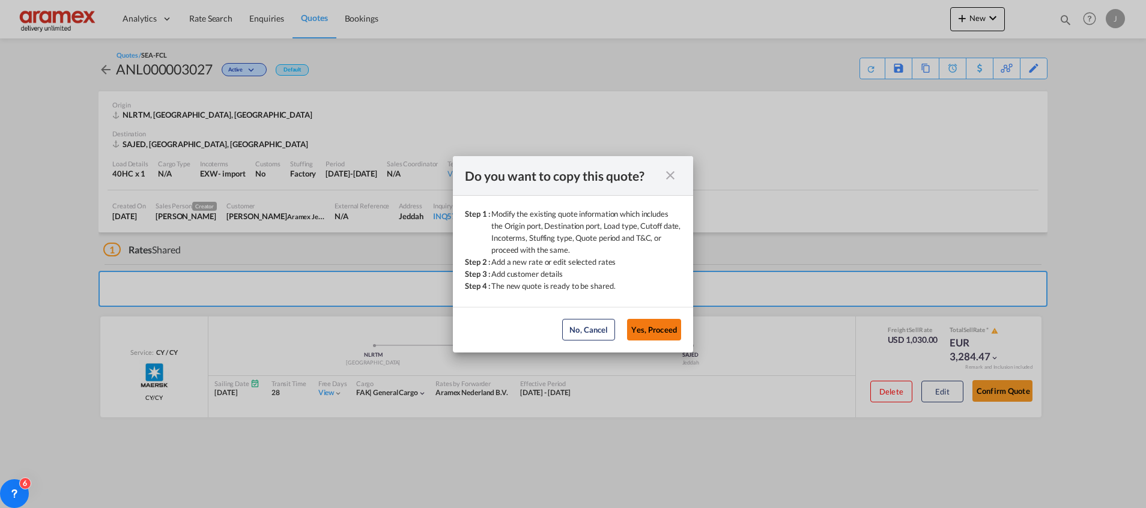
click at [671, 327] on button "Yes, Proceed" at bounding box center [654, 330] width 54 height 22
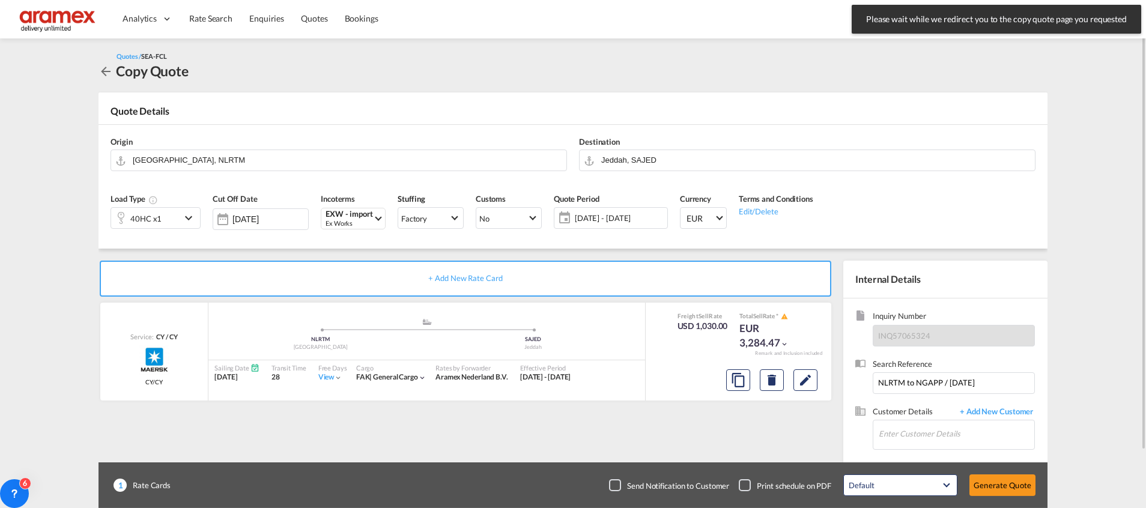
click at [178, 217] on div "40HC x1" at bounding box center [146, 218] width 70 height 20
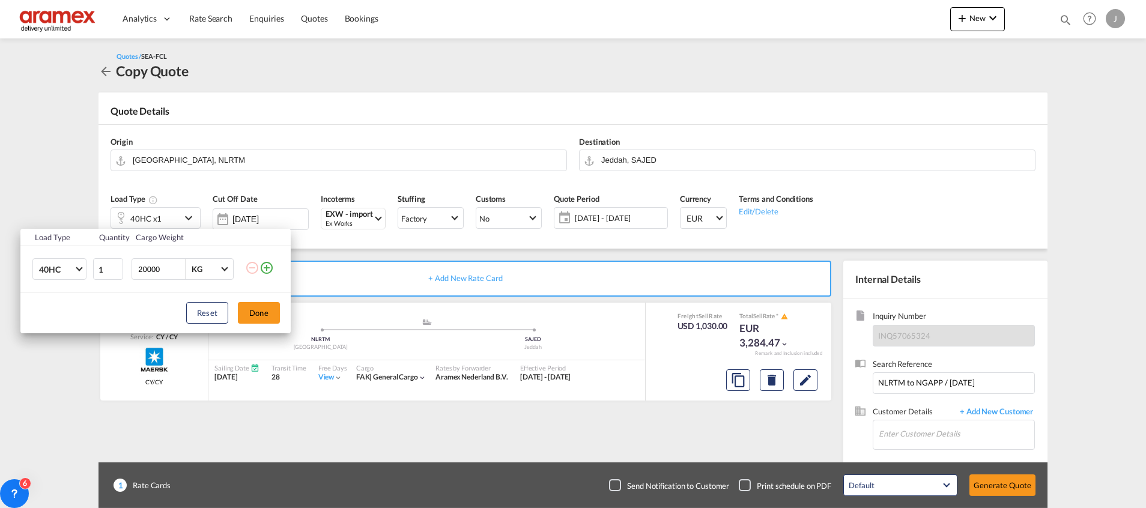
click at [270, 262] on md-icon "icon-plus-circle-outline" at bounding box center [266, 268] width 14 height 14
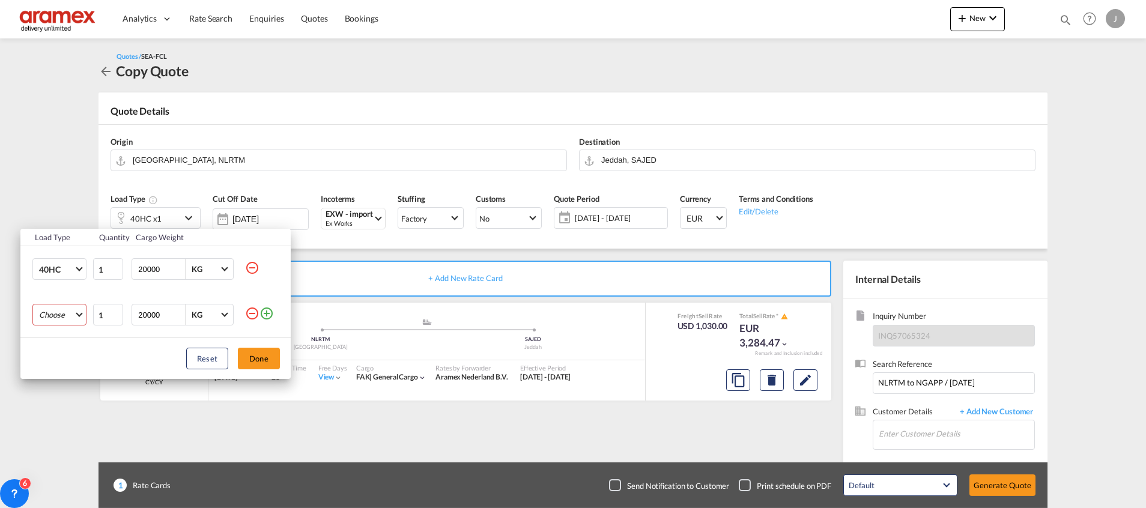
click at [73, 312] on md-select "Choose 20GP 40GP 40HC 45HC 20RE 40RE 40HR 20OT 40OT 20FR 40FR 40NR 20NR 45S 20T…" at bounding box center [59, 315] width 54 height 22
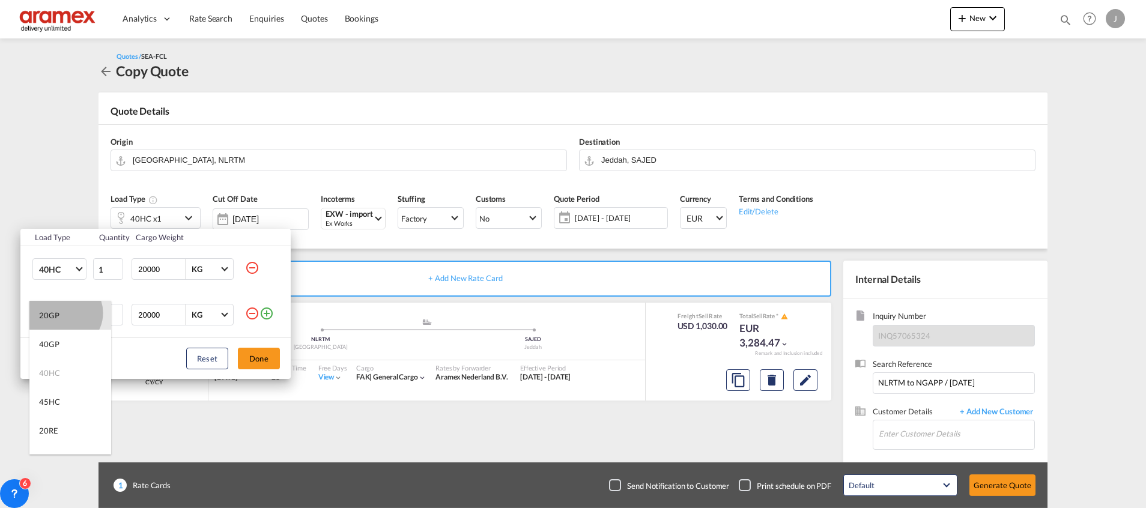
drag, startPoint x: 64, startPoint y: 313, endPoint x: 83, endPoint y: 317, distance: 19.1
click at [65, 312] on md-option "20GP" at bounding box center [70, 315] width 82 height 29
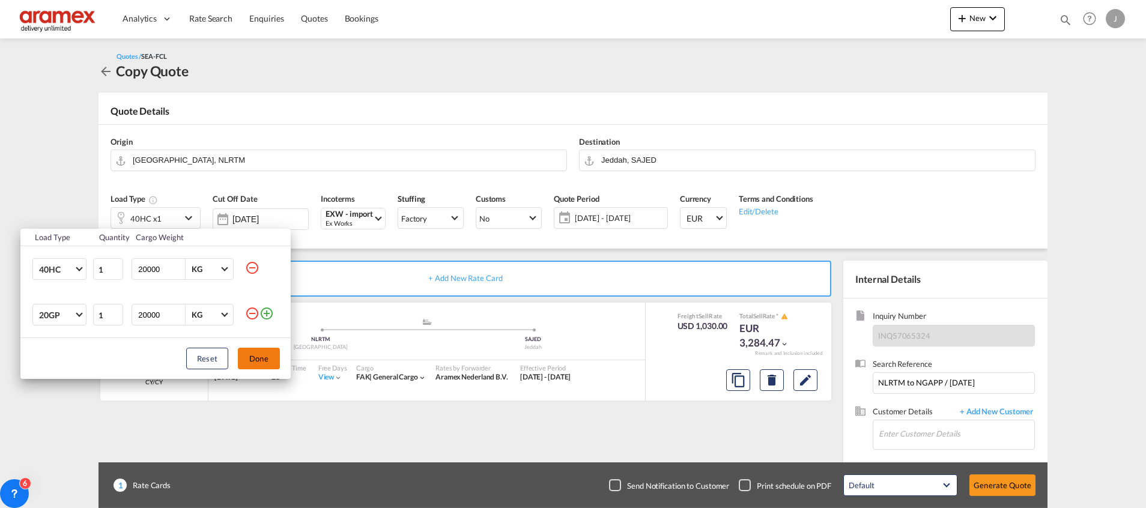
click at [261, 360] on button "Done" at bounding box center [259, 359] width 42 height 22
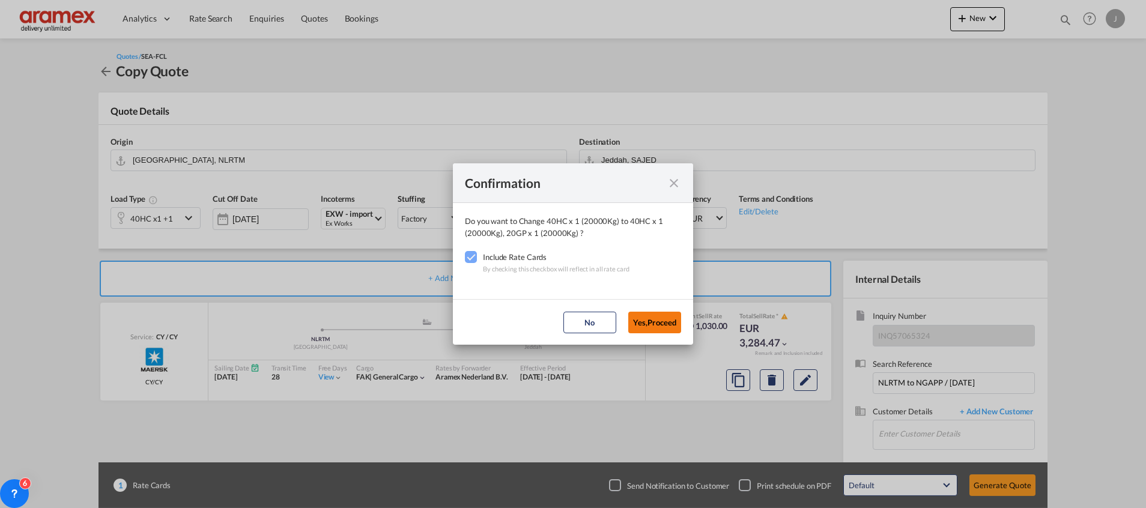
click at [659, 321] on button "Yes,Proceed" at bounding box center [654, 323] width 53 height 22
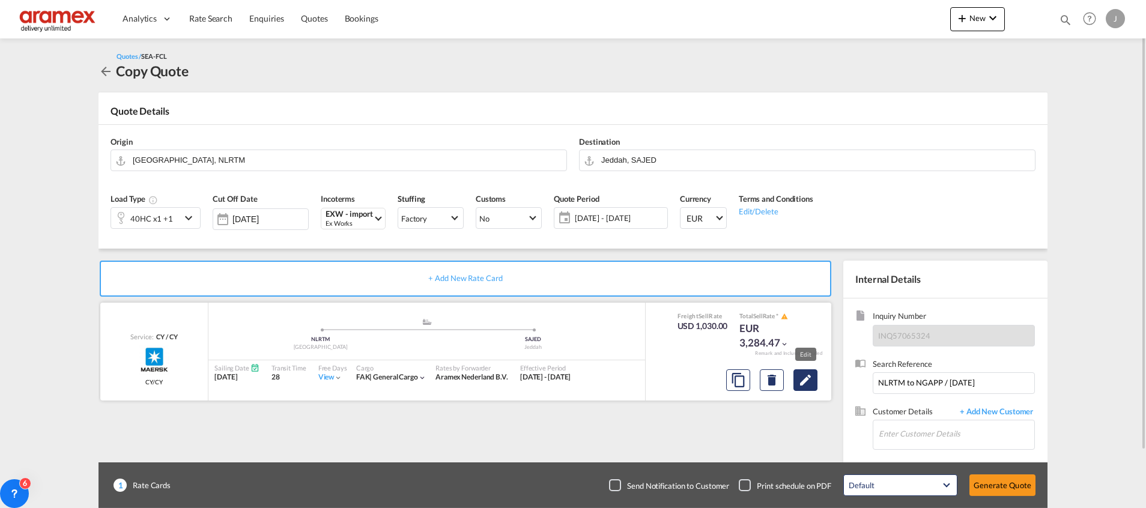
click at [808, 381] on md-icon "Edit" at bounding box center [805, 380] width 14 height 14
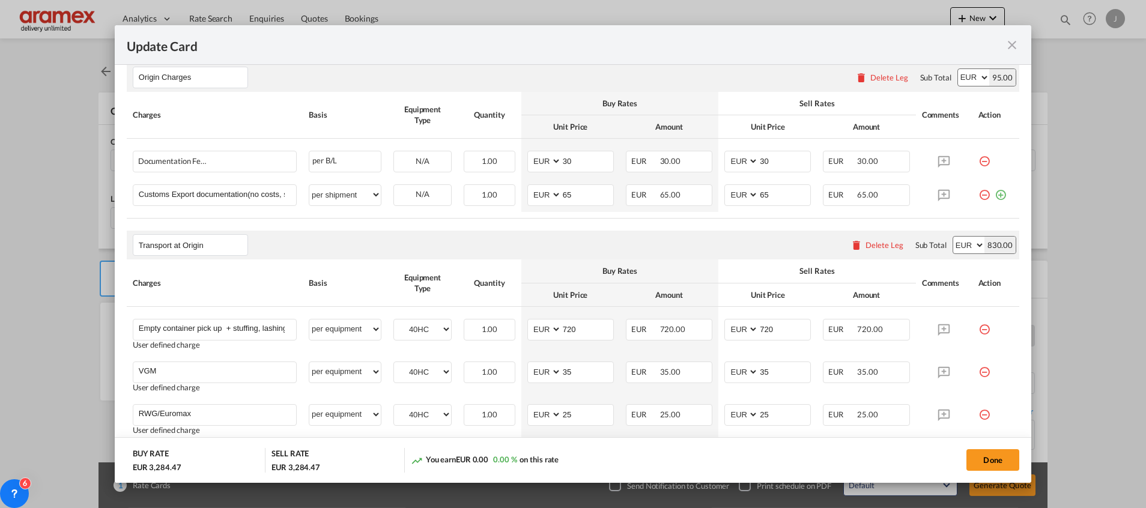
scroll to position [631, 0]
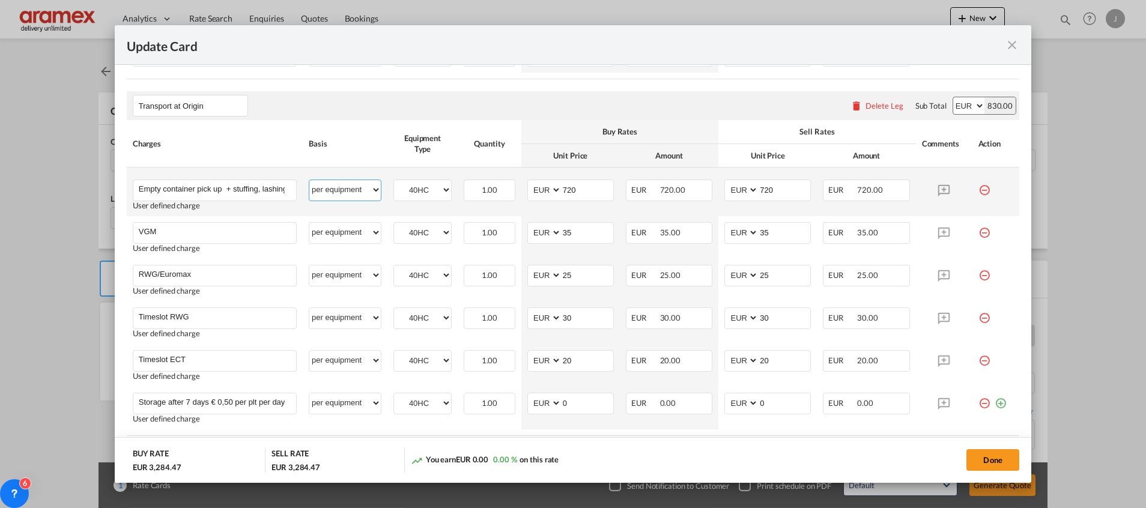
click at [340, 192] on select "per equipment per container per B/L per shipping bill per shipment % on pickup …" at bounding box center [344, 189] width 71 height 19
select select "per container"
click at [309, 180] on select "per equipment per container per B/L per shipping bill per shipment % on pickup …" at bounding box center [344, 189] width 71 height 19
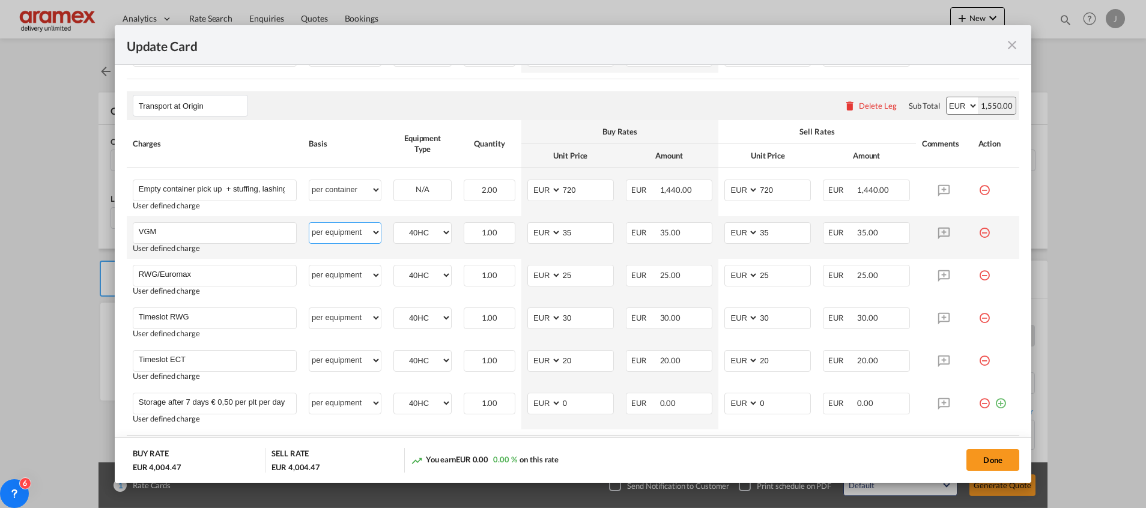
click at [338, 237] on select "per equipment per container per B/L per shipping bill per shipment % on pickup …" at bounding box center [344, 232] width 71 height 19
select select "per container"
click at [309, 223] on select "per equipment per container per B/L per shipping bill per shipment % on pickup …" at bounding box center [344, 232] width 71 height 19
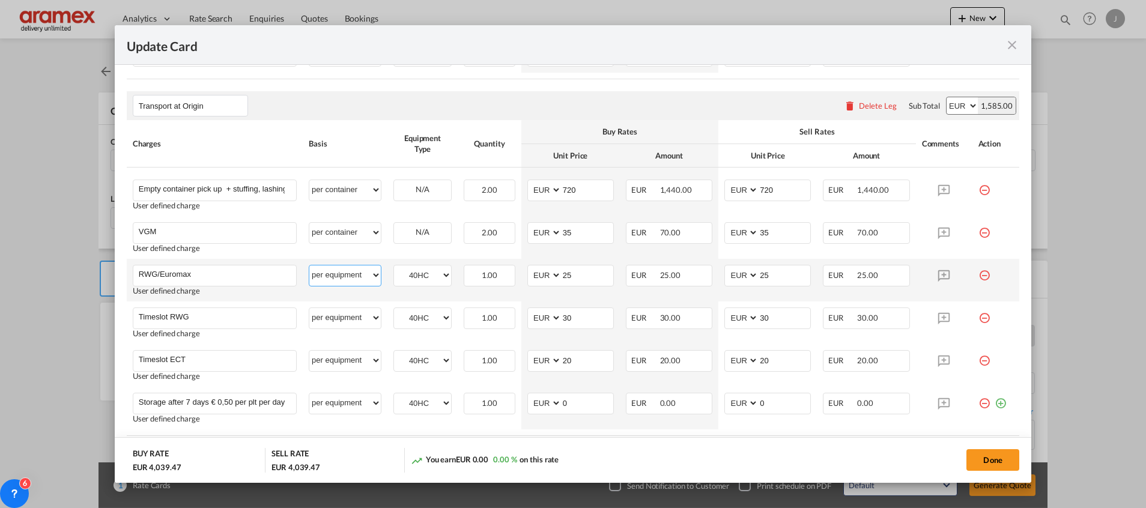
drag, startPoint x: 328, startPoint y: 271, endPoint x: 328, endPoint y: 264, distance: 7.8
click at [328, 271] on select "per equipment per container per B/L per shipping bill per shipment % on pickup …" at bounding box center [344, 274] width 71 height 19
select select "per container"
click at [309, 265] on select "per equipment per container per B/L per shipping bill per shipment % on pickup …" at bounding box center [344, 274] width 71 height 19
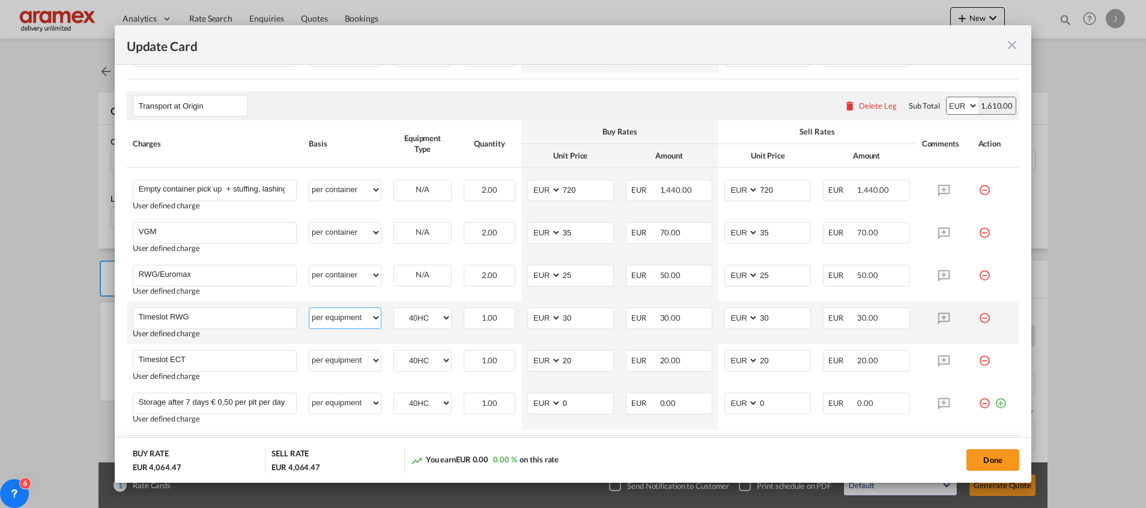
drag, startPoint x: 328, startPoint y: 315, endPoint x: 328, endPoint y: 306, distance: 9.0
click at [328, 315] on select "per equipment per container per B/L per shipping bill per shipment % on pickup …" at bounding box center [344, 317] width 71 height 19
select select "per container"
click at [309, 308] on select "per equipment per container per B/L per shipping bill per shipment % on pickup …" at bounding box center [344, 317] width 71 height 19
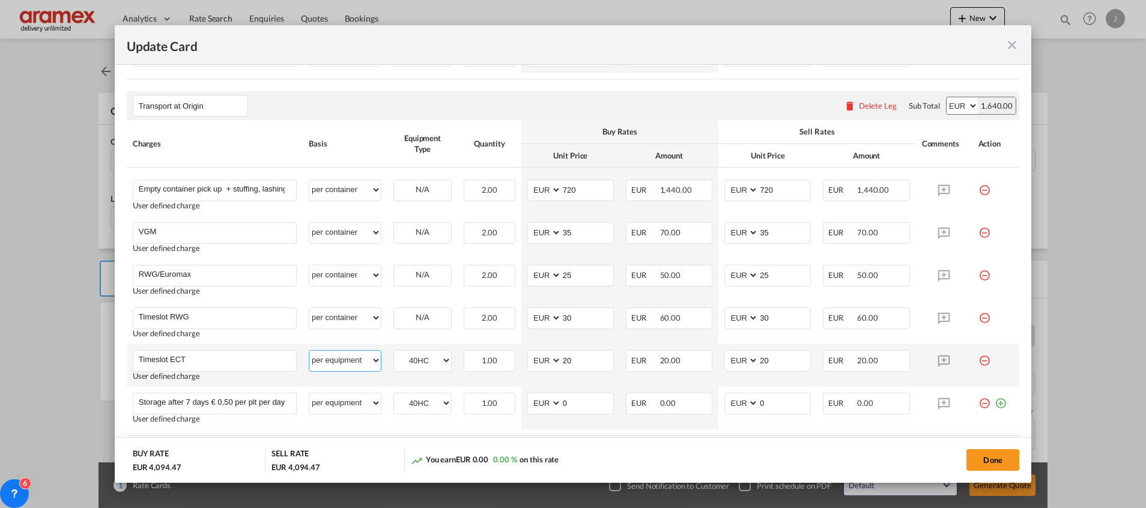
drag, startPoint x: 341, startPoint y: 357, endPoint x: 342, endPoint y: 348, distance: 9.1
click at [341, 357] on select "per equipment per container per B/L per shipping bill per shipment % on pickup …" at bounding box center [344, 360] width 71 height 19
select select "per container"
click at [309, 351] on select "per equipment per container per B/L per shipping bill per shipment % on pickup …" at bounding box center [344, 360] width 71 height 19
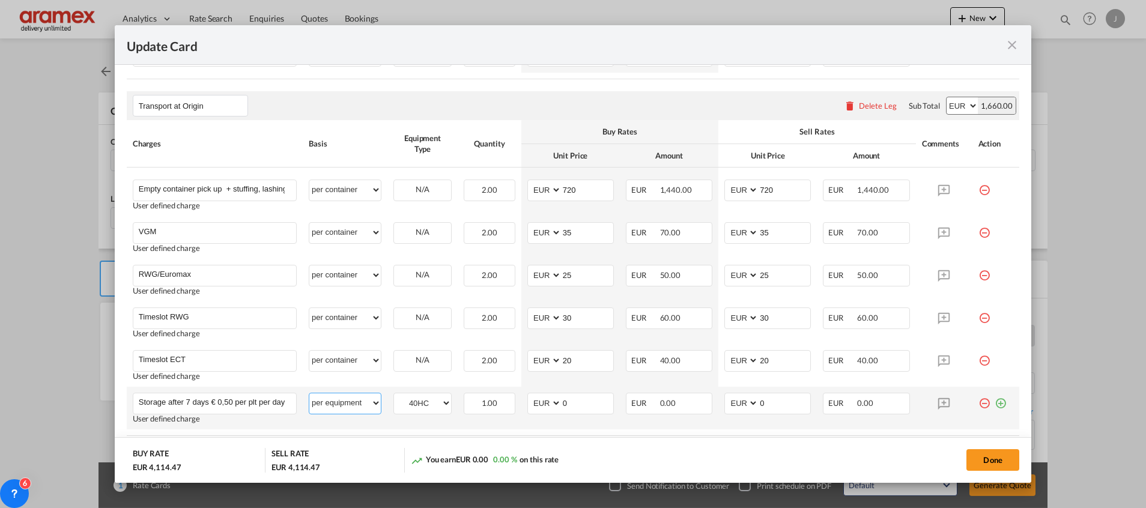
click at [339, 398] on select "per equipment per container per B/L per shipping bill per shipment % on pickup …" at bounding box center [344, 402] width 71 height 19
select select "per container"
click at [309, 393] on select "per equipment per container per B/L per shipping bill per shipment % on pickup …" at bounding box center [344, 402] width 71 height 19
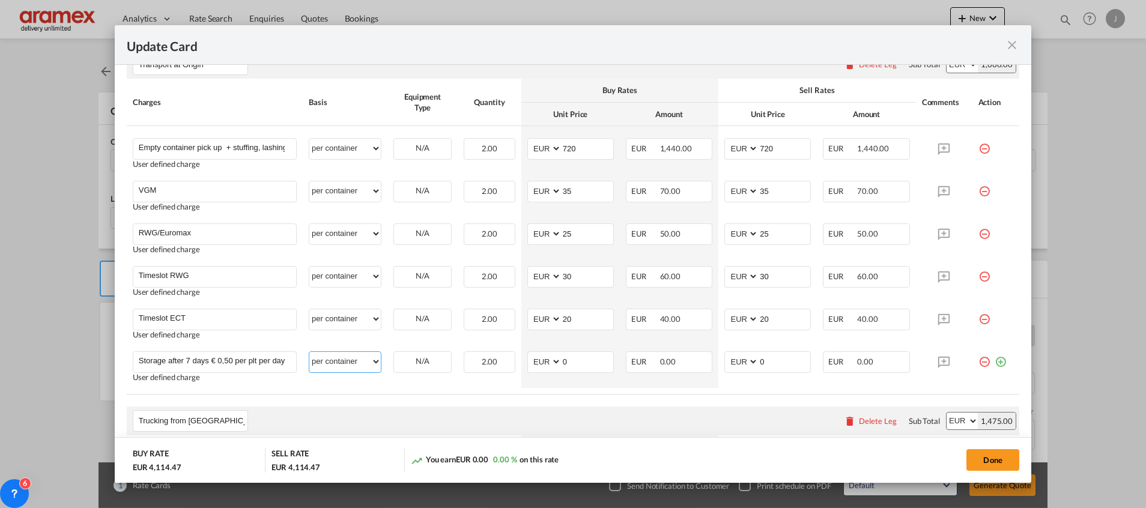
scroll to position [762, 0]
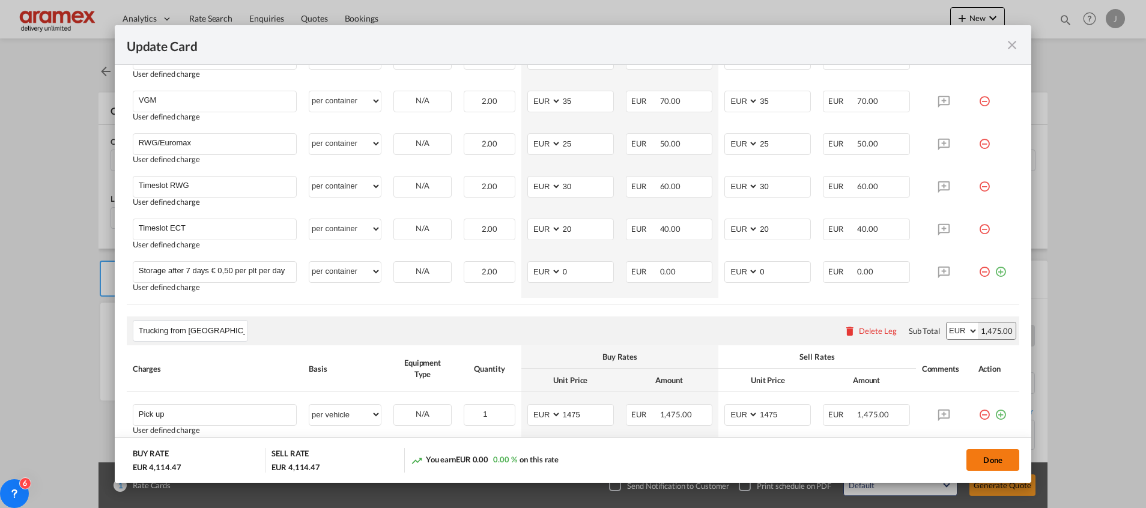
click at [990, 456] on button "Done" at bounding box center [992, 460] width 53 height 22
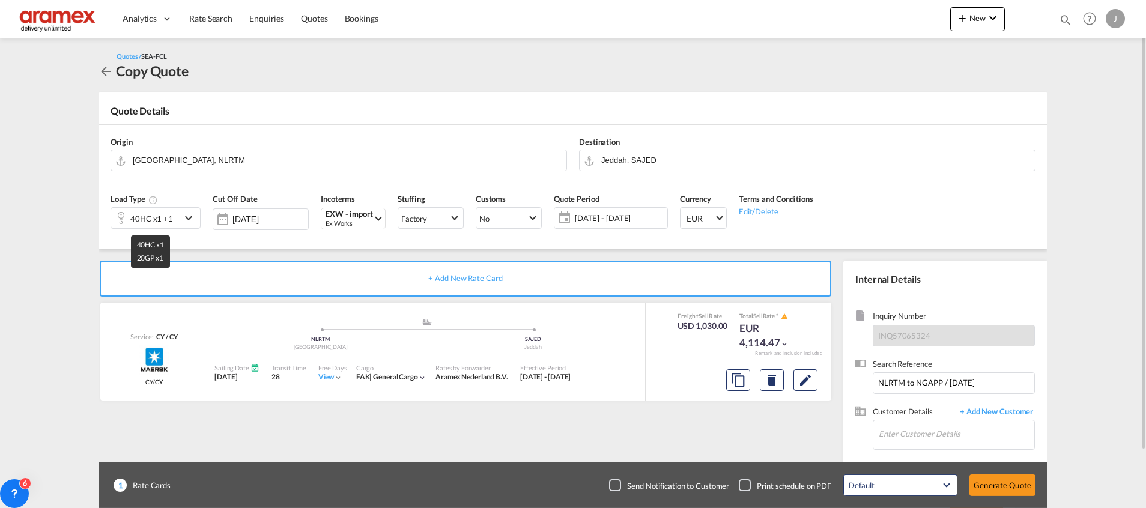
click at [154, 216] on div "40HC x1 +1" at bounding box center [151, 218] width 43 height 17
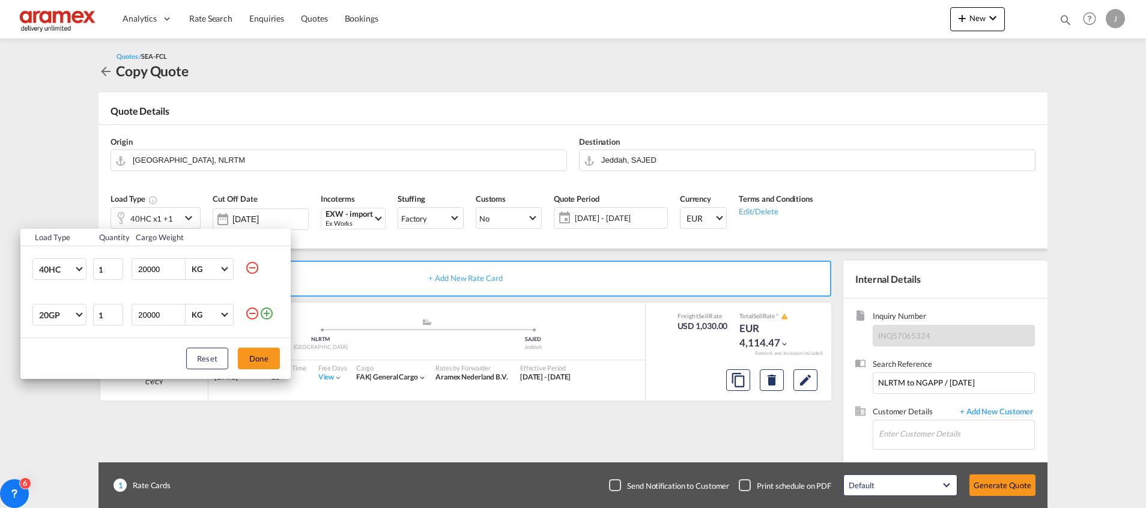
click at [254, 265] on md-icon "icon-minus-circle-outline" at bounding box center [252, 268] width 14 height 14
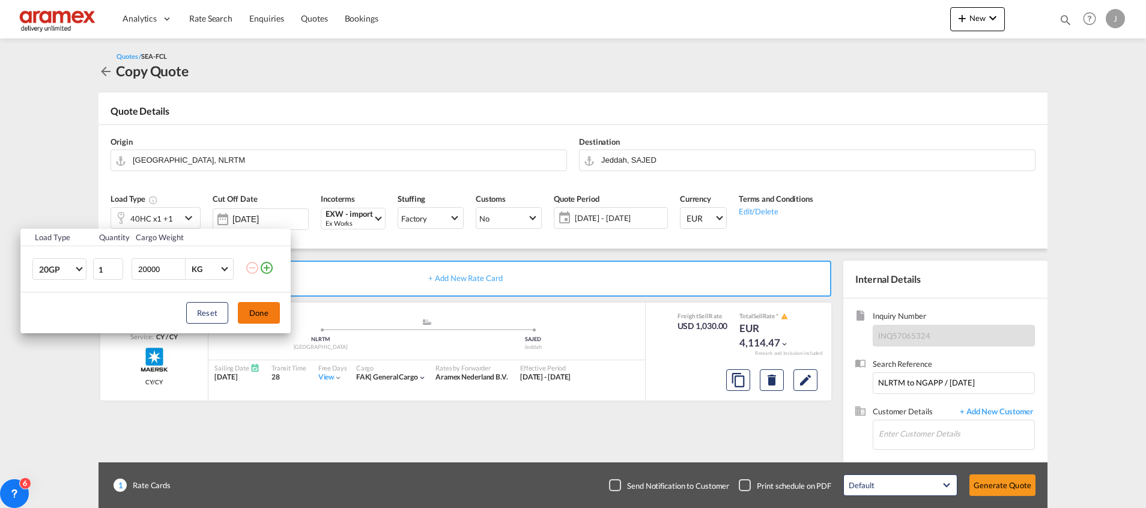
click at [265, 312] on button "Done" at bounding box center [259, 313] width 42 height 22
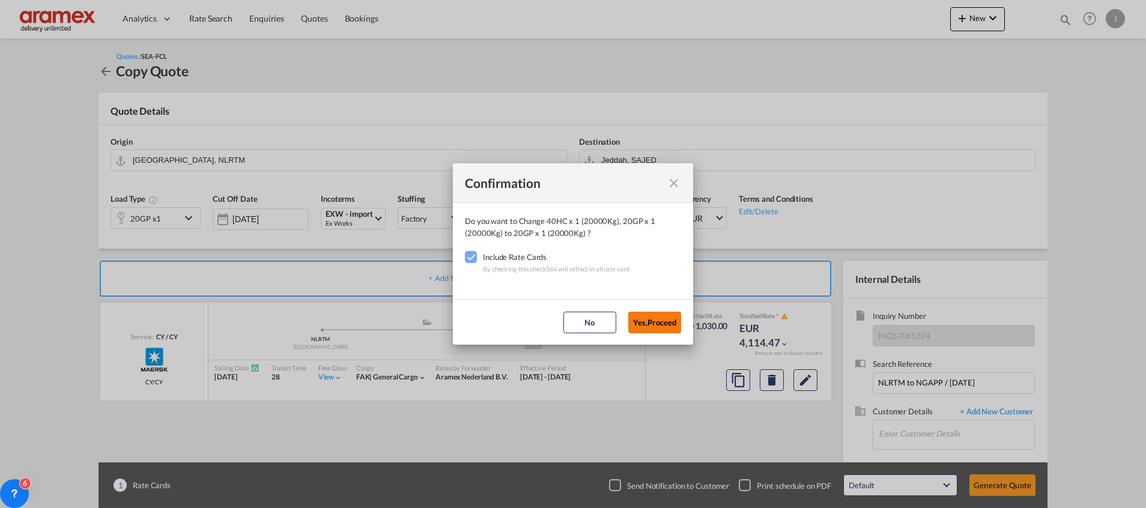
click at [656, 316] on button "Yes,Proceed" at bounding box center [654, 323] width 53 height 22
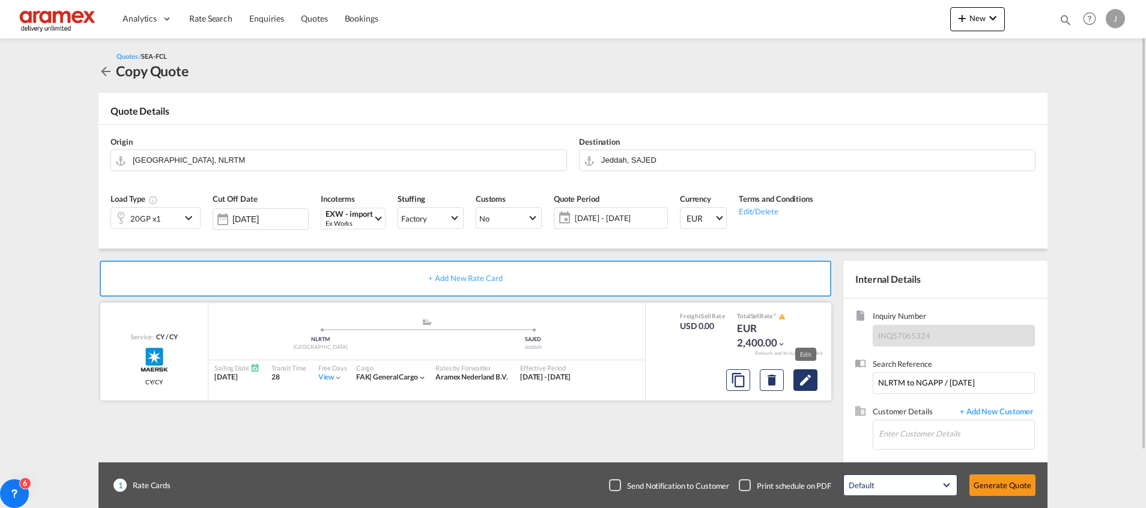
click at [806, 376] on md-icon "Edit" at bounding box center [805, 380] width 14 height 14
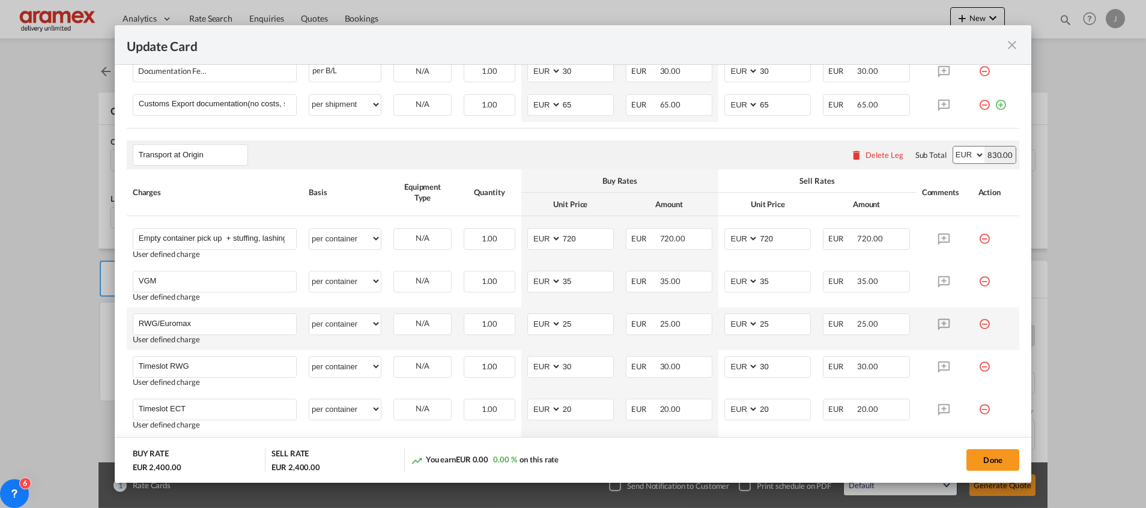
scroll to position [684, 0]
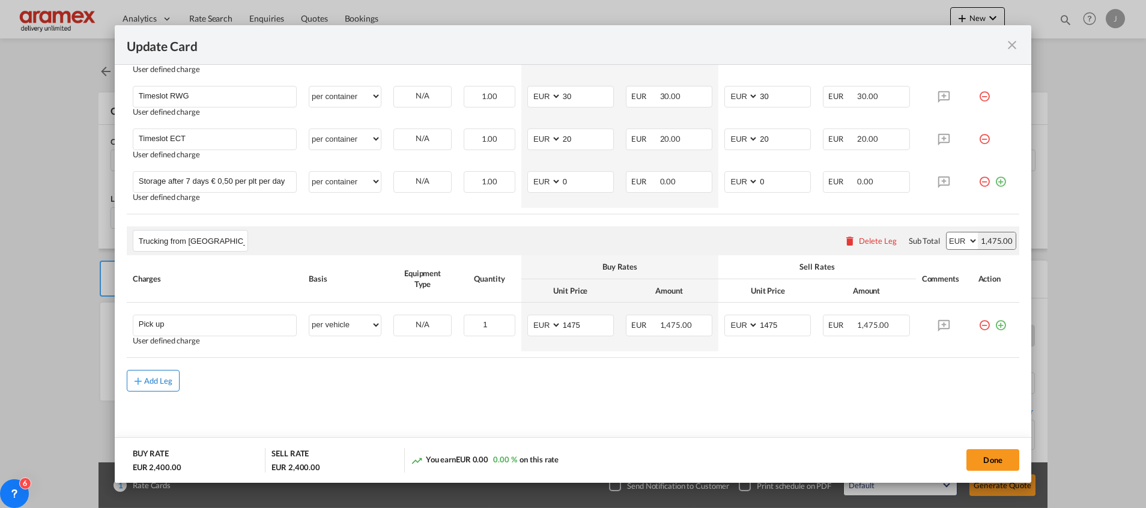
click at [159, 374] on button "Add Leg" at bounding box center [153, 381] width 53 height 22
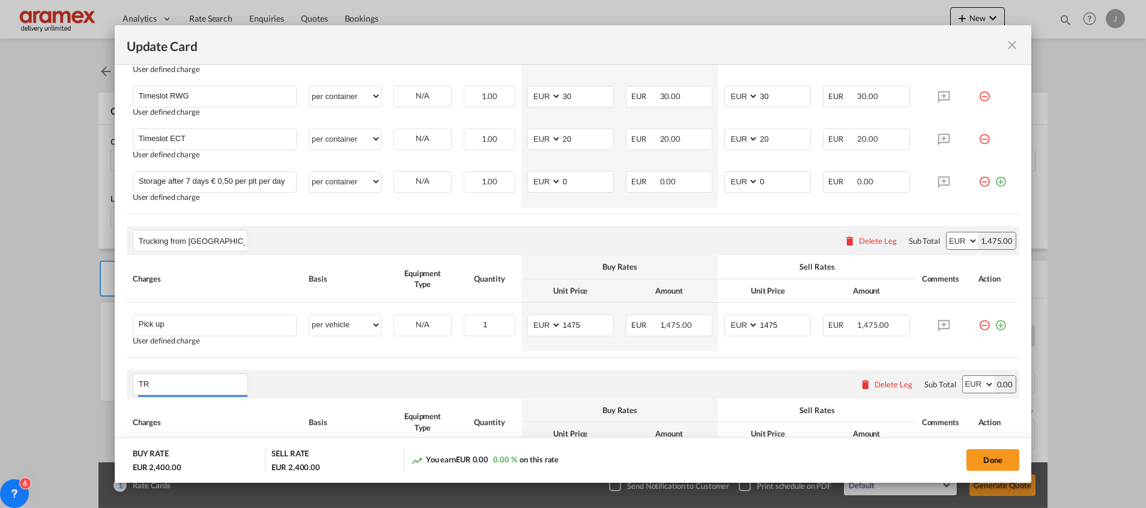
type input "T"
click at [211, 337] on li "Freight Charges" at bounding box center [192, 332] width 109 height 29
type input "Freight Charges"
click at [563, 386] on div "Freight Charges Please enter leg name Leg Name Already Exists Delete Leg Sub To…" at bounding box center [573, 384] width 892 height 29
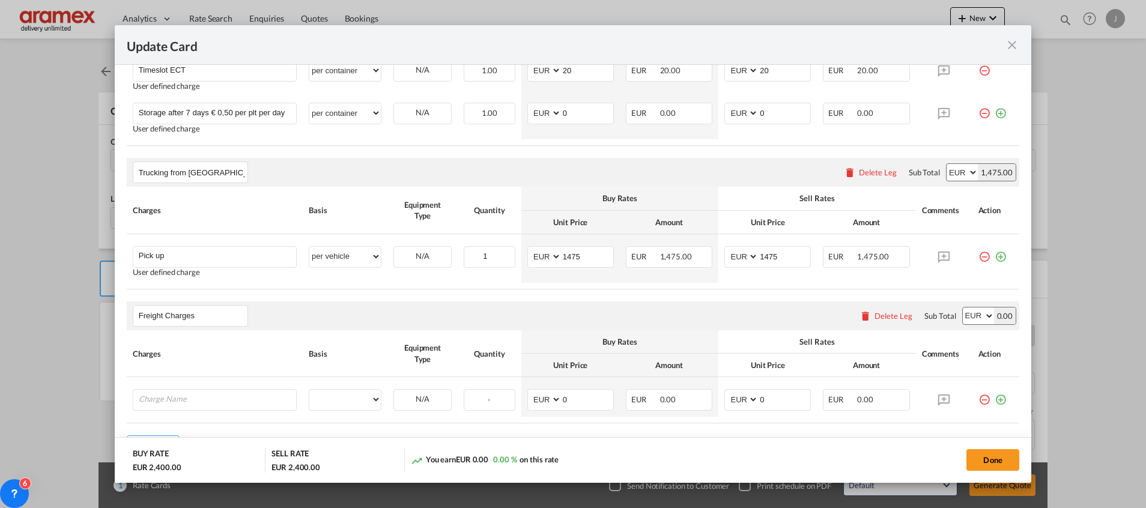
scroll to position [819, 0]
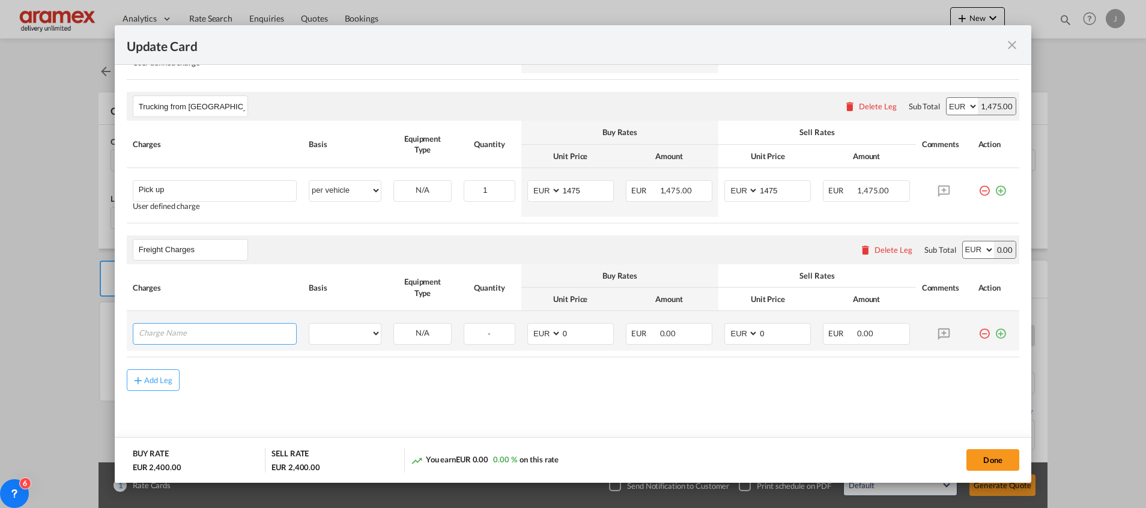
click at [233, 331] on input "Charge Name" at bounding box center [217, 333] width 157 height 18
click at [200, 333] on input "Charge Name" at bounding box center [217, 333] width 157 height 18
type input "F"
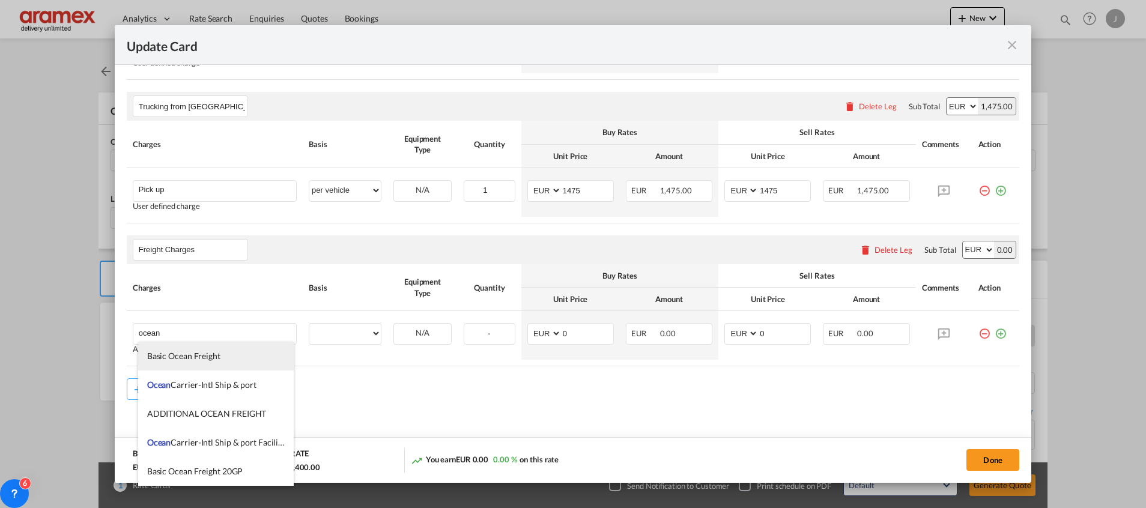
drag, startPoint x: 175, startPoint y: 354, endPoint x: 231, endPoint y: 353, distance: 55.9
click at [175, 354] on span "Basic Ocean Freight" at bounding box center [183, 356] width 73 height 10
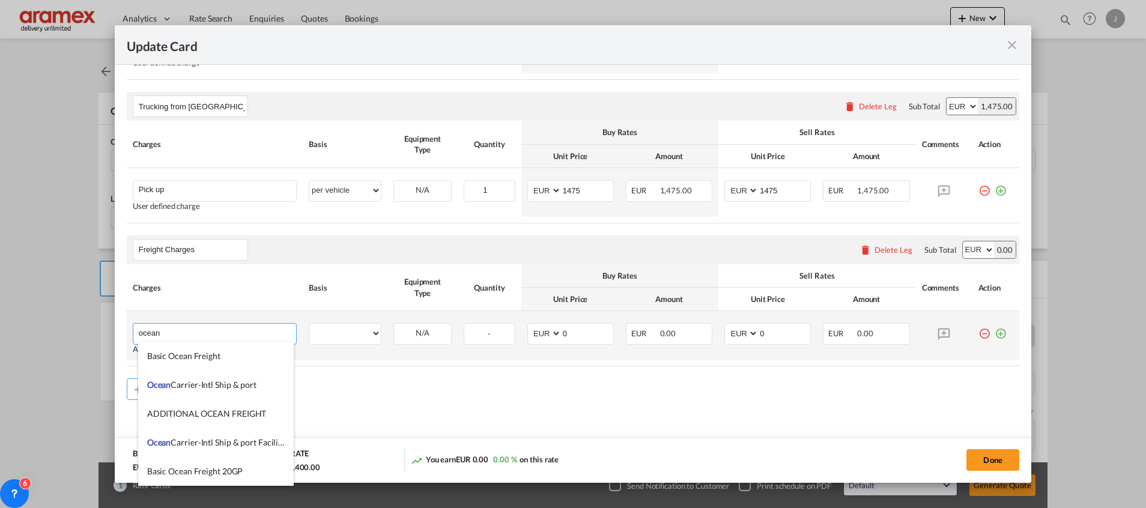
type input "Basic Ocean Freight"
select select "per equipment"
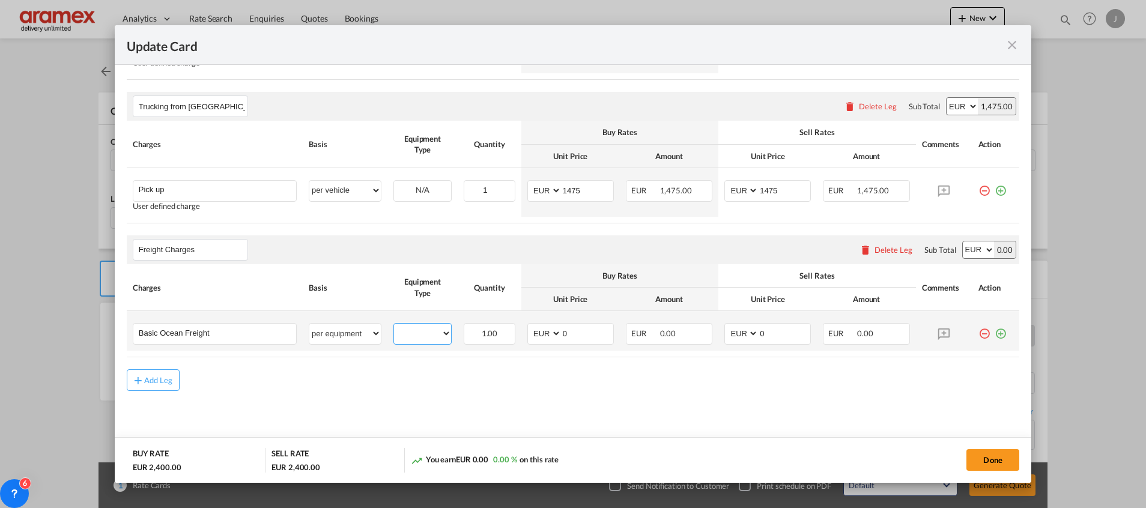
click at [418, 334] on select "20GP" at bounding box center [422, 333] width 57 height 16
select select "20GP"
click at [394, 325] on select "20GP" at bounding box center [422, 333] width 57 height 16
drag, startPoint x: 534, startPoint y: 336, endPoint x: 600, endPoint y: 336, distance: 65.5
click at [531, 336] on md-input-container "AED AFN ALL AMD ANG AOA ARS AUD AWG AZN BAM BBD BDT BGN BHD BIF BMD BND [PERSON…" at bounding box center [570, 334] width 86 height 22
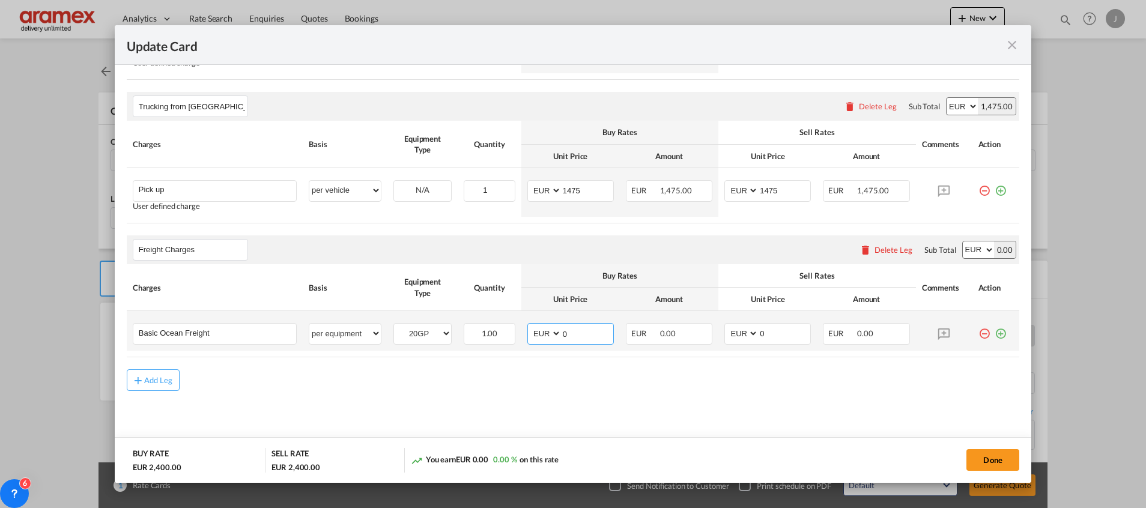
paste input "97"
type input "970"
drag, startPoint x: 768, startPoint y: 334, endPoint x: 742, endPoint y: 335, distance: 26.4
click at [730, 338] on md-input-container "AED AFN ALL AMD ANG AOA ARS AUD AWG AZN BAM BBD BDT BGN BHD BIF BMD BND [PERSON…" at bounding box center [767, 334] width 86 height 22
paste input "97"
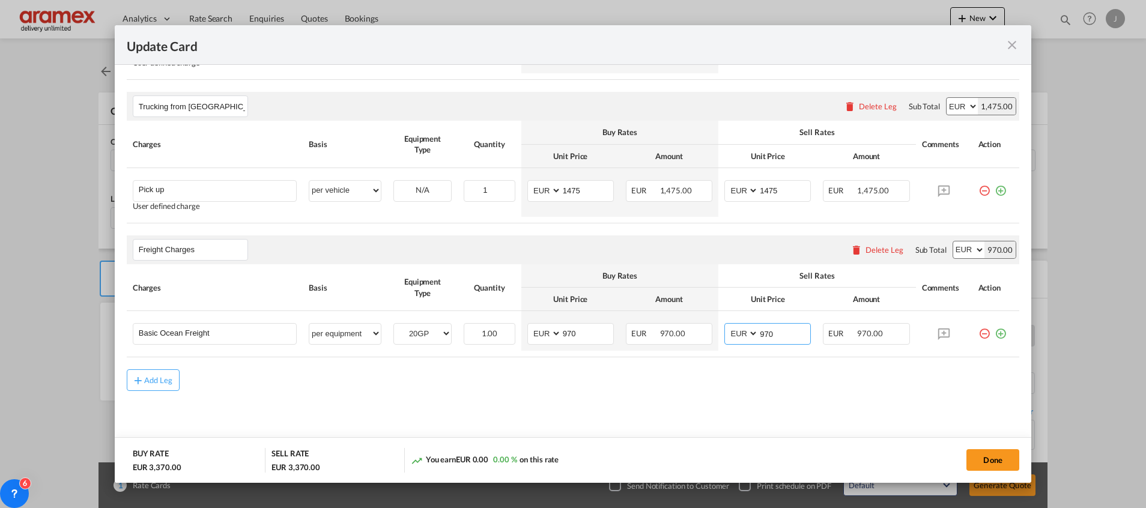
type input "970"
click at [994, 332] on md-icon "icon-plus-circle-outline green-400-fg" at bounding box center [1000, 329] width 12 height 12
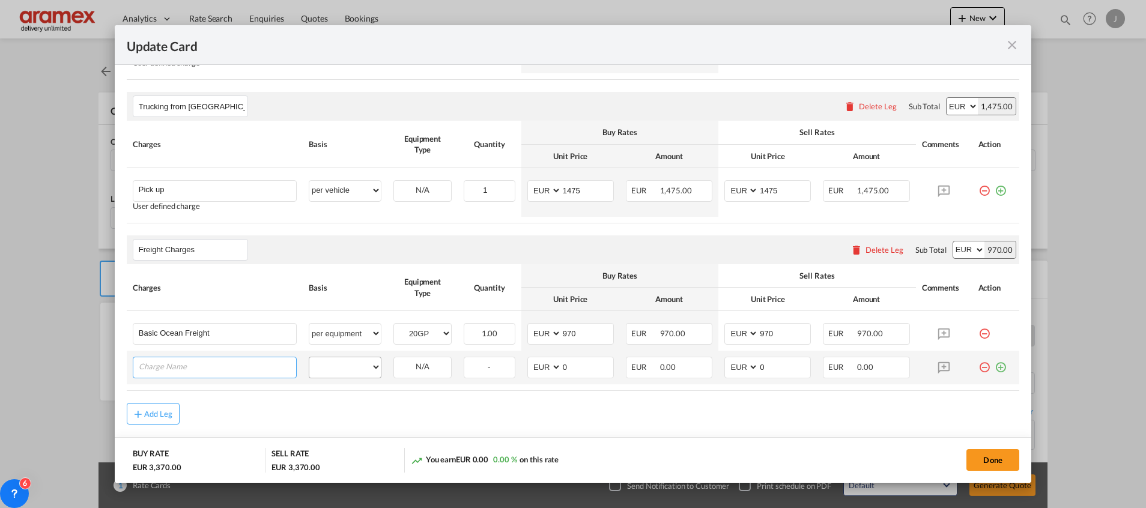
paste input "Emission Surcharge for SPOT Bookings"
type input "Emission Surcharge for SPOT Bookings"
click at [344, 360] on select "per equipment per container per B/L per shipping bill per shipment % on freight…" at bounding box center [344, 366] width 71 height 19
select select "per equipment"
click at [309, 357] on select "per equipment per container per B/L per shipping bill per shipment % on freight…" at bounding box center [344, 366] width 71 height 19
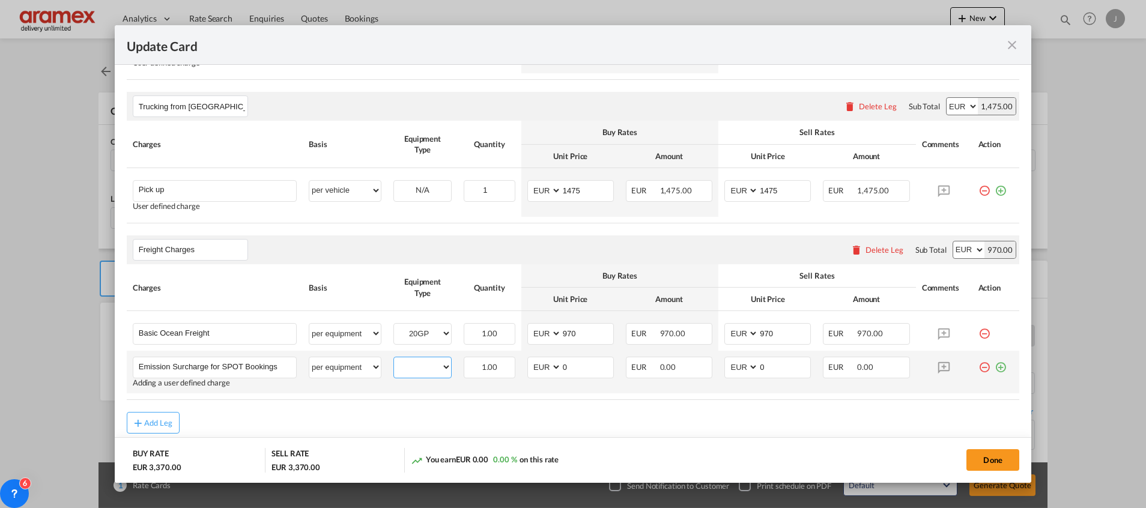
click at [419, 365] on select "20GP" at bounding box center [422, 367] width 57 height 16
select select "20GP"
click at [394, 359] on select "20GP" at bounding box center [422, 367] width 57 height 16
drag, startPoint x: 577, startPoint y: 371, endPoint x: 534, endPoint y: 371, distance: 42.6
click at [534, 371] on md-input-container "AED AFN ALL AMD ANG AOA ARS AUD AWG AZN BAM BBD BDT BGN BHD BIF BMD BND [PERSON…" at bounding box center [570, 368] width 86 height 22
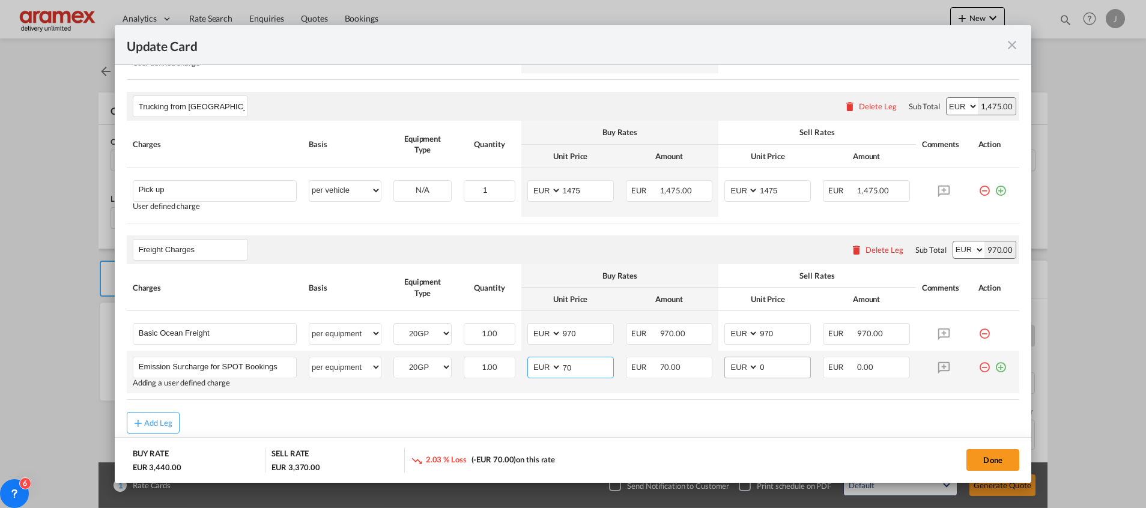
type input "70"
drag, startPoint x: 761, startPoint y: 366, endPoint x: 736, endPoint y: 369, distance: 25.3
click at [736, 369] on md-input-container "AED AFN ALL AMD ANG AOA ARS AUD AWG AZN BAM BBD BDT BGN BHD BIF BMD BND [PERSON…" at bounding box center [767, 368] width 86 height 22
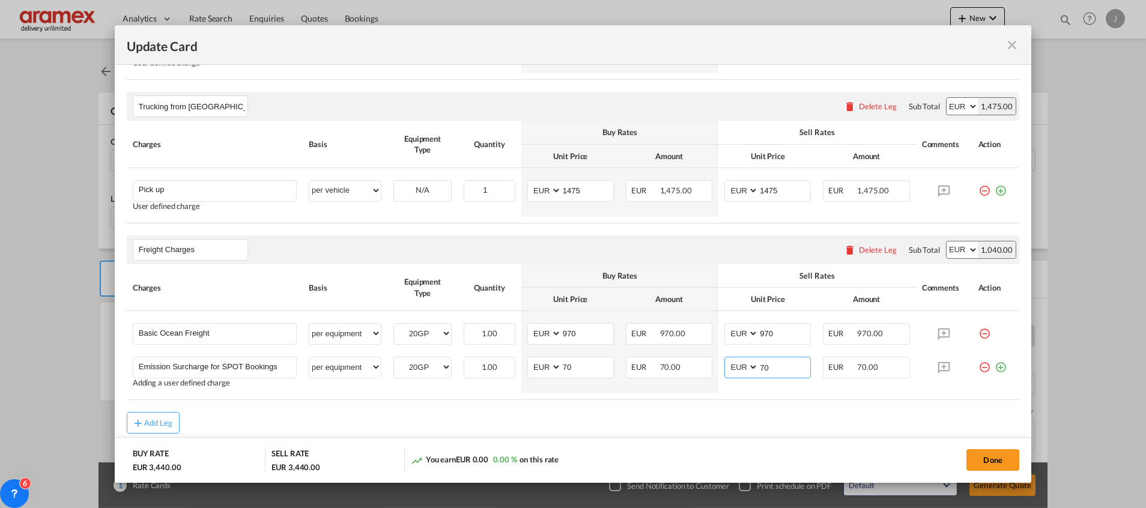
type input "70"
click at [710, 421] on div "Add Leg" at bounding box center [573, 423] width 892 height 22
click at [946, 250] on select "AED AFN ALL AMD ANG AOA ARS AUD AWG AZN BAM BBD BDT BGN BHD BIF BMD BND [PERSON…" at bounding box center [961, 249] width 31 height 17
select select "string:USD"
click at [946, 241] on select "AED AFN ALL AMD ANG AOA ARS AUD AWG AZN BAM BBD BDT BGN BHD BIF BMD BND [PERSON…" at bounding box center [961, 249] width 31 height 17
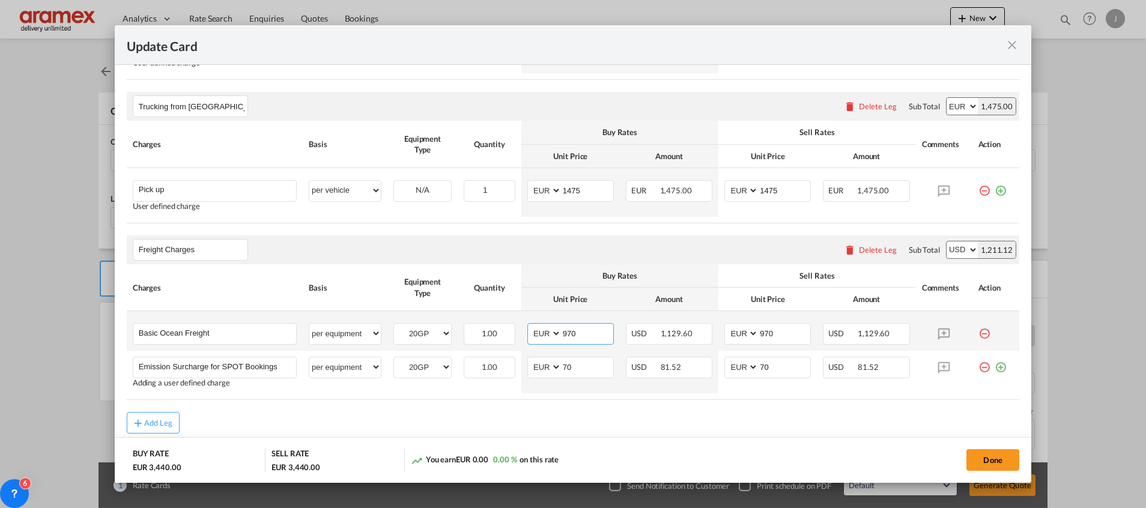
click at [534, 332] on select "AED AFN ALL AMD ANG AOA ARS AUD AWG AZN BAM BBD BDT BGN BHD BIF BMD BND [PERSON…" at bounding box center [545, 333] width 31 height 16
select select "string:USD"
click at [530, 325] on select "AED AFN ALL AMD ANG AOA ARS AUD AWG AZN BAM BBD BDT BGN BHD BIF BMD BND [PERSON…" at bounding box center [545, 333] width 31 height 16
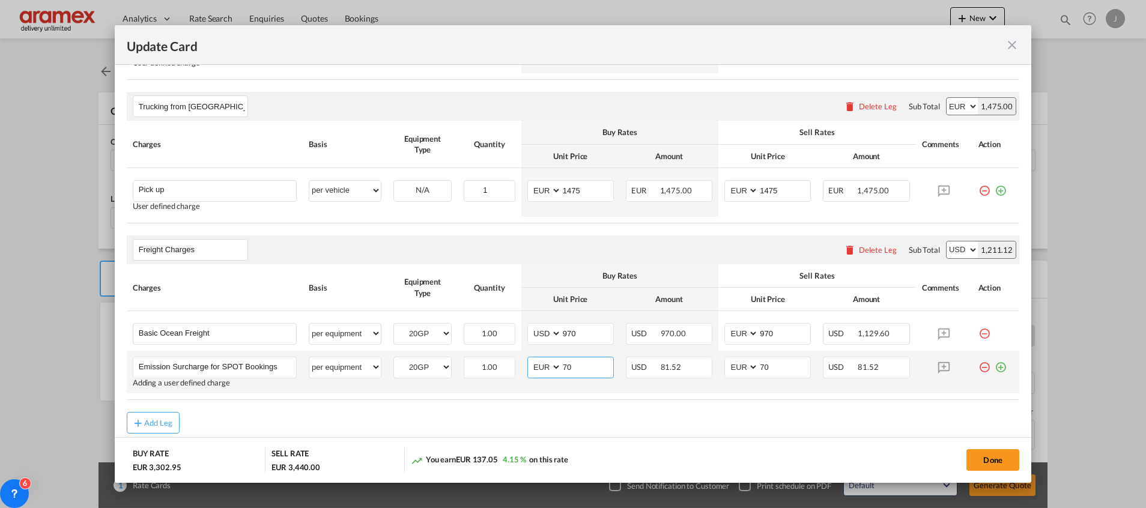
click at [537, 365] on select "AED AFN ALL AMD ANG AOA ARS AUD AWG AZN BAM BBD BDT BGN BHD BIF BMD BND [PERSON…" at bounding box center [545, 367] width 31 height 16
select select "string:USD"
click at [530, 359] on select "AED AFN ALL AMD ANG AOA ARS AUD AWG AZN BAM BBD BDT BGN BHD BIF BMD BND [PERSON…" at bounding box center [545, 367] width 31 height 16
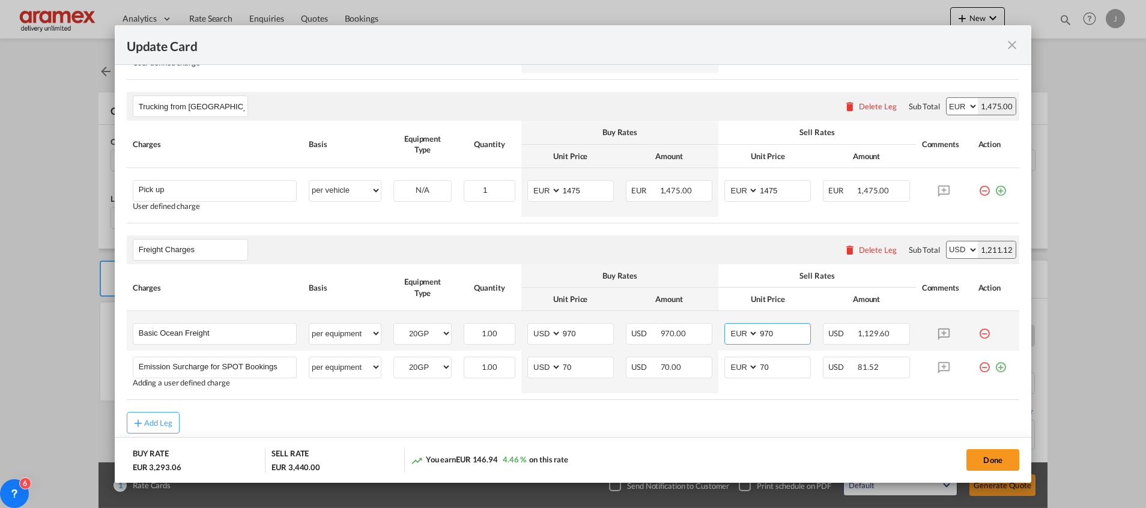
click at [740, 333] on select "AED AFN ALL AMD ANG AOA ARS AUD AWG AZN BAM BBD BDT BGN BHD BIF BMD BND [PERSON…" at bounding box center [742, 333] width 31 height 16
select select "string:USD"
click at [727, 325] on select "AED AFN ALL AMD ANG AOA ARS AUD AWG AZN BAM BBD BDT BGN BHD BIF BMD BND [PERSON…" at bounding box center [742, 333] width 31 height 16
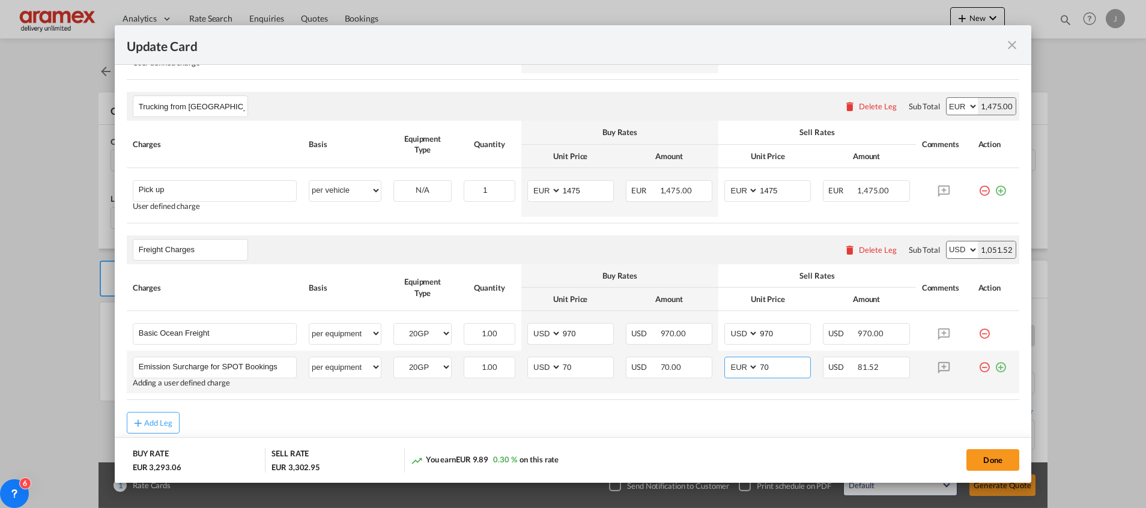
drag, startPoint x: 727, startPoint y: 368, endPoint x: 727, endPoint y: 356, distance: 12.6
click at [727, 368] on select "AED AFN ALL AMD ANG AOA ARS AUD AWG AZN BAM BBD BDT BGN BHD BIF BMD BND [PERSON…" at bounding box center [742, 367] width 31 height 16
select select "string:USD"
click at [727, 359] on select "AED AFN ALL AMD ANG AOA ARS AUD AWG AZN BAM BBD BDT BGN BHD BIF BMD BND [PERSON…" at bounding box center [742, 367] width 31 height 16
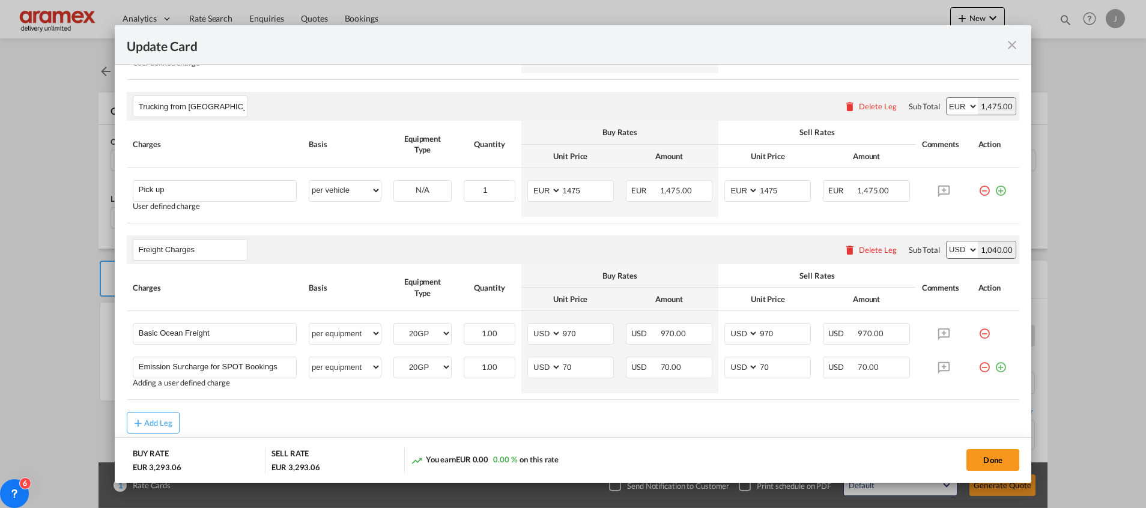
click at [699, 414] on div "Add Leg" at bounding box center [573, 423] width 892 height 22
click at [985, 459] on button "Done" at bounding box center [992, 460] width 53 height 22
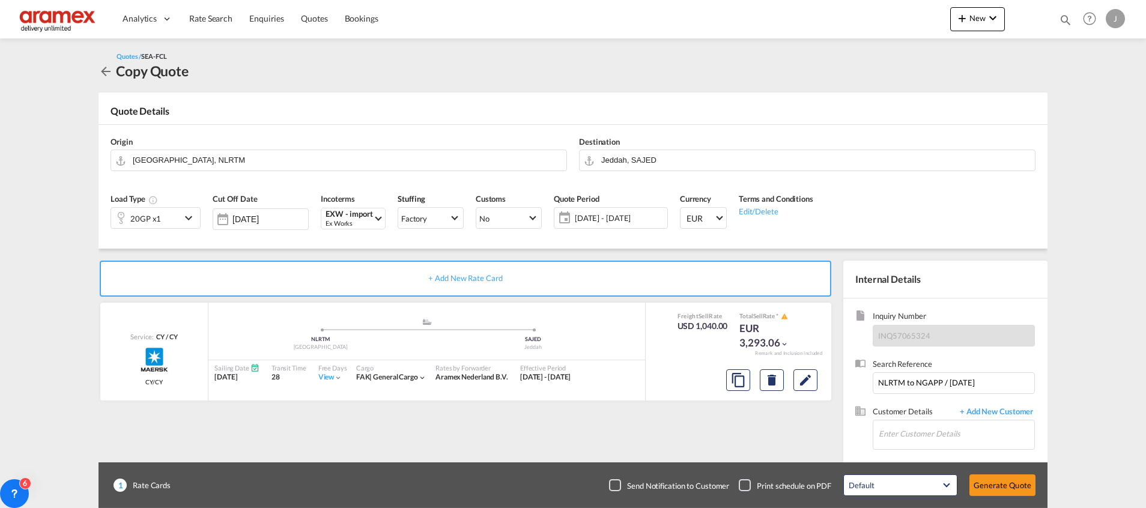
scroll to position [861, 0]
click at [931, 429] on input "Enter Customer Details" at bounding box center [957, 433] width 156 height 27
click at [922, 396] on div "[PERSON_NAME] [PERSON_NAME] [EMAIL_ADDRESS][DOMAIN_NAME] | Aramex Jeddah" at bounding box center [956, 404] width 156 height 32
type input "Aramex Jeddah, [PERSON_NAME], [EMAIL_ADDRESS][DOMAIN_NAME]"
click at [1006, 482] on button "Generate Quote" at bounding box center [1002, 485] width 66 height 22
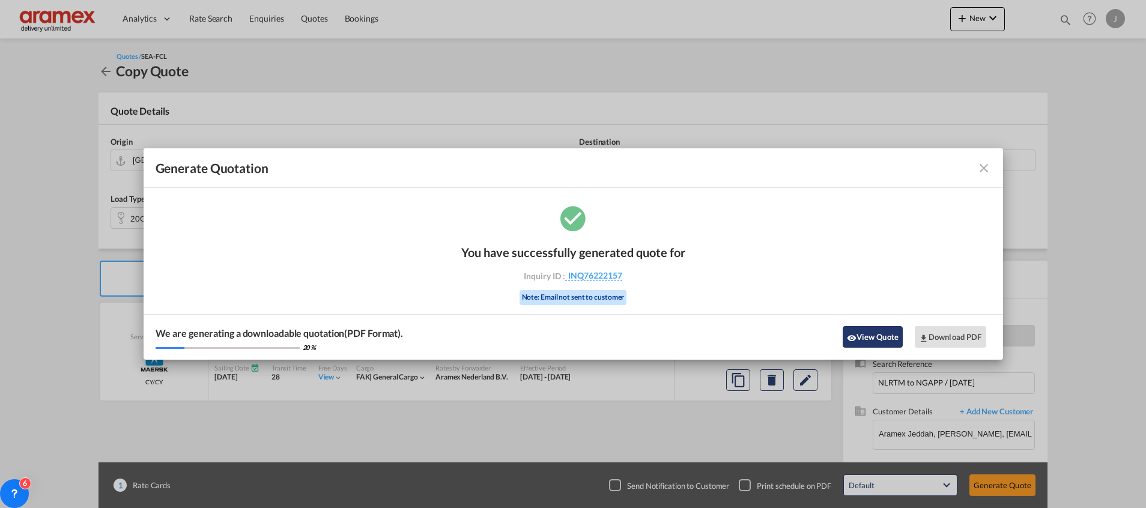
click at [877, 330] on button "View Quote" at bounding box center [873, 337] width 60 height 22
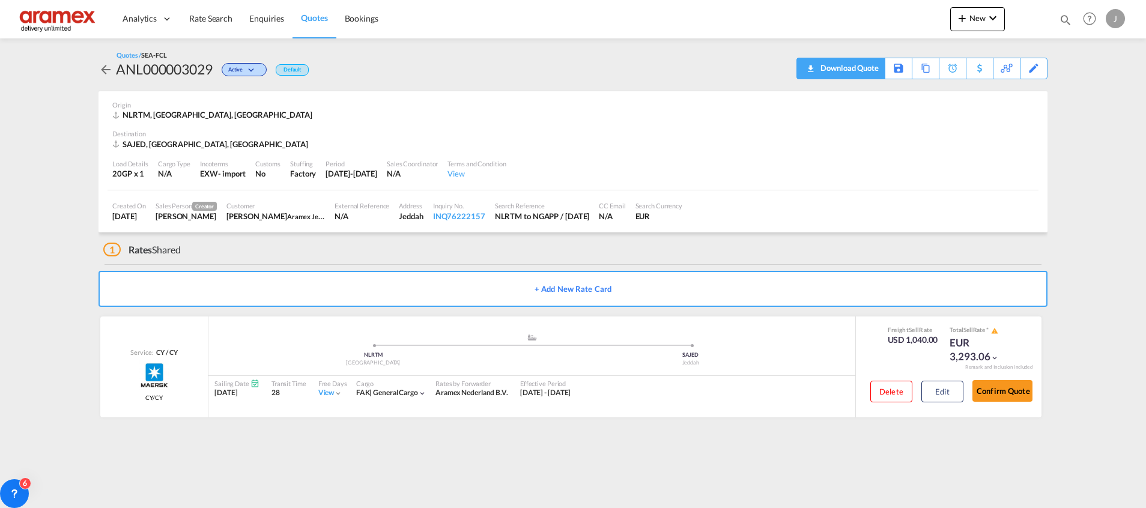
click at [872, 68] on div "Download Quote" at bounding box center [847, 67] width 61 height 19
click at [324, 19] on span "Quotes" at bounding box center [314, 18] width 26 height 10
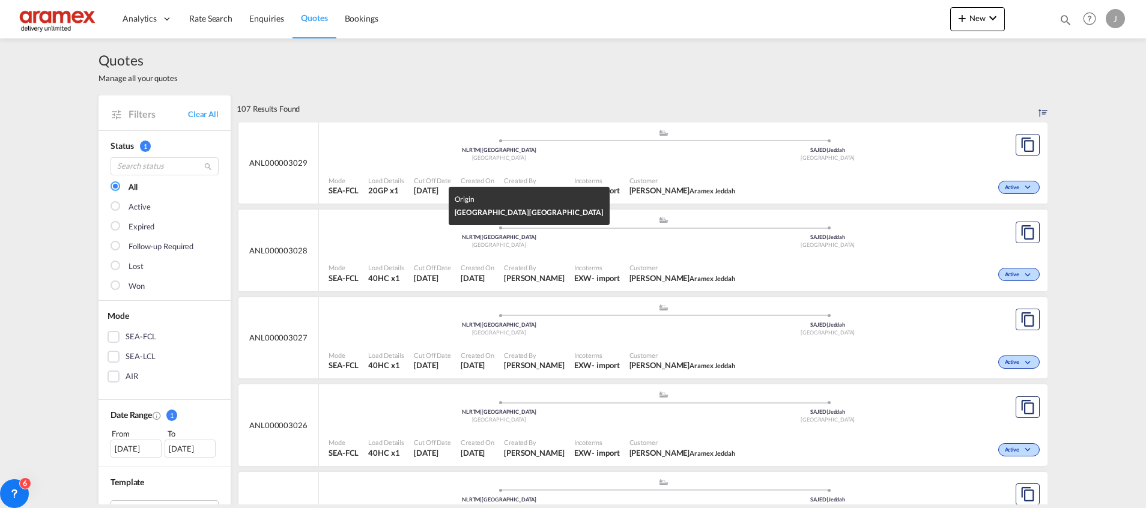
click at [476, 154] on div "NLRTM | [GEOGRAPHIC_DATA]" at bounding box center [498, 151] width 329 height 8
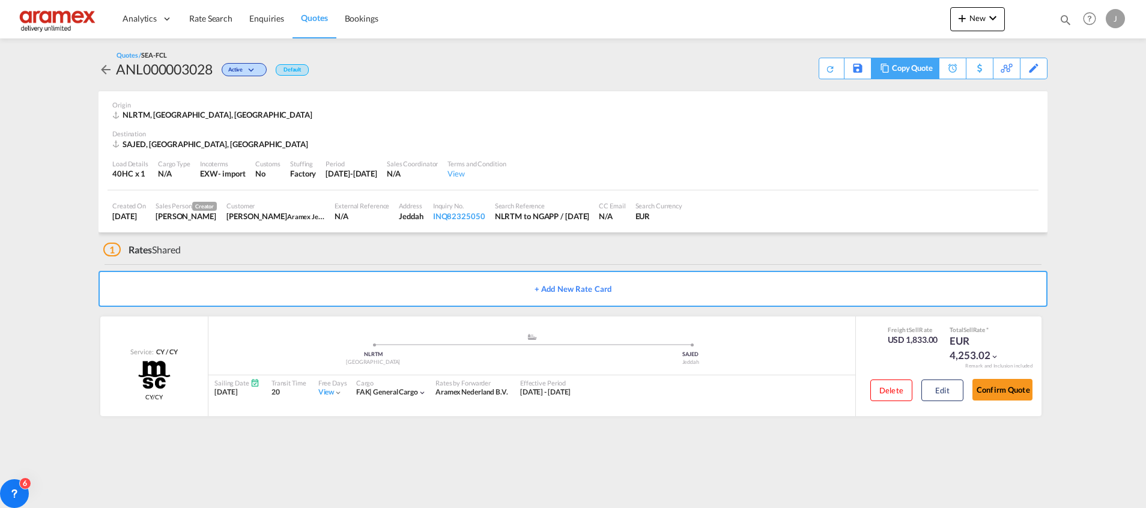
click at [925, 67] on div "Copy Quote" at bounding box center [912, 68] width 41 height 20
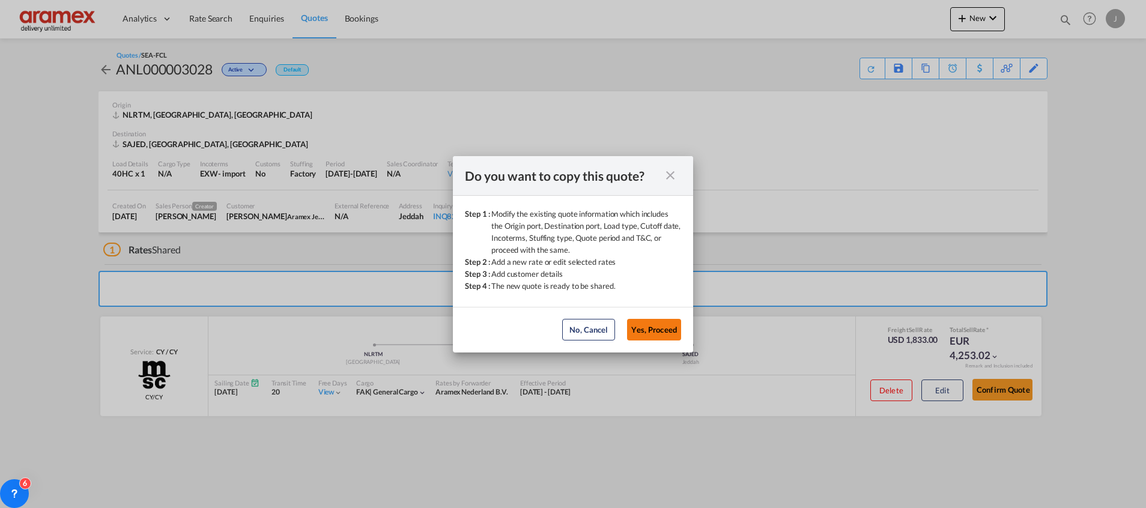
click at [653, 322] on button "Yes, Proceed" at bounding box center [654, 330] width 54 height 22
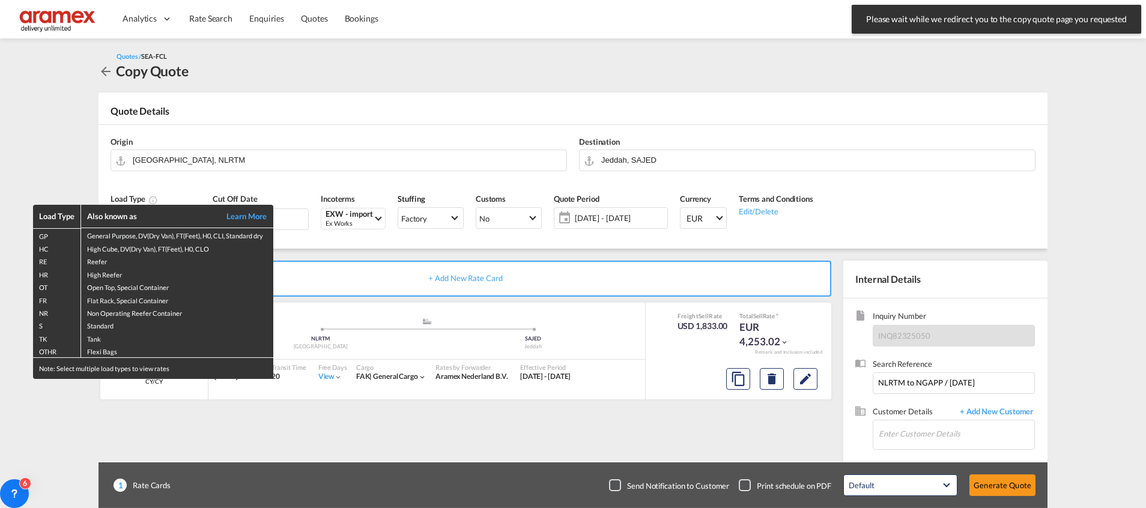
click at [260, 157] on div "Load Type Also known as Learn More GP General Purpose, DV(Dry Van), FT(Feet), H…" at bounding box center [573, 254] width 1146 height 508
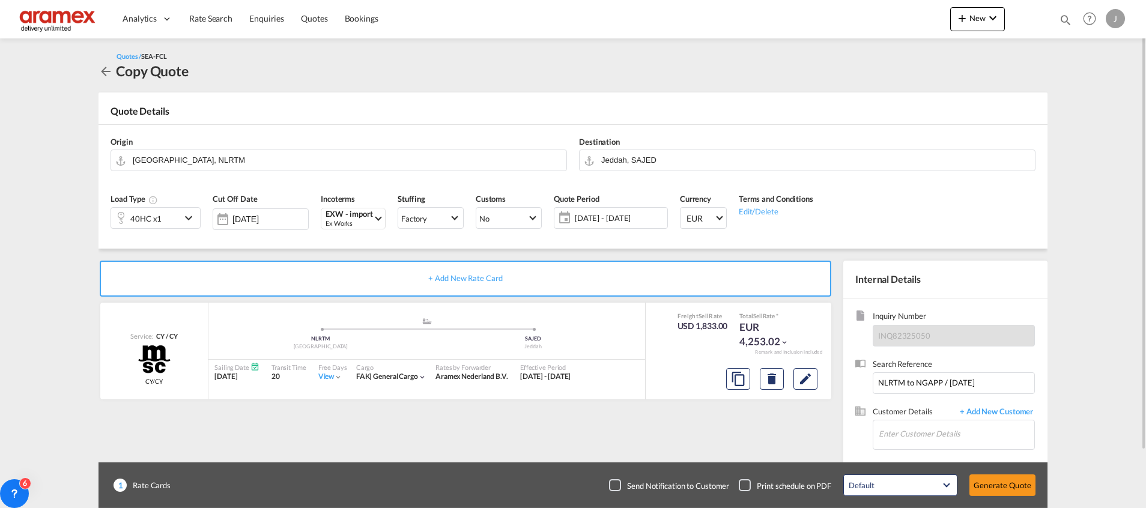
click at [173, 217] on div "40HC x1" at bounding box center [146, 218] width 70 height 20
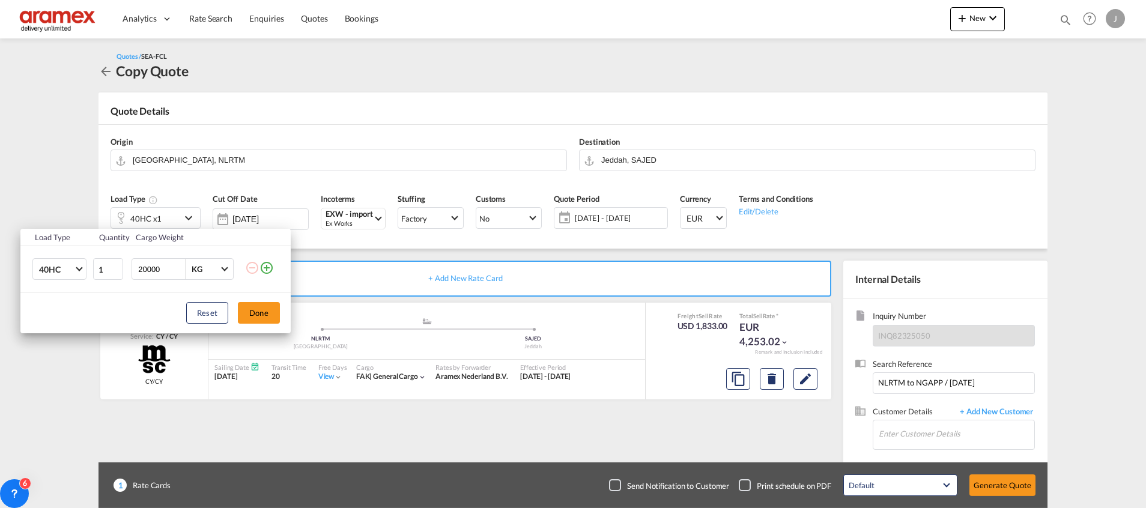
click at [267, 266] on md-icon "icon-plus-circle-outline" at bounding box center [266, 268] width 14 height 14
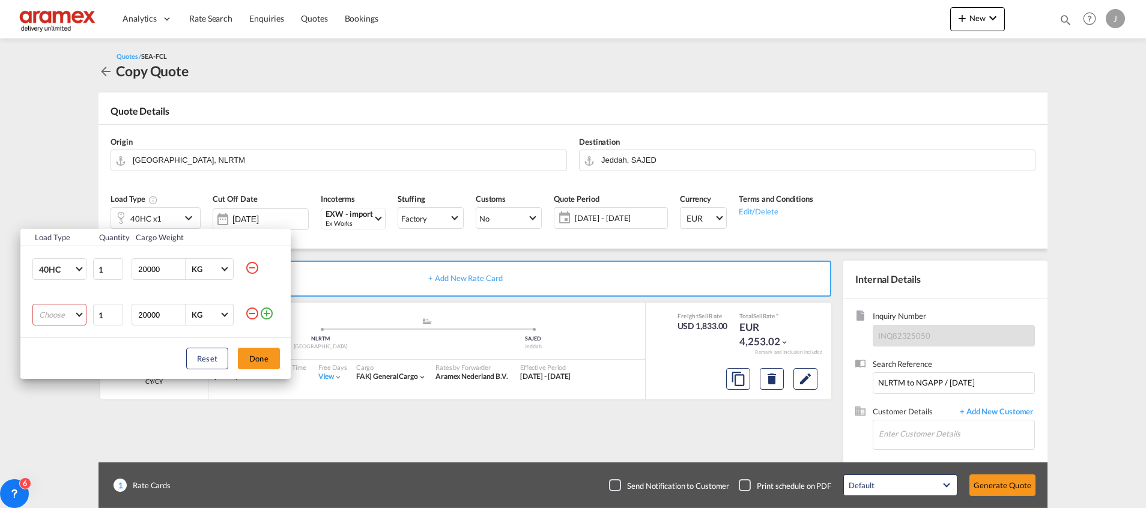
click at [77, 316] on md-select "Choose 20GP 40GP 40HC 45HC 20RE 40RE 40HR 20OT 40OT 20FR 40FR 40NR 20NR 45S 20T…" at bounding box center [59, 315] width 54 height 22
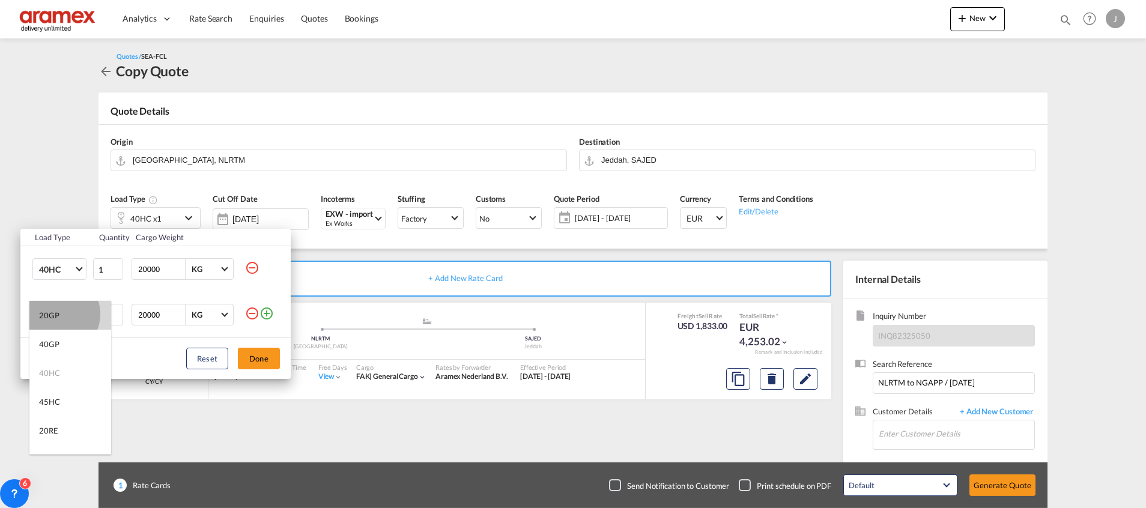
click at [58, 314] on div "20GP" at bounding box center [49, 315] width 20 height 11
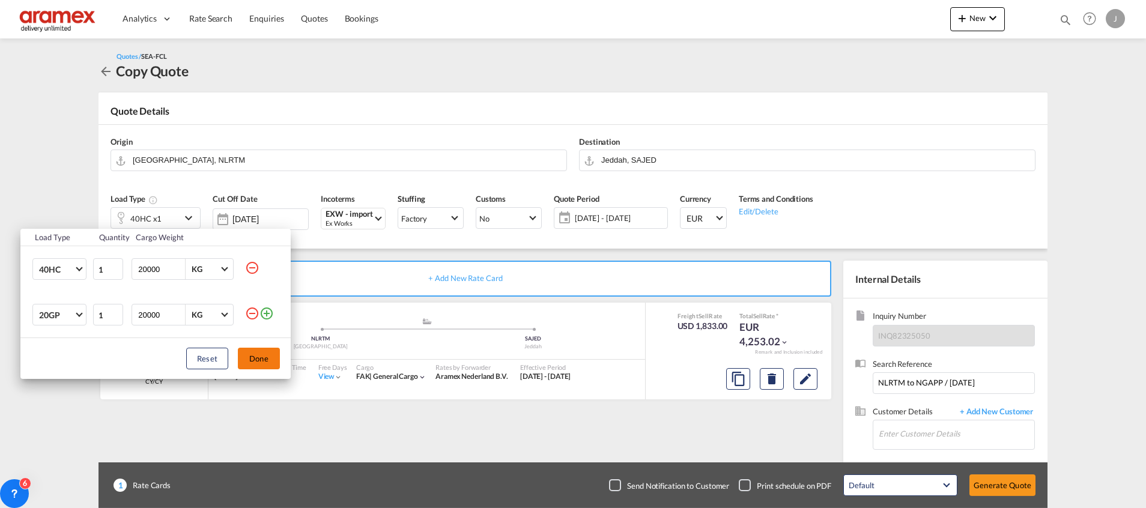
click at [257, 357] on button "Done" at bounding box center [259, 359] width 42 height 22
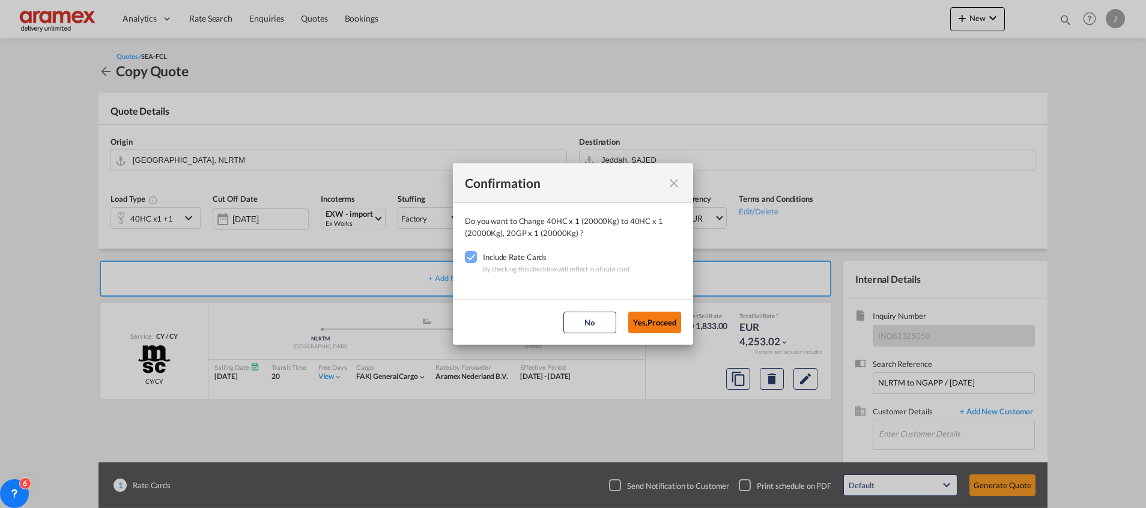
click at [665, 318] on button "Yes,Proceed" at bounding box center [654, 323] width 53 height 22
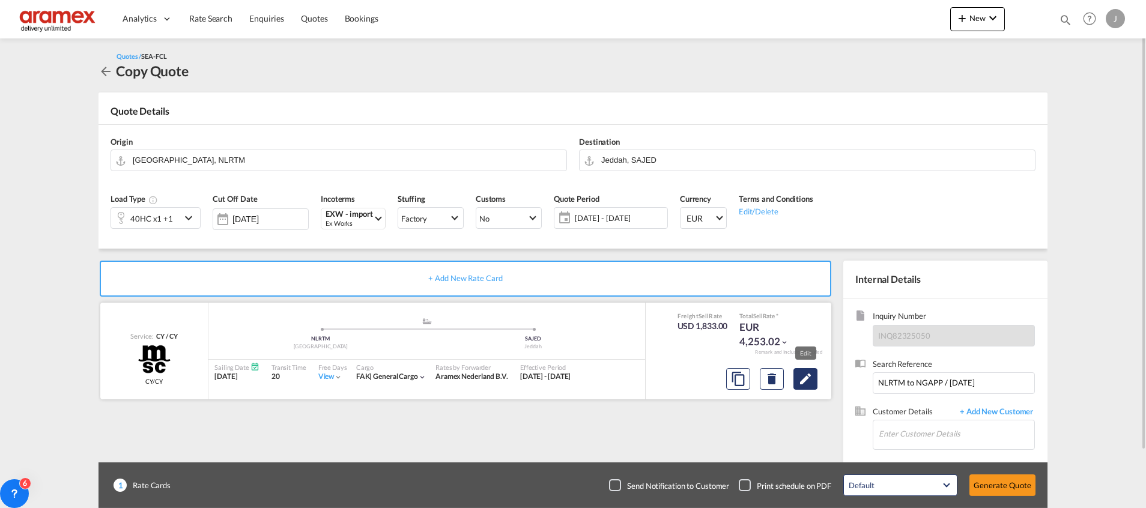
click at [808, 378] on md-icon "Edit" at bounding box center [805, 379] width 14 height 14
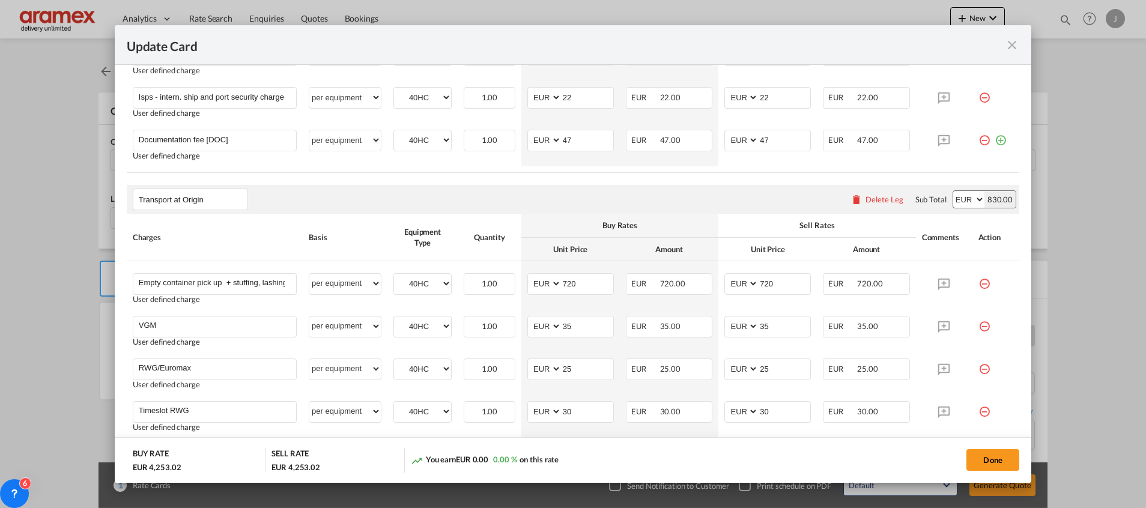
scroll to position [901, 0]
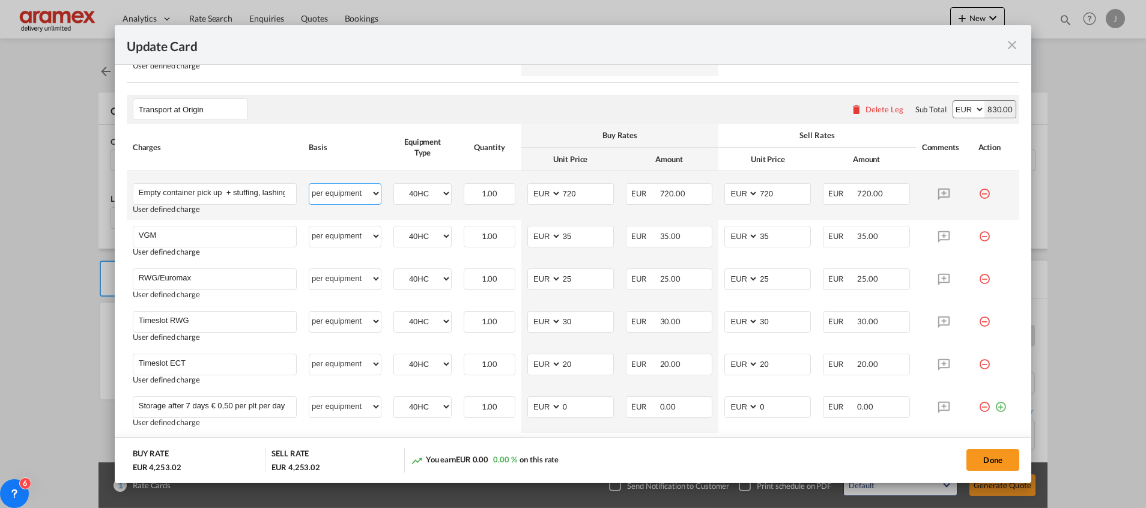
click at [338, 191] on select "per equipment per container per B/L per shipping bill per shipment % on pickup …" at bounding box center [344, 193] width 71 height 19
select select "per container"
click at [309, 184] on select "per equipment per container per B/L per shipping bill per shipment % on pickup …" at bounding box center [344, 193] width 71 height 19
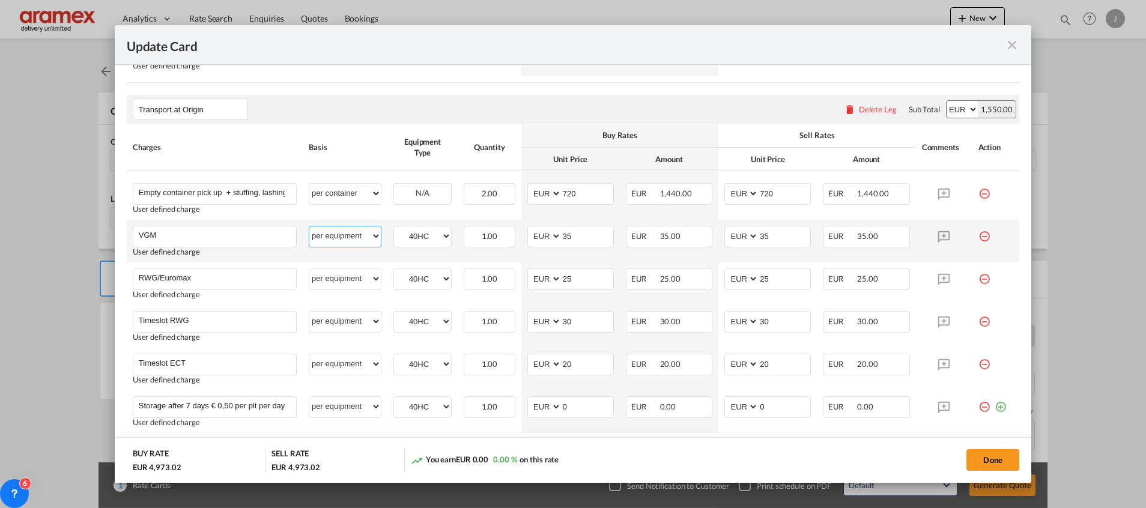
drag, startPoint x: 334, startPoint y: 231, endPoint x: 336, endPoint y: 239, distance: 7.9
click at [336, 235] on select "per equipment per container per B/L per shipping bill per shipment % on pickup …" at bounding box center [344, 235] width 71 height 19
select select "per container"
click at [309, 226] on select "per equipment per container per B/L per shipping bill per shipment % on pickup …" at bounding box center [344, 235] width 71 height 19
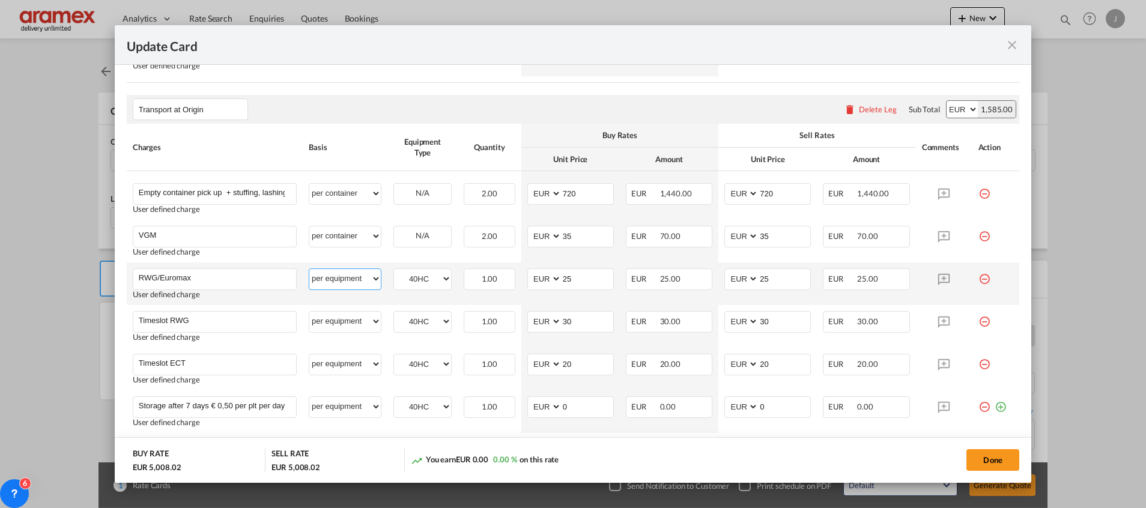
click at [334, 282] on select "per equipment per container per B/L per shipping bill per shipment % on pickup …" at bounding box center [344, 278] width 71 height 19
select select "per container"
click at [309, 269] on select "per equipment per container per B/L per shipping bill per shipment % on pickup …" at bounding box center [344, 278] width 71 height 19
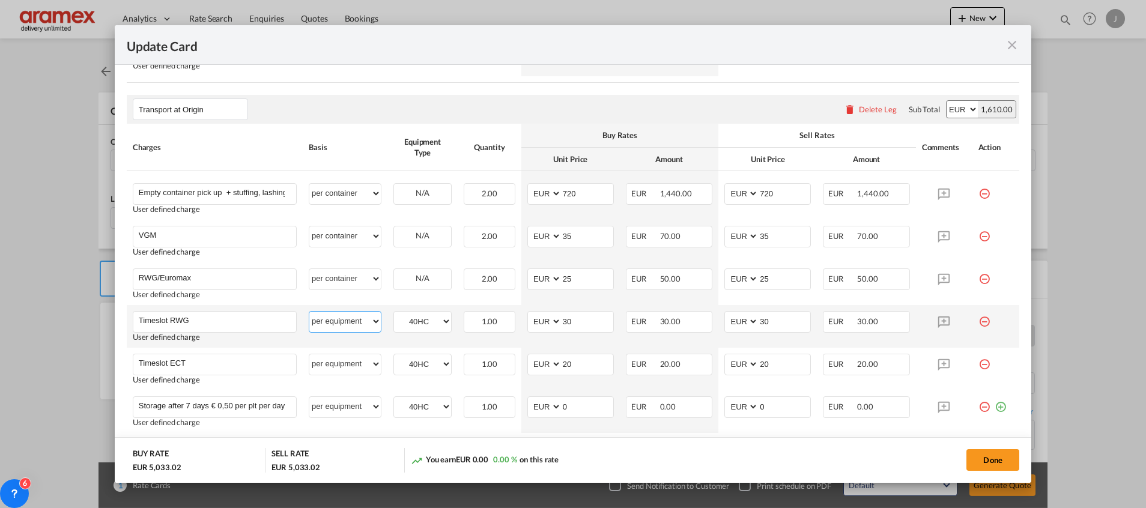
click at [337, 319] on select "per equipment per container per B/L per shipping bill per shipment % on pickup …" at bounding box center [344, 321] width 71 height 19
select select "per container"
click at [309, 312] on select "per equipment per container per B/L per shipping bill per shipment % on pickup …" at bounding box center [344, 321] width 71 height 19
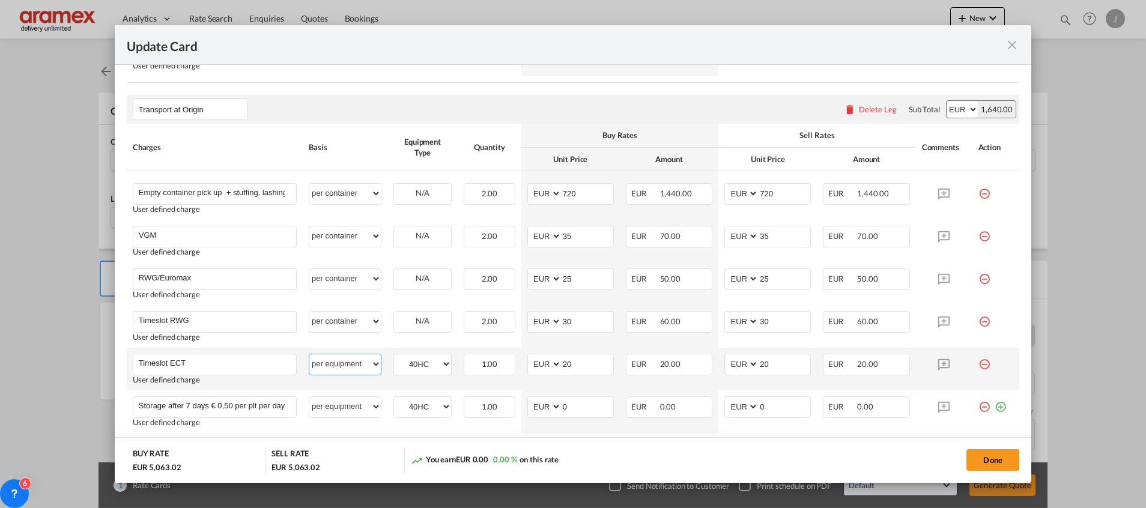
drag, startPoint x: 327, startPoint y: 362, endPoint x: 328, endPoint y: 353, distance: 9.0
click at [327, 362] on select "per equipment per container per B/L per shipping bill per shipment % on pickup …" at bounding box center [344, 363] width 71 height 19
select select "per container"
click at [309, 354] on select "per equipment per container per B/L per shipping bill per shipment % on pickup …" at bounding box center [344, 363] width 71 height 19
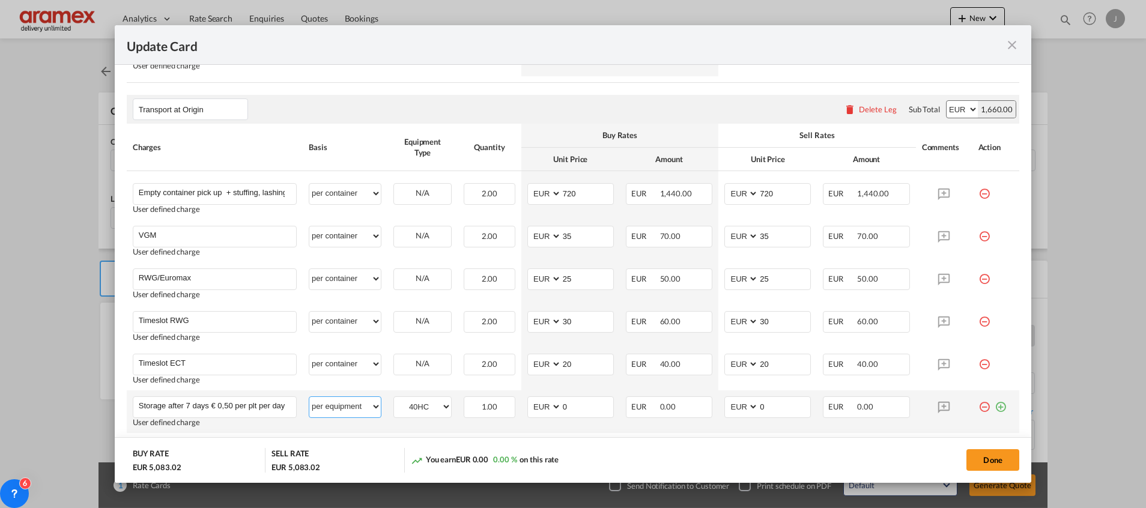
click at [336, 406] on select "per equipment per container per B/L per shipping bill per shipment % on pickup …" at bounding box center [344, 406] width 71 height 19
select select "per container"
click at [309, 397] on select "per equipment per container per B/L per shipping bill per shipment % on pickup …" at bounding box center [344, 406] width 71 height 19
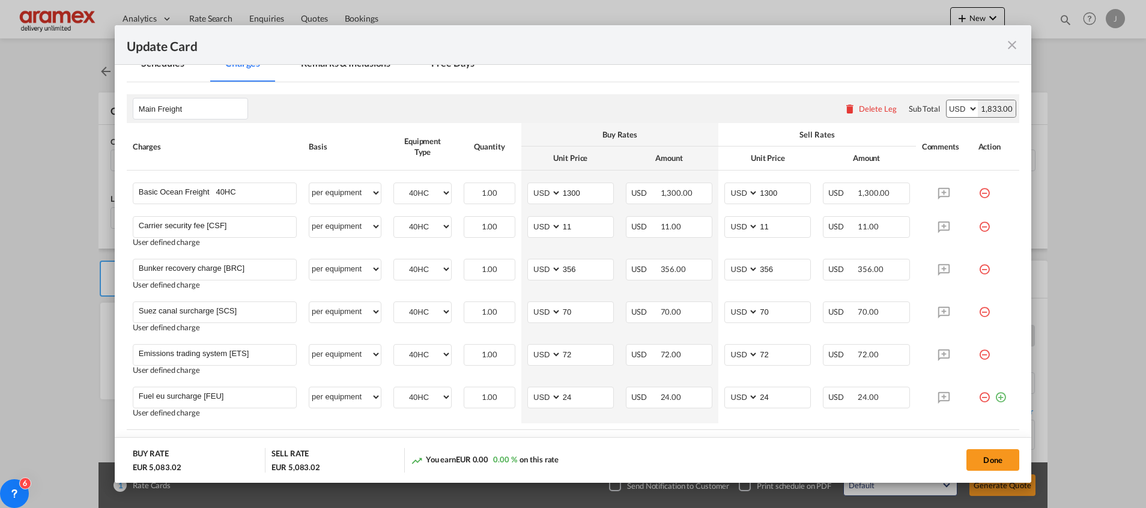
scroll to position [270, 0]
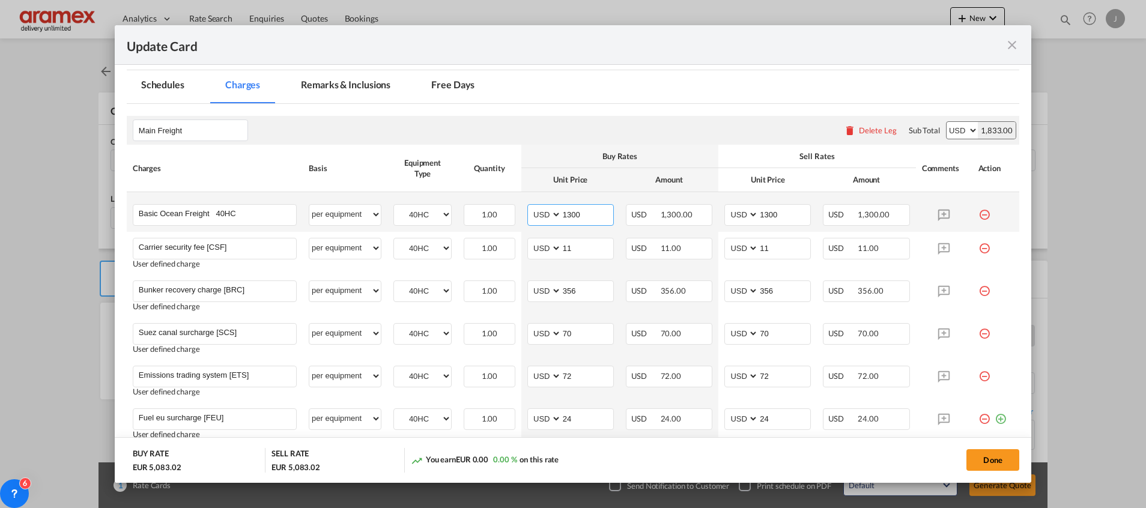
click at [572, 214] on input "1300" at bounding box center [588, 214] width 52 height 18
paste input "000"
type input "1000"
click at [704, 123] on div "Main Freight Please enter leg name Leg Name Already Exists Delete Leg Sub Total…" at bounding box center [573, 130] width 892 height 29
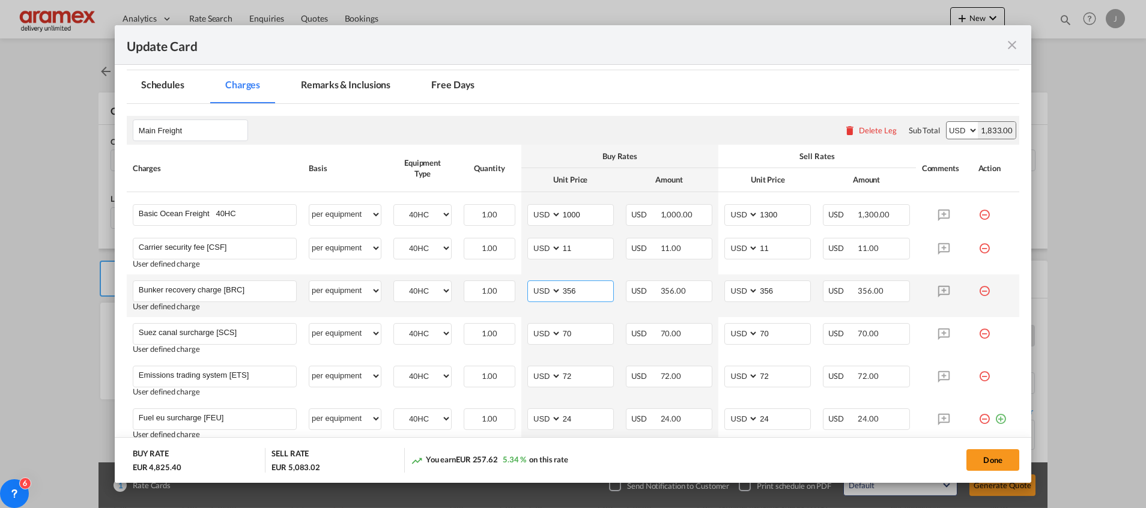
click at [562, 294] on input "356" at bounding box center [588, 290] width 52 height 18
click at [568, 288] on input "356" at bounding box center [588, 290] width 52 height 18
paste input "178"
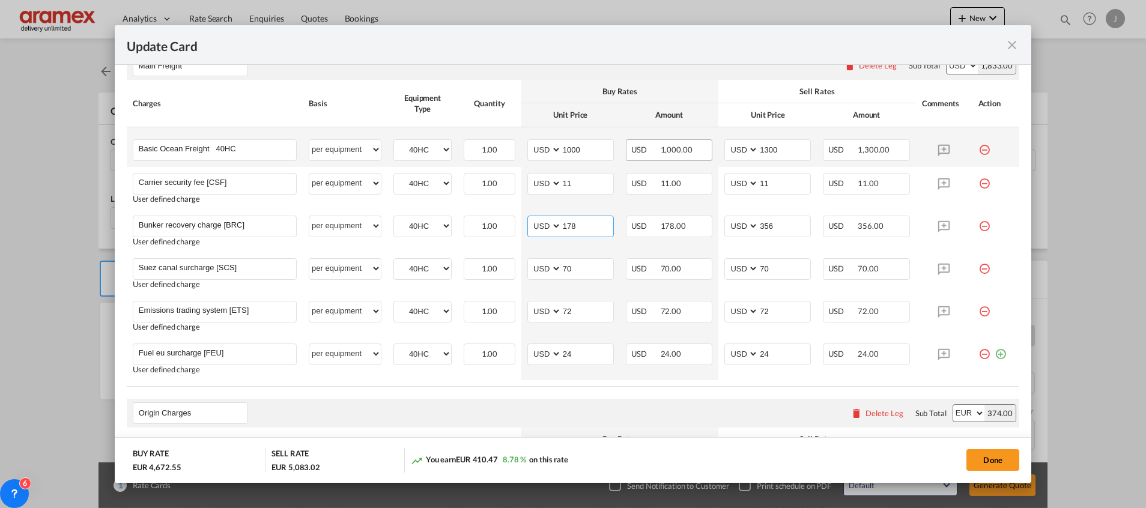
scroll to position [360, 0]
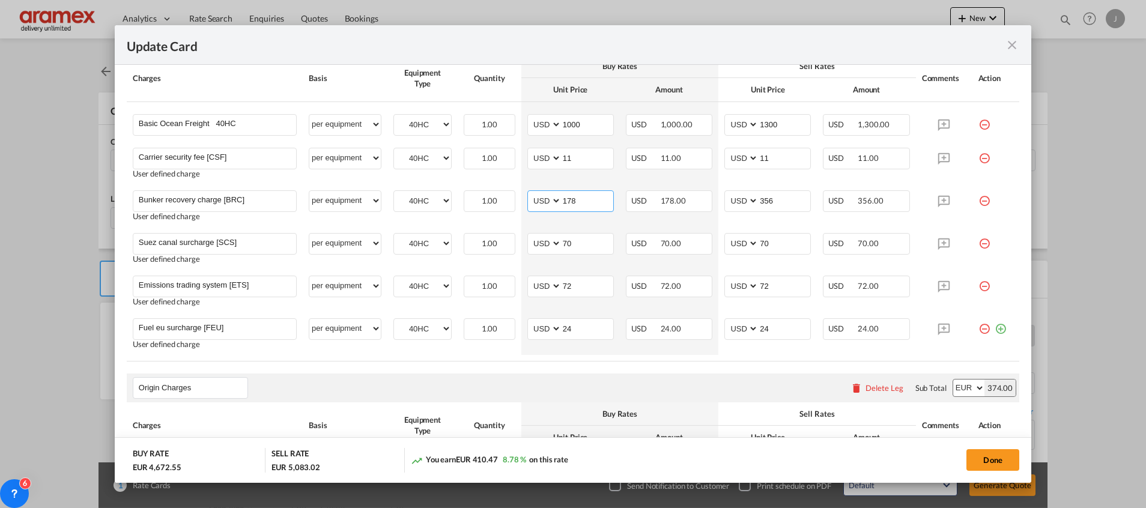
type input "178"
click at [566, 241] on input "70" at bounding box center [588, 243] width 52 height 18
paste input "35"
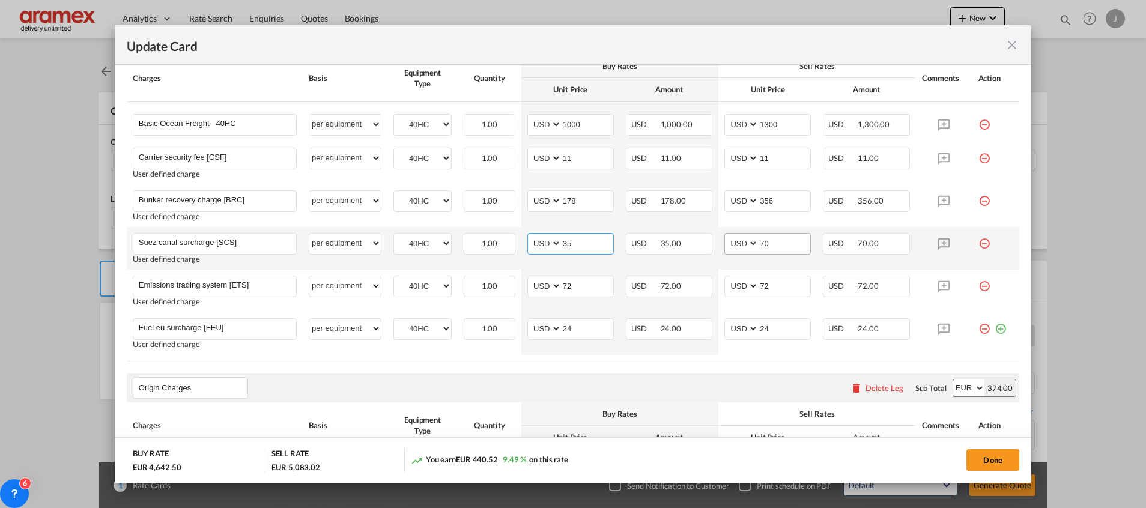
type input "35"
click at [781, 245] on input "70" at bounding box center [784, 243] width 52 height 18
paste input "35"
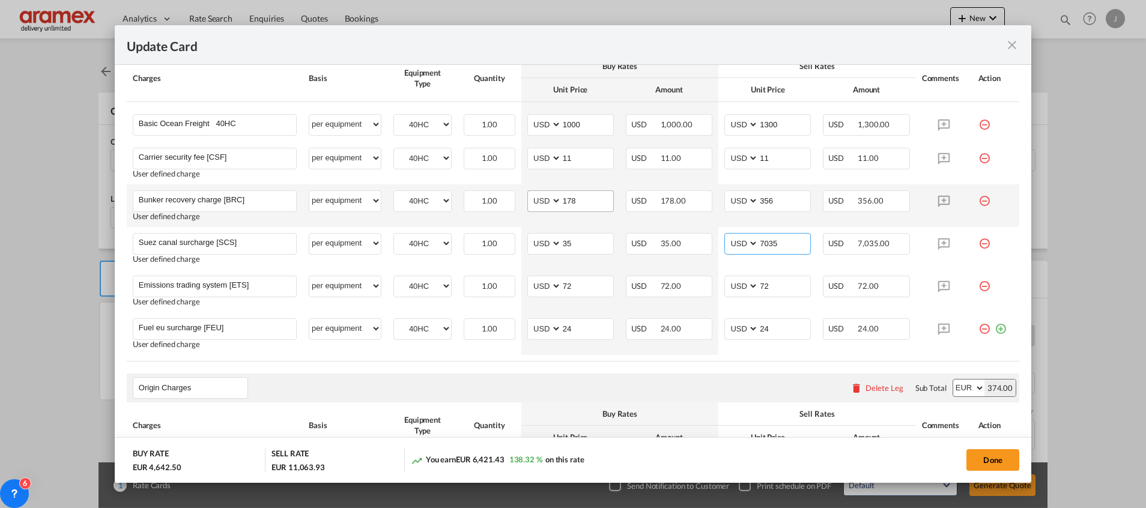
type input "7035"
click at [570, 199] on input "178" at bounding box center [588, 200] width 52 height 18
click at [569, 198] on input "178" at bounding box center [588, 200] width 52 height 18
click at [777, 195] on input "356" at bounding box center [784, 200] width 52 height 18
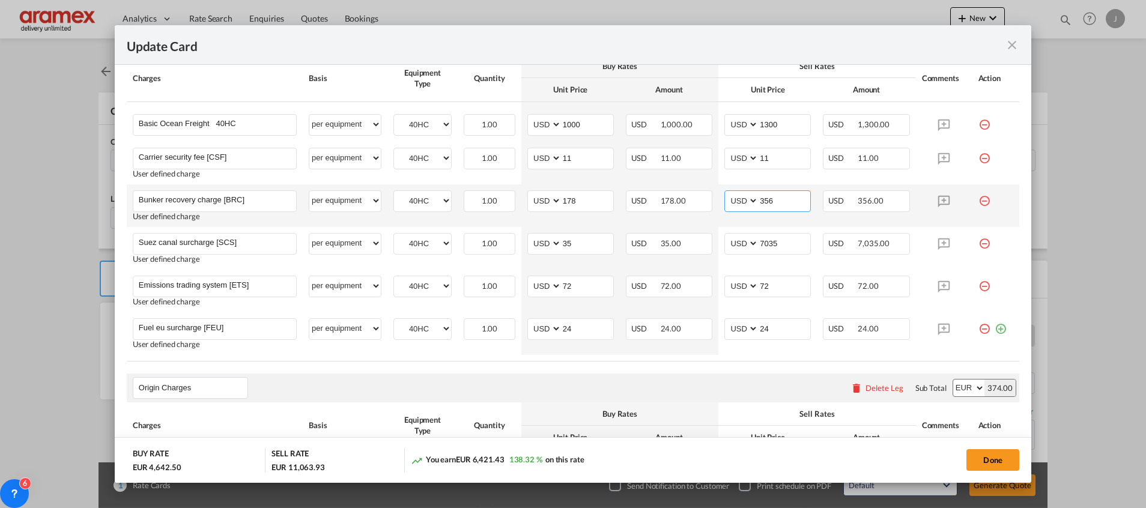
click at [777, 195] on input "356" at bounding box center [784, 200] width 52 height 18
paste input "178"
type input "178"
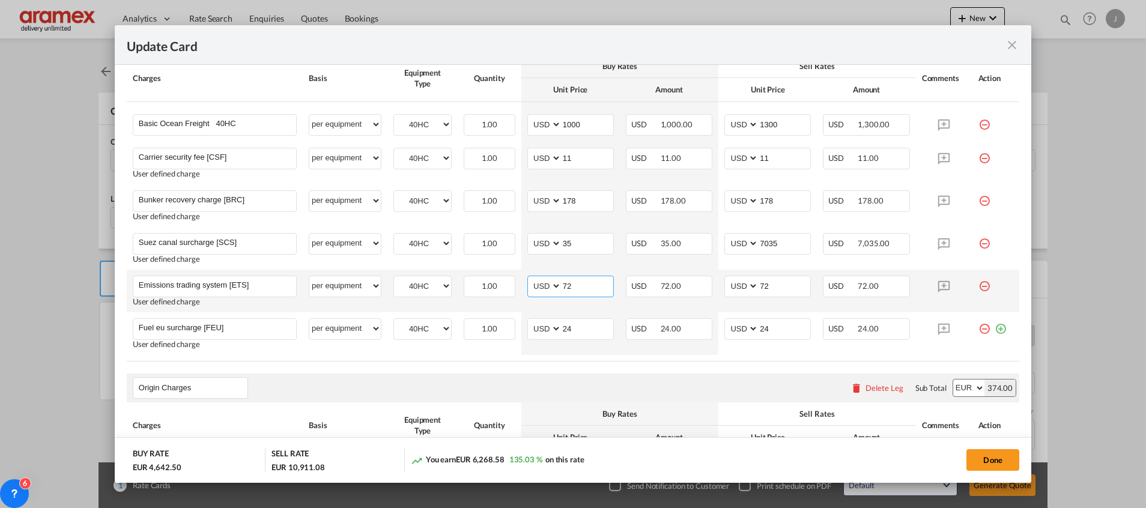
drag, startPoint x: 590, startPoint y: 291, endPoint x: 551, endPoint y: 291, distance: 39.0
click at [551, 291] on md-input-container "AED AFN ALL AMD ANG AOA ARS AUD AWG AZN BAM BBD BDT BGN BHD BIF BMD BND [PERSON…" at bounding box center [570, 287] width 86 height 22
paste input "36"
type input "36"
drag, startPoint x: 784, startPoint y: 280, endPoint x: 723, endPoint y: 283, distance: 60.7
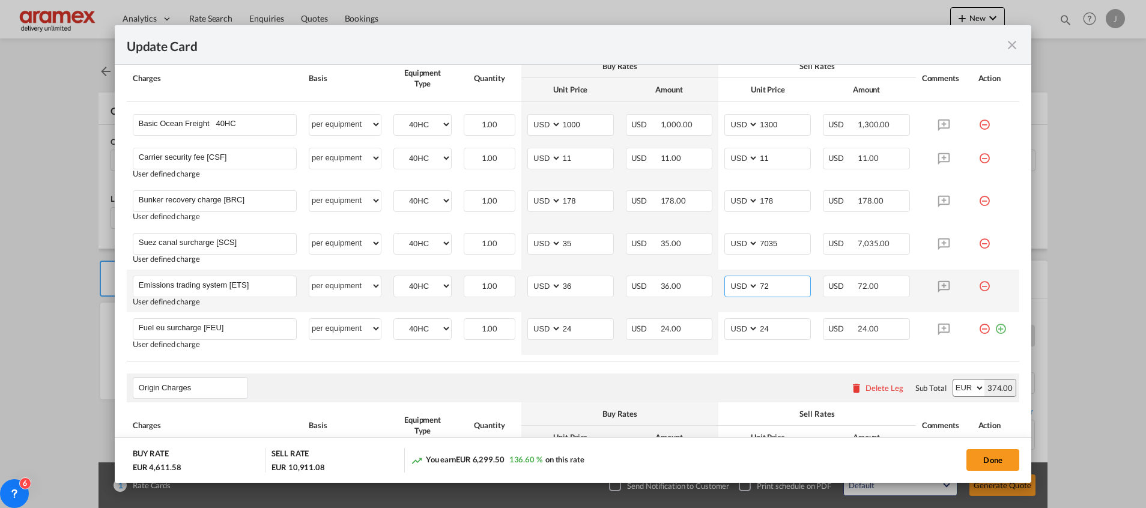
click at [724, 283] on md-input-container "AED AFN ALL AMD ANG AOA ARS AUD AWG AZN BAM BBD BDT BGN BHD BIF BMD BND [PERSON…" at bounding box center [767, 287] width 86 height 22
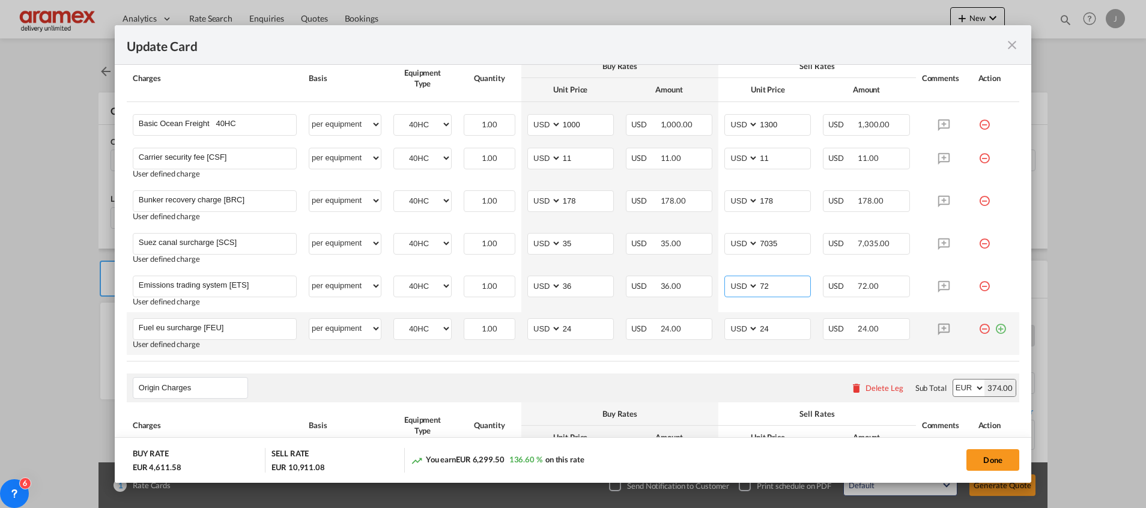
paste input "36"
type input "36"
drag, startPoint x: 579, startPoint y: 328, endPoint x: 528, endPoint y: 334, distance: 50.7
click at [528, 334] on md-input-container "AED AFN ALL AMD ANG AOA ARS AUD AWG AZN BAM BBD BDT BGN BHD BIF BMD BND [PERSON…" at bounding box center [570, 329] width 86 height 22
type input "12"
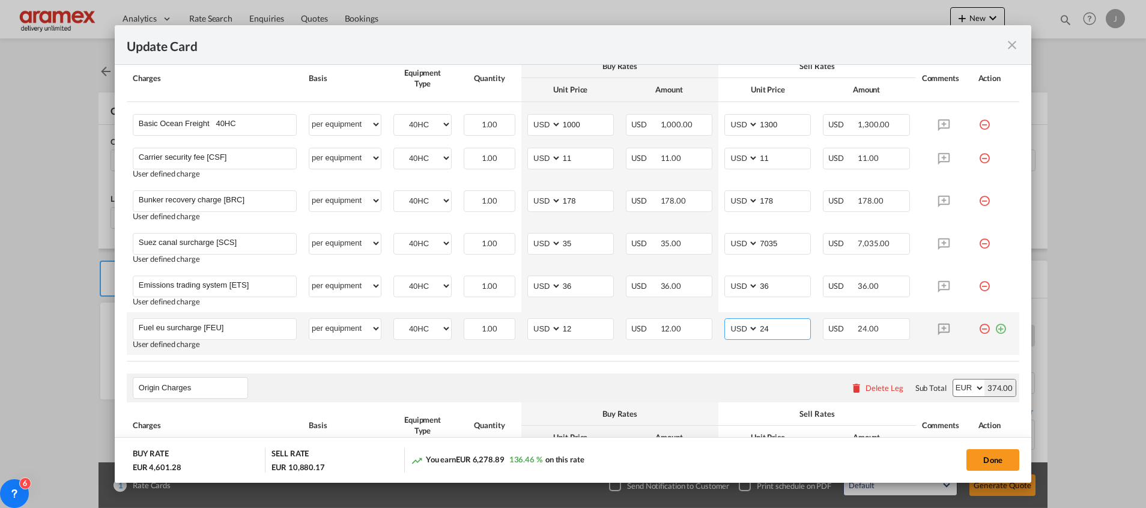
drag, startPoint x: 729, startPoint y: 334, endPoint x: 720, endPoint y: 334, distance: 9.0
click at [724, 334] on md-input-container "AED AFN ALL AMD ANG AOA ARS AUD AWG AZN BAM BBD BDT BGN BHD BIF BMD BND [PERSON…" at bounding box center [767, 329] width 86 height 22
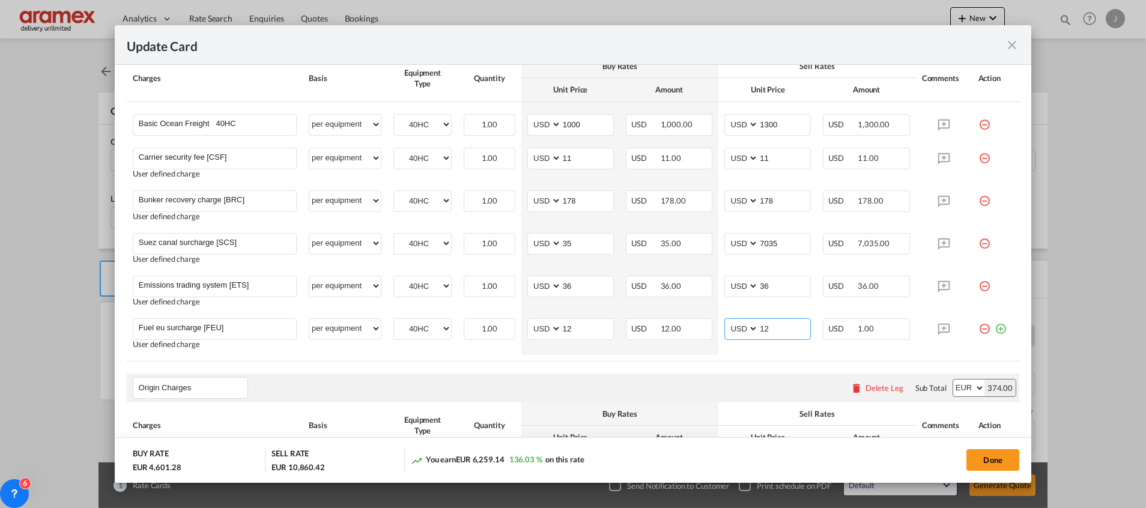
type input "12"
click at [650, 377] on div "Origin Charges Please enter leg name Leg Name Already Exists Delete Leg Sub Tot…" at bounding box center [573, 388] width 892 height 29
click at [578, 250] on input "35" at bounding box center [588, 243] width 52 height 18
click at [775, 243] on input "7035" at bounding box center [784, 243] width 52 height 18
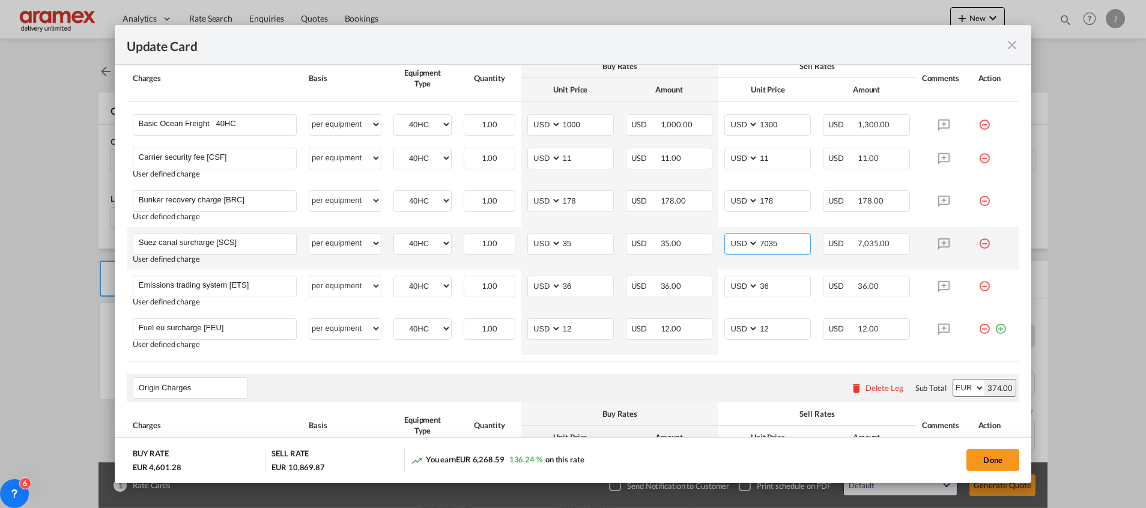
click at [775, 243] on input "7035" at bounding box center [784, 243] width 52 height 18
paste input "Update Card Port ..."
click at [676, 384] on div "Origin Charges Please enter leg name Leg Name Already Exists Delete Leg Sub Tot…" at bounding box center [573, 388] width 892 height 29
click at [761, 241] on input "Update Card Port ..." at bounding box center [784, 243] width 52 height 18
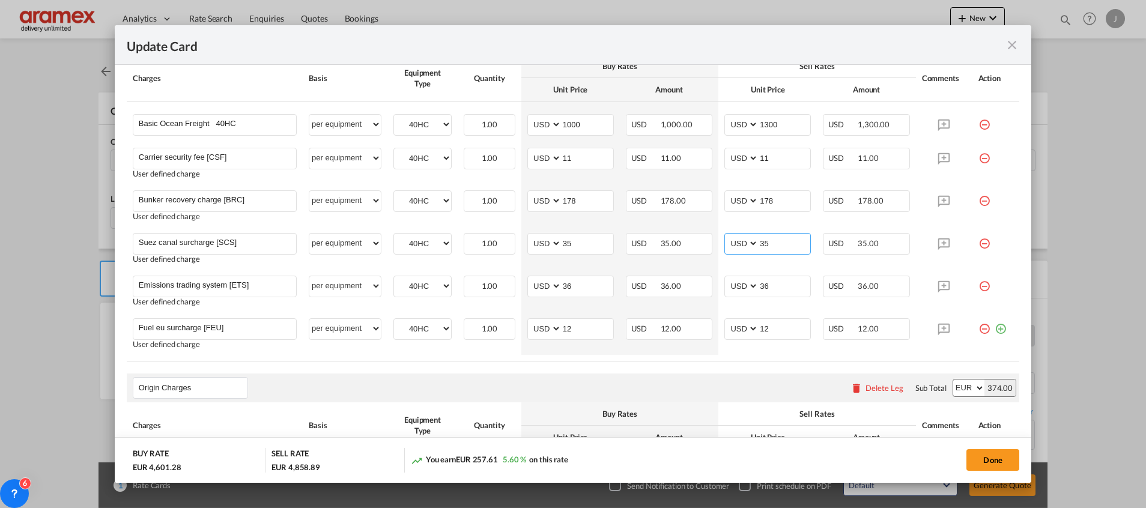
type input "35"
click at [628, 409] on div "Buy Rates" at bounding box center [619, 413] width 185 height 11
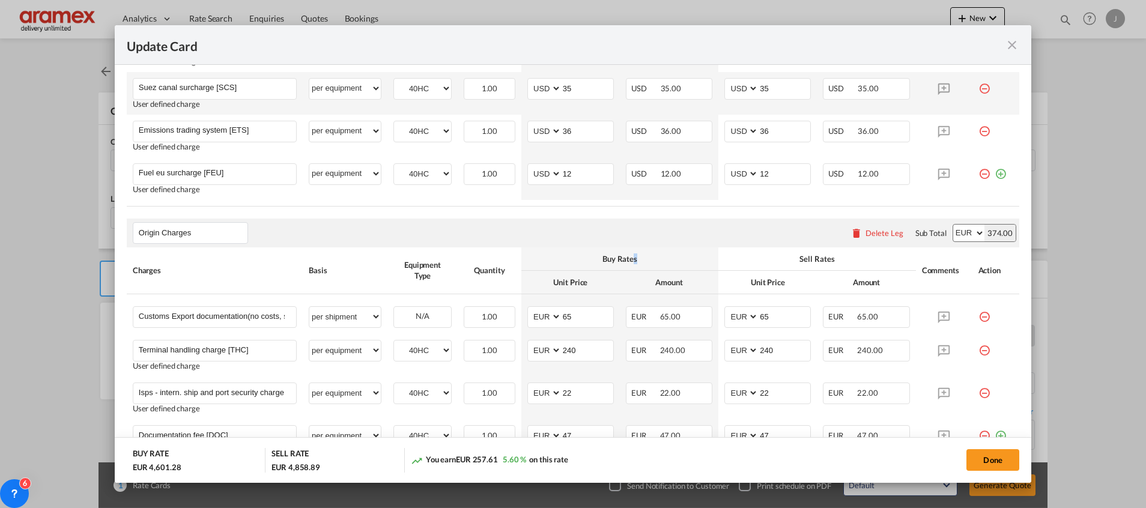
scroll to position [631, 0]
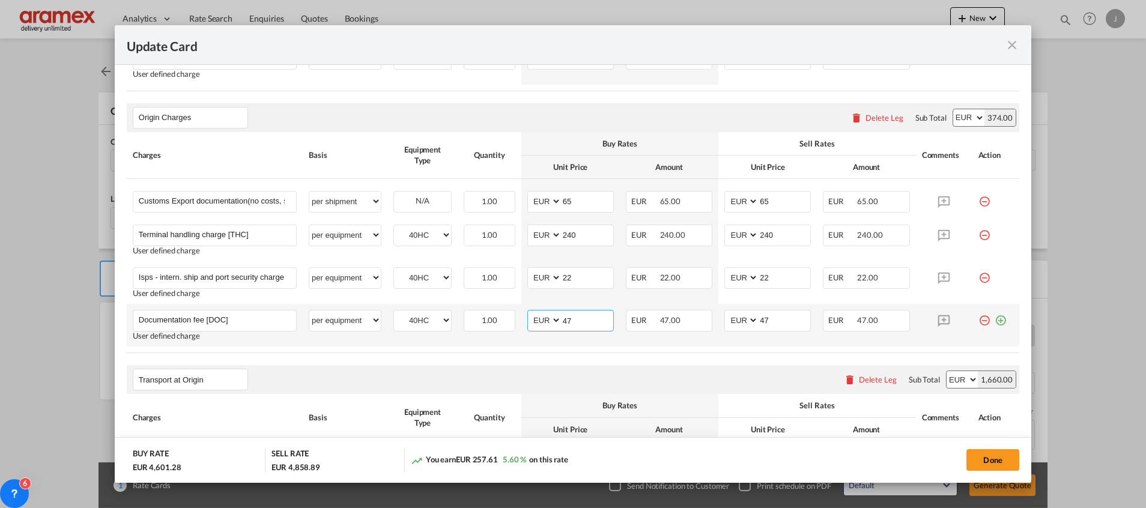
click at [583, 326] on input "47" at bounding box center [588, 319] width 52 height 18
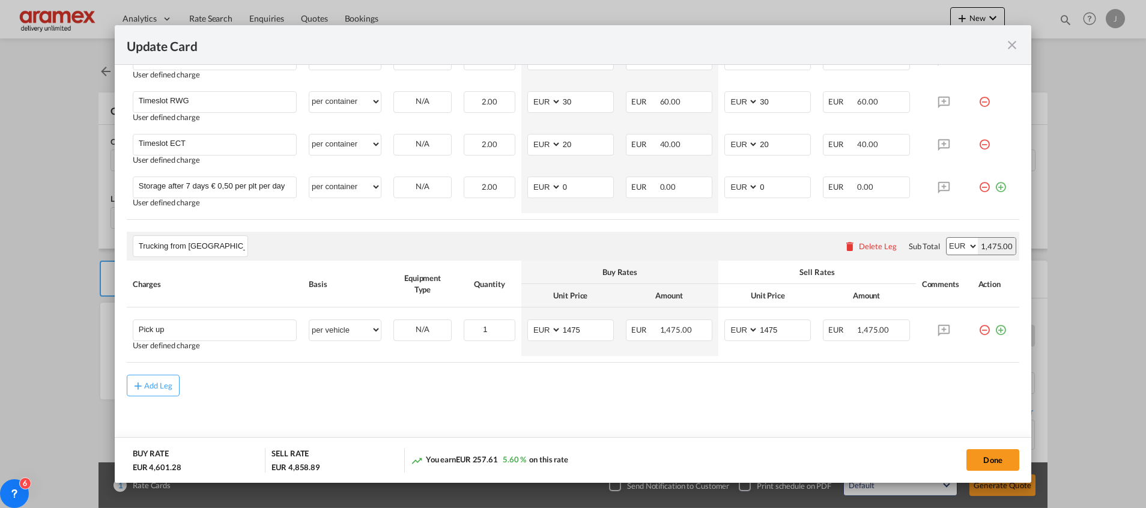
scroll to position [1126, 0]
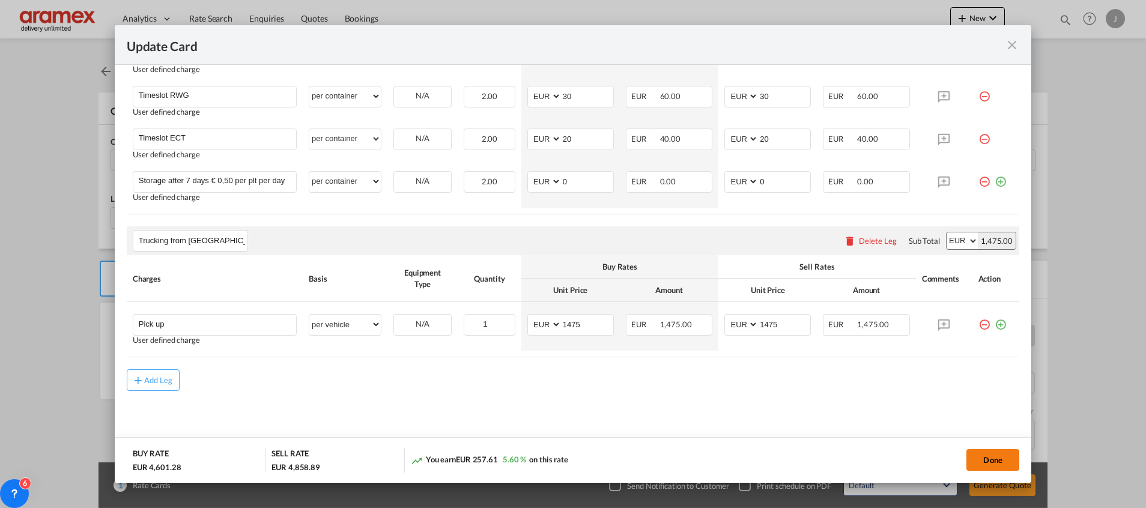
click at [982, 454] on button "Done" at bounding box center [992, 460] width 53 height 22
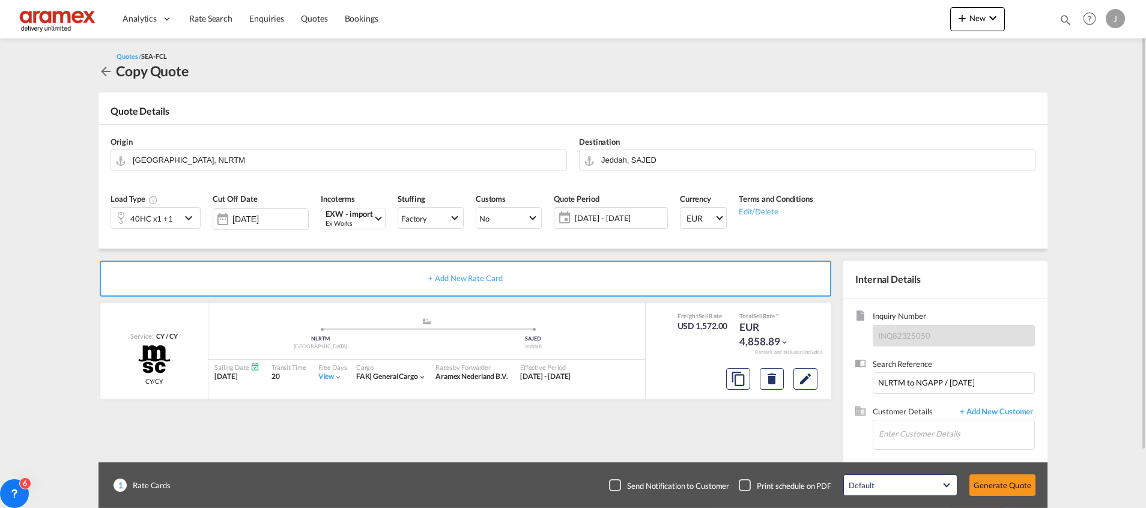
click at [178, 219] on div "40HC x1 +1" at bounding box center [146, 218] width 70 height 20
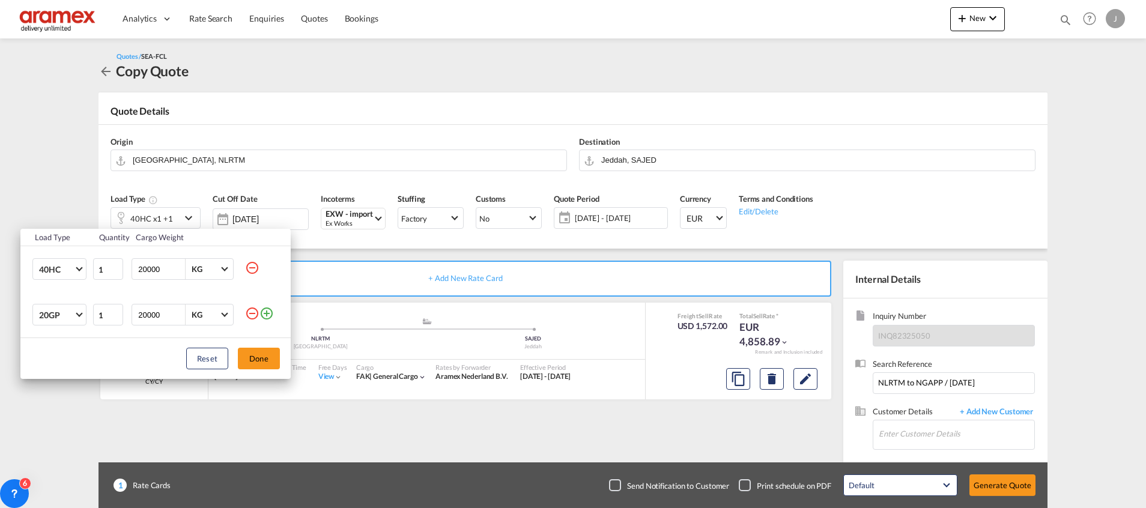
click at [810, 385] on div "Load Type Quantity Cargo Weight 40HC 20GP 40GP 40HC 45HC 20RE 40RE 40HR 20OT 40…" at bounding box center [573, 254] width 1146 height 508
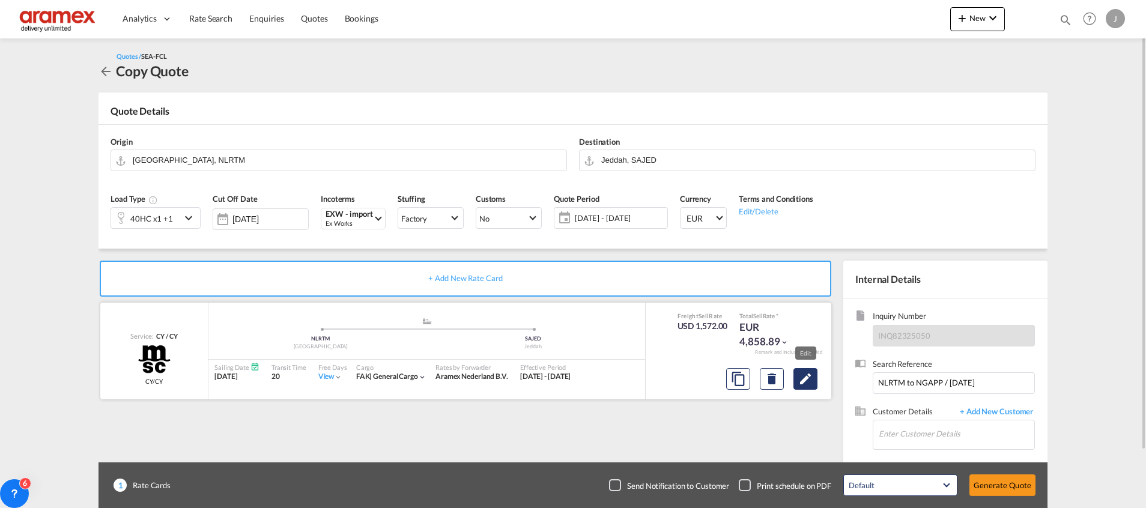
click at [806, 378] on md-icon "Edit" at bounding box center [805, 379] width 14 height 14
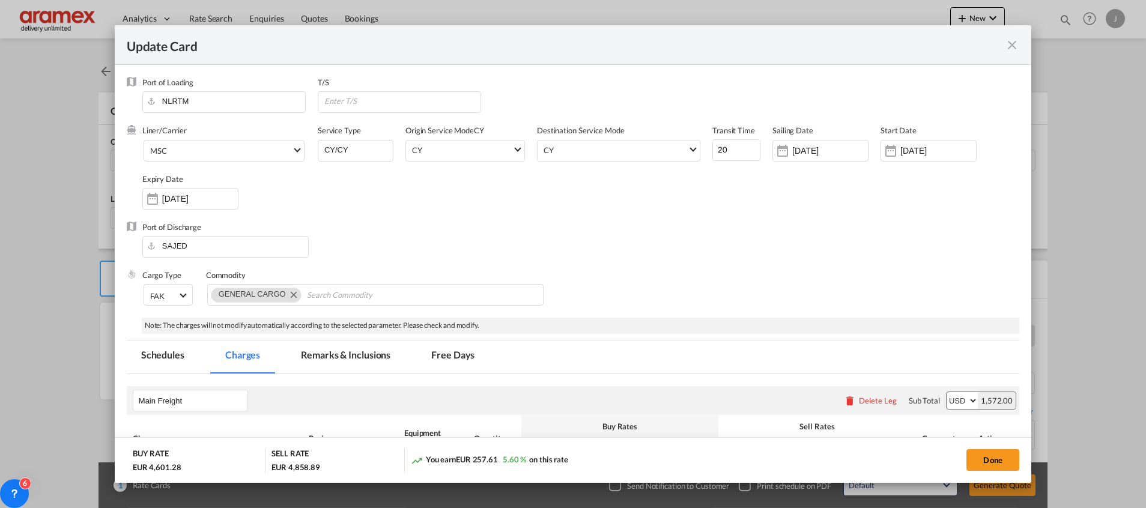
scroll to position [270, 0]
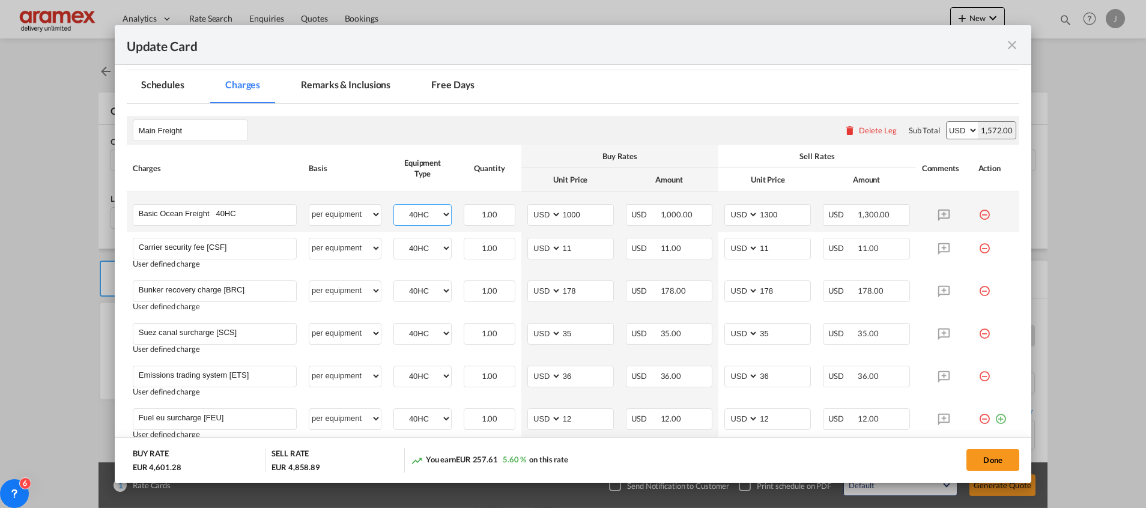
click at [424, 215] on select "40HC 20GP" at bounding box center [422, 215] width 57 height 16
select select "20GP"
click at [394, 207] on select "40HC 20GP" at bounding box center [422, 215] width 57 height 16
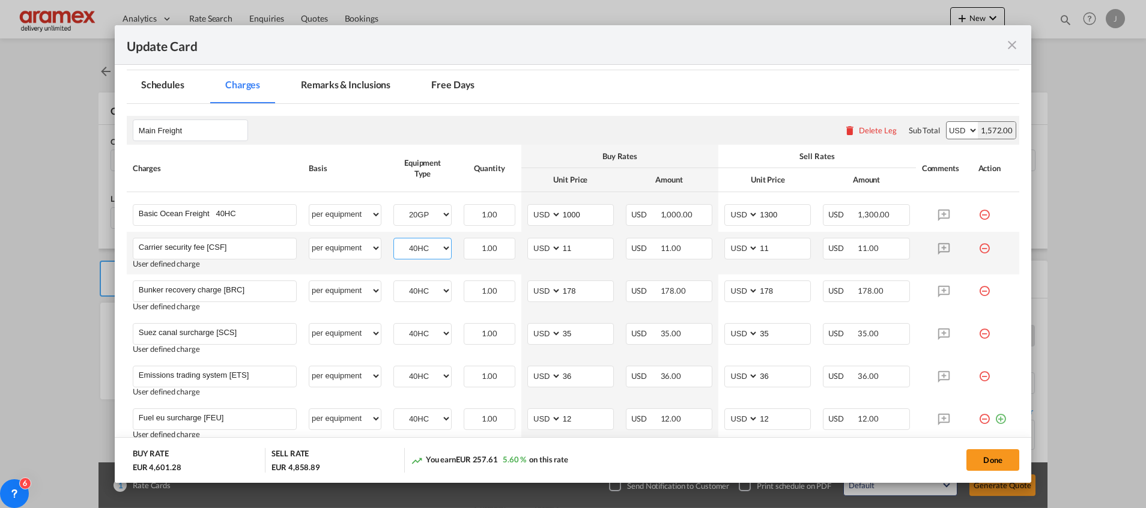
click at [420, 249] on select "40HC 20GP" at bounding box center [422, 248] width 57 height 16
select select "20GP"
click at [394, 240] on select "40HC 20GP" at bounding box center [422, 248] width 57 height 16
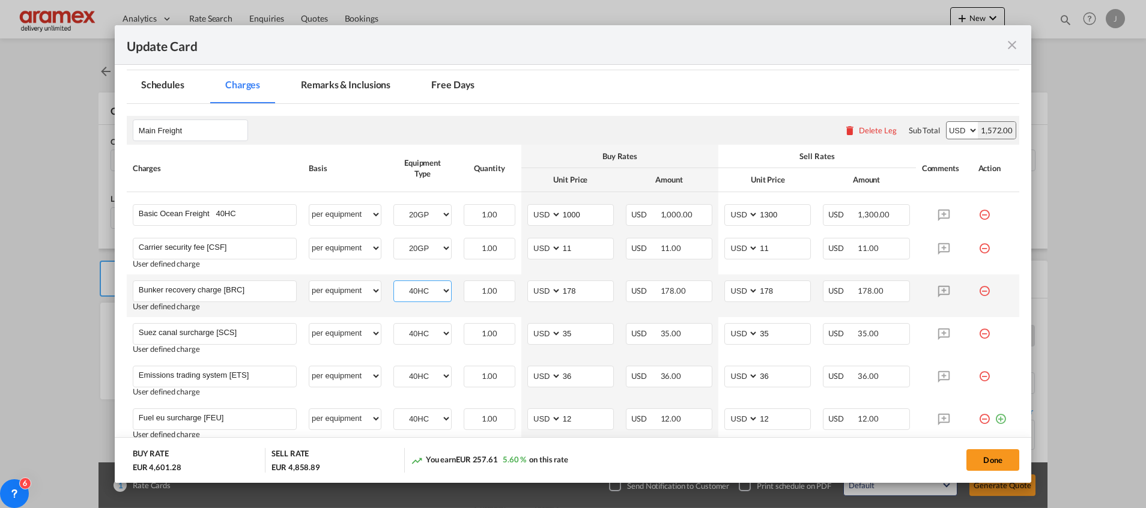
click at [420, 290] on select "40HC 20GP" at bounding box center [422, 291] width 57 height 16
select select "20GP"
click at [394, 283] on select "40HC 20GP" at bounding box center [422, 291] width 57 height 16
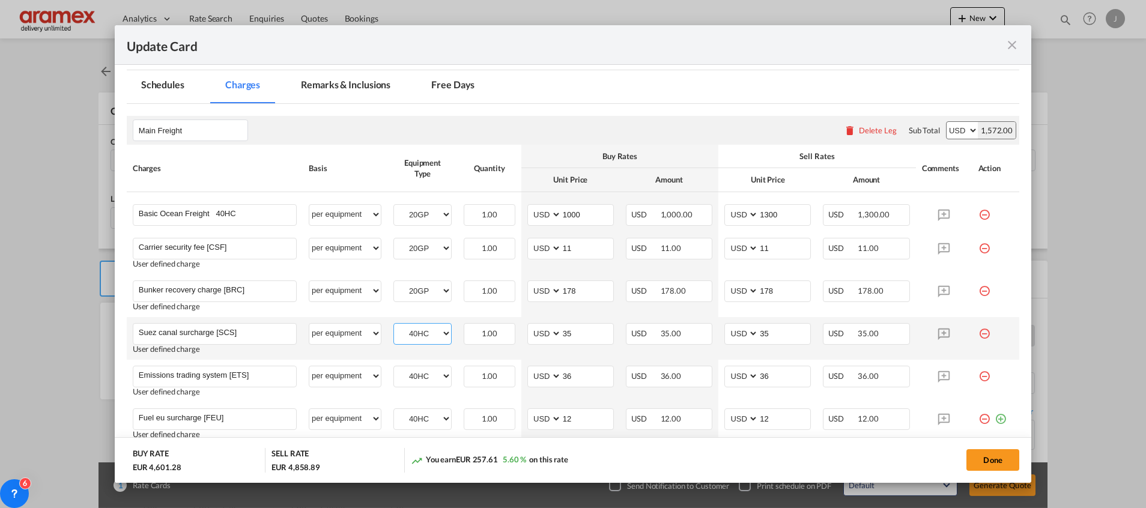
click at [413, 338] on select "40HC 20GP" at bounding box center [422, 333] width 57 height 16
select select "20GP"
click at [394, 325] on select "40HC 20GP" at bounding box center [422, 333] width 57 height 16
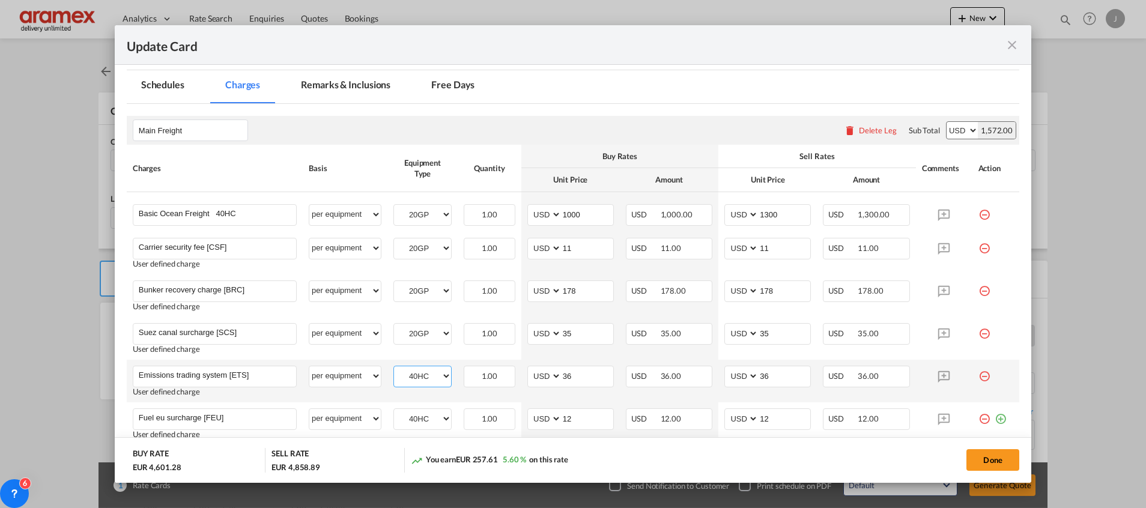
click at [412, 377] on select "40HC 20GP" at bounding box center [422, 376] width 57 height 16
select select "20GP"
click at [394, 368] on select "40HC 20GP" at bounding box center [422, 376] width 57 height 16
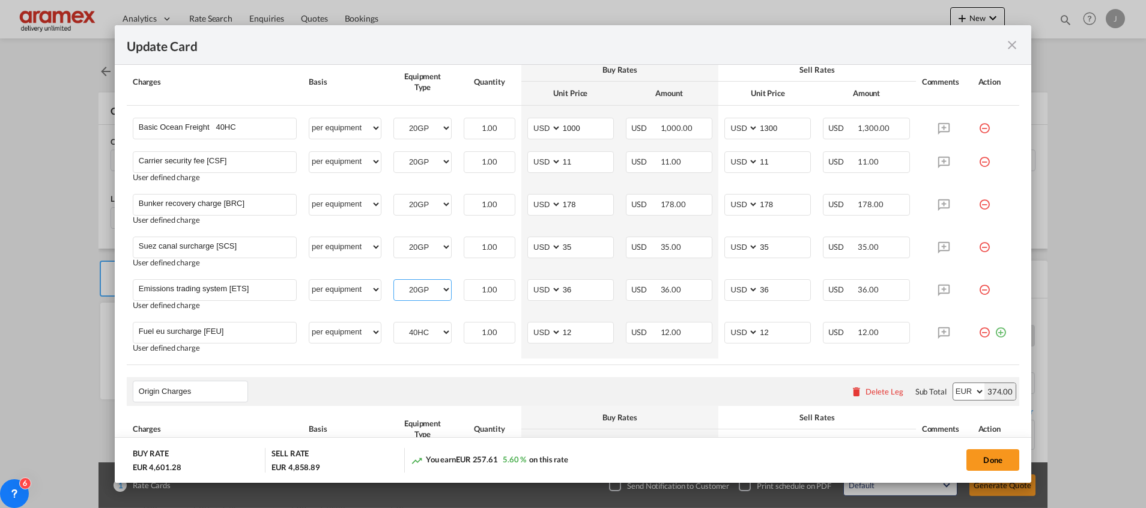
scroll to position [360, 0]
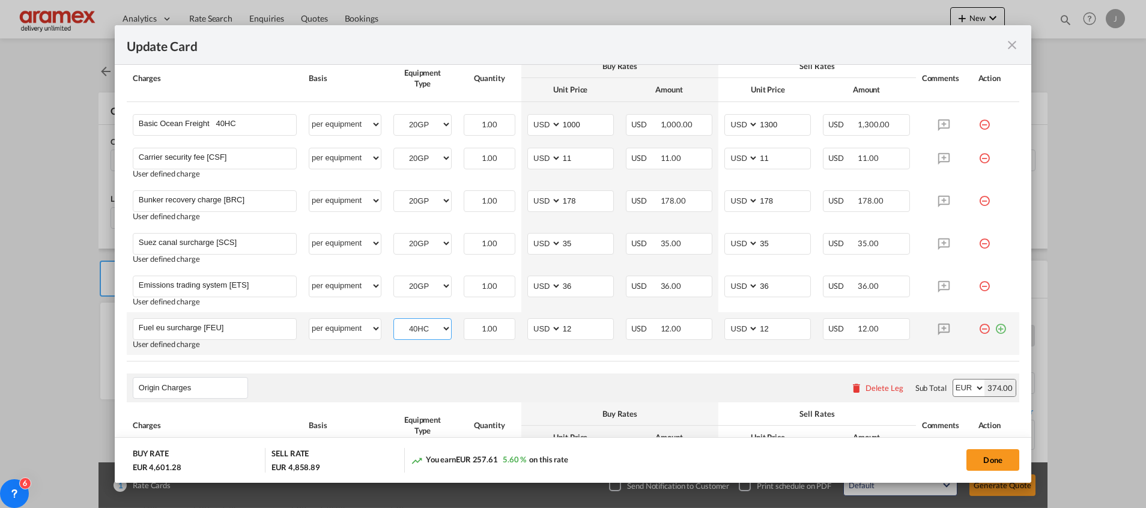
drag, startPoint x: 417, startPoint y: 325, endPoint x: 417, endPoint y: 335, distance: 9.6
click at [417, 325] on select "40HC 20GP" at bounding box center [422, 329] width 57 height 16
select select "20GP"
click at [394, 321] on select "40HC 20GP" at bounding box center [422, 329] width 57 height 16
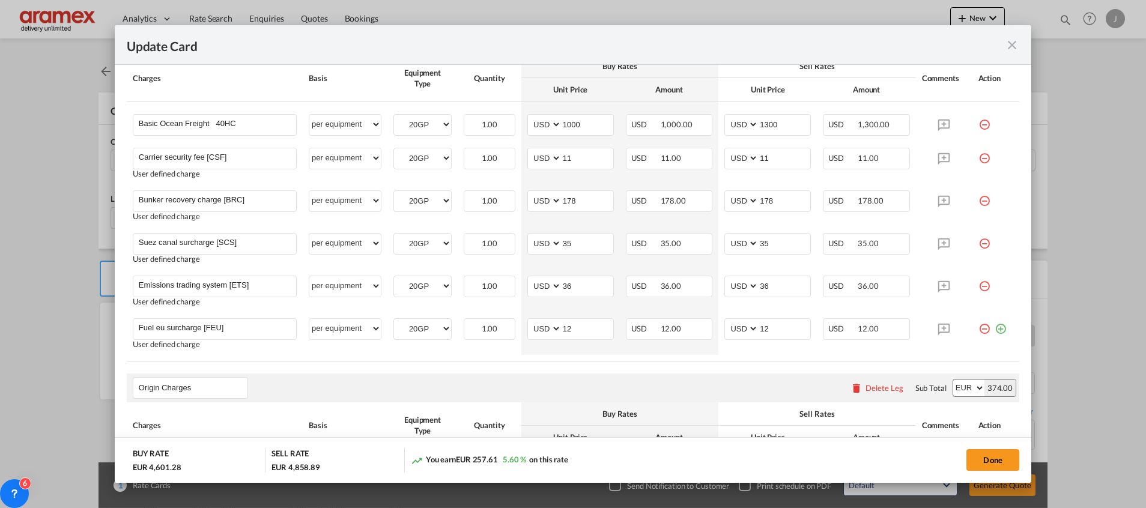
click at [525, 378] on div "Origin Charges Please enter leg name Leg Name Already Exists Delete Leg Sub Tot…" at bounding box center [573, 388] width 892 height 29
click at [562, 120] on input "1000" at bounding box center [588, 124] width 52 height 18
click at [769, 126] on input "1300" at bounding box center [784, 124] width 52 height 18
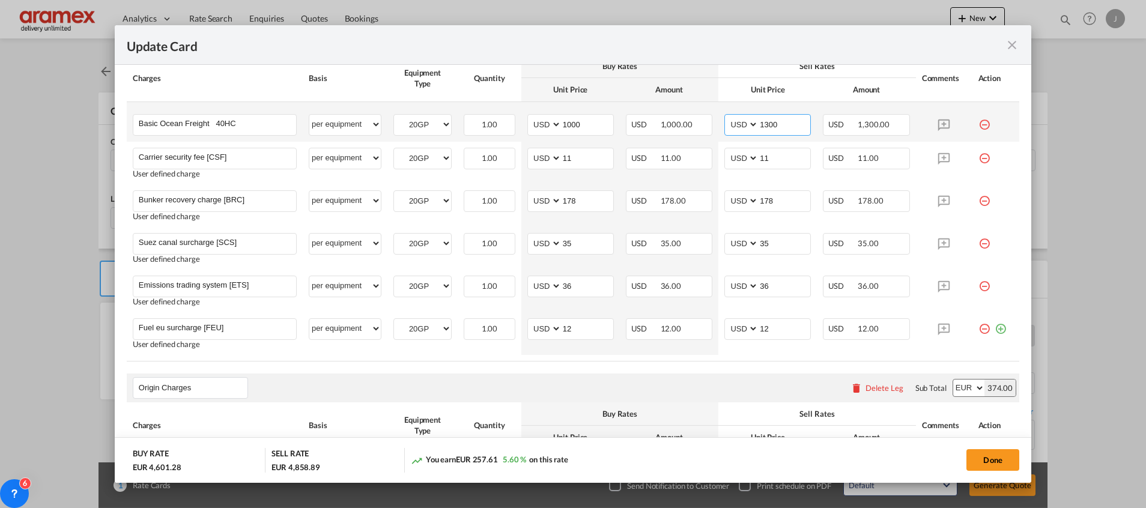
paste input "0"
type input "1000"
click at [781, 86] on th "Unit Price" at bounding box center [767, 89] width 98 height 23
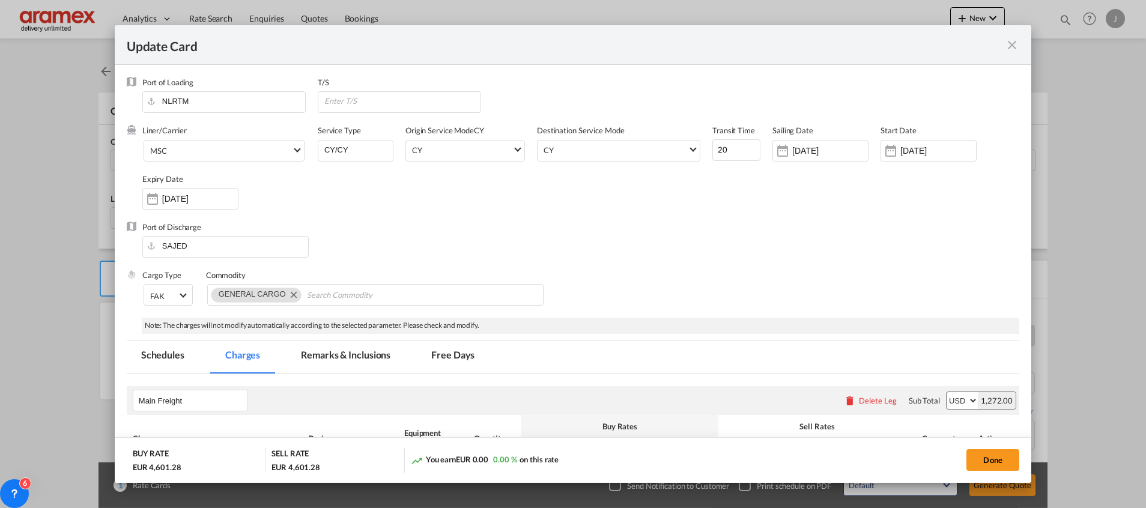
select select "20GP"
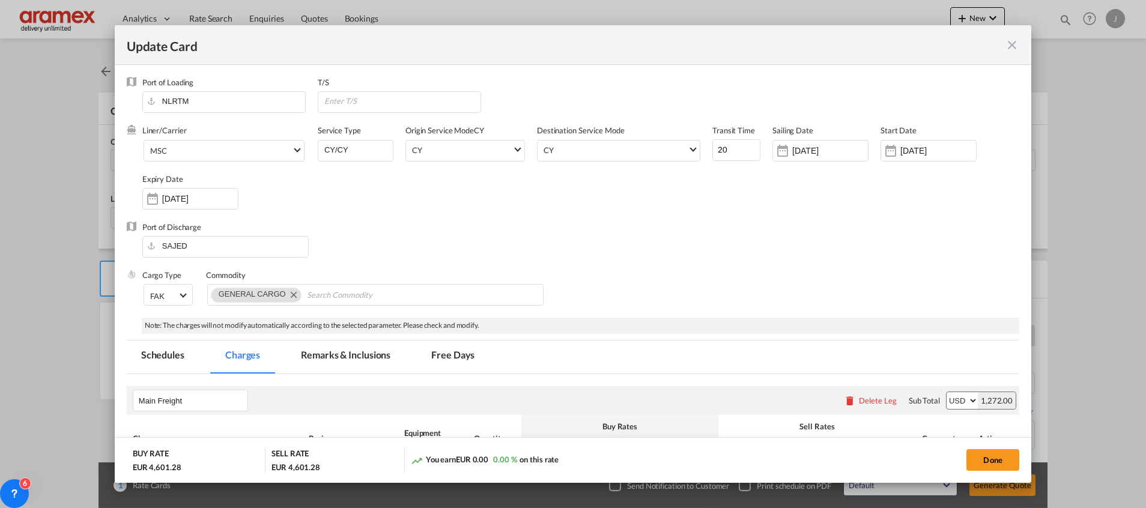
select select "20GP"
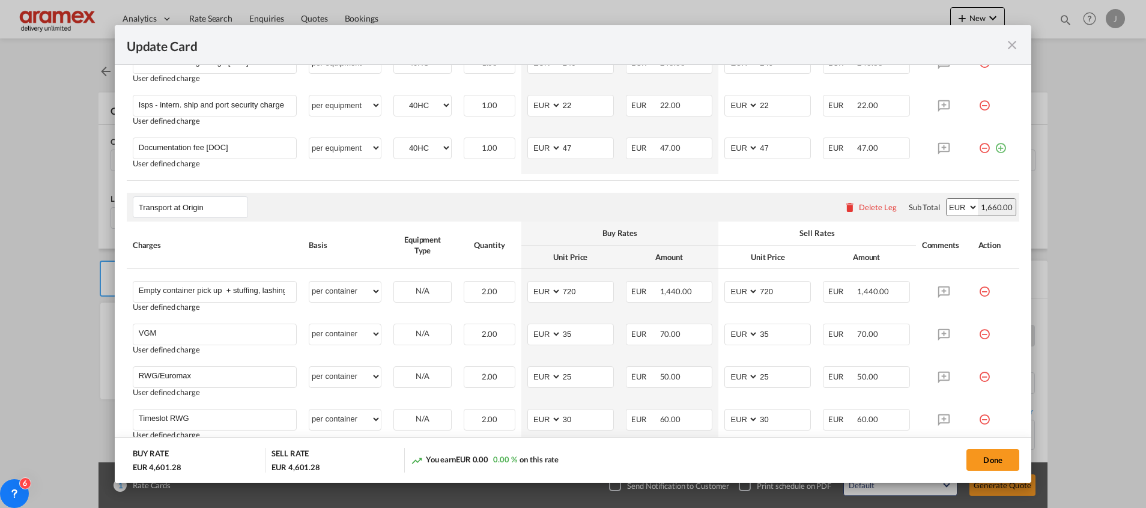
scroll to position [811, 0]
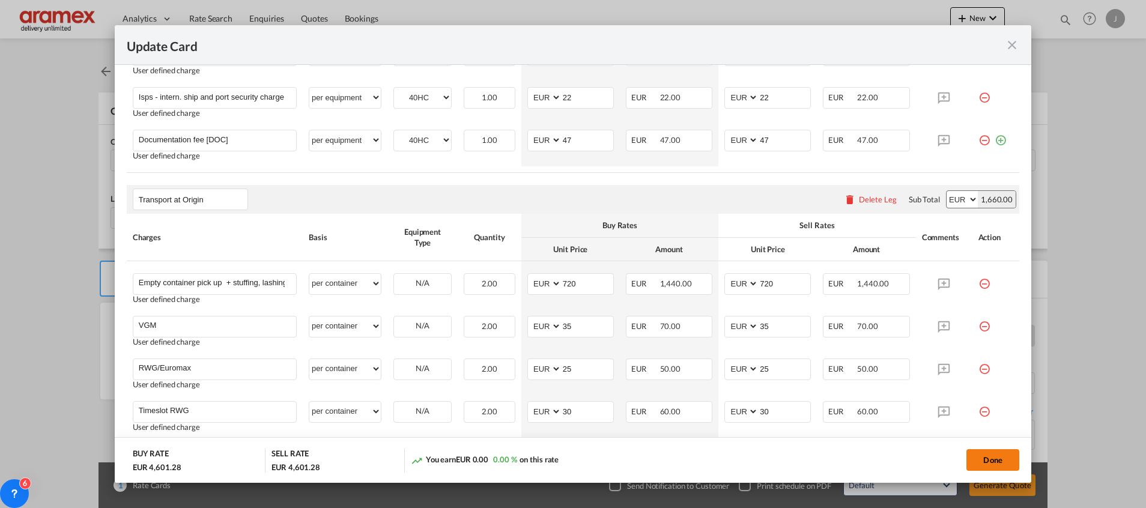
click at [991, 458] on button "Done" at bounding box center [992, 460] width 53 height 22
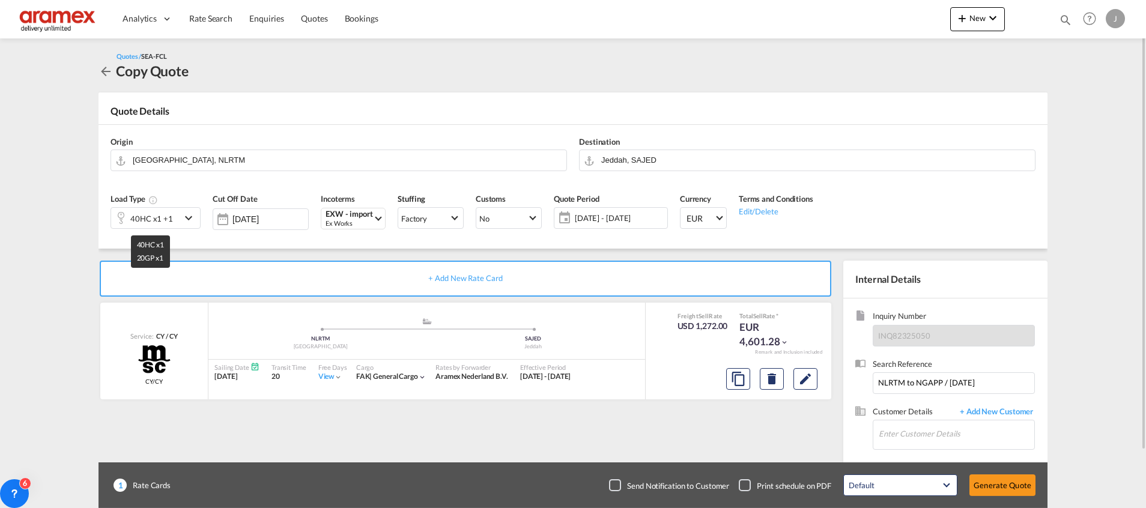
click at [170, 220] on div "40HC x1 +1" at bounding box center [151, 218] width 43 height 17
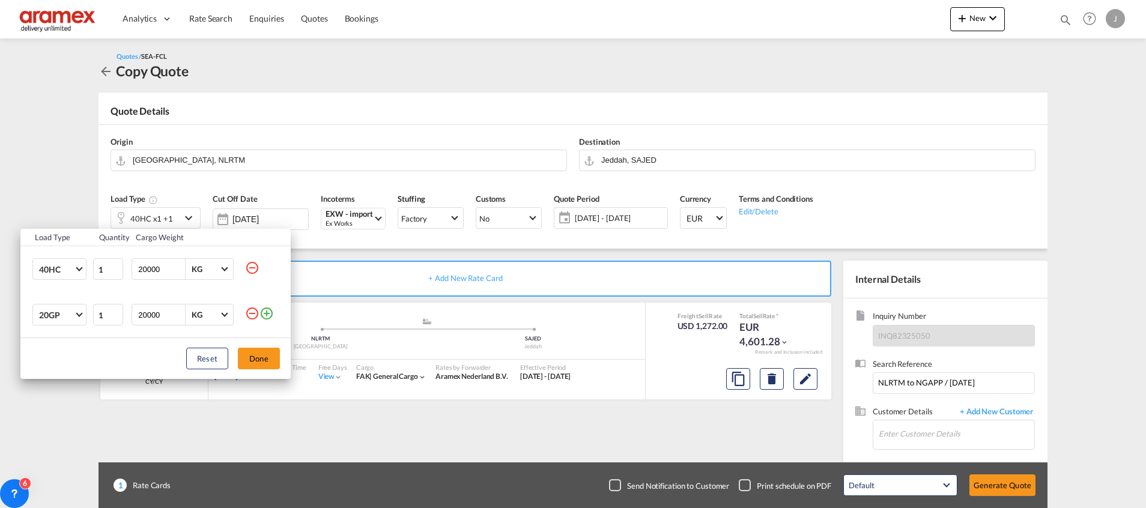
click at [253, 268] on md-icon "icon-minus-circle-outline" at bounding box center [252, 268] width 14 height 14
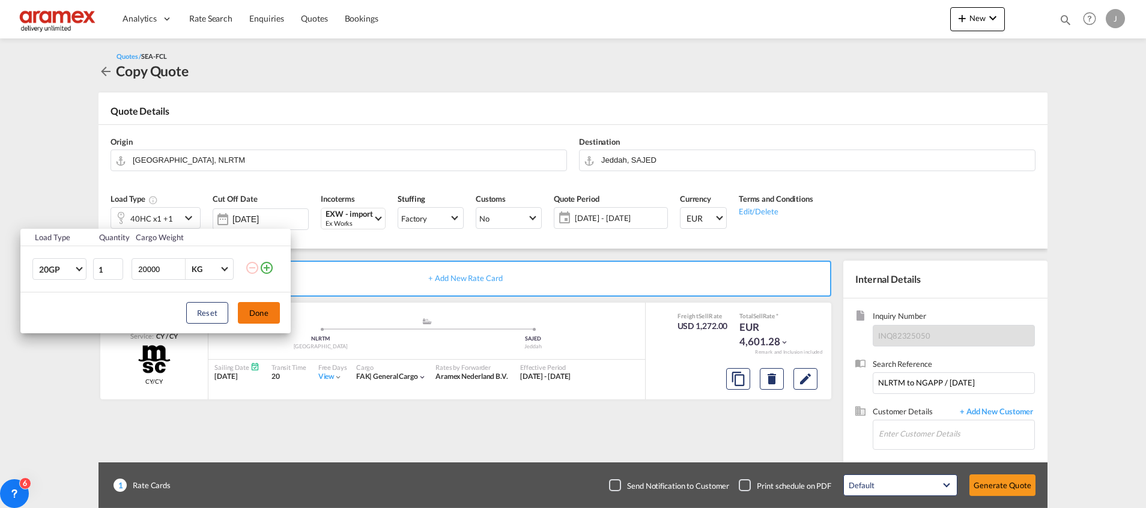
click at [261, 310] on button "Done" at bounding box center [259, 313] width 42 height 22
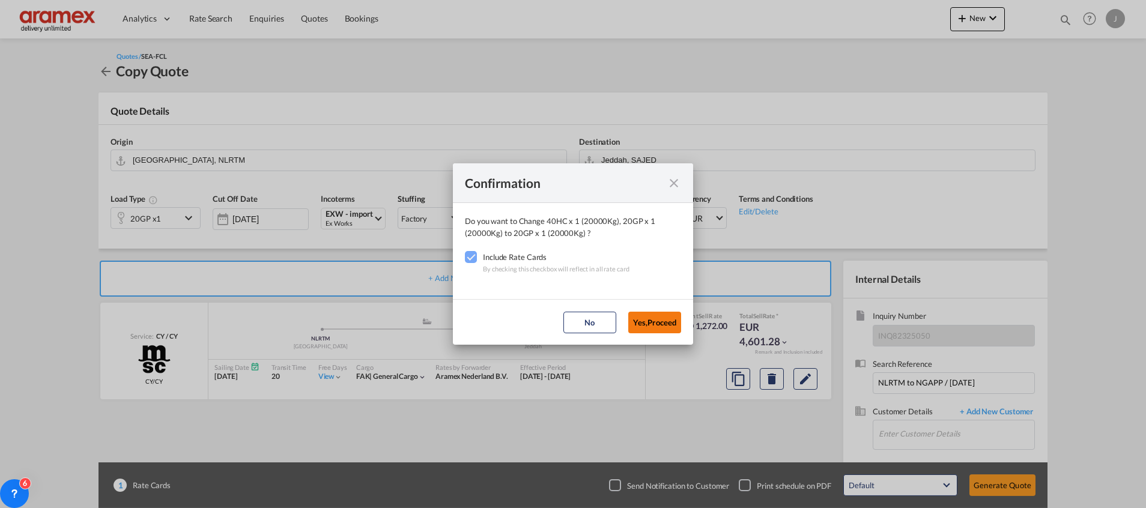
click at [654, 312] on button "Yes,Proceed" at bounding box center [654, 323] width 53 height 22
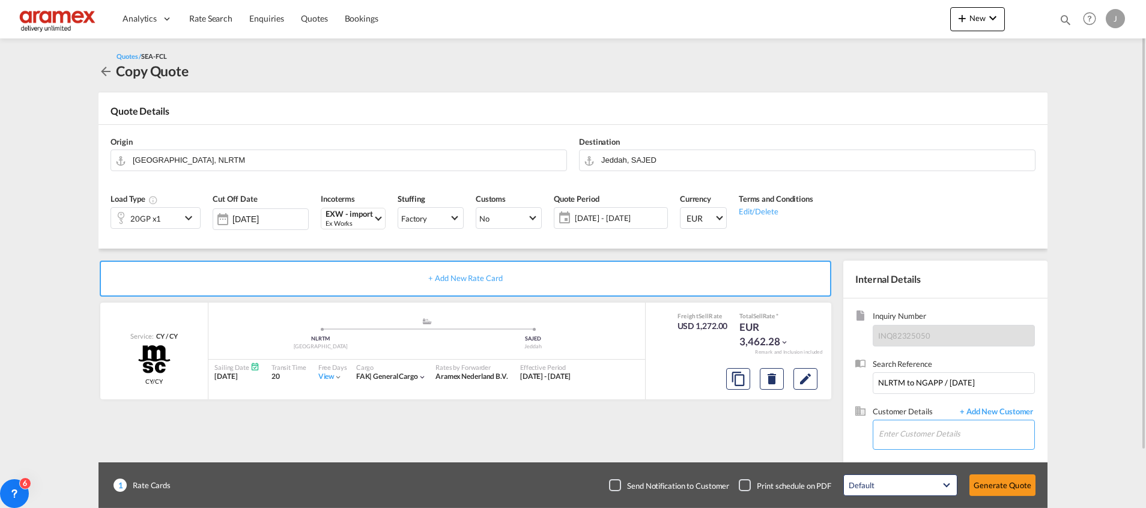
click at [907, 438] on input "Enter Customer Details" at bounding box center [957, 433] width 156 height 27
click at [919, 401] on div "[PERSON_NAME] tariq [EMAIL_ADDRESS][DOMAIN_NAME] | Aramex Jeddah" at bounding box center [956, 404] width 156 height 32
type input "Aramex Jeddah, [PERSON_NAME], [EMAIL_ADDRESS][DOMAIN_NAME]"
click at [1004, 489] on button "Generate Quote" at bounding box center [1002, 485] width 66 height 22
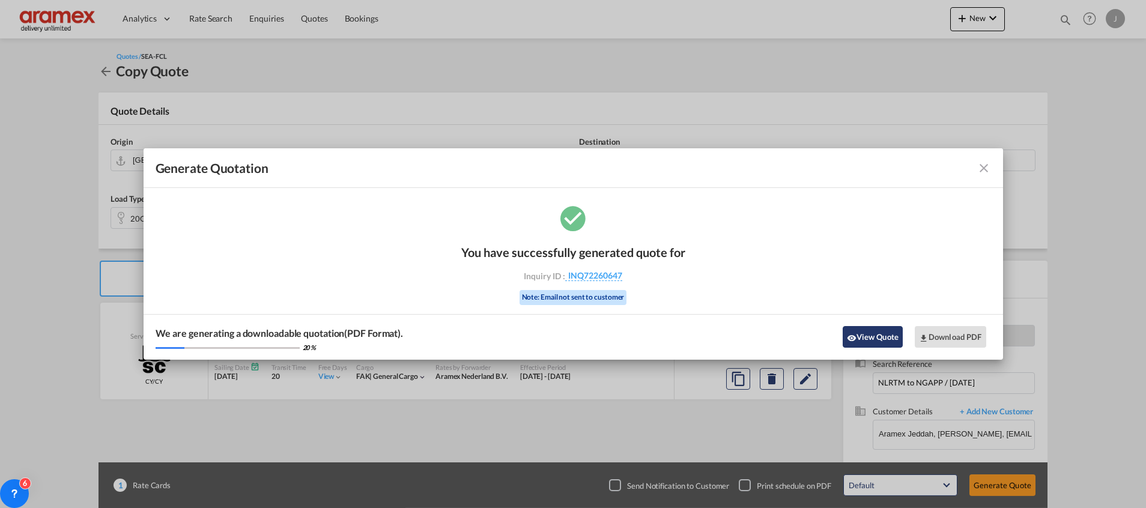
click at [871, 335] on button "View Quote" at bounding box center [873, 337] width 60 height 22
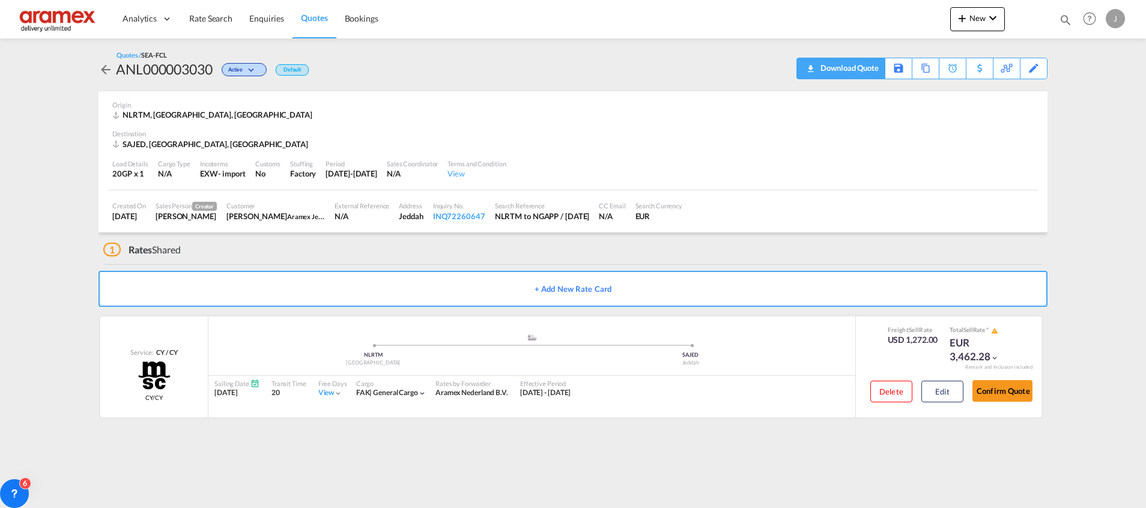
click at [861, 67] on div "Download Quote" at bounding box center [847, 67] width 61 height 19
click at [952, 392] on button "Edit" at bounding box center [942, 392] width 42 height 22
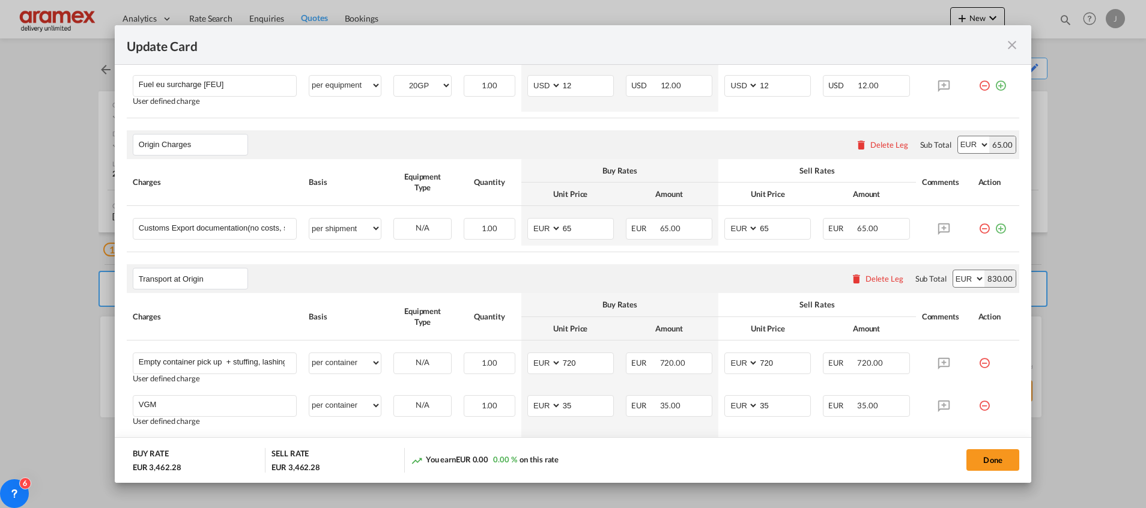
scroll to position [631, 0]
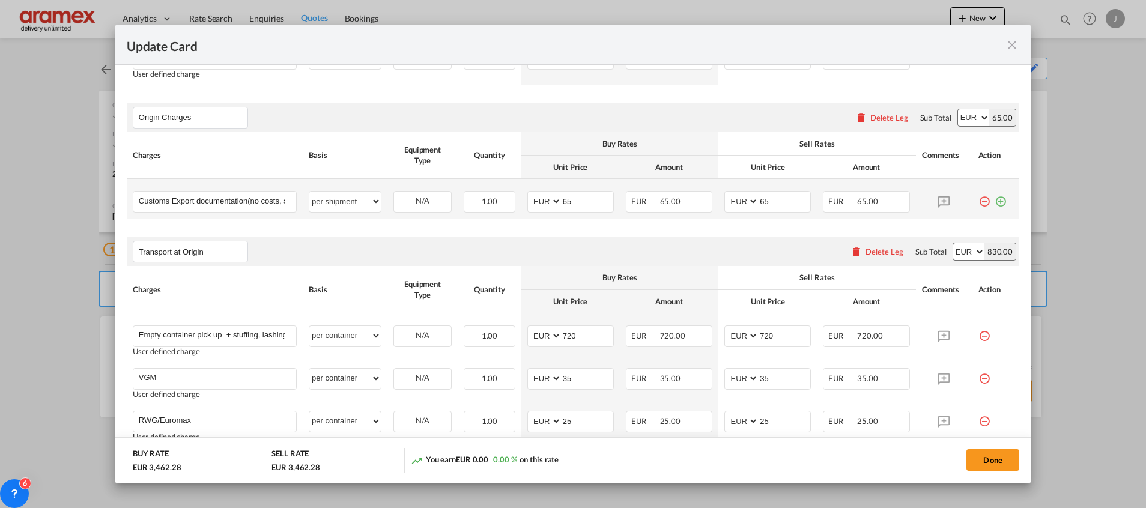
click at [994, 201] on md-icon "icon-plus-circle-outline green-400-fg" at bounding box center [1000, 197] width 12 height 12
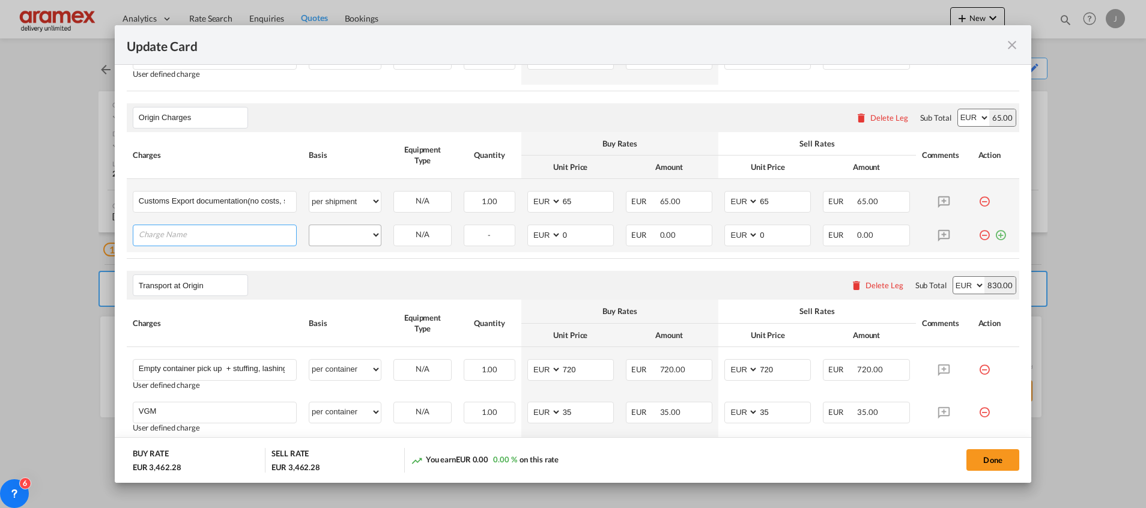
paste input "Terminal handling charge [THC]"
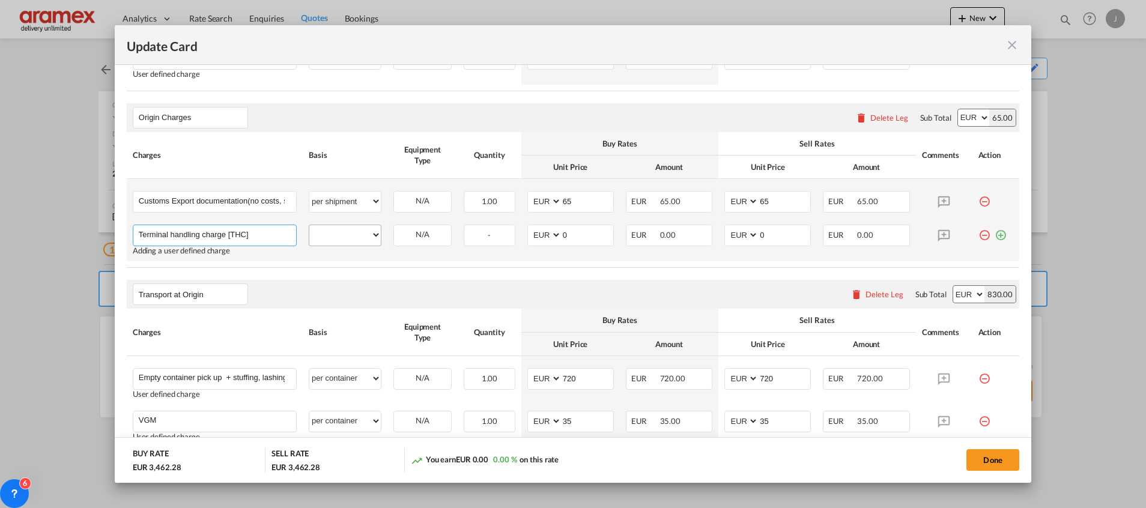
type input "Terminal handling charge [THC]"
click at [333, 235] on select "per equipment per container per B/L per shipping bill per shipment per pallet p…" at bounding box center [344, 234] width 71 height 19
select select "per container"
click at [309, 225] on select "per equipment per container per B/L per shipping bill per shipment per pallet p…" at bounding box center [344, 234] width 71 height 19
drag, startPoint x: 590, startPoint y: 237, endPoint x: 517, endPoint y: 232, distance: 73.5
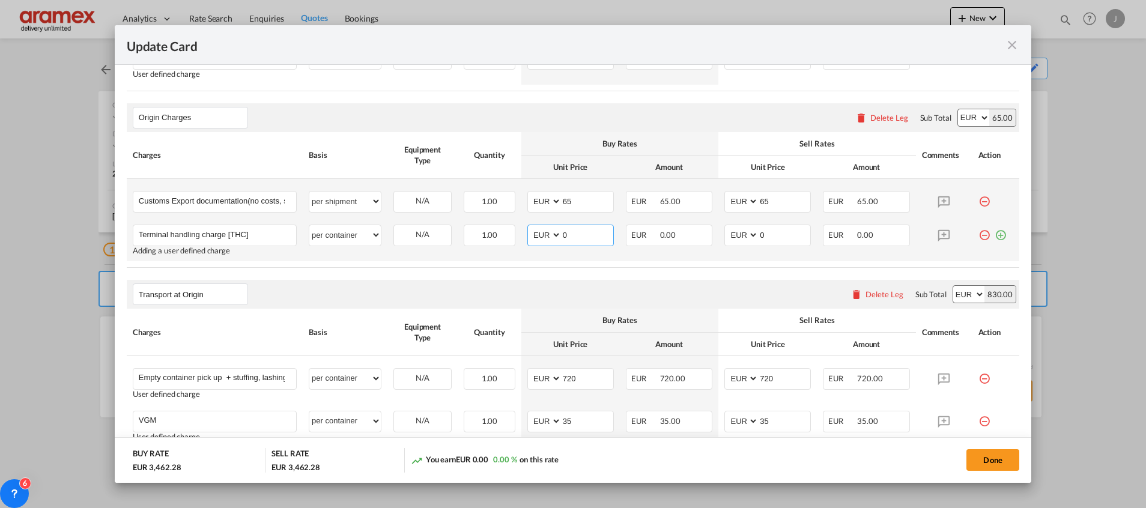
click at [521, 232] on td "AED AFN ALL AMD ANG AOA ARS AUD AWG AZN BAM BBD BDT BGN BHD BIF BMD BND BOB BRL…" at bounding box center [570, 240] width 98 height 43
type input "240"
drag, startPoint x: 761, startPoint y: 238, endPoint x: 682, endPoint y: 238, distance: 79.3
click at [683, 238] on tr "Terminal handling charge [THC] Please Enter User Defined Charges Cannot Be Publ…" at bounding box center [573, 240] width 892 height 43
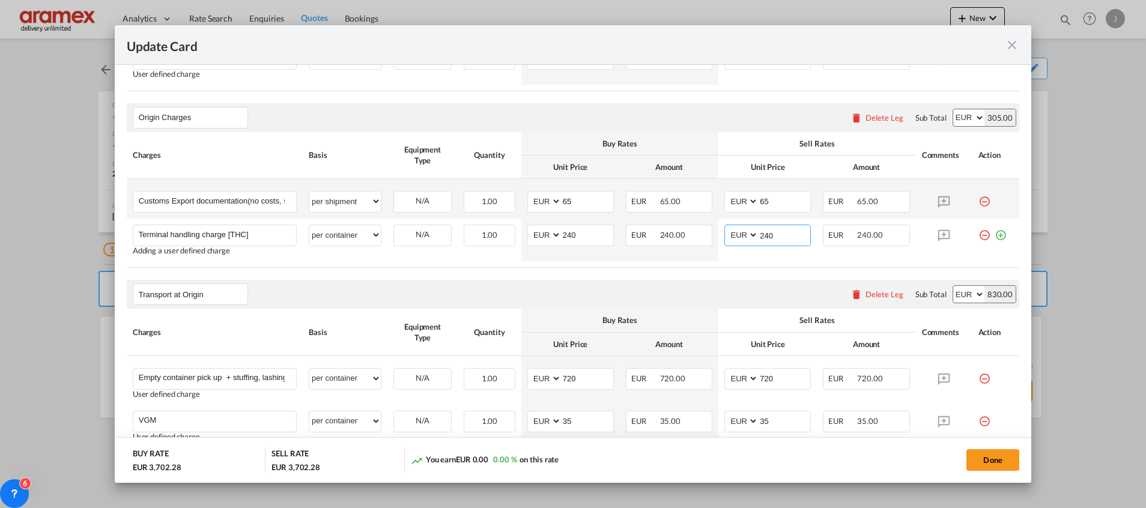
type input "240"
drag, startPoint x: 650, startPoint y: 283, endPoint x: 713, endPoint y: 217, distance: 91.7
click at [649, 286] on div "Transport at Origin Please enter leg name Leg Name Already Exists Delete Leg Su…" at bounding box center [573, 294] width 892 height 29
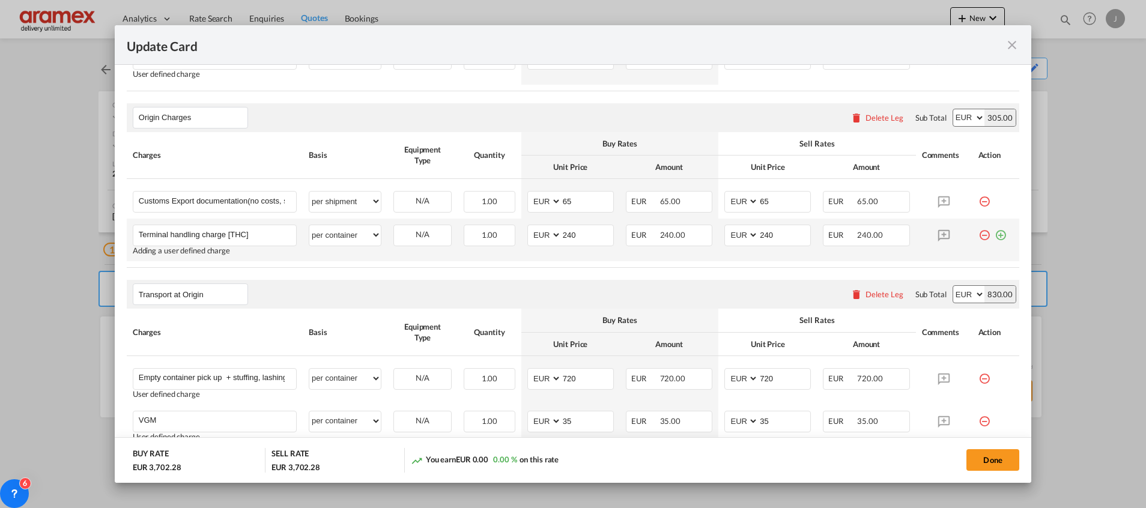
click at [994, 233] on md-icon "icon-plus-circle-outline green-400-fg" at bounding box center [1000, 231] width 12 height 12
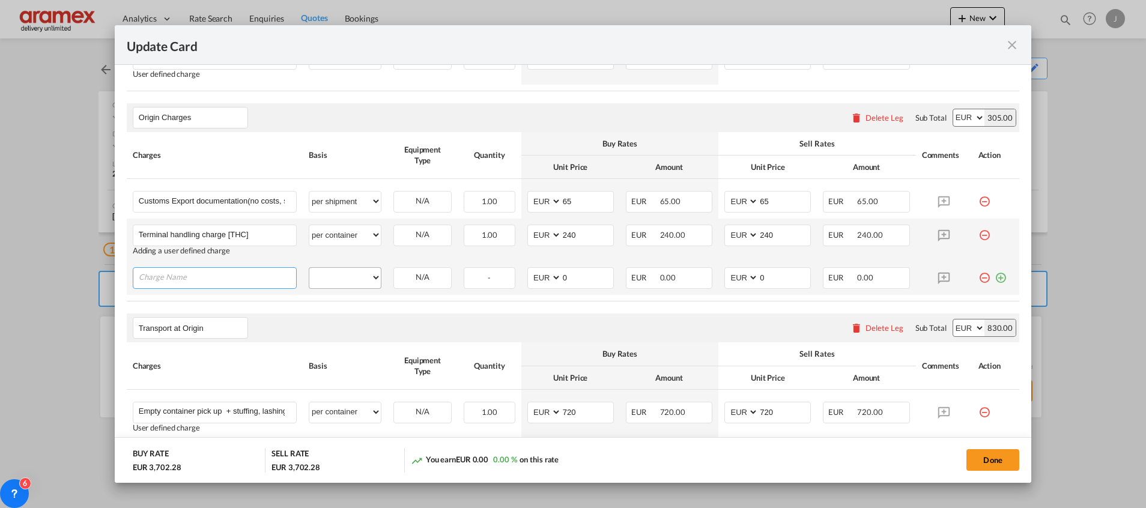
paste input "Isps - intern. ship and port security charge (pol) [SPS]"
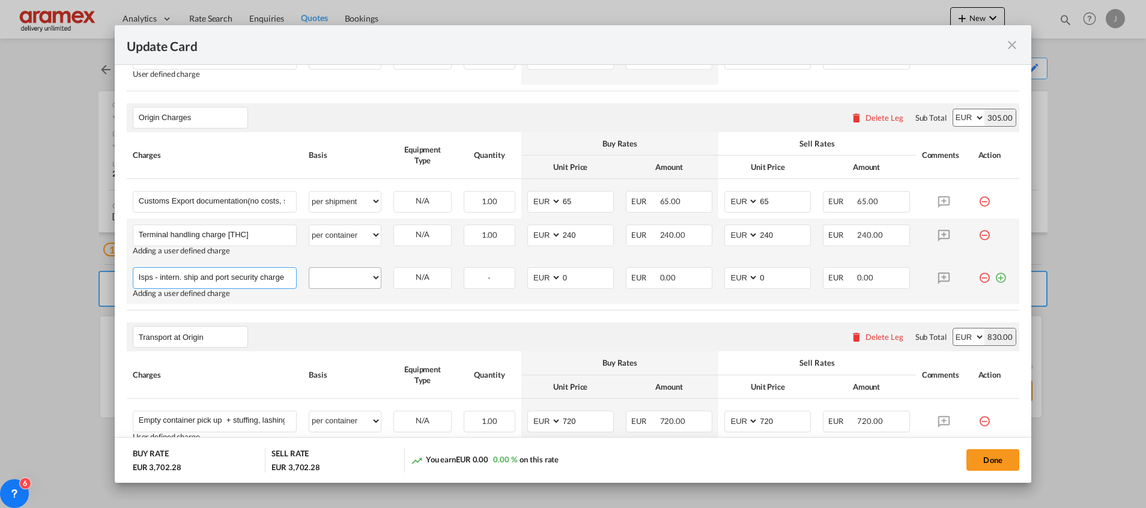
scroll to position [0, 40]
type input "Isps - intern. ship and port security charge (pol) [SPS]"
click at [335, 281] on select "per equipment per container per B/L per shipping bill per shipment per pallet p…" at bounding box center [344, 277] width 71 height 19
select select "per container"
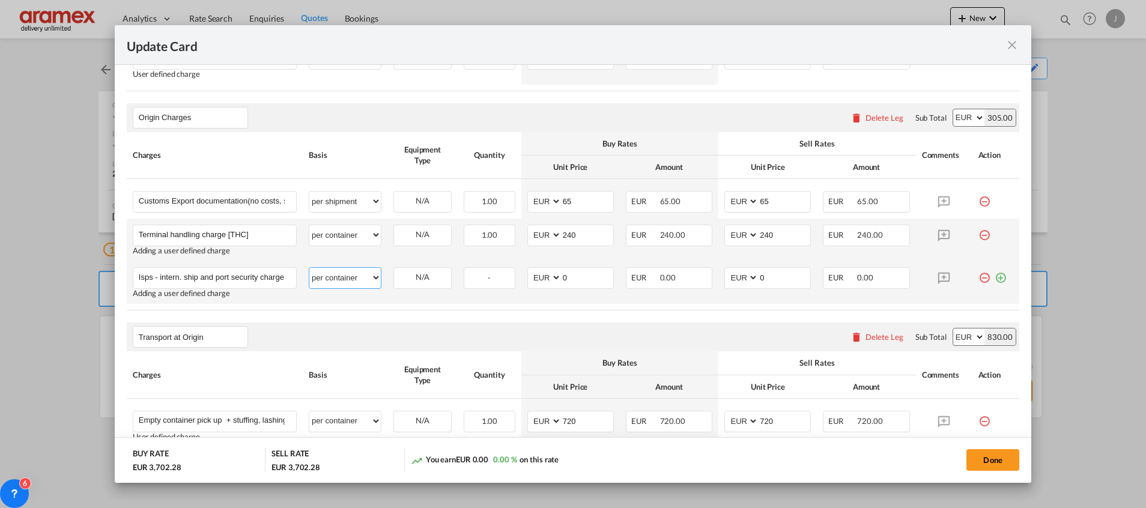
click at [309, 268] on select "per equipment per container per B/L per shipping bill per shipment per pallet p…" at bounding box center [344, 277] width 71 height 19
drag, startPoint x: 543, startPoint y: 277, endPoint x: 531, endPoint y: 277, distance: 12.0
click at [533, 277] on md-input-container "AED AFN ALL AMD ANG AOA ARS AUD AWG AZN BAM BBD BDT BGN BHD BIF BMD BND [PERSON…" at bounding box center [570, 278] width 86 height 22
type input "22"
drag, startPoint x: 757, startPoint y: 279, endPoint x: 727, endPoint y: 279, distance: 30.6
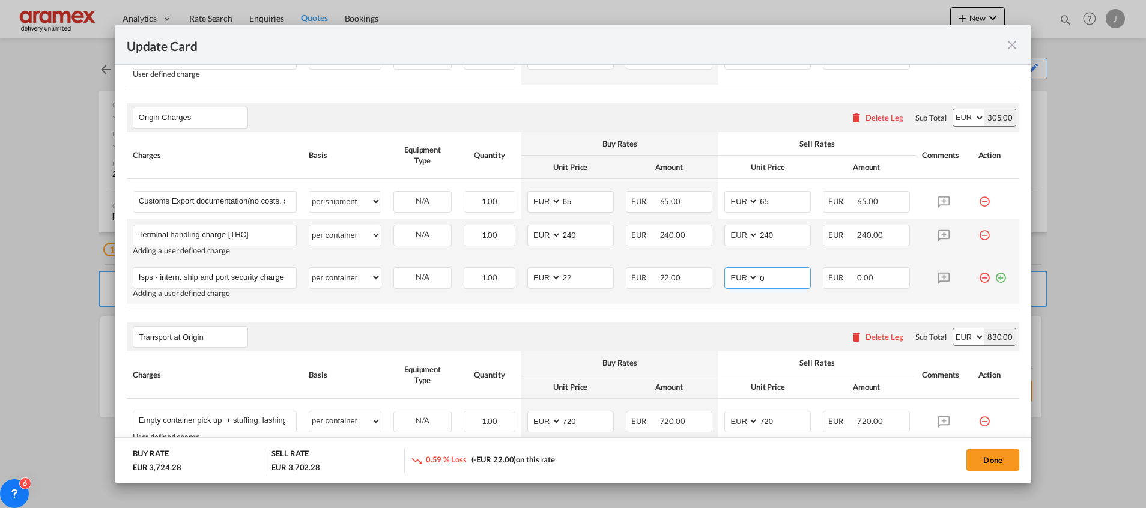
click at [727, 279] on md-input-container "AED AFN ALL AMD ANG AOA ARS AUD AWG AZN BAM BBD BDT BGN BHD BIF BMD BND [PERSON…" at bounding box center [767, 278] width 86 height 22
type input "22"
click at [994, 279] on md-icon "icon-plus-circle-outline green-400-fg" at bounding box center [1000, 273] width 12 height 12
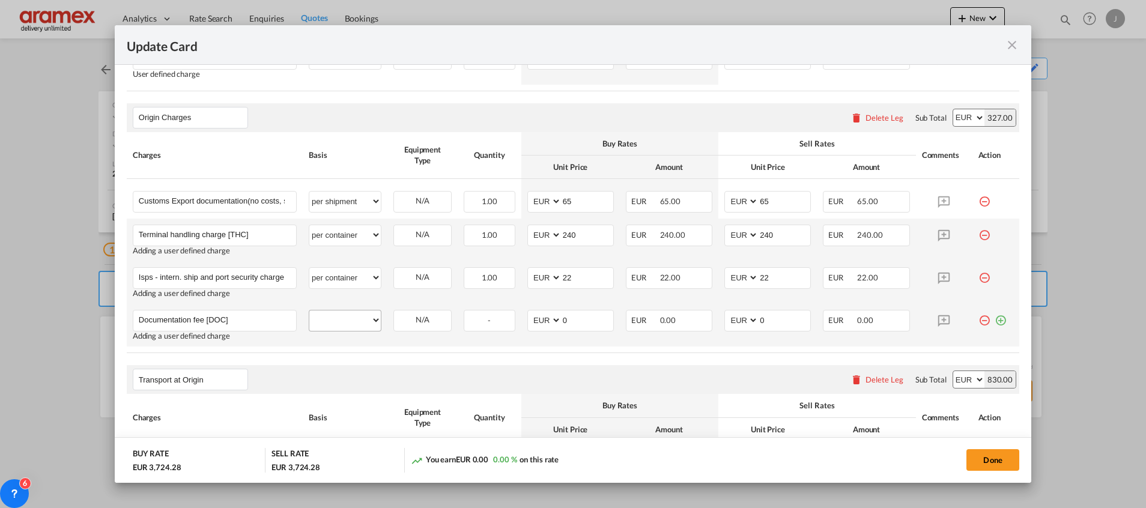
type input "Documentation fee [DOC]"
click at [325, 319] on select "per equipment per container per B/L per shipping bill per shipment per pallet p…" at bounding box center [344, 319] width 71 height 19
select select "per container"
click at [309, 310] on select "per equipment per container per B/L per shipping bill per shipment per pallet p…" at bounding box center [344, 319] width 71 height 19
drag, startPoint x: 583, startPoint y: 324, endPoint x: 510, endPoint y: 322, distance: 72.1
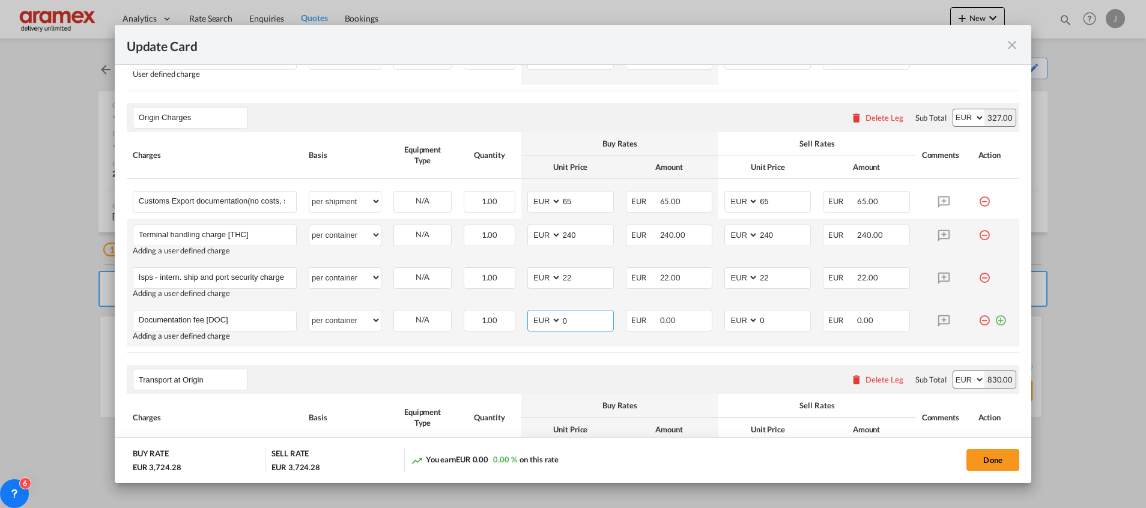
click at [511, 322] on tr "Documentation fee [DOC] Please Enter User Defined Charges Cannot Be Published A…" at bounding box center [573, 325] width 892 height 43
type input "2"
type input "47"
click at [547, 385] on div "Transport at Origin Please enter leg name Leg Name Already Exists Delete Leg Su…" at bounding box center [573, 379] width 892 height 29
drag, startPoint x: 763, startPoint y: 315, endPoint x: 713, endPoint y: 312, distance: 49.9
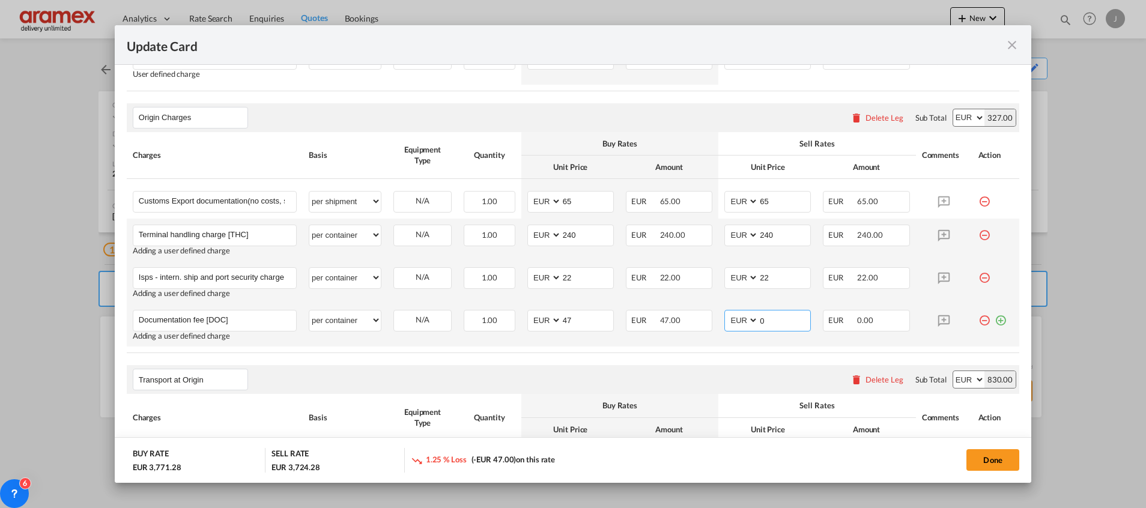
click at [724, 313] on md-input-container "AED AFN ALL AMD ANG AOA ARS AUD AWG AZN BAM BBD BDT BGN BHD BIF BMD BND [PERSON…" at bounding box center [767, 321] width 86 height 22
type input "47"
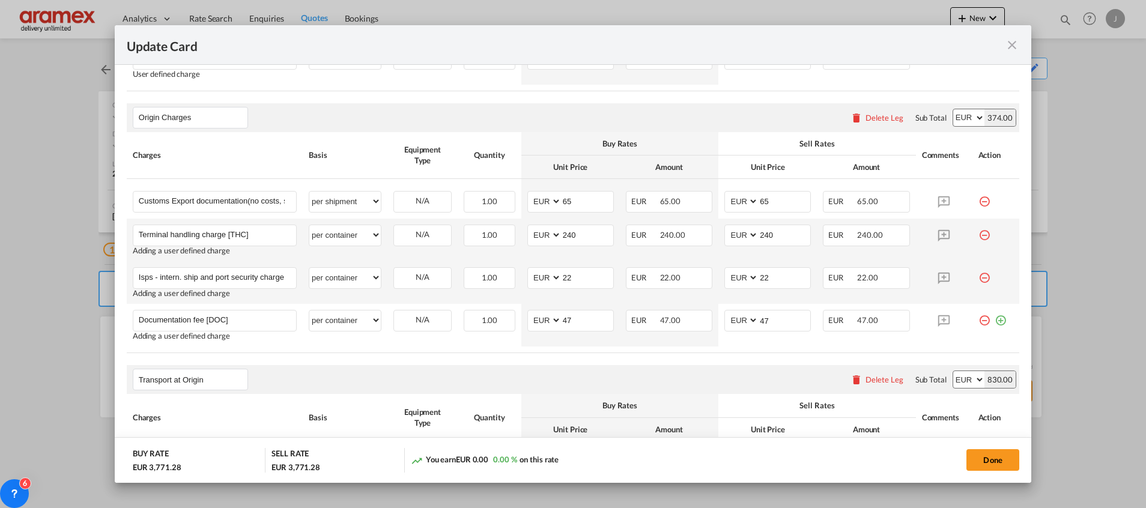
drag, startPoint x: 682, startPoint y: 350, endPoint x: 766, endPoint y: 387, distance: 92.0
click at [679, 353] on table "Charges Basis Equipment Type Quantity Buy Rates Sell Rates Comments Action Unit…" at bounding box center [573, 242] width 892 height 221
click at [978, 458] on button "Done" at bounding box center [992, 460] width 53 height 22
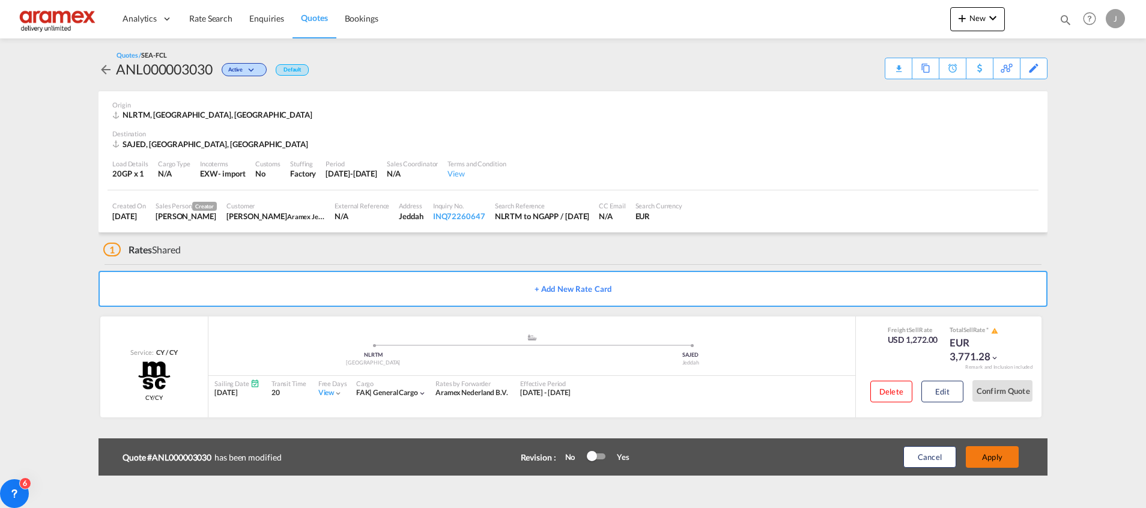
click at [986, 459] on button "Apply" at bounding box center [992, 457] width 53 height 22
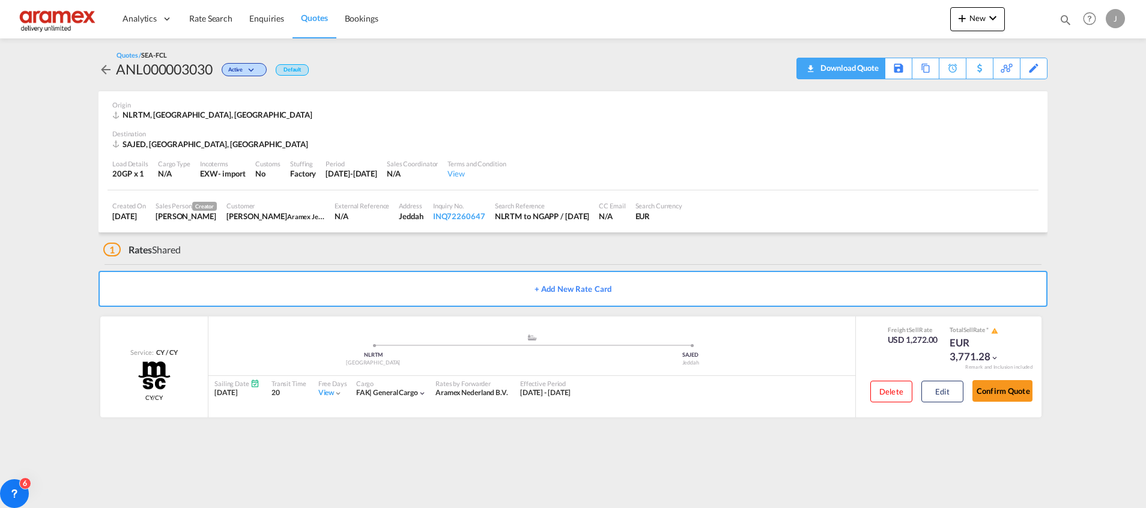
click at [852, 67] on div "Download Quote" at bounding box center [847, 67] width 61 height 19
